Goal: Information Seeking & Learning: Learn about a topic

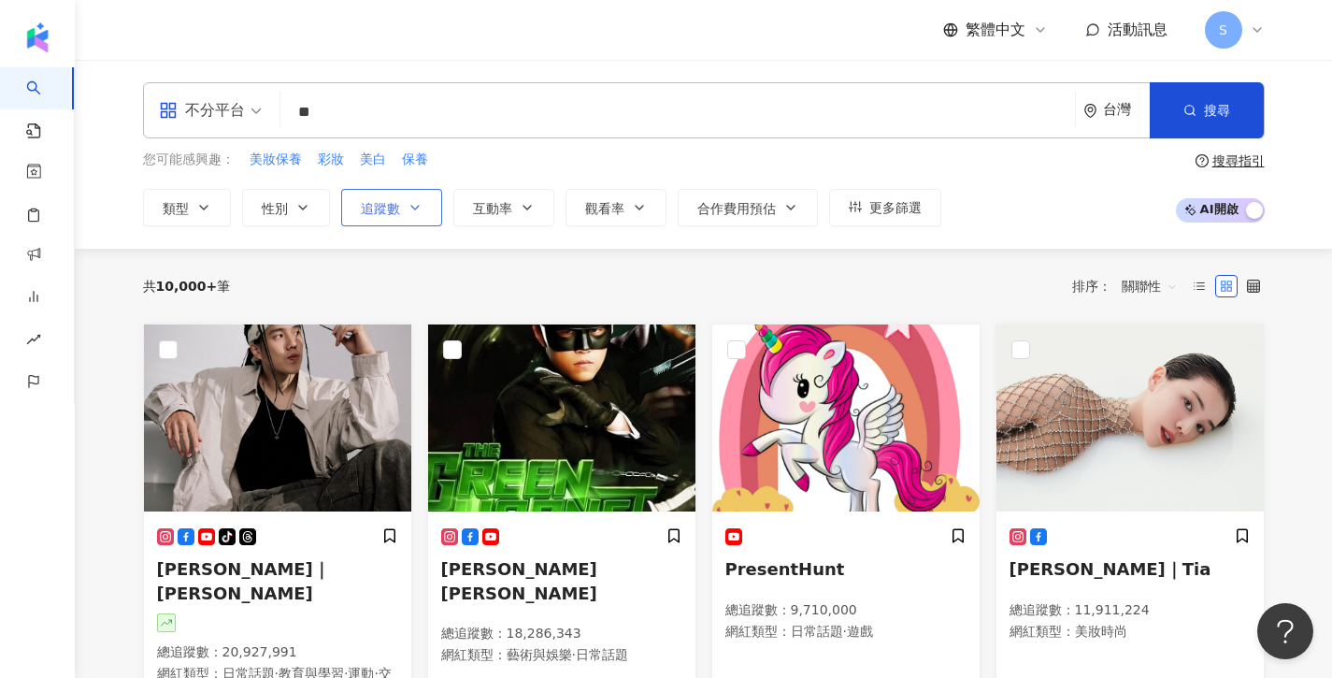
type input "**"
drag, startPoint x: 393, startPoint y: 206, endPoint x: 456, endPoint y: 208, distance: 63.6
click at [393, 206] on span "追蹤數" at bounding box center [380, 208] width 39 height 15
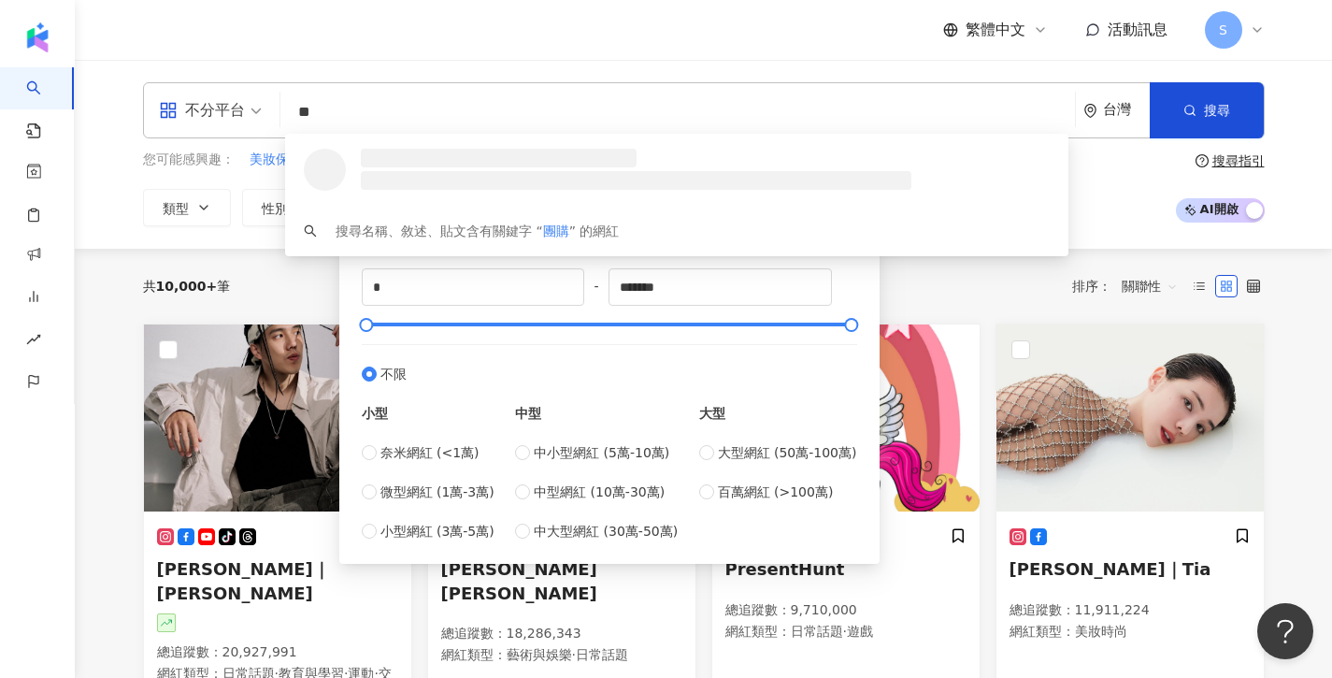
click at [505, 204] on div at bounding box center [677, 170] width 784 height 72
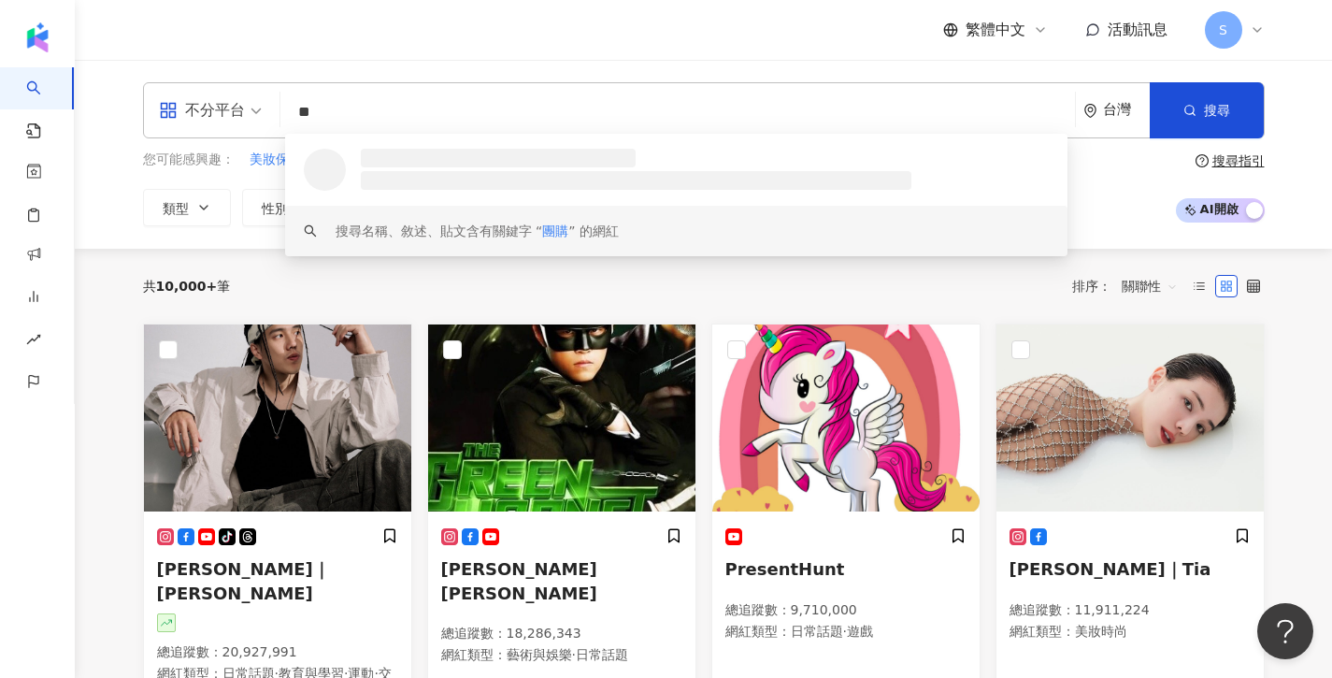
click at [534, 272] on div "共 10,000+ 筆 排序： 關聯性" at bounding box center [704, 286] width 1122 height 30
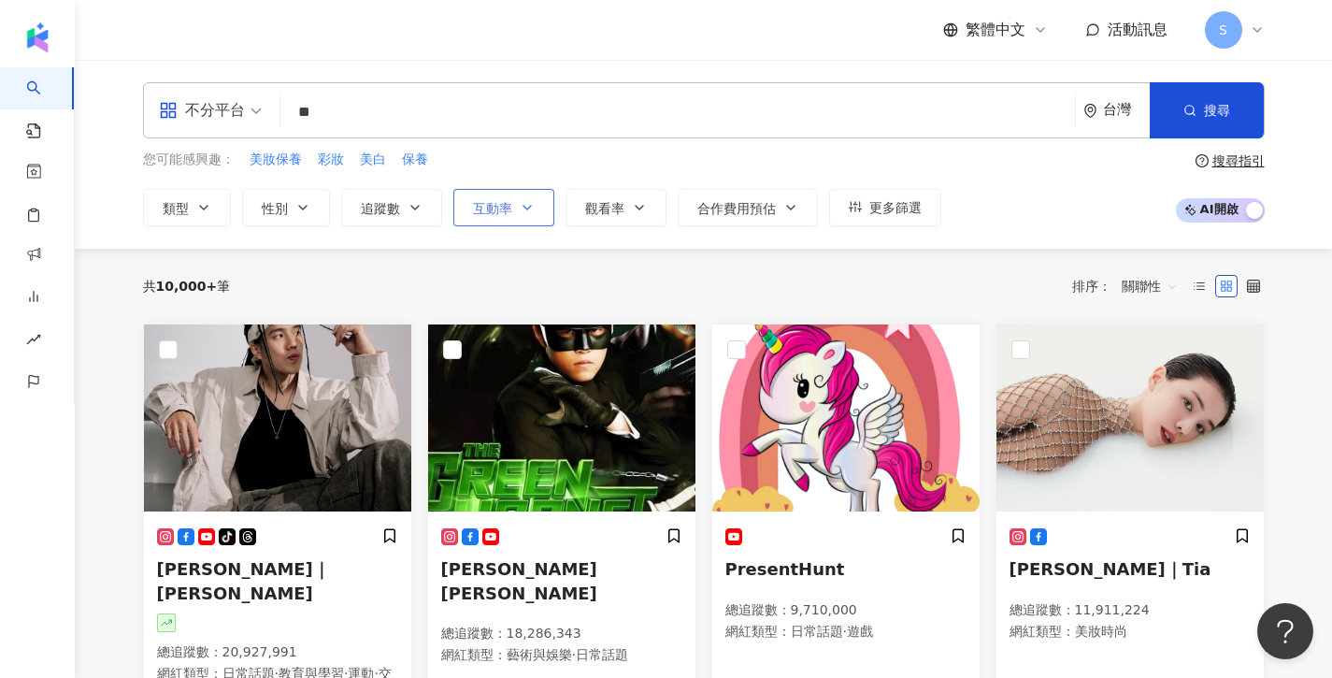
click at [506, 206] on span "互動率" at bounding box center [492, 208] width 39 height 15
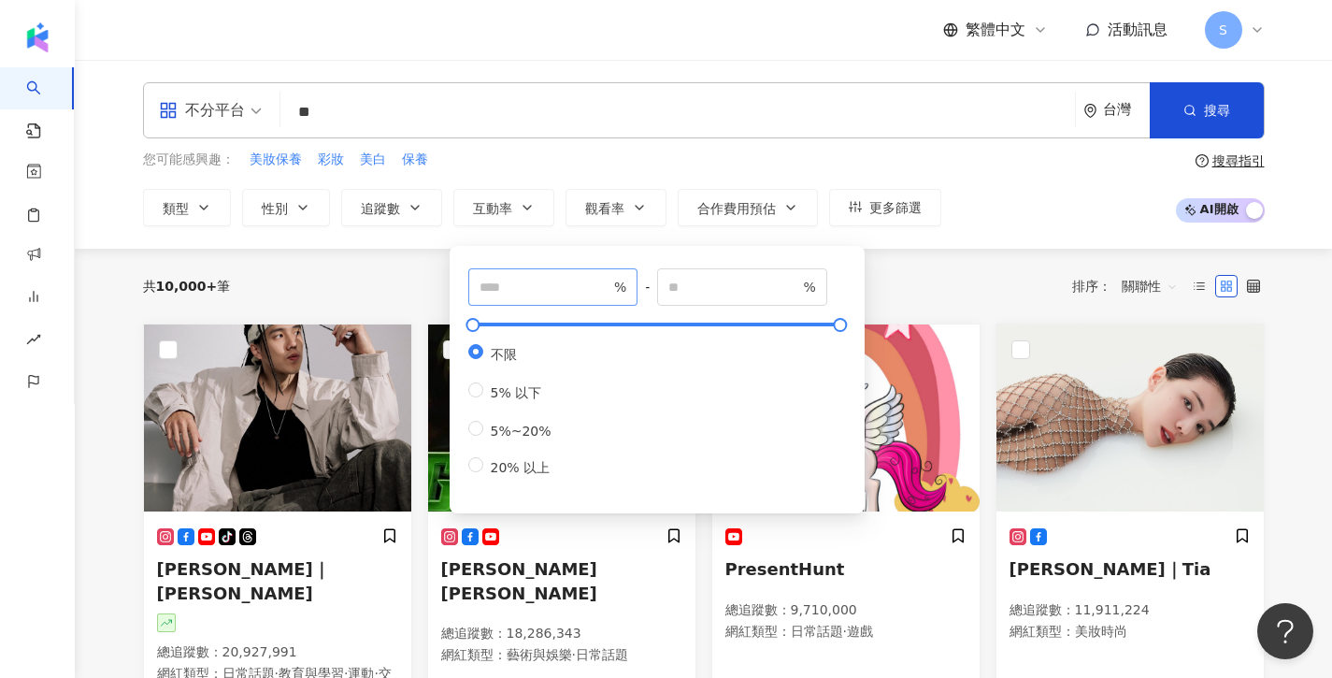
click at [551, 297] on span "%" at bounding box center [553, 286] width 170 height 37
type input "*"
click at [719, 288] on input "number" at bounding box center [734, 287] width 131 height 21
click at [931, 311] on div "共 10,000+ 筆 排序： 關聯性" at bounding box center [704, 286] width 1122 height 75
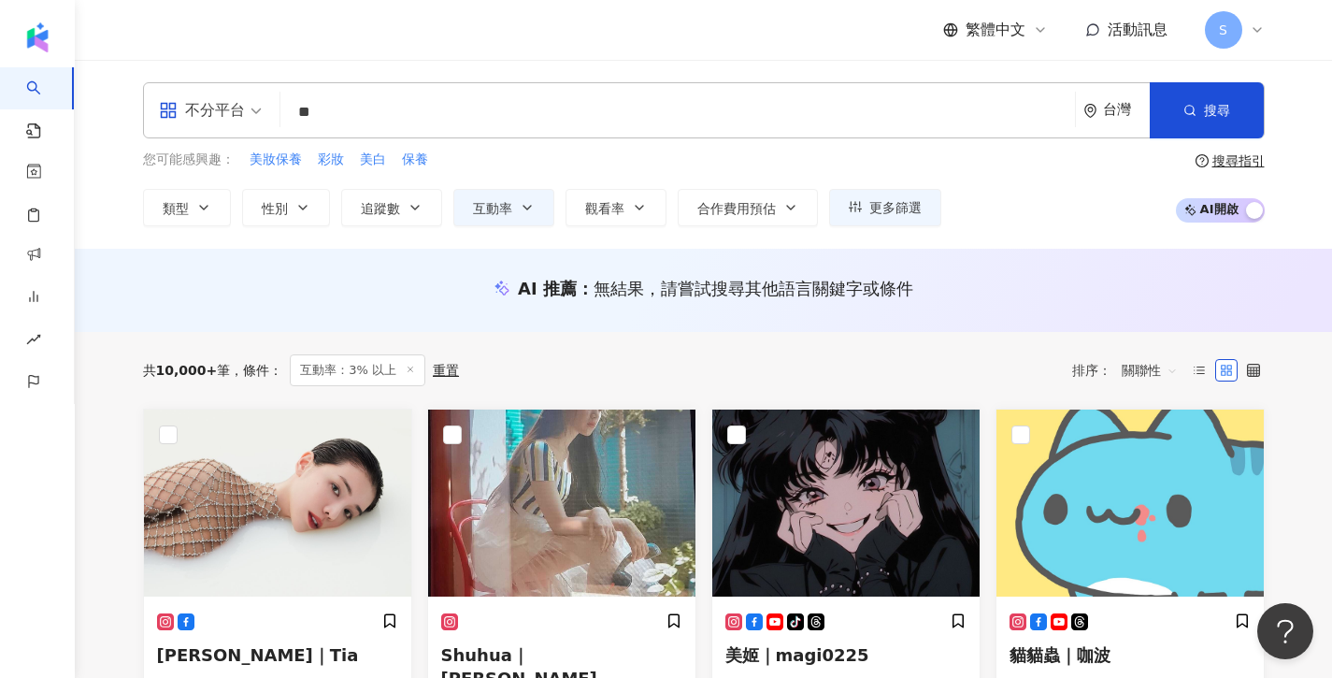
click at [488, 230] on div "不分平台 ** 台灣 搜尋 loading keyword 搜尋名稱、敘述、貼文含有關鍵字 “ 團購 ” 的網紅 您可能感興趣： 美妝保養 彩妝 美白 保養 …" at bounding box center [704, 154] width 1258 height 189
click at [490, 213] on span "互動率" at bounding box center [492, 208] width 39 height 15
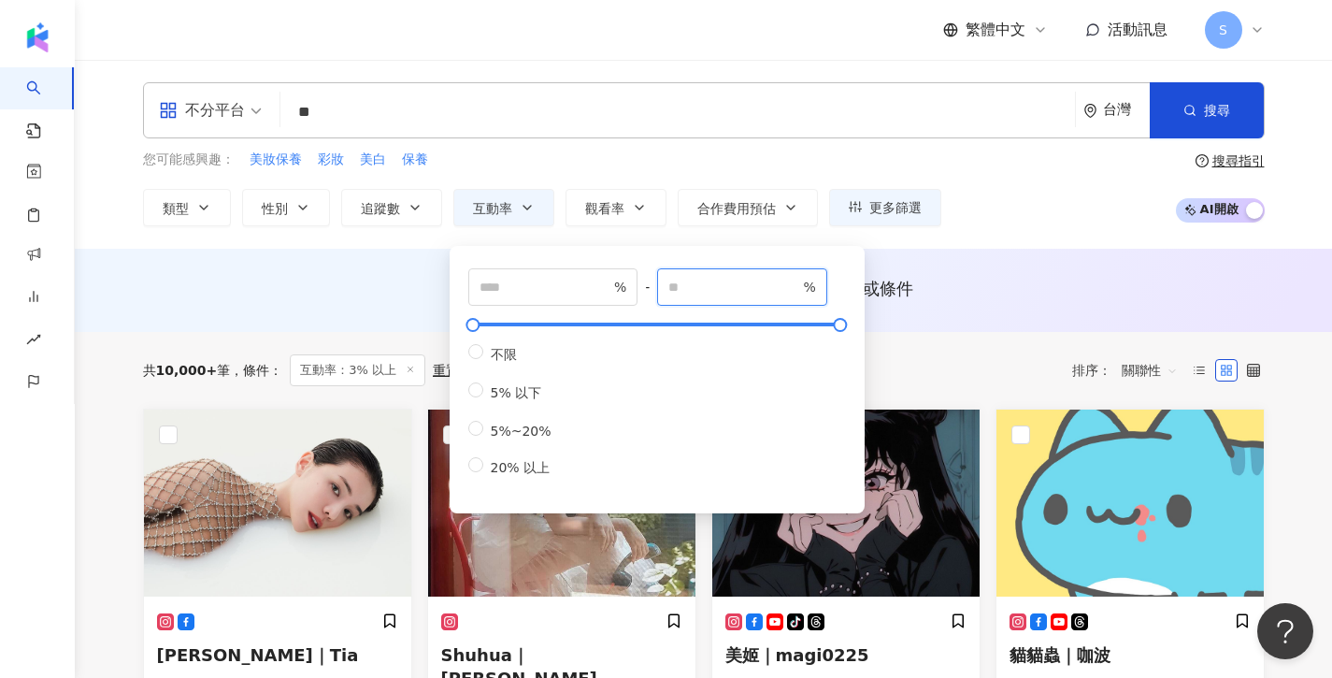
click at [731, 282] on input "number" at bounding box center [734, 287] width 131 height 21
click at [484, 356] on span "不限" at bounding box center [503, 354] width 41 height 15
click at [555, 293] on input "number" at bounding box center [545, 287] width 131 height 21
type input "*"
click at [712, 281] on input "number" at bounding box center [734, 287] width 131 height 21
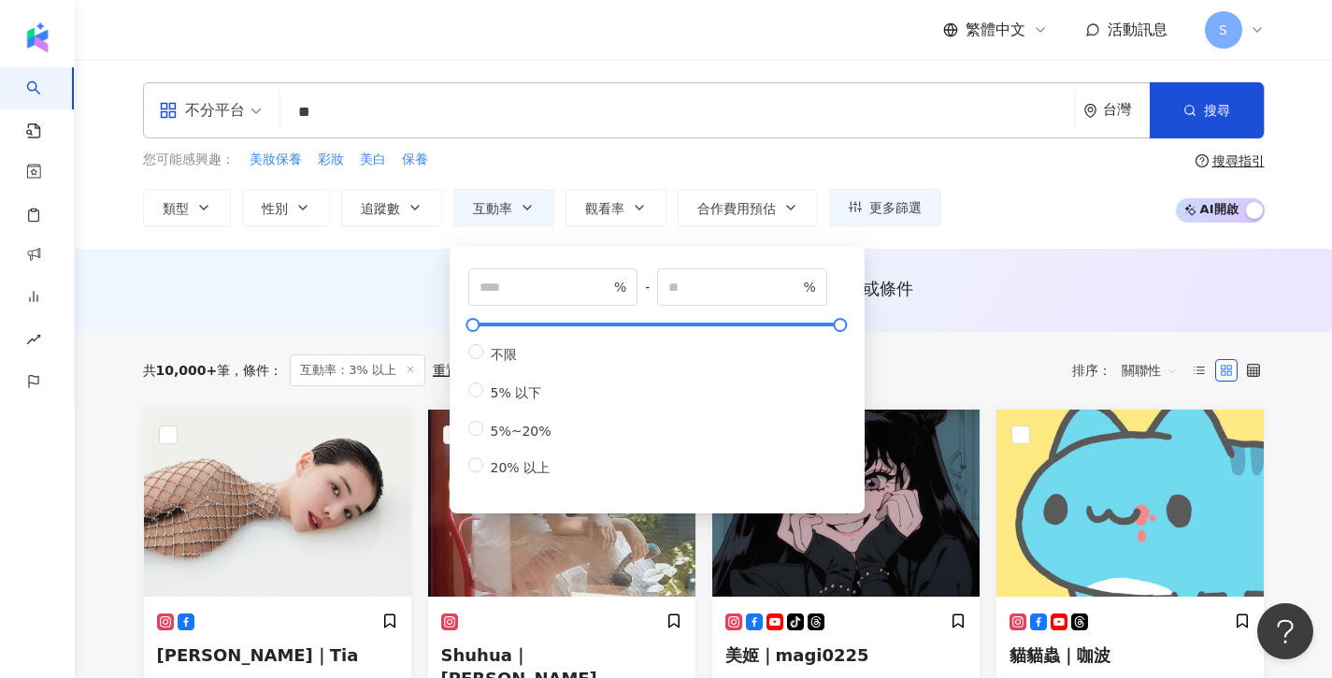
click at [477, 341] on div "* % - % 不限 5% 以下 5%~20% 20% 以上" at bounding box center [657, 372] width 378 height 209
click at [477, 342] on div "* % - % 不限 5% 以下 5%~20% 20% 以上" at bounding box center [657, 372] width 378 height 209
click at [586, 293] on input "number" at bounding box center [545, 287] width 131 height 21
type input "*"
click at [1219, 124] on button "搜尋" at bounding box center [1207, 110] width 114 height 56
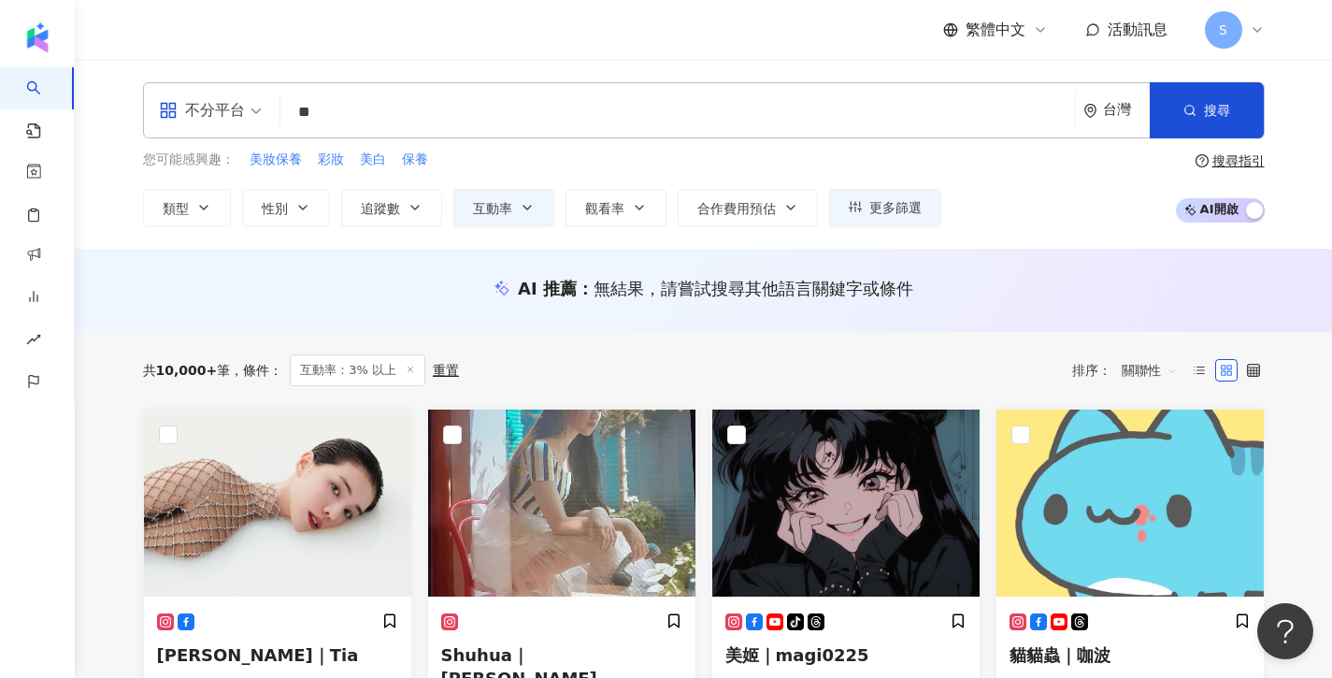
click at [489, 117] on input "**" at bounding box center [678, 112] width 780 height 36
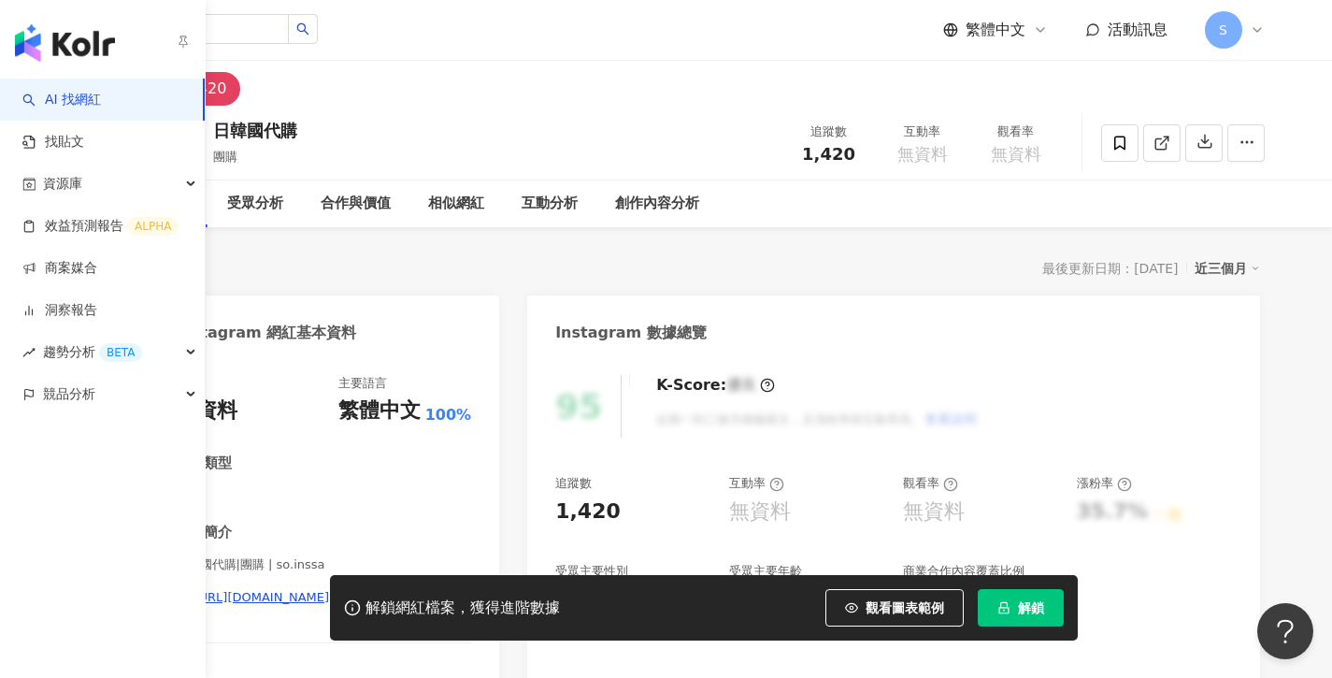
click at [37, 99] on link "AI 找網紅" at bounding box center [61, 100] width 79 height 19
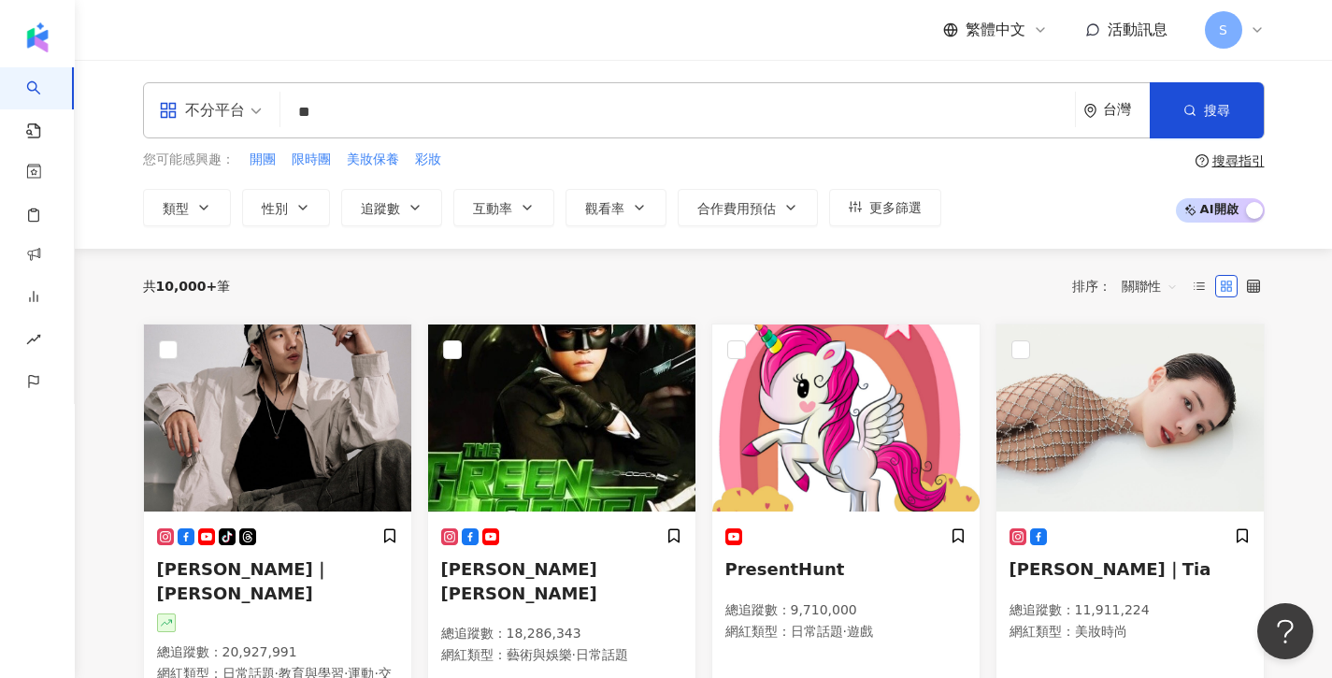
type input "*"
click at [367, 149] on div "不分平台 台灣 搜尋 您可能感興趣： 開團 限時團 美妝保養 彩妝 類型 性別 追蹤數 互動率 觀看率 合作費用預估 更多篩選 搜尋指引 AI 開啟 AI 關閉" at bounding box center [704, 154] width 1197 height 144
click at [369, 151] on span "美妝保養" at bounding box center [373, 160] width 52 height 19
type input "****"
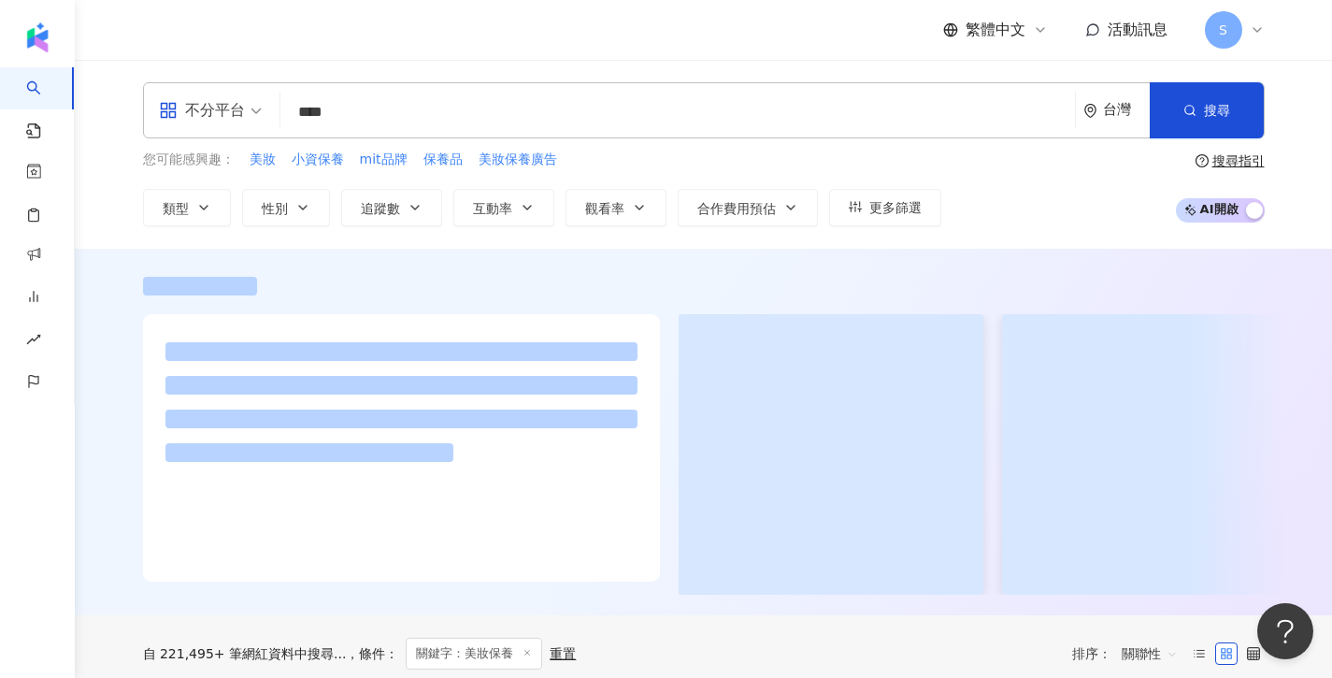
click at [256, 1] on div "繁體中文 活動訊息 S" at bounding box center [704, 30] width 1122 height 60
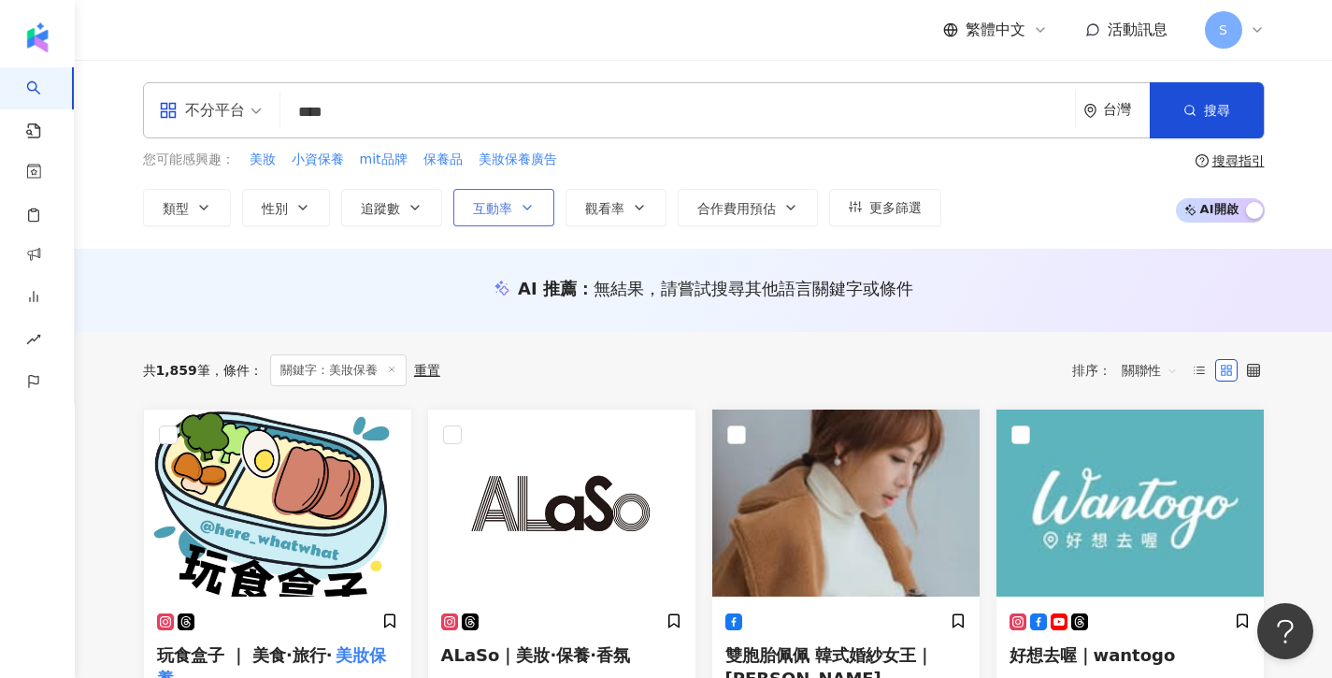
click at [511, 205] on button "互動率" at bounding box center [504, 207] width 101 height 37
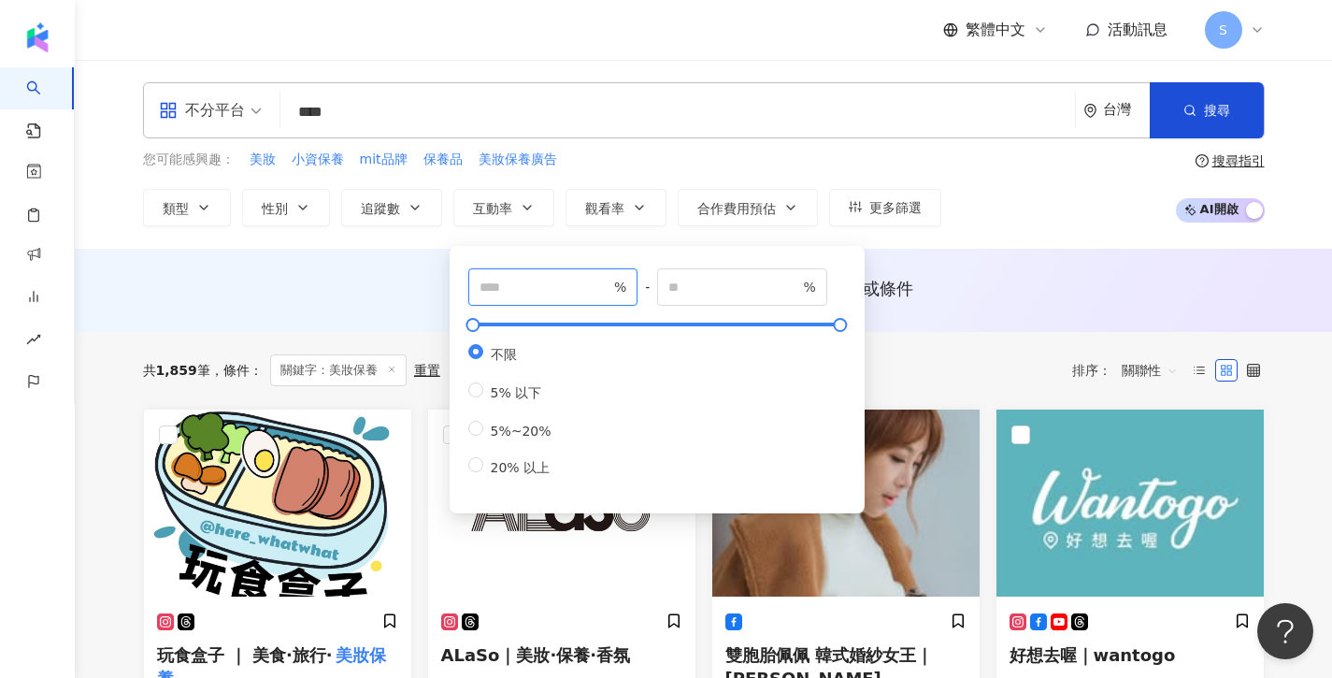
click at [514, 296] on input "number" at bounding box center [545, 287] width 131 height 21
type input "*"
click at [917, 308] on div "AI 推薦 ： 無結果，請嘗試搜尋其他語言關鍵字或條件" at bounding box center [704, 294] width 1197 height 35
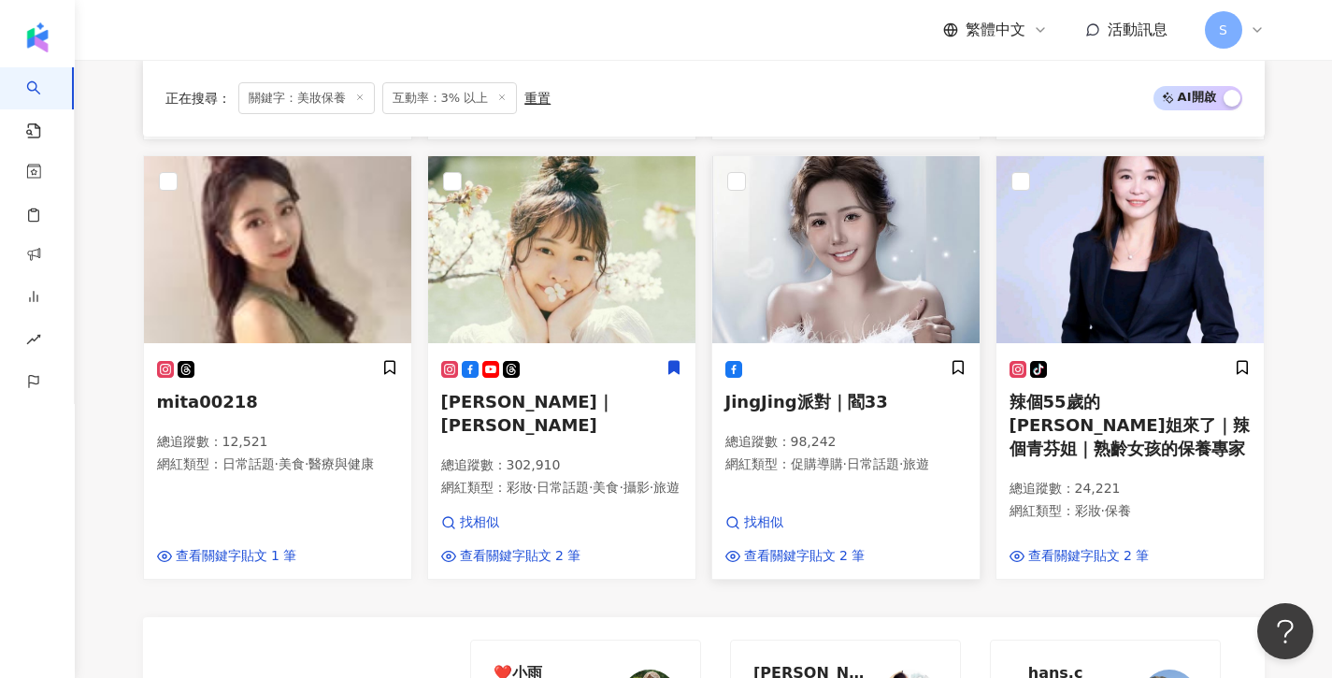
scroll to position [1261, 0]
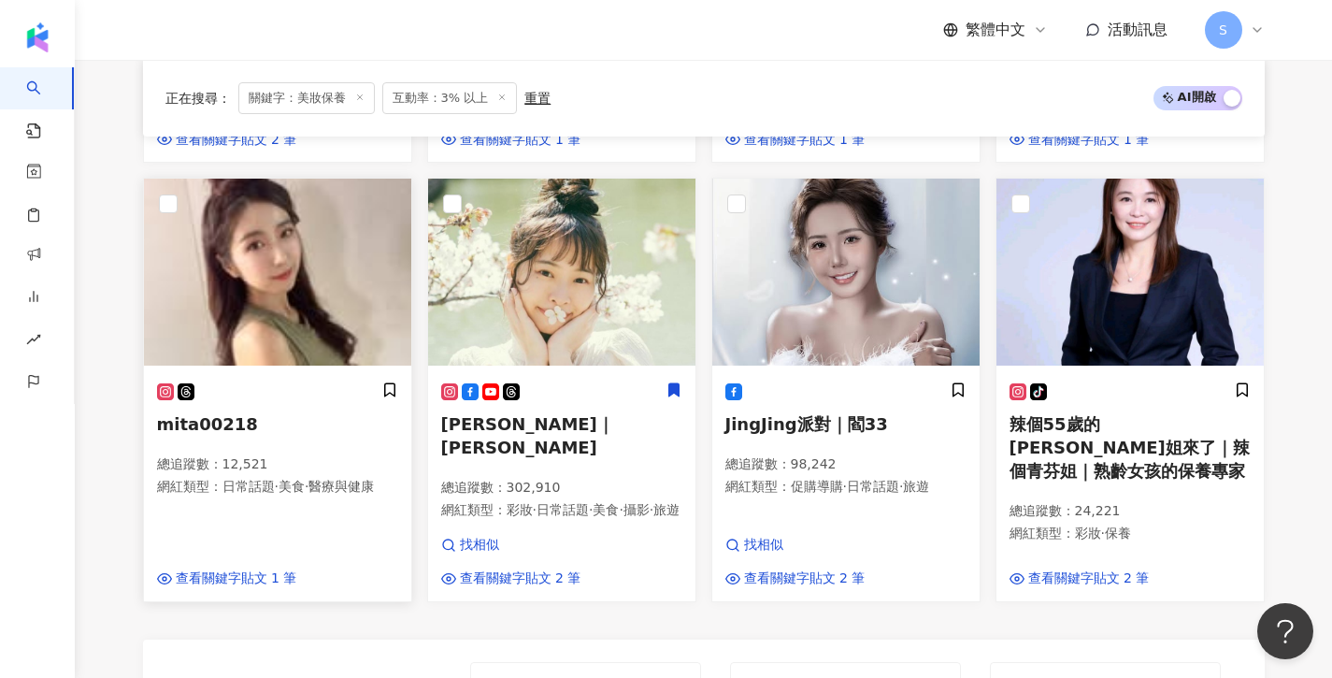
click at [310, 239] on img at bounding box center [277, 272] width 267 height 187
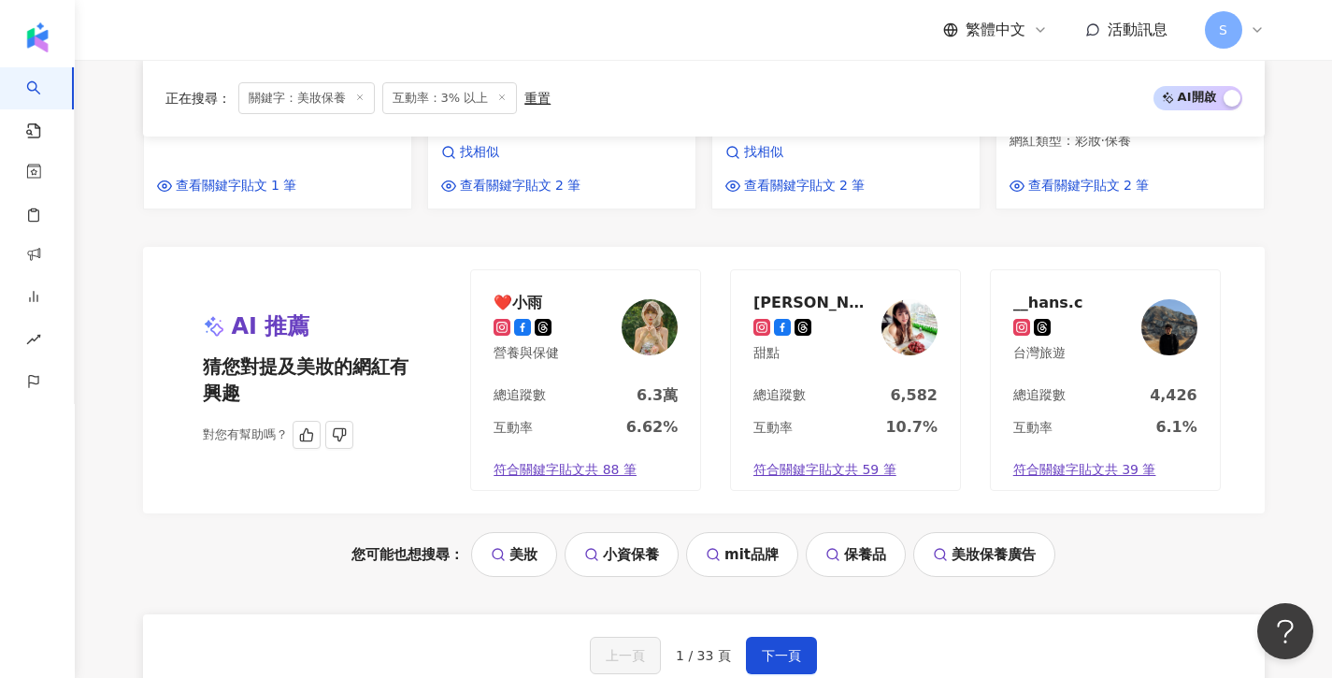
scroll to position [1679, 0]
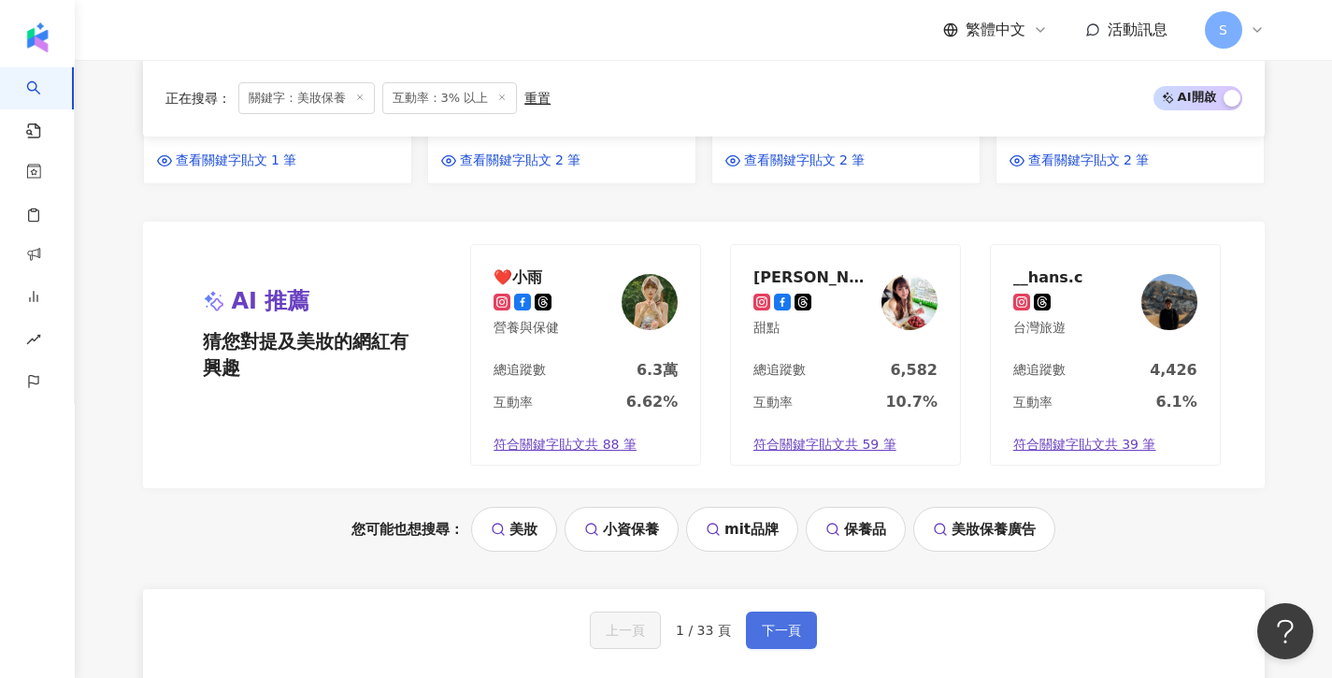
click at [780, 623] on span "下一頁" at bounding box center [781, 630] width 39 height 15
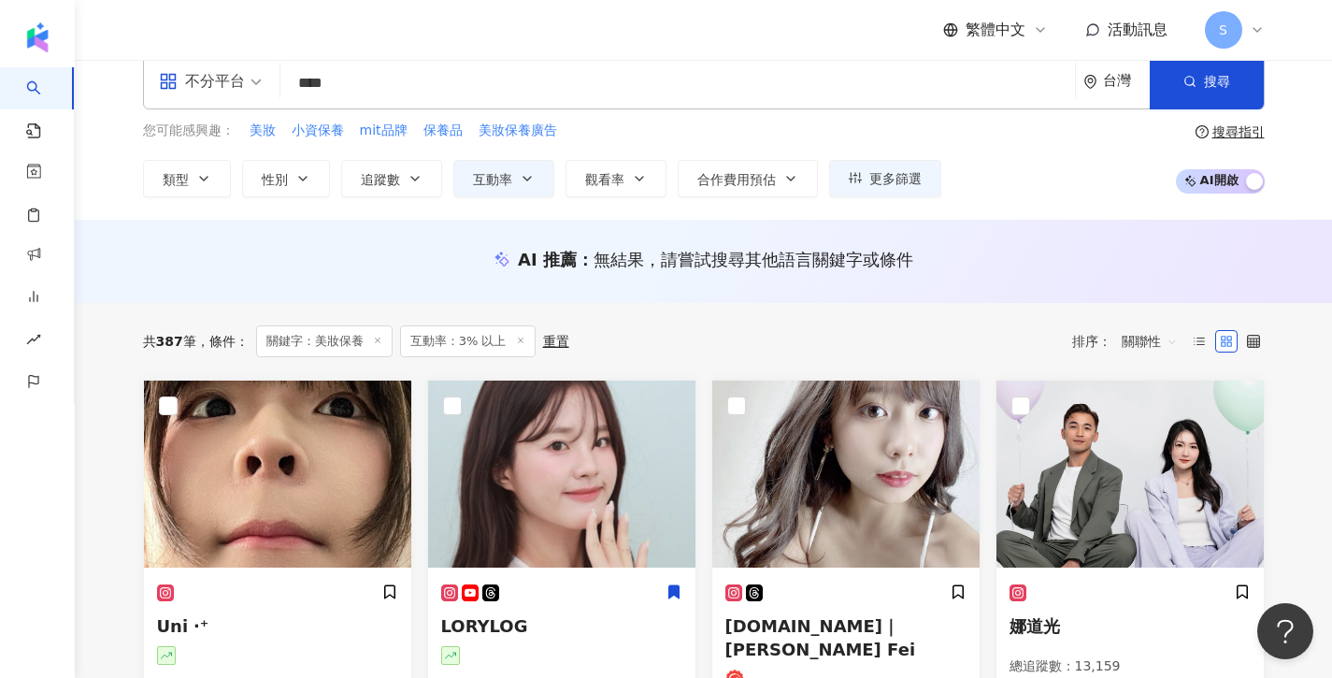
scroll to position [161, 0]
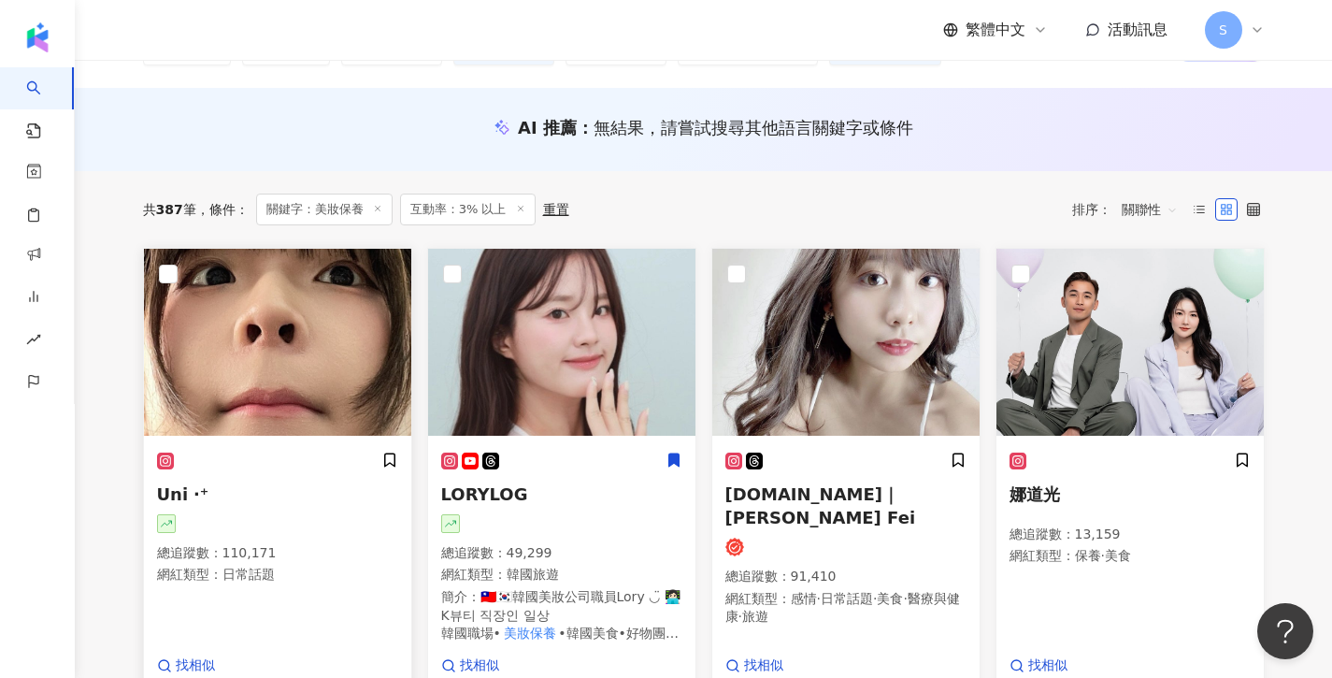
click at [299, 396] on img at bounding box center [277, 342] width 267 height 187
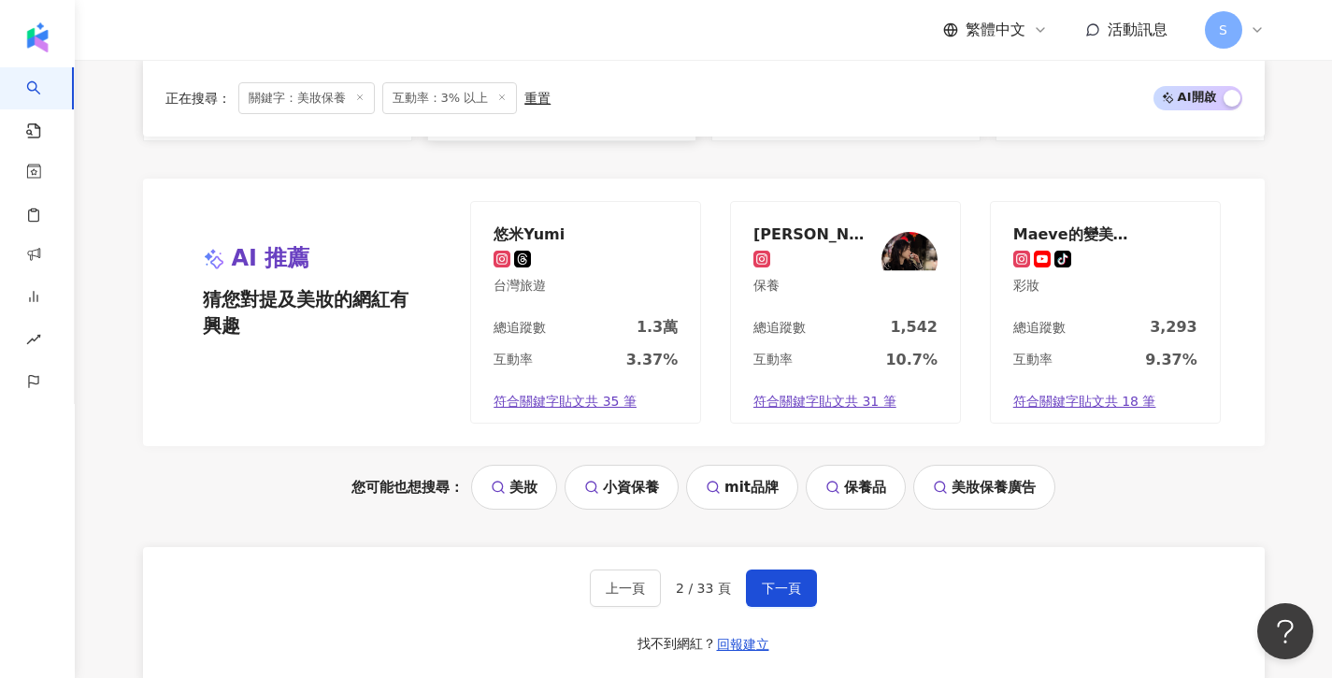
scroll to position [1695, 0]
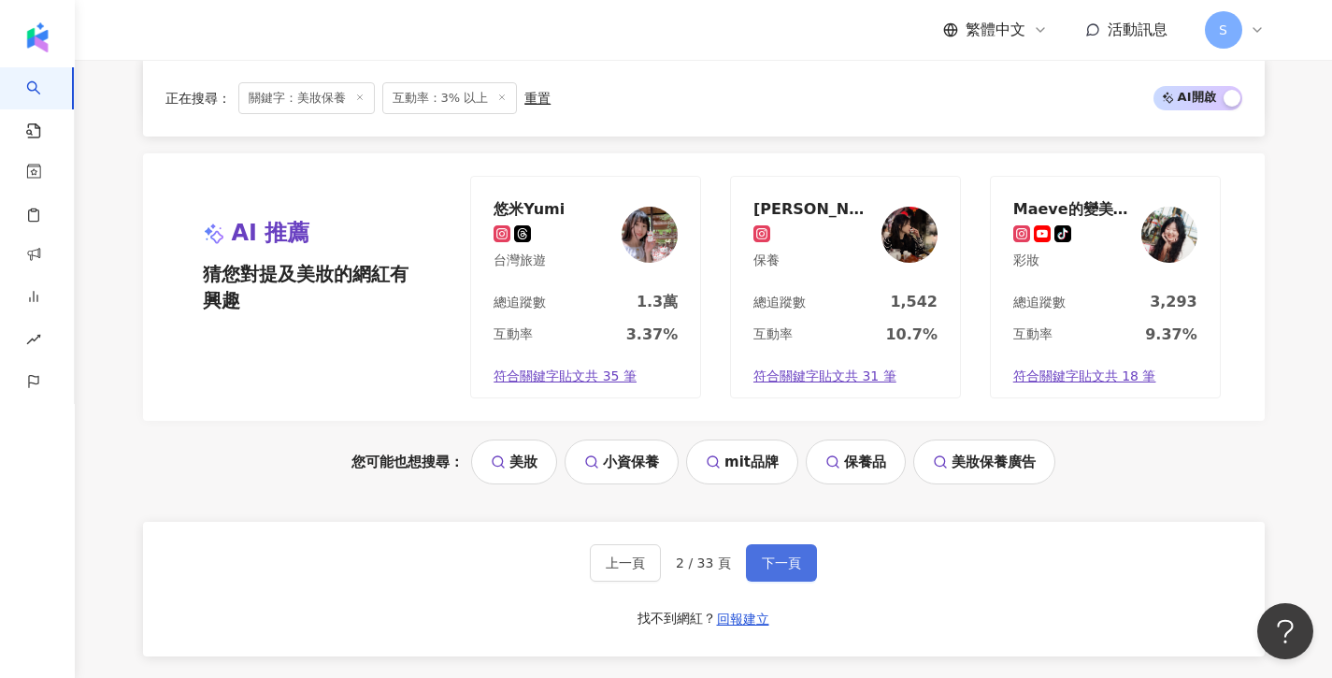
click at [779, 555] on span "下一頁" at bounding box center [781, 562] width 39 height 15
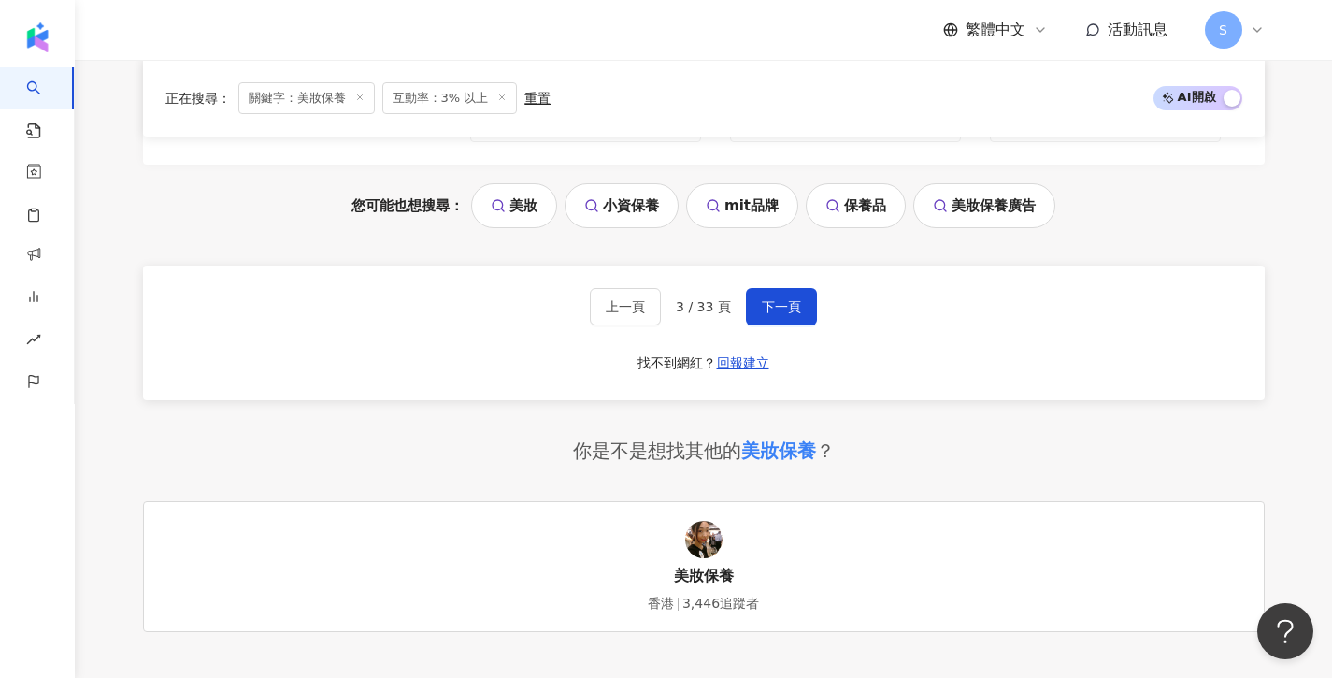
scroll to position [1922, 0]
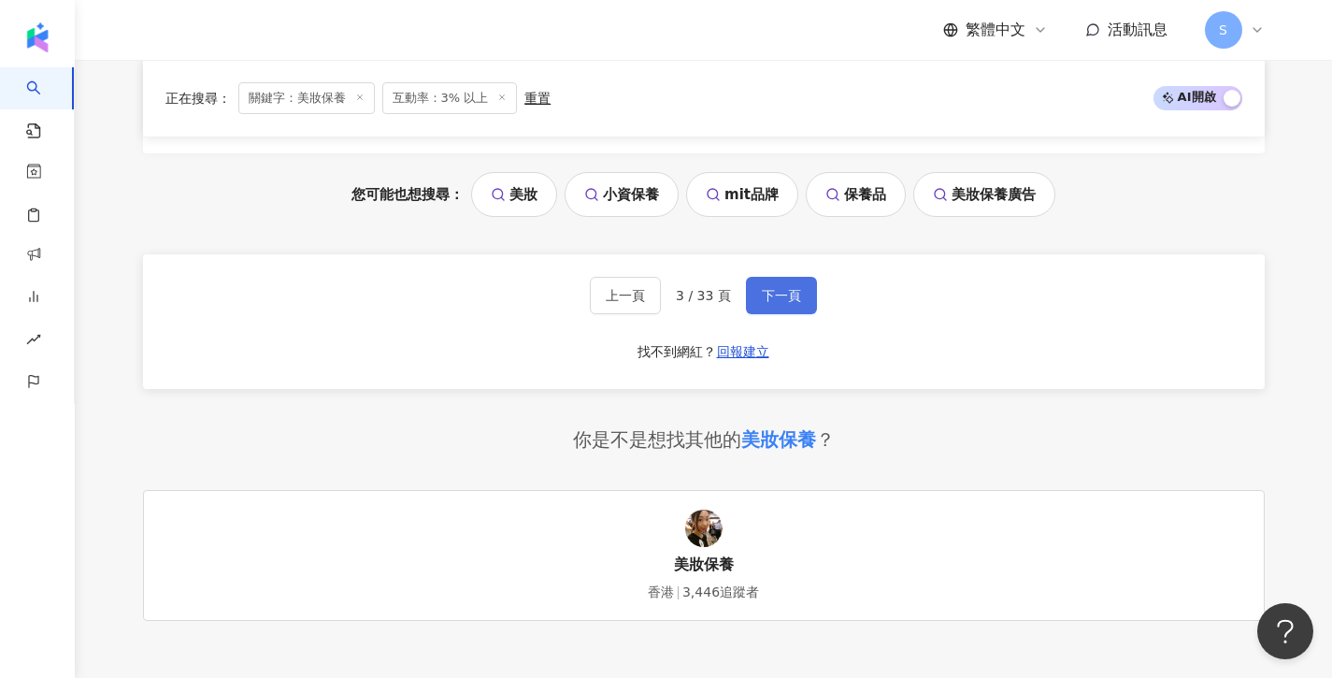
click at [773, 277] on button "下一頁" at bounding box center [781, 295] width 71 height 37
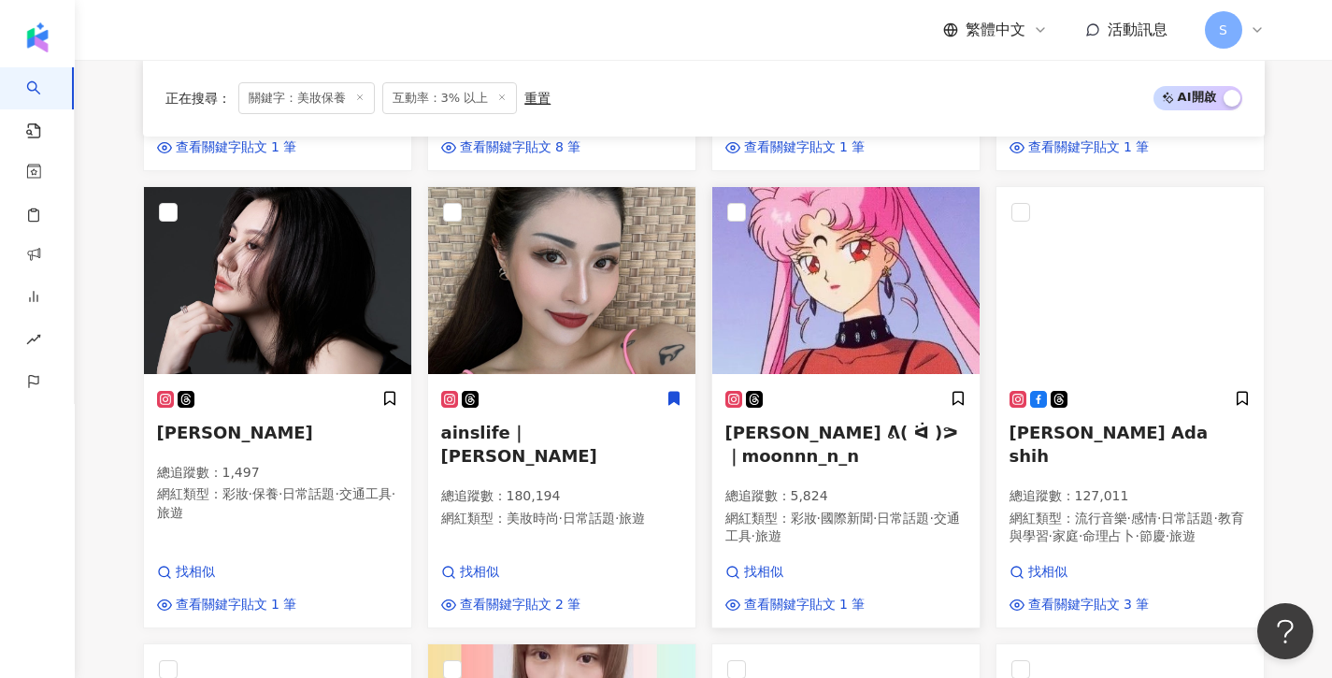
scroll to position [756, 0]
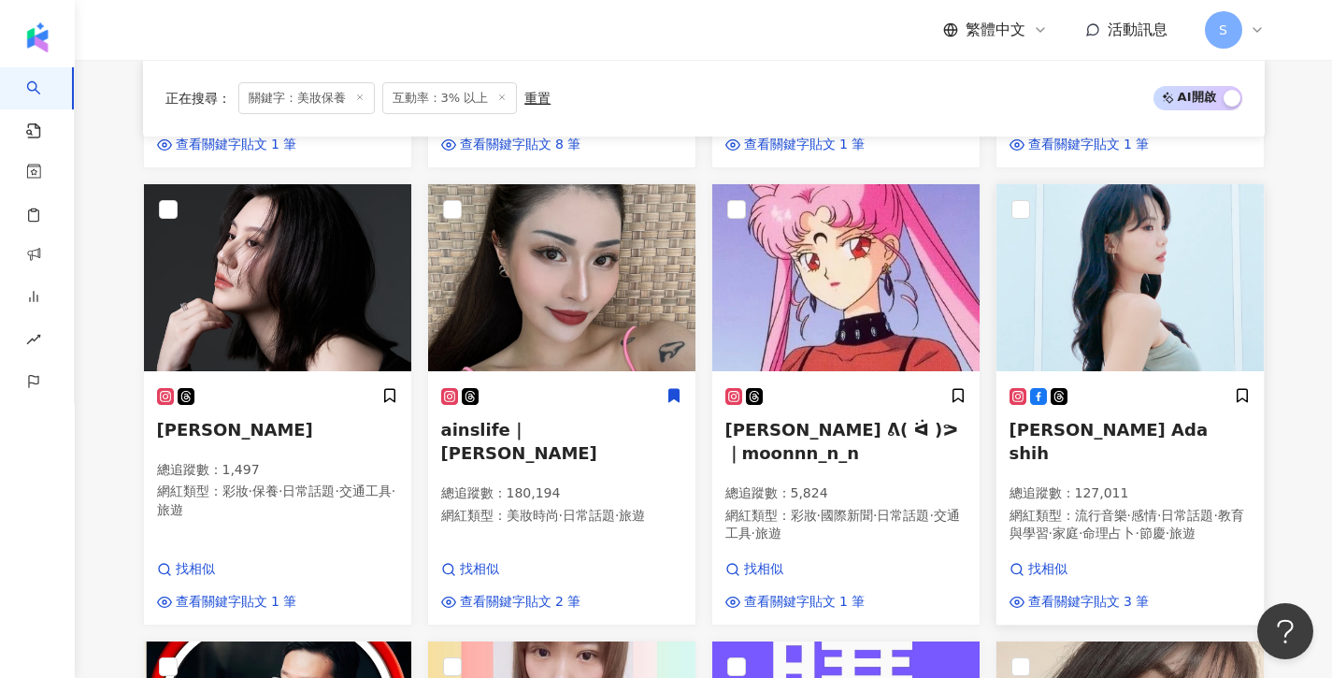
click at [1076, 262] on img at bounding box center [1130, 277] width 267 height 187
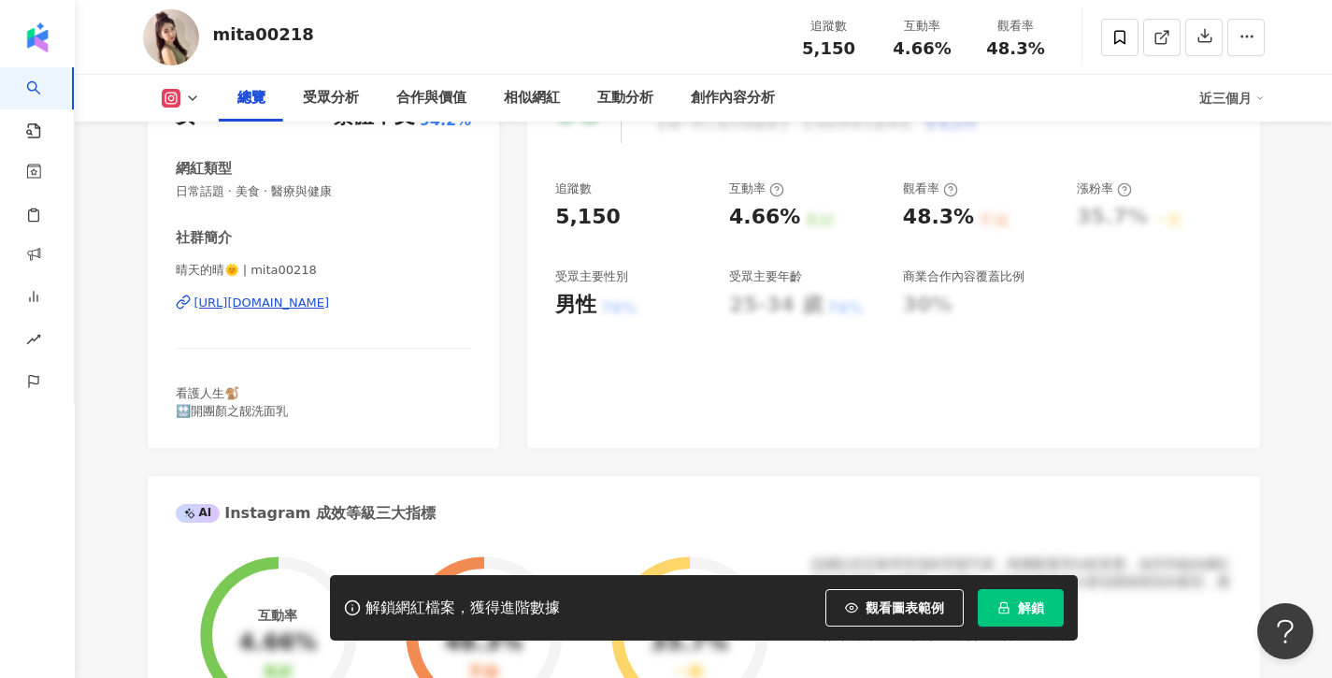
scroll to position [212, 0]
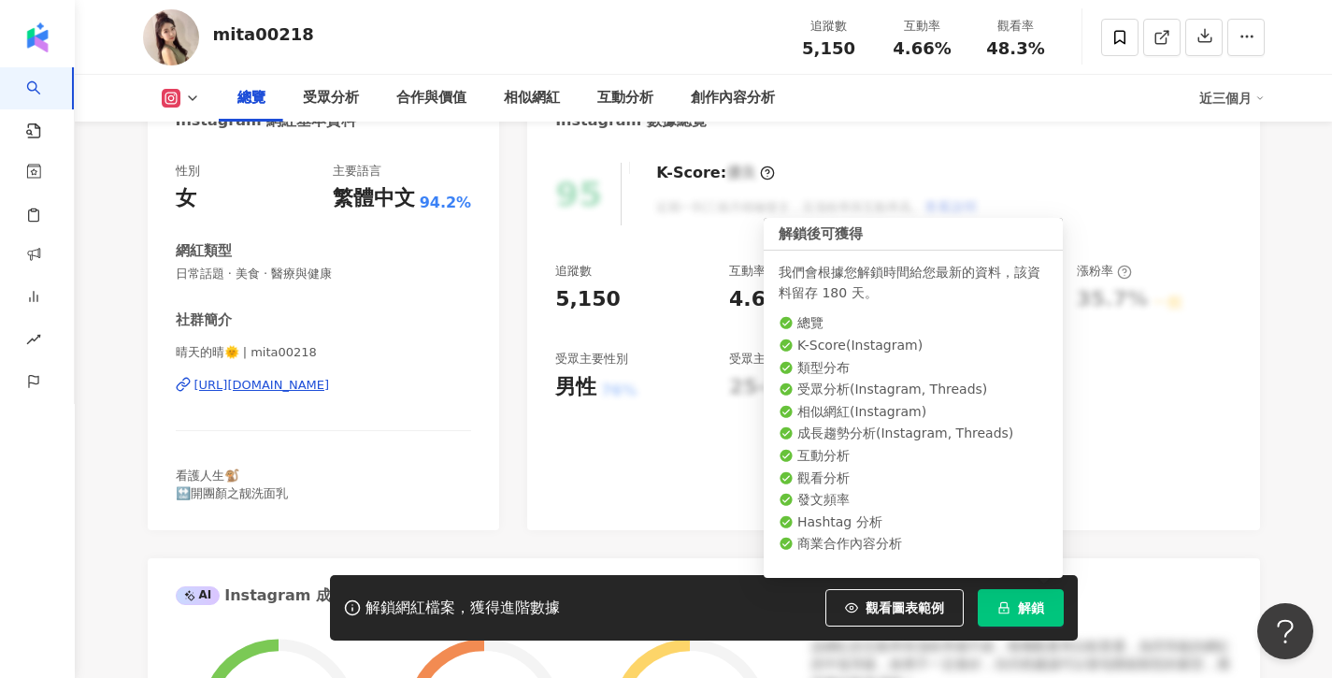
click at [1014, 605] on button "解鎖" at bounding box center [1021, 607] width 86 height 37
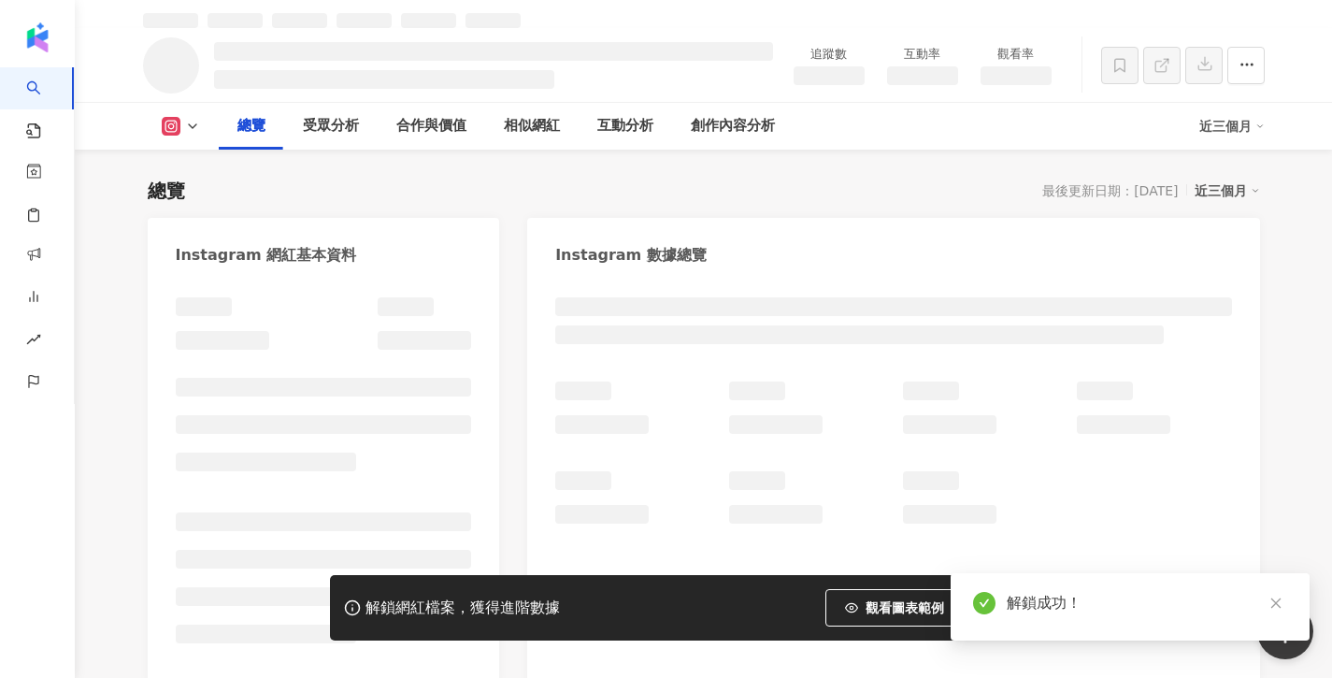
scroll to position [127, 0]
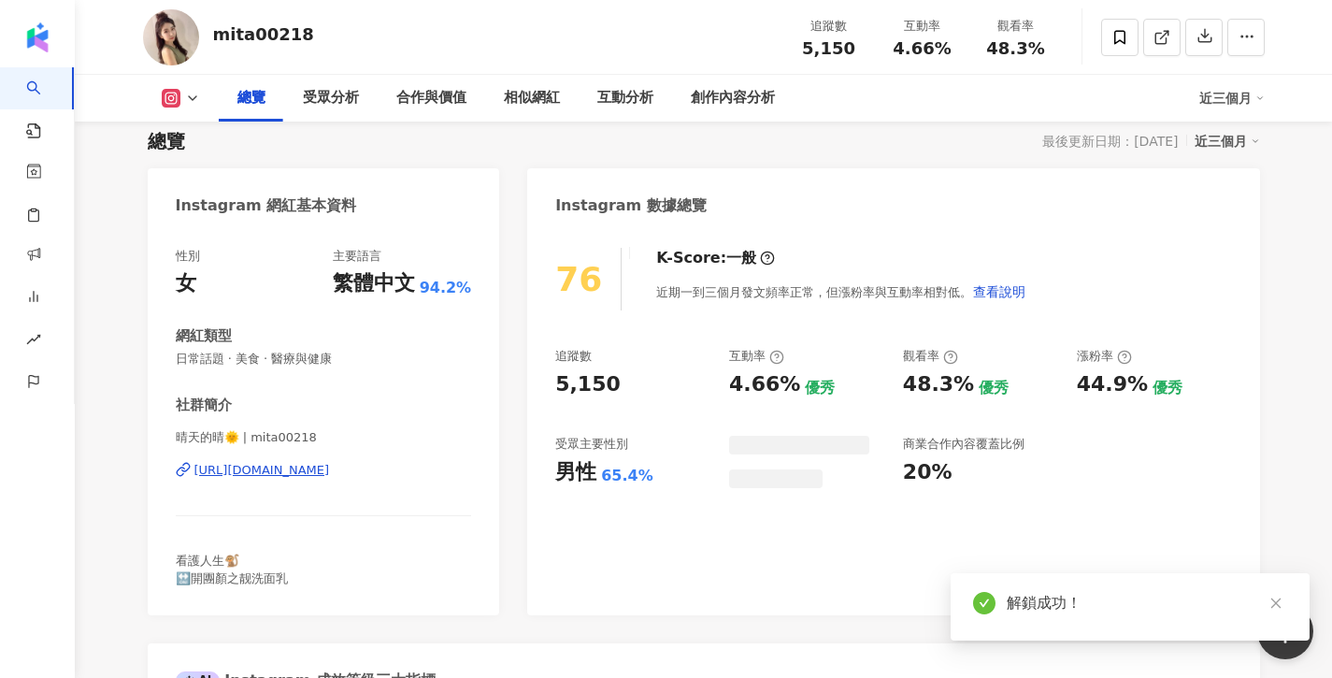
scroll to position [219, 0]
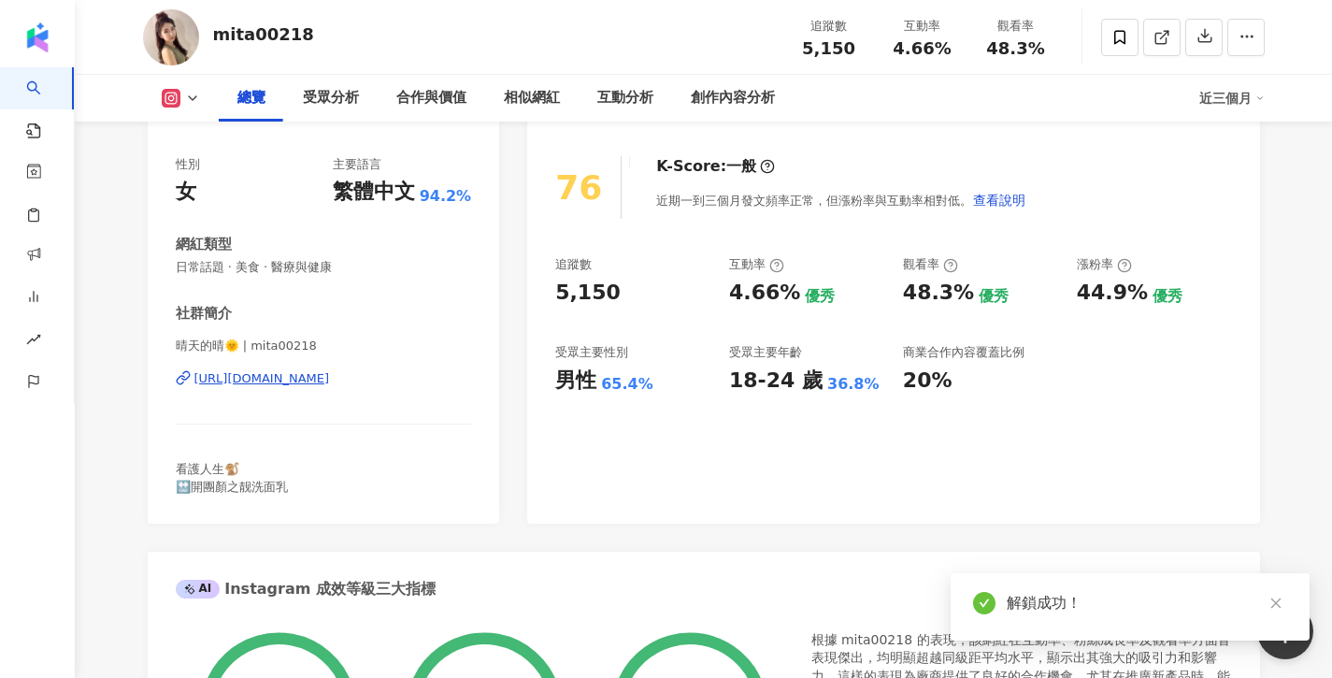
drag, startPoint x: 239, startPoint y: 339, endPoint x: 161, endPoint y: 342, distance: 78.6
click at [161, 342] on div "性別 女 主要語言 繁體中文 94.2% 網紅類型 日常話題 · 美食 · 醫療與健康 社群簡介 晴天的晴🌞 | mita00218 https://www.…" at bounding box center [324, 330] width 353 height 386
click at [306, 341] on span "晴天的晴🌞 | mita00218" at bounding box center [324, 346] width 296 height 17
drag, startPoint x: 237, startPoint y: 344, endPoint x: 156, endPoint y: 337, distance: 80.8
click at [156, 337] on div "性別 女 主要語言 繁體中文 94.2% 網紅類型 日常話題 · 美食 · 醫療與健康 社群簡介 晴天的晴🌞 | mita00218 https://www.…" at bounding box center [324, 330] width 353 height 386
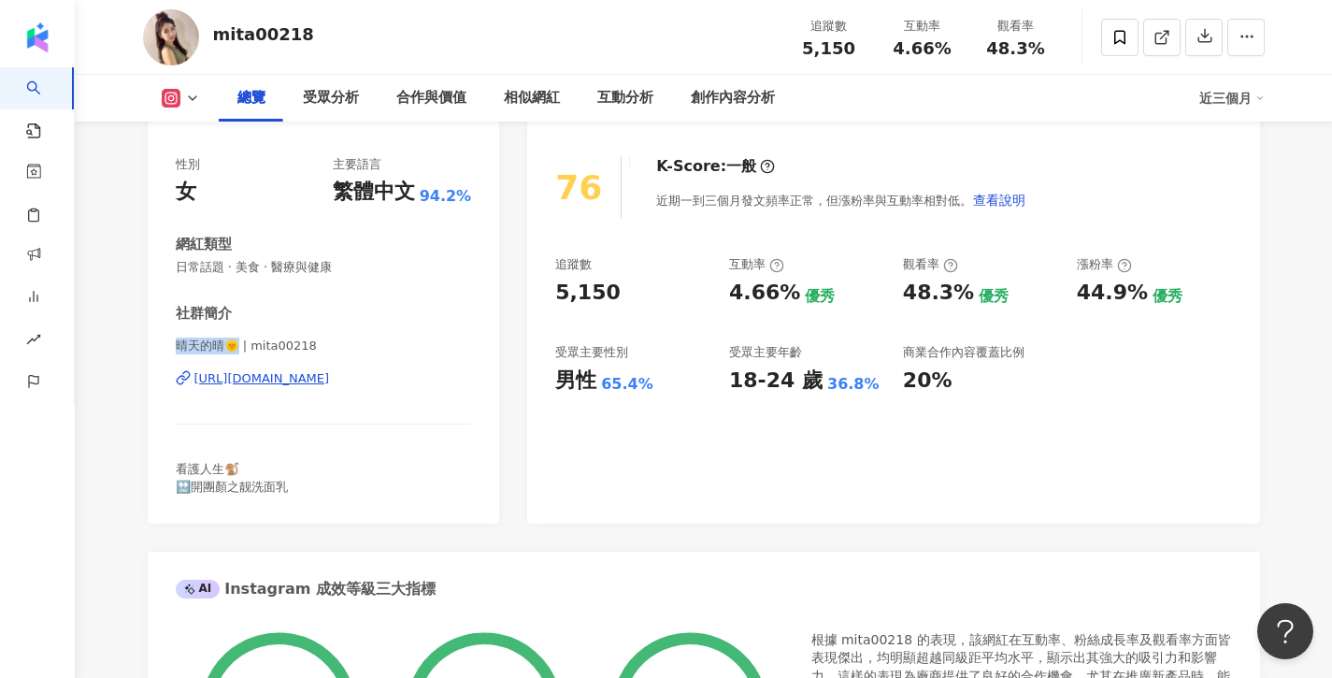
copy span "晴天的晴🌞"
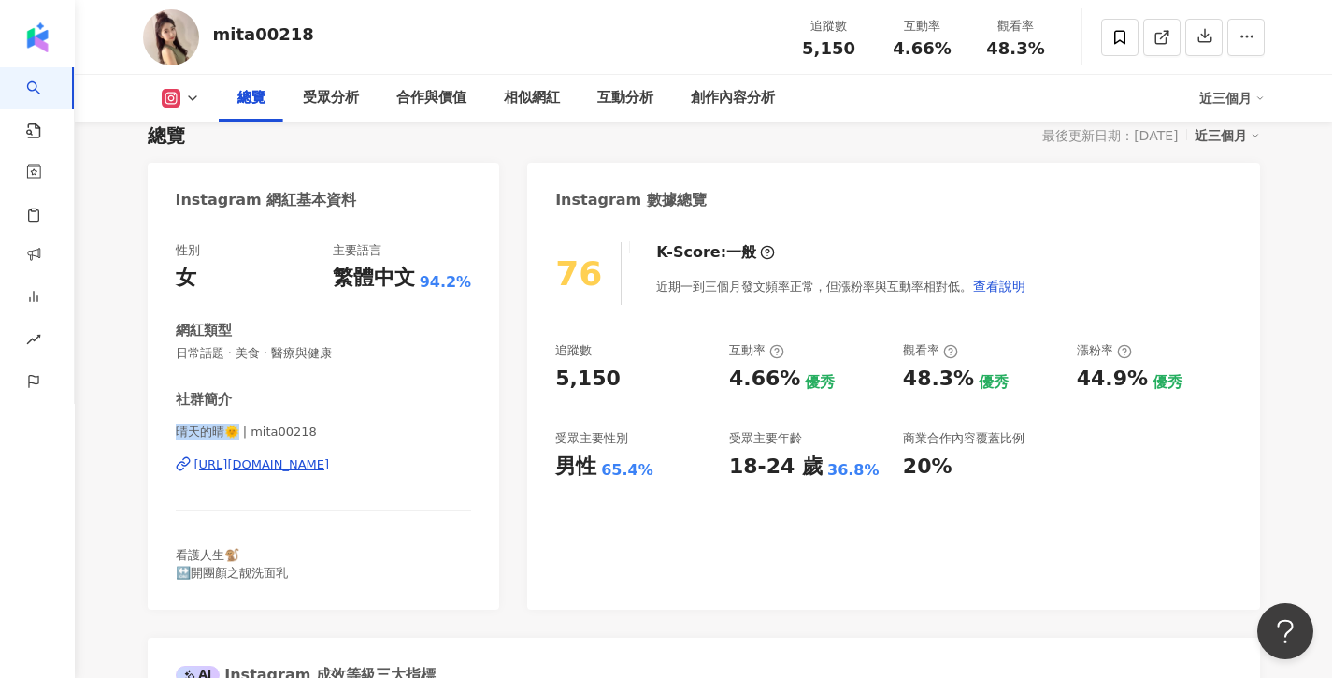
scroll to position [122, 0]
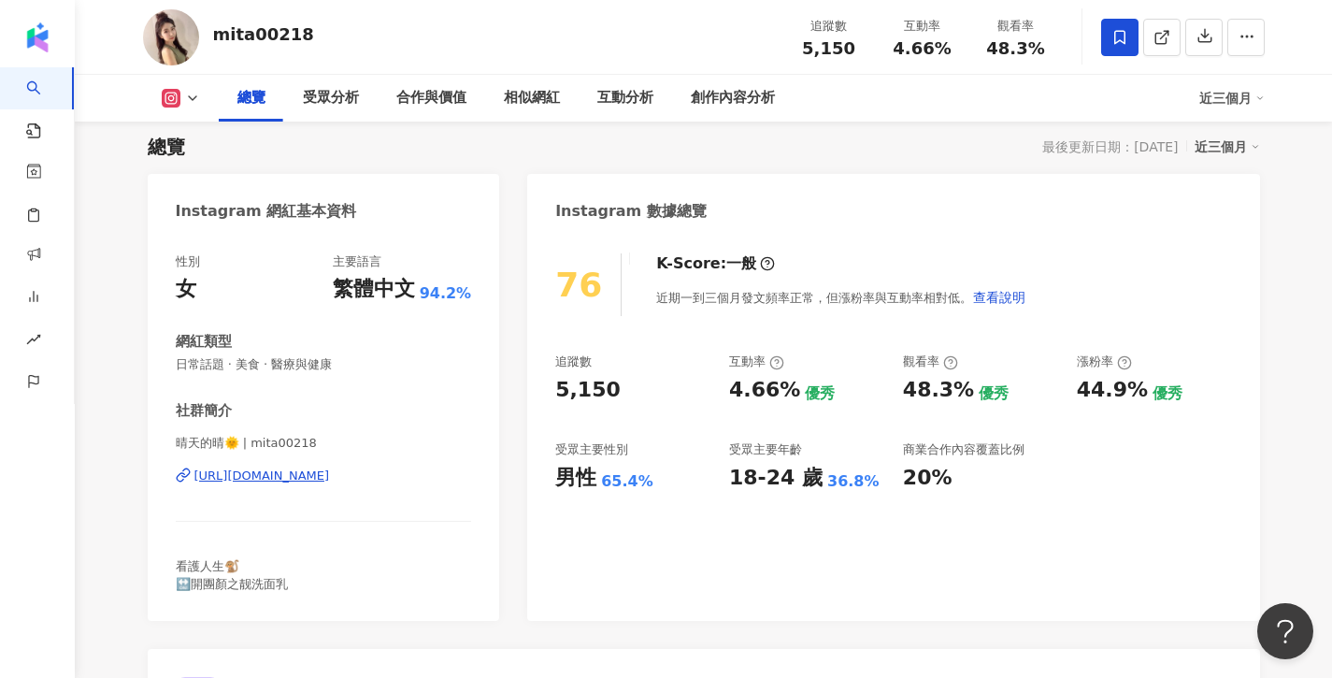
click at [1129, 25] on span at bounding box center [1120, 37] width 37 height 37
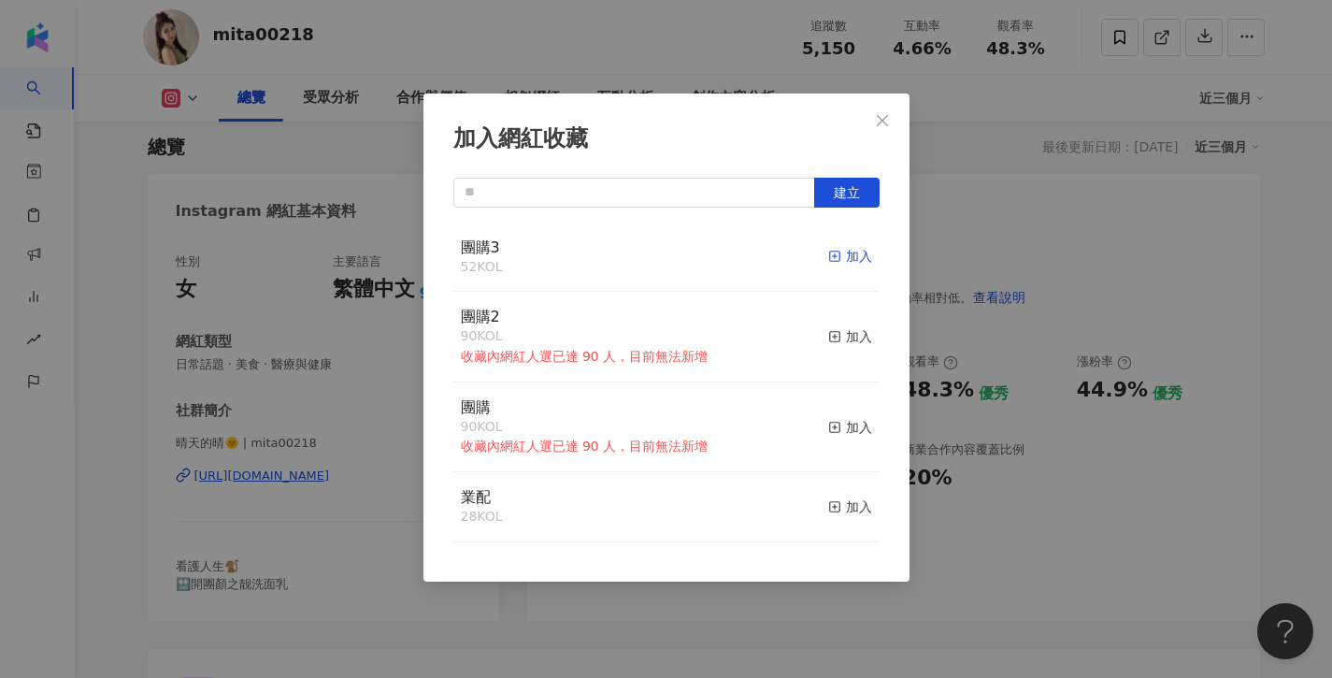
click at [840, 252] on rect "button" at bounding box center [834, 257] width 10 height 10
drag, startPoint x: 886, startPoint y: 112, endPoint x: 1118, endPoint y: 82, distance: 234.7
click at [886, 113] on icon "close" at bounding box center [882, 120] width 15 height 15
click at [1118, 82] on div "加入網紅收藏 建立 團購3 53 KOL 已加入 團購2 90 KOL 收藏內網紅人選已達 90 人，目前無法新增 加入 團購 90 KOL 收藏內網紅人選已…" at bounding box center [666, 339] width 1332 height 678
click at [871, 132] on div "加入網紅收藏 建立 團購3 53 KOL 已加入 團購2 90 KOL 收藏內網紅人選已達 90 人，目前無法新增 加入 團購 90 KOL 收藏內網紅人選已…" at bounding box center [666, 339] width 1332 height 678
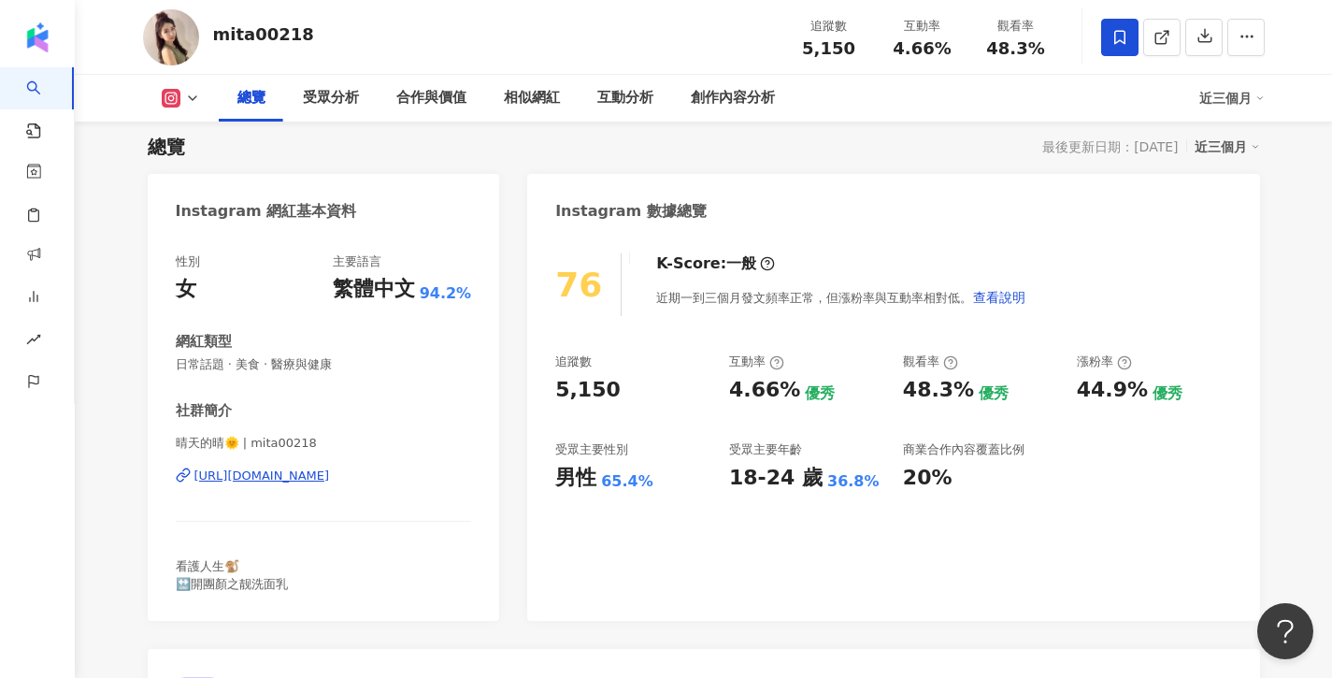
click at [878, 126] on div "加入網紅收藏 建立 團購3 53 KOL 已加入 團購2 90 KOL 收藏內網紅人選已達 90 人，目前無法新增 加入 團購 90 KOL 收藏內網紅人選已…" at bounding box center [666, 339] width 1332 height 678
click at [1159, 41] on div at bounding box center [666, 339] width 1332 height 678
click at [1158, 42] on icon at bounding box center [1162, 37] width 17 height 17
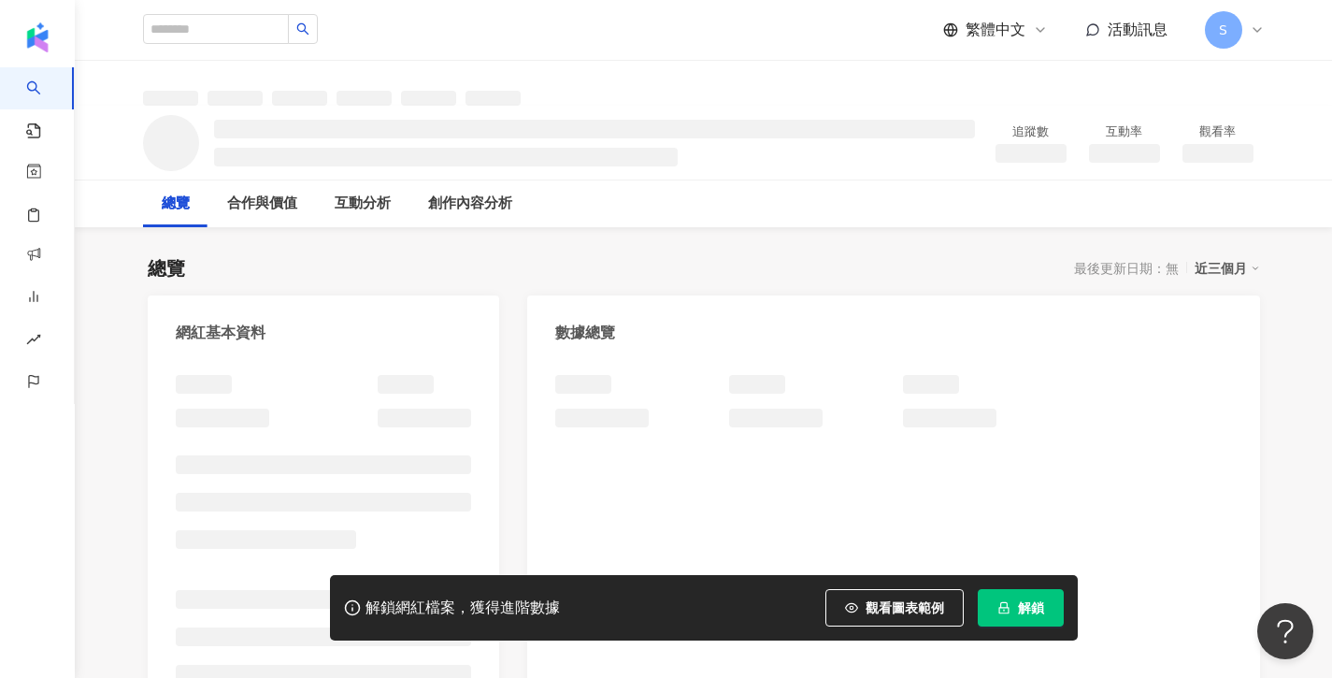
scroll to position [12, 0]
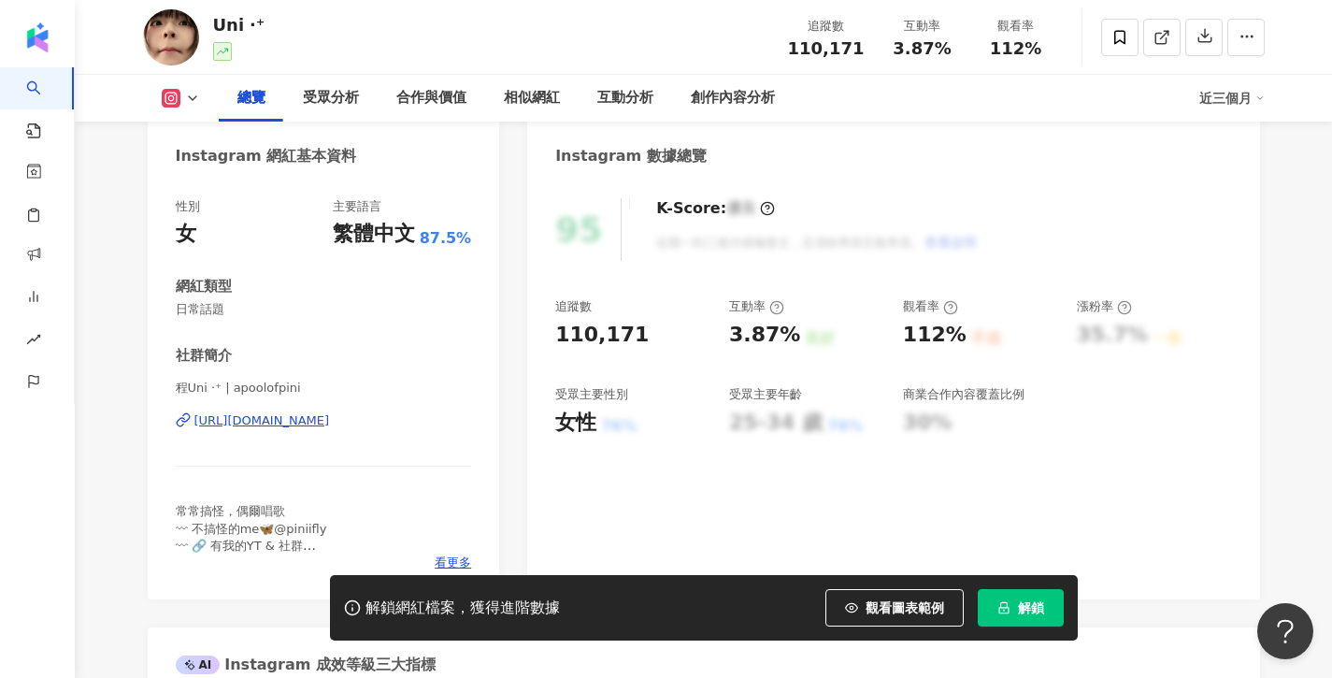
scroll to position [184, 0]
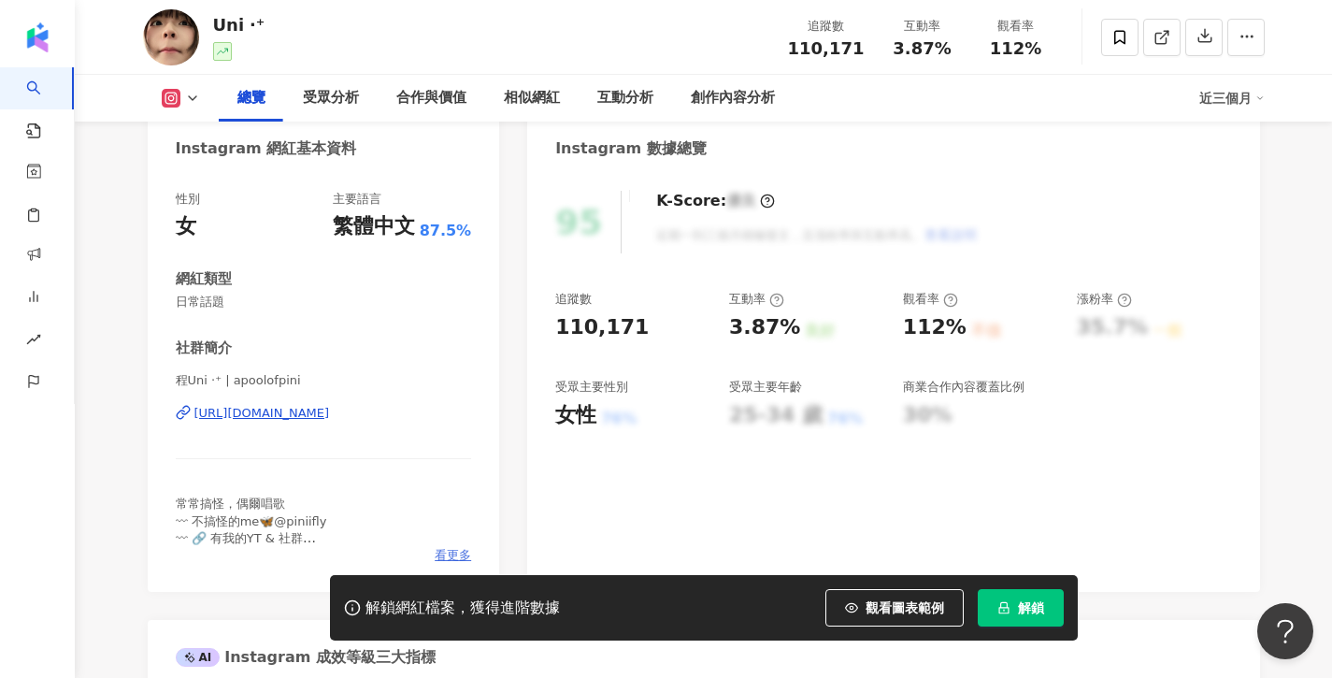
click at [459, 556] on span "看更多" at bounding box center [453, 555] width 36 height 17
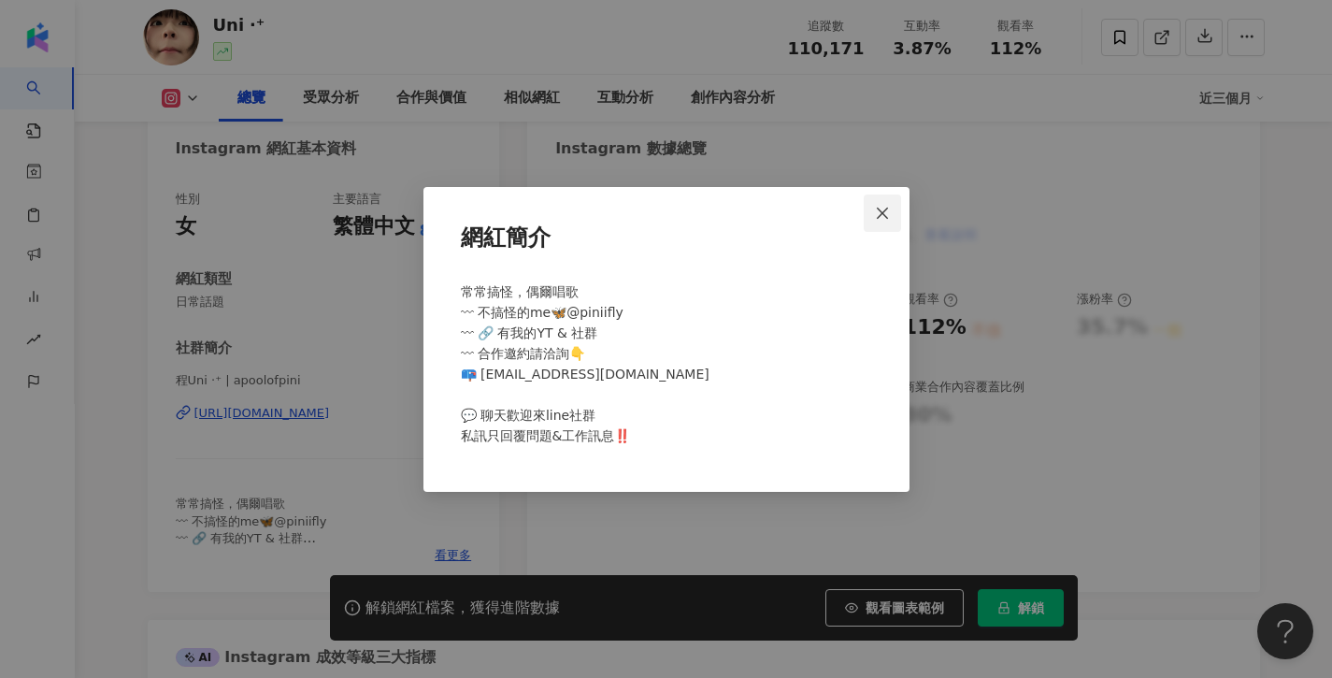
click at [886, 217] on icon "close" at bounding box center [882, 213] width 11 height 11
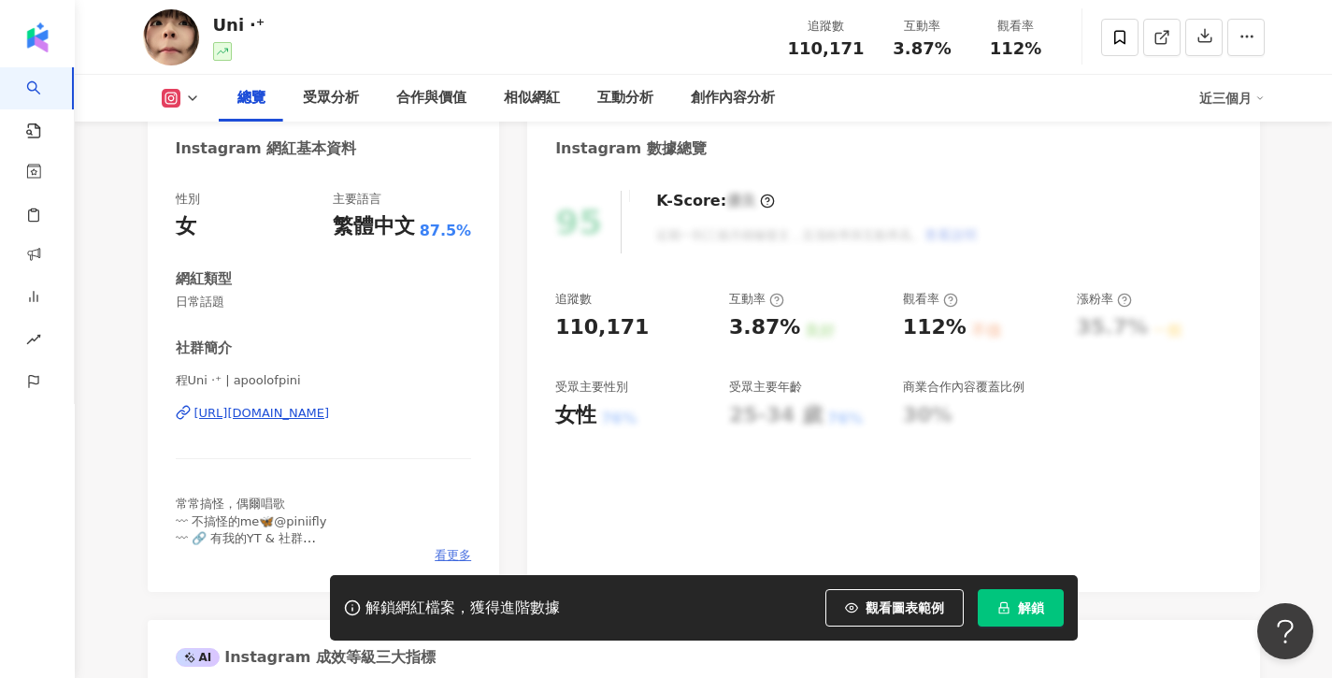
click at [462, 550] on span "看更多" at bounding box center [453, 555] width 36 height 17
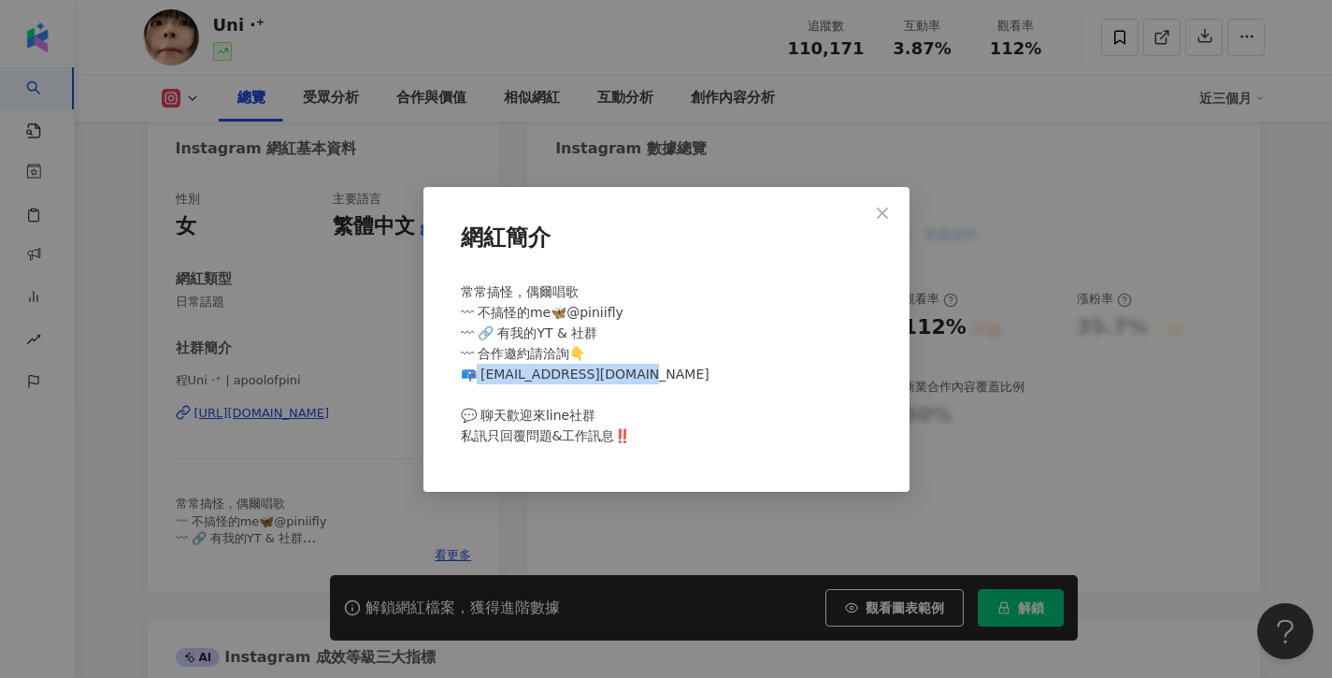
drag, startPoint x: 642, startPoint y: 375, endPoint x: 479, endPoint y: 379, distance: 163.7
click at [479, 379] on div "常常搞怪，偶爾唱歌 〰︎ 不搞怪的me🦋@piniifly 〰︎ 🔗 有我的YT & 社群 〰︎ 合作邀約請洽詢👇 📪 onewheat.ent@gmail.…" at bounding box center [667, 371] width 426 height 195
copy span "wheat.ent@gmail.com ⠀⠀⠀"
click at [884, 214] on icon "close" at bounding box center [882, 213] width 11 height 11
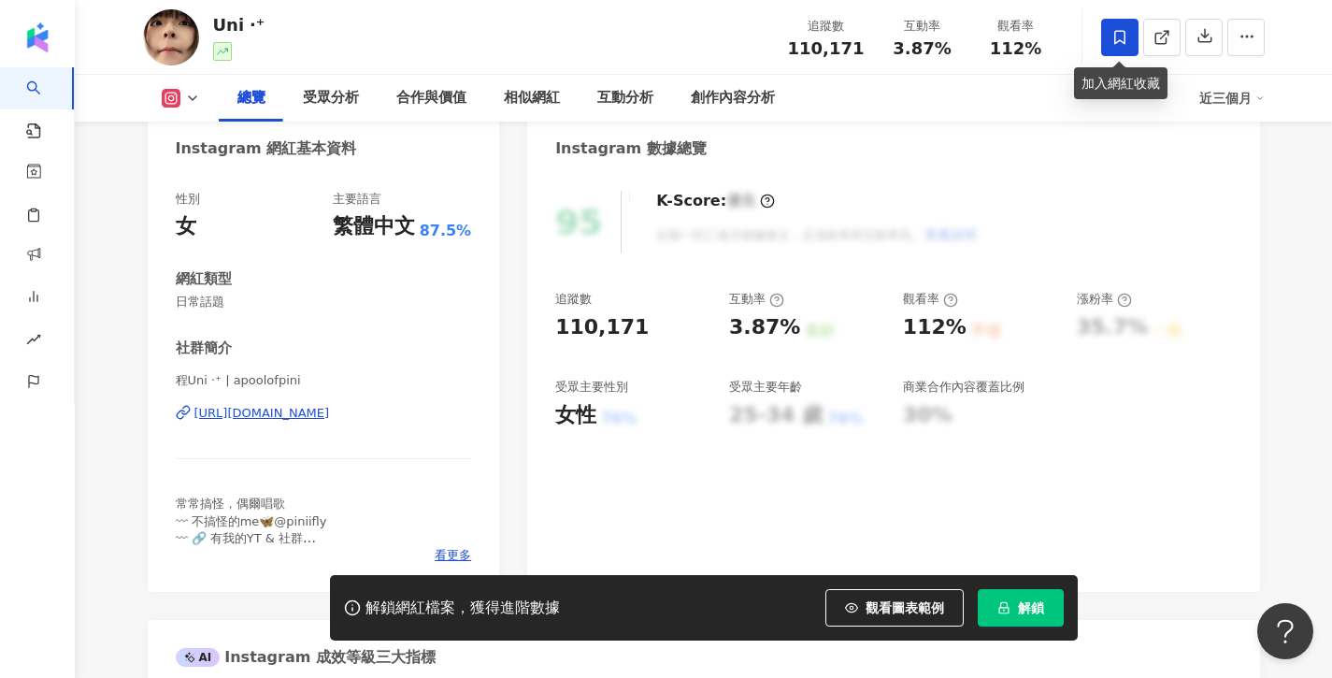
click at [1113, 48] on span at bounding box center [1120, 37] width 37 height 37
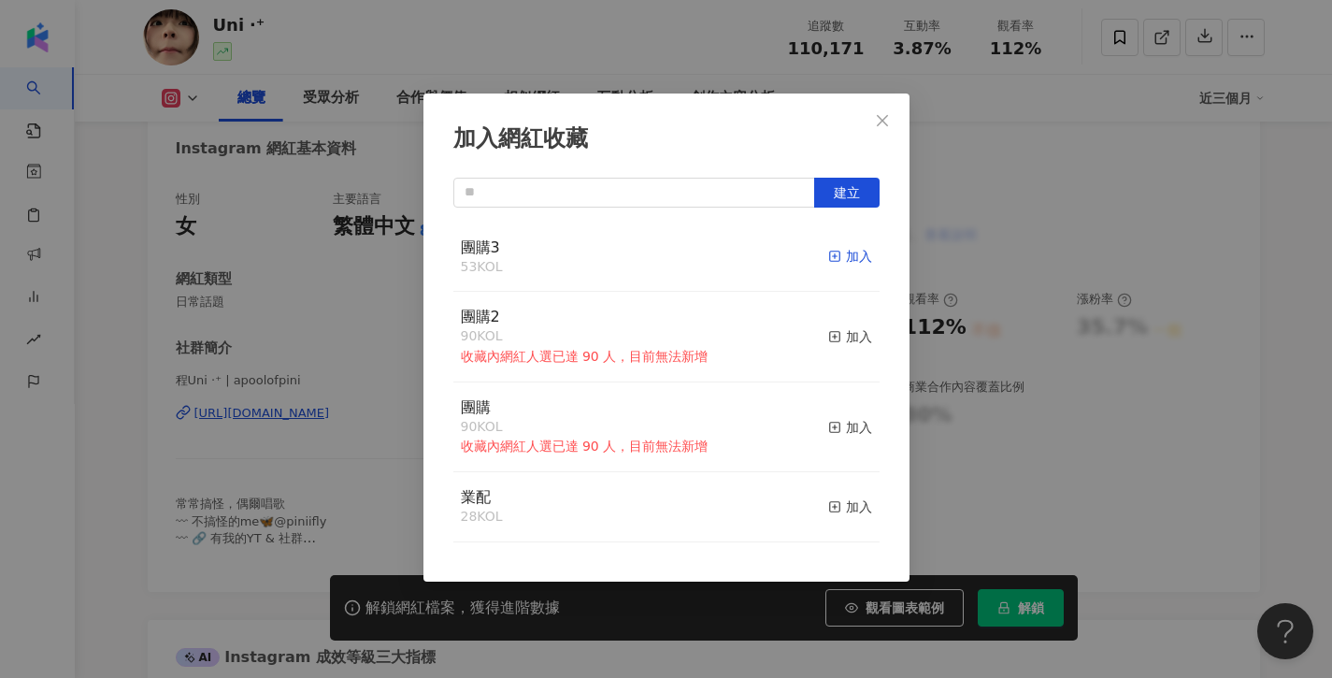
click at [842, 251] on div "加入" at bounding box center [850, 256] width 44 height 21
drag, startPoint x: 893, startPoint y: 122, endPoint x: 880, endPoint y: 122, distance: 13.1
click at [893, 122] on span "Close" at bounding box center [882, 120] width 37 height 15
click at [880, 122] on div "加入網紅收藏 建立 團購3 54 KOL 已加入 團購2 90 KOL 收藏內網紅人選已達 90 人，目前無法新增 加入 團購 90 KOL 收藏內網紅人選已…" at bounding box center [666, 339] width 1332 height 678
click at [1015, 170] on div "加入網紅收藏 建立 團購3 54 KOL 已加入 團購2 90 KOL 收藏內網紅人選已達 90 人，目前無法新增 加入 團購 90 KOL 收藏內網紅人選已…" at bounding box center [666, 339] width 1332 height 678
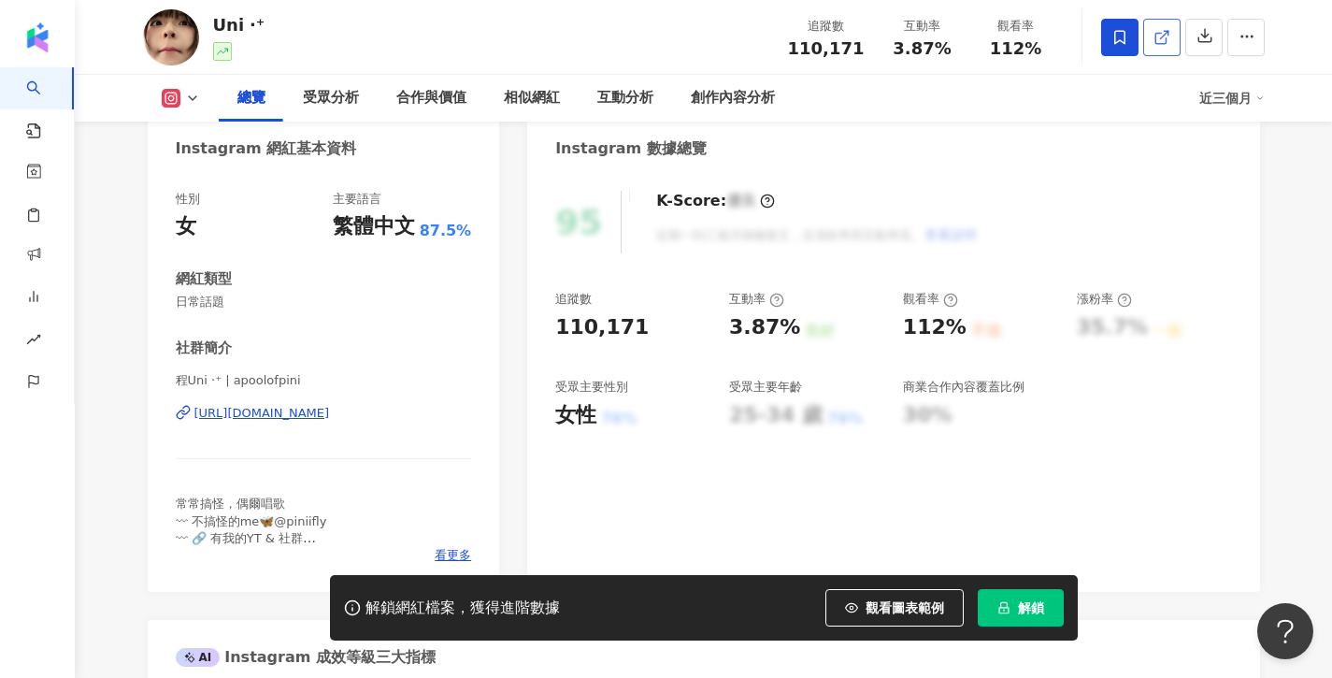
click at [1164, 32] on icon at bounding box center [1162, 37] width 17 height 17
drag, startPoint x: 218, startPoint y: 382, endPoint x: 159, endPoint y: 384, distance: 58.9
click at [159, 384] on div "性別 女 主要語言 繁體中文 87.5% 網紅類型 日常話題 社群簡介 程Uni ‧⁺ | apoolofpini https://www.instagram…" at bounding box center [324, 382] width 353 height 420
copy span "程Uni ‧⁺"
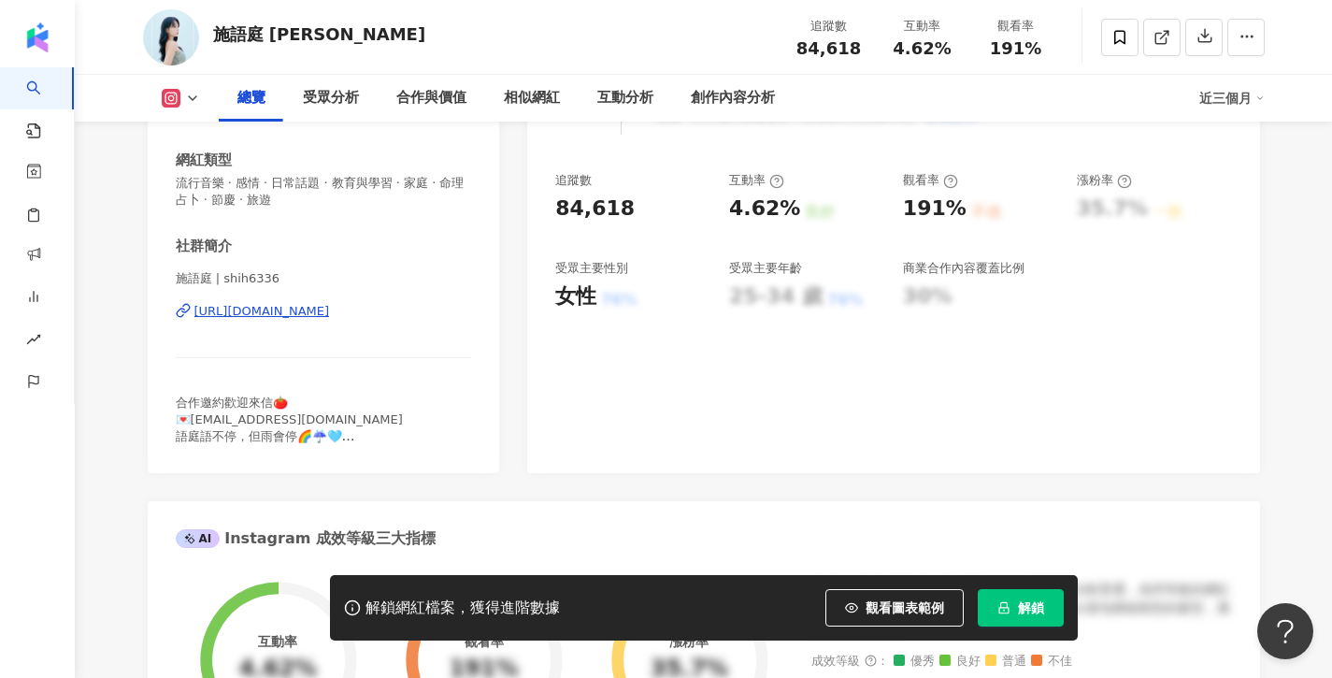
scroll to position [232, 0]
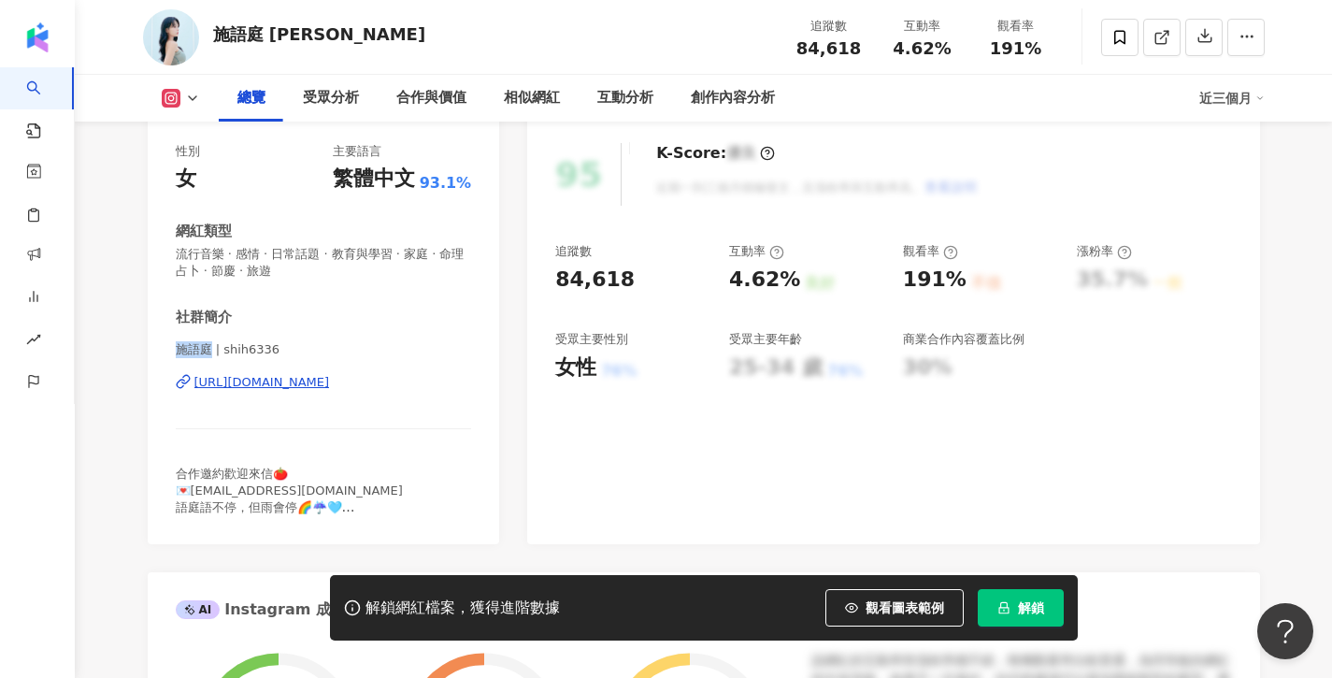
drag, startPoint x: 209, startPoint y: 347, endPoint x: 158, endPoint y: 347, distance: 50.5
click at [158, 347] on div "性別 女 主要語言 繁體中文 93.1% 網紅類型 流行音樂 · 感情 · 日常話題 · 教育與學習 · 家庭 · 命理占卜 · 節慶 · 旅遊 社群簡介 施…" at bounding box center [324, 334] width 353 height 420
copy span "施語庭"
click at [1159, 40] on icon at bounding box center [1162, 37] width 17 height 17
click at [1122, 36] on icon at bounding box center [1120, 37] width 17 height 17
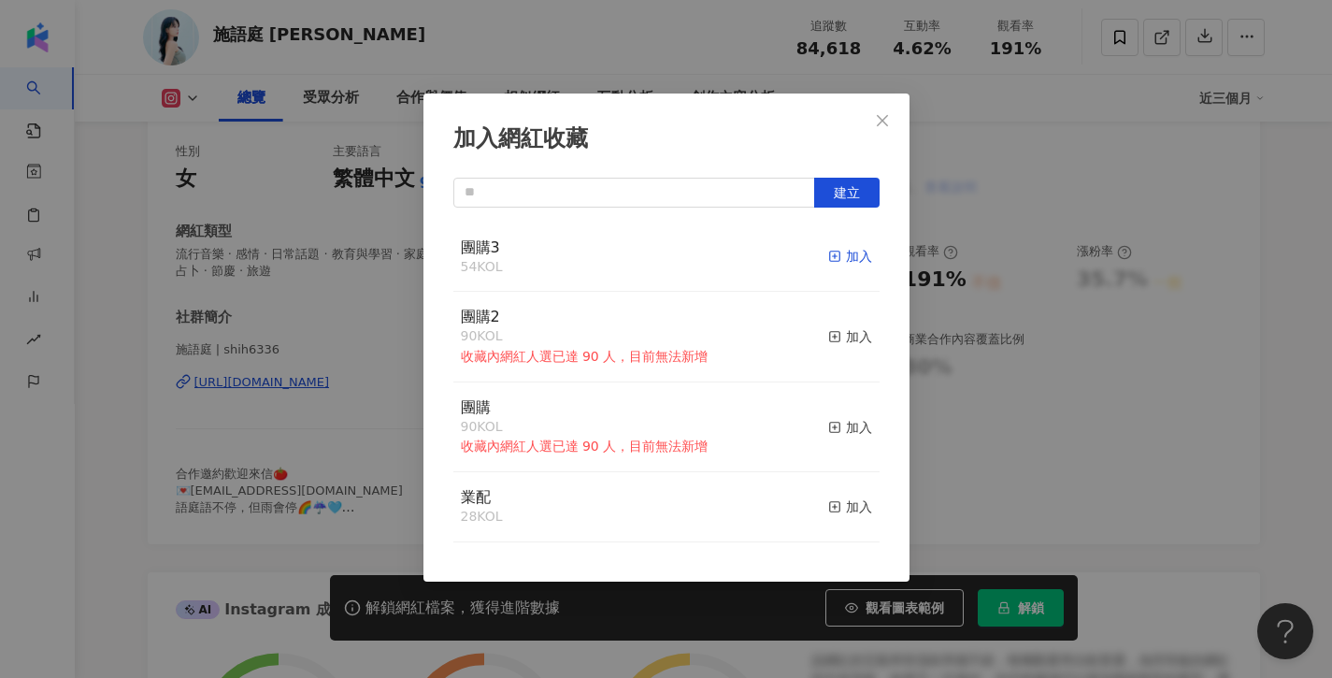
click at [833, 256] on line "button" at bounding box center [834, 256] width 5 height 0
click at [881, 136] on button "Close" at bounding box center [882, 120] width 37 height 37
click at [890, 114] on div "加入網紅收藏 建立 團購3 55 KOL 已加入 團購2 90 KOL 收藏內網紅人選已達 90 人，目前無法新增 加入 團購 90 KOL 收藏內網紅人選已…" at bounding box center [666, 339] width 1332 height 678
click at [894, 116] on div "加入網紅收藏 建立 團購3 55 KOL 已加入 團購2 90 KOL 收藏內網紅人選已達 90 人，目前無法新增 加入 團購 90 KOL 收藏內網紅人選已…" at bounding box center [666, 339] width 1332 height 678
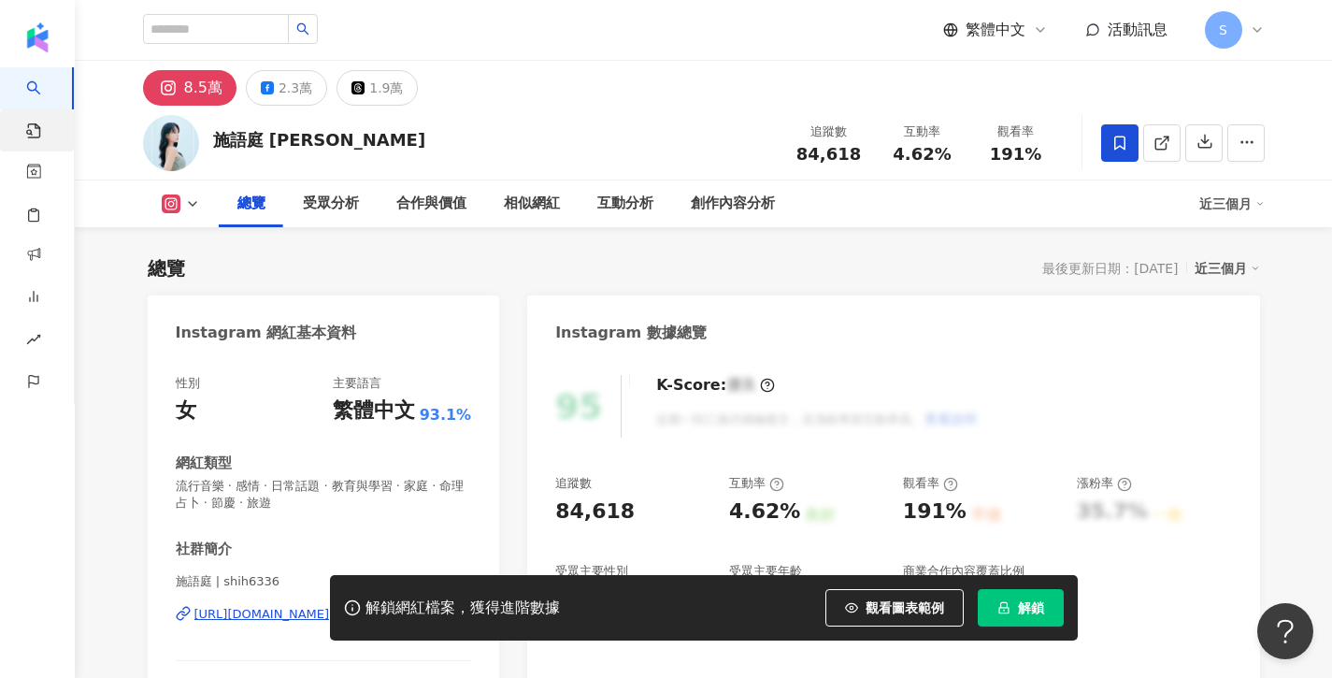
scroll to position [0, 0]
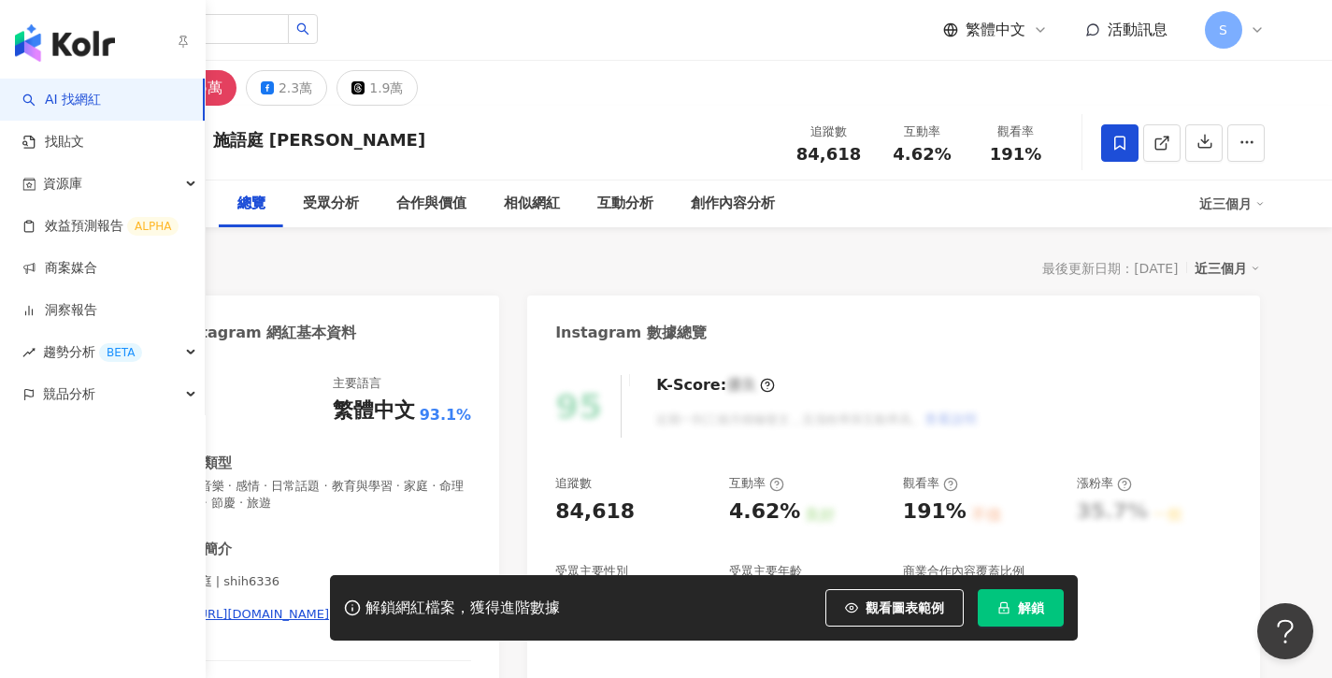
click at [57, 91] on link "AI 找網紅" at bounding box center [61, 100] width 79 height 19
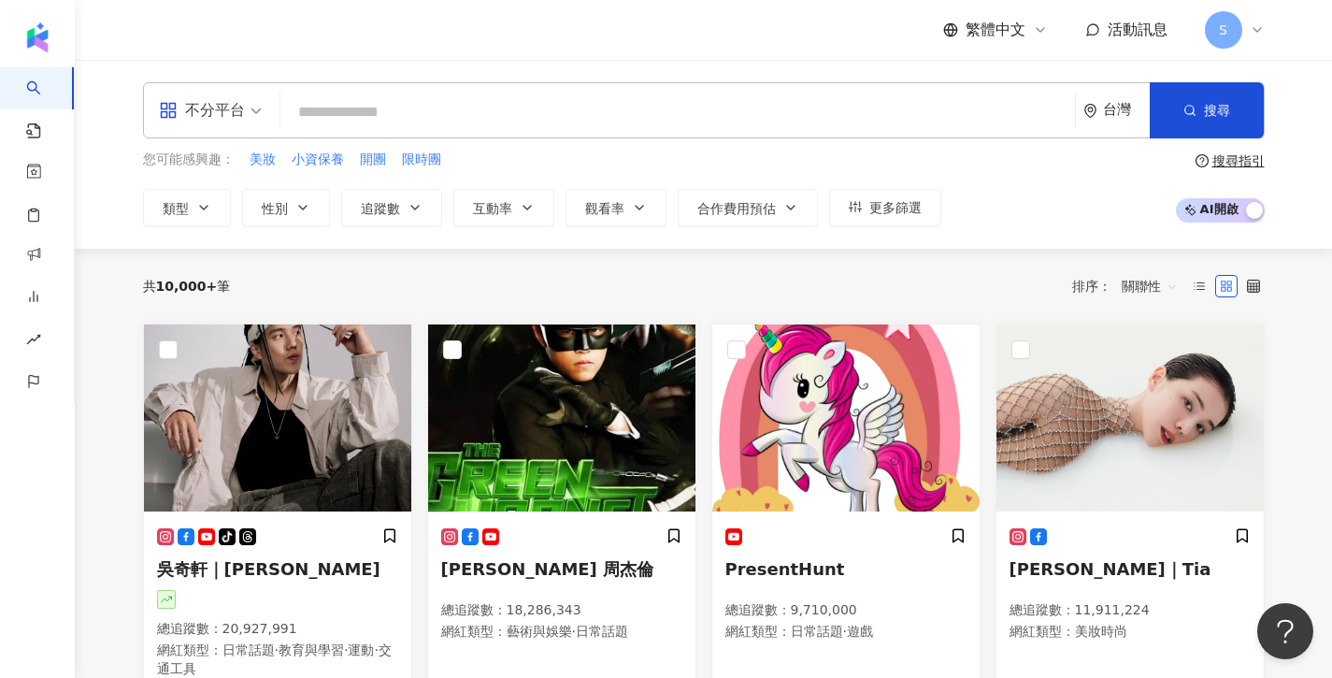
click at [551, 122] on input "search" at bounding box center [678, 112] width 780 height 36
type input "*"
type input "**"
click at [493, 213] on span "互動率" at bounding box center [492, 208] width 39 height 15
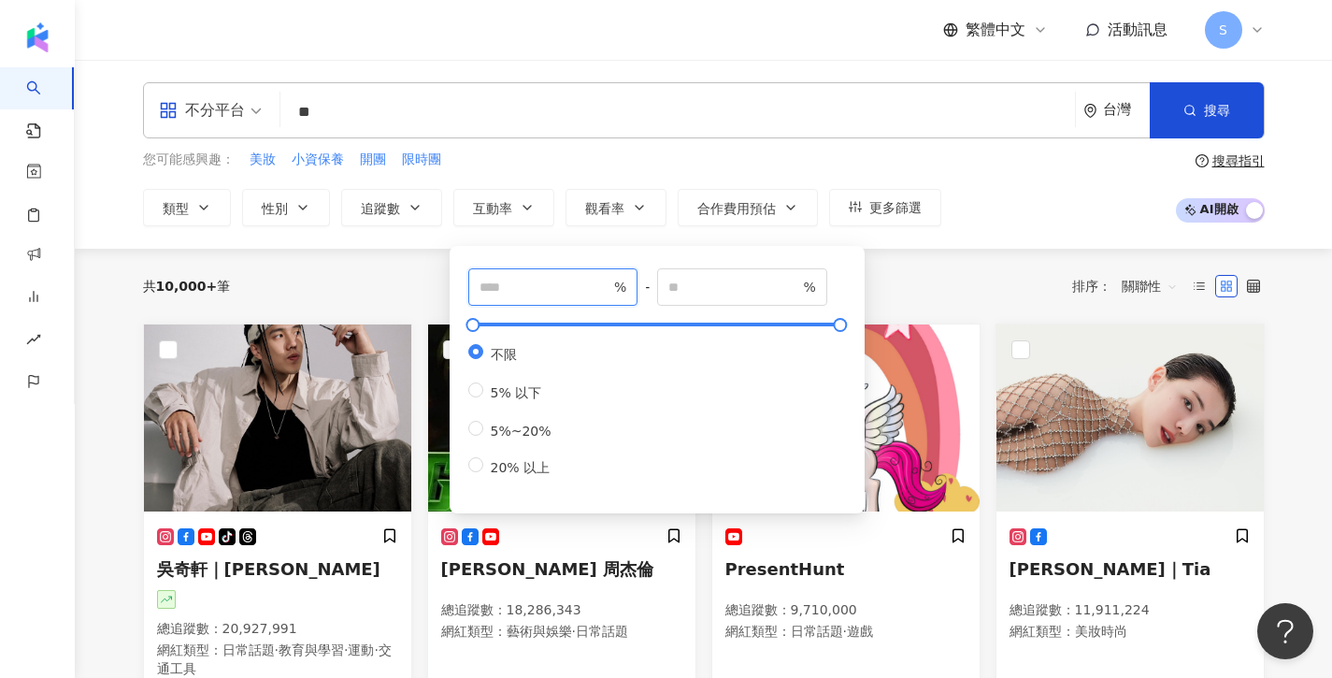
click at [511, 288] on input "number" at bounding box center [545, 287] width 131 height 21
type input "*"
click at [1222, 133] on button "搜尋" at bounding box center [1207, 110] width 114 height 56
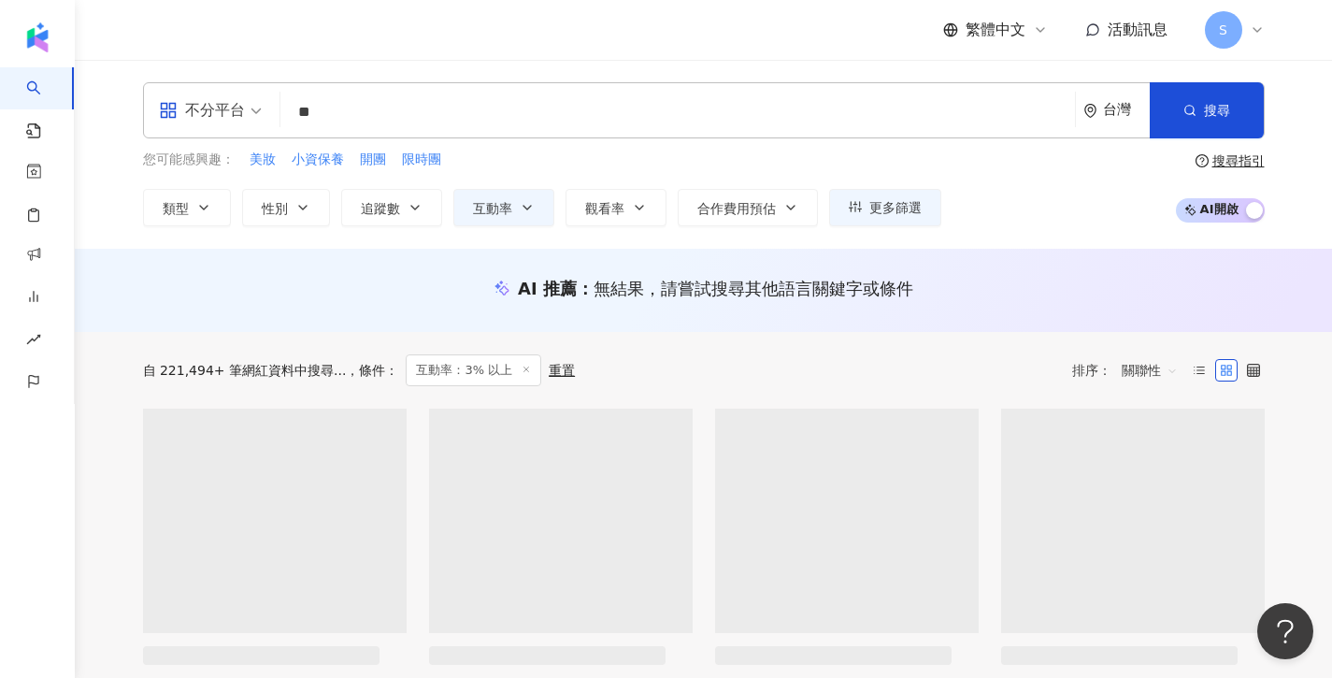
scroll to position [105, 1]
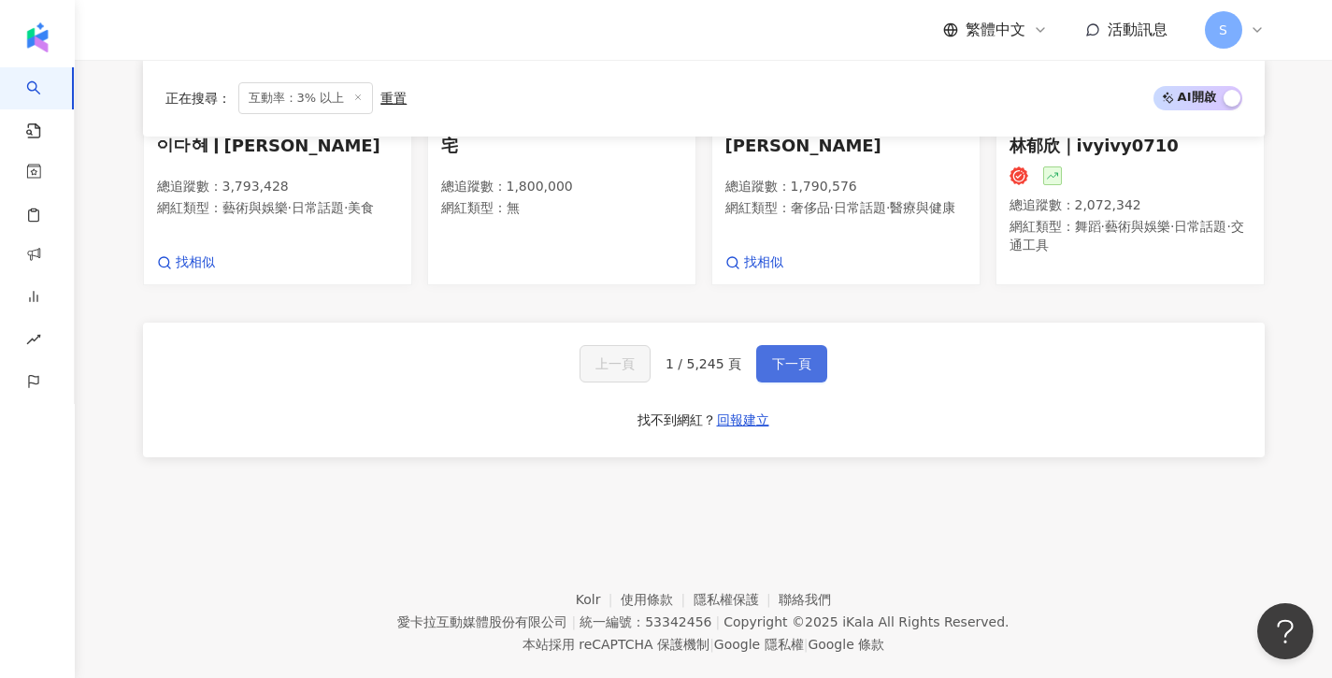
click at [782, 346] on button "下一頁" at bounding box center [791, 363] width 71 height 37
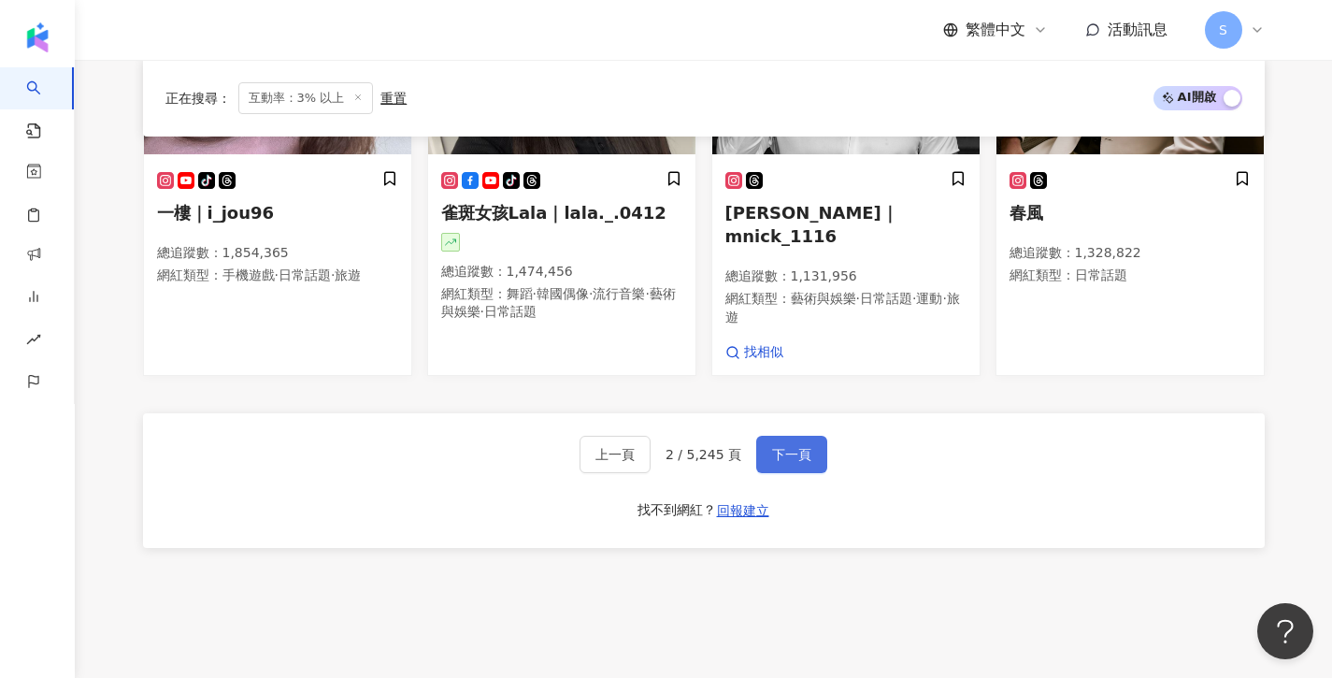
click at [802, 436] on button "下一頁" at bounding box center [791, 454] width 71 height 37
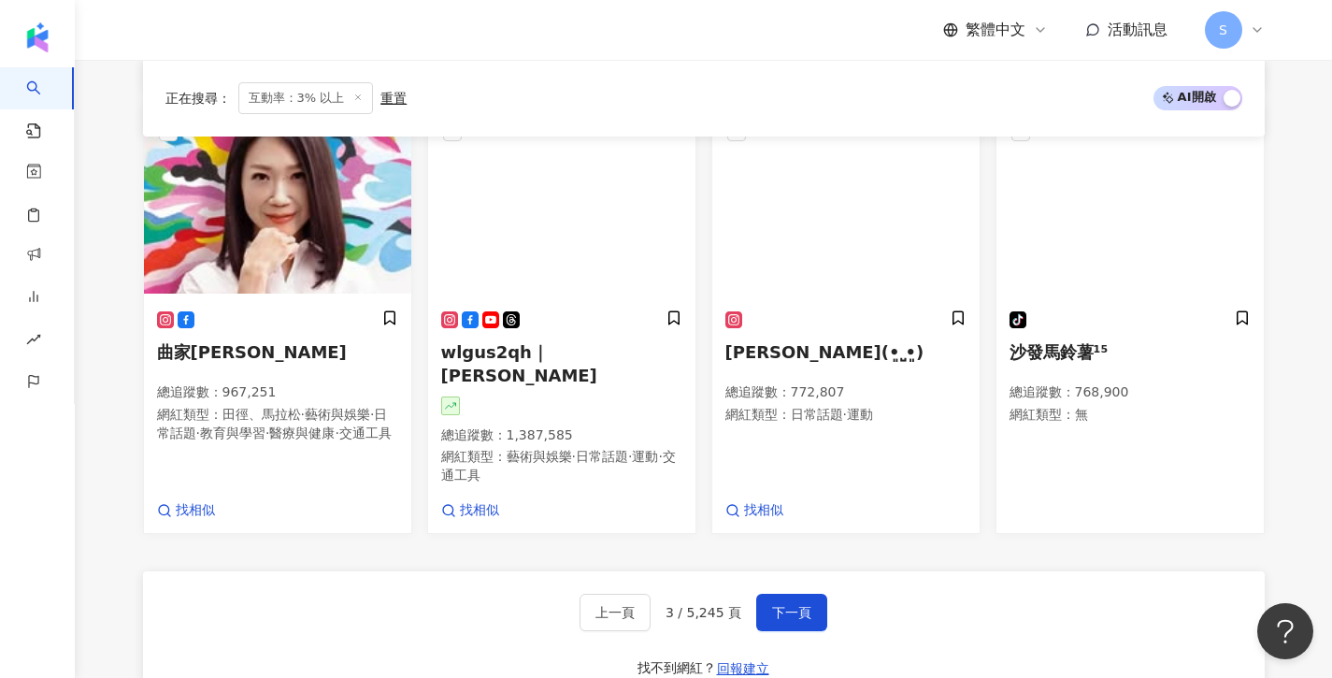
scroll to position [1128, 0]
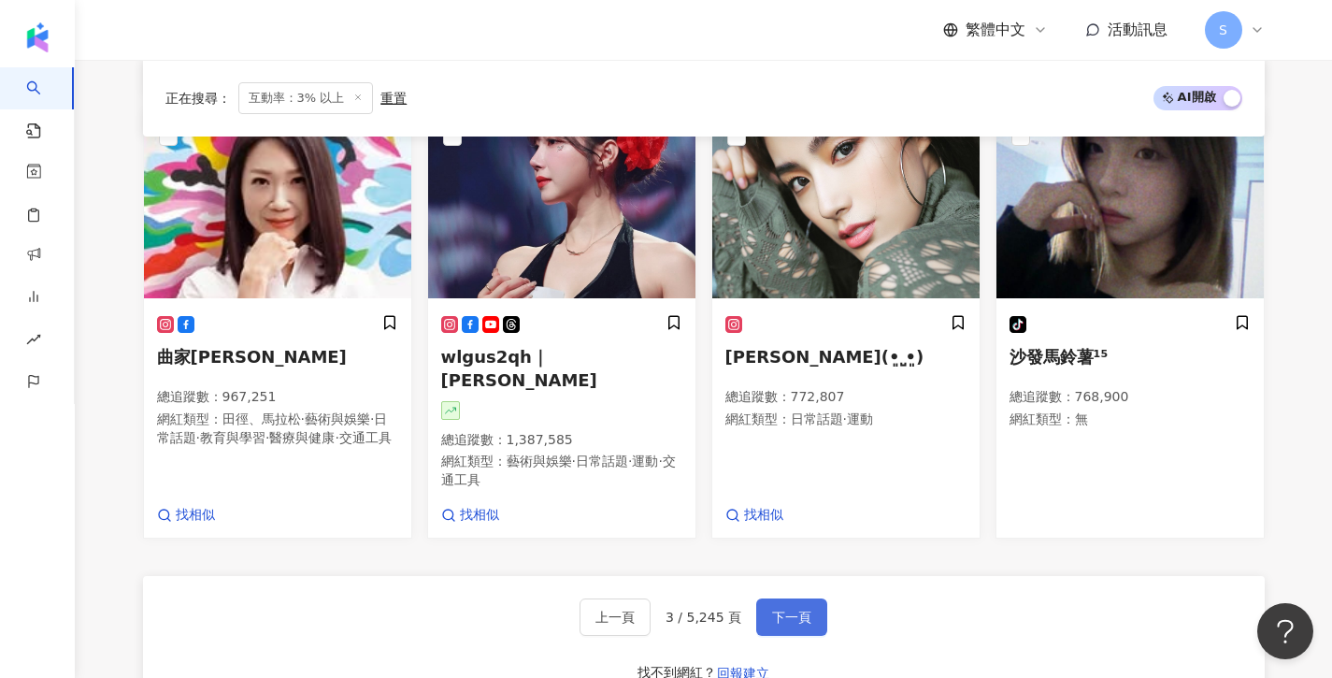
click at [797, 610] on span "下一頁" at bounding box center [791, 617] width 39 height 15
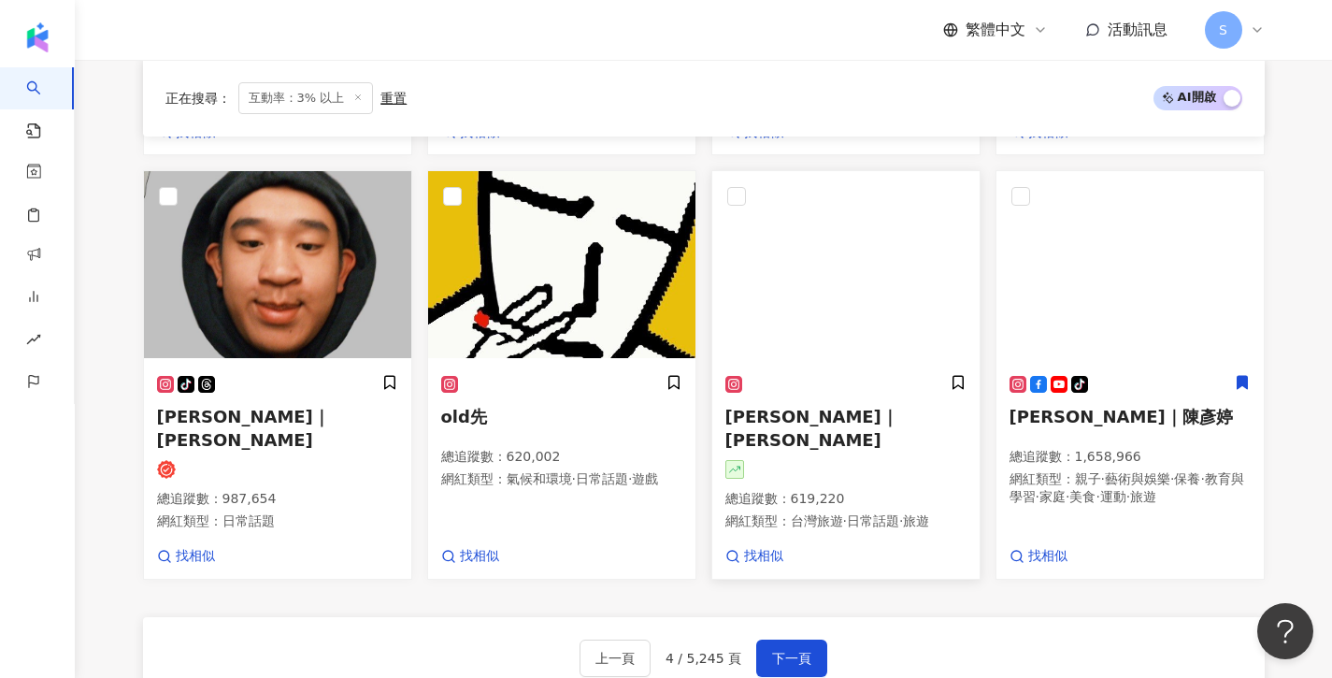
scroll to position [1153, 0]
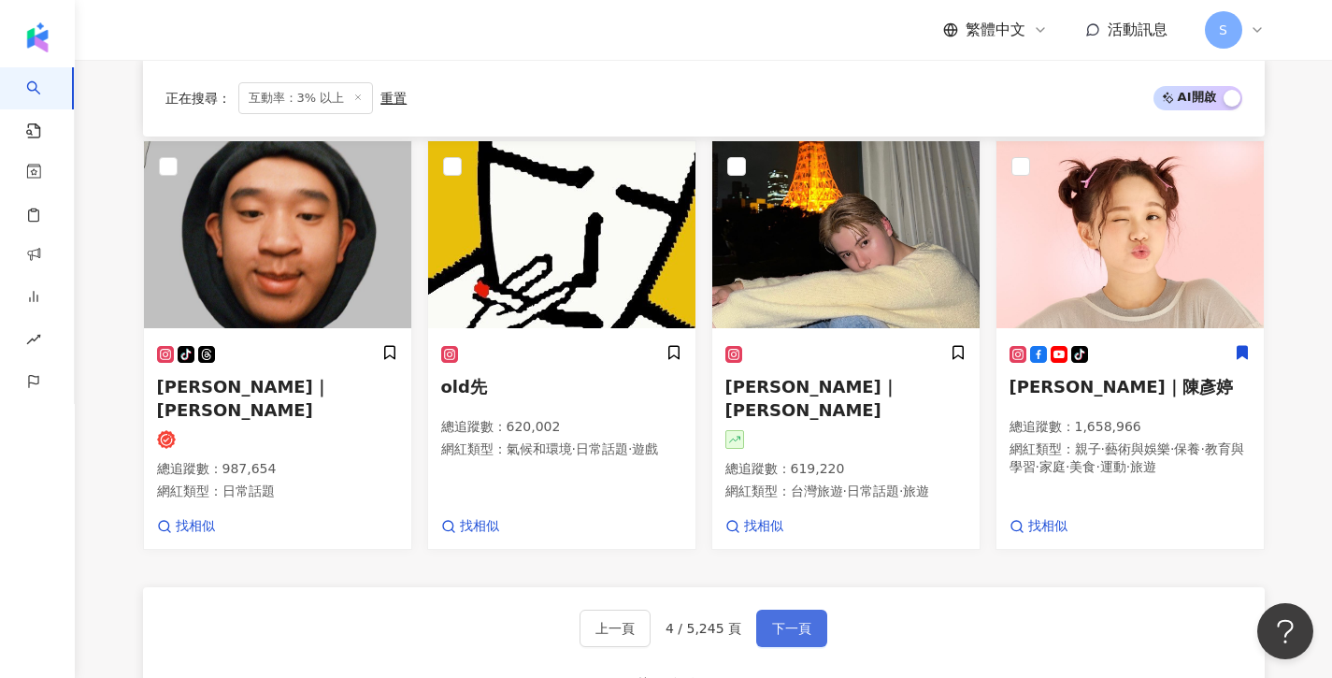
click at [806, 621] on span "下一頁" at bounding box center [791, 628] width 39 height 15
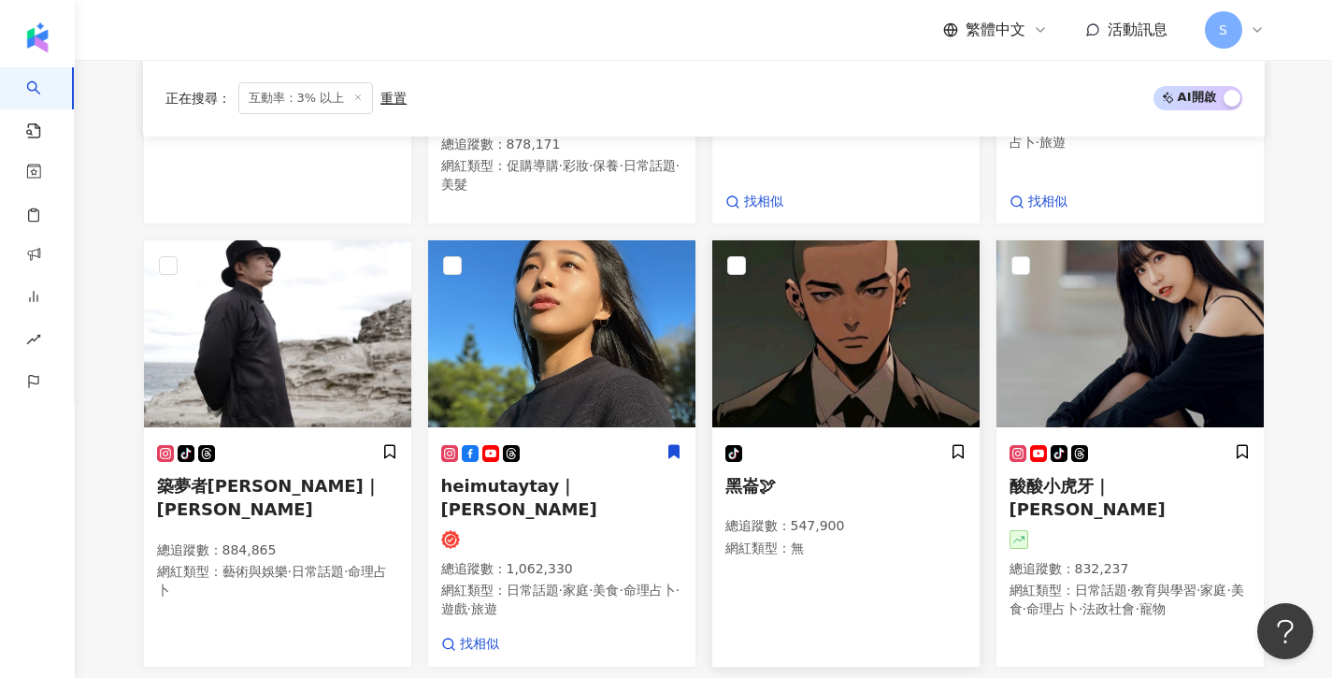
scroll to position [1047, 0]
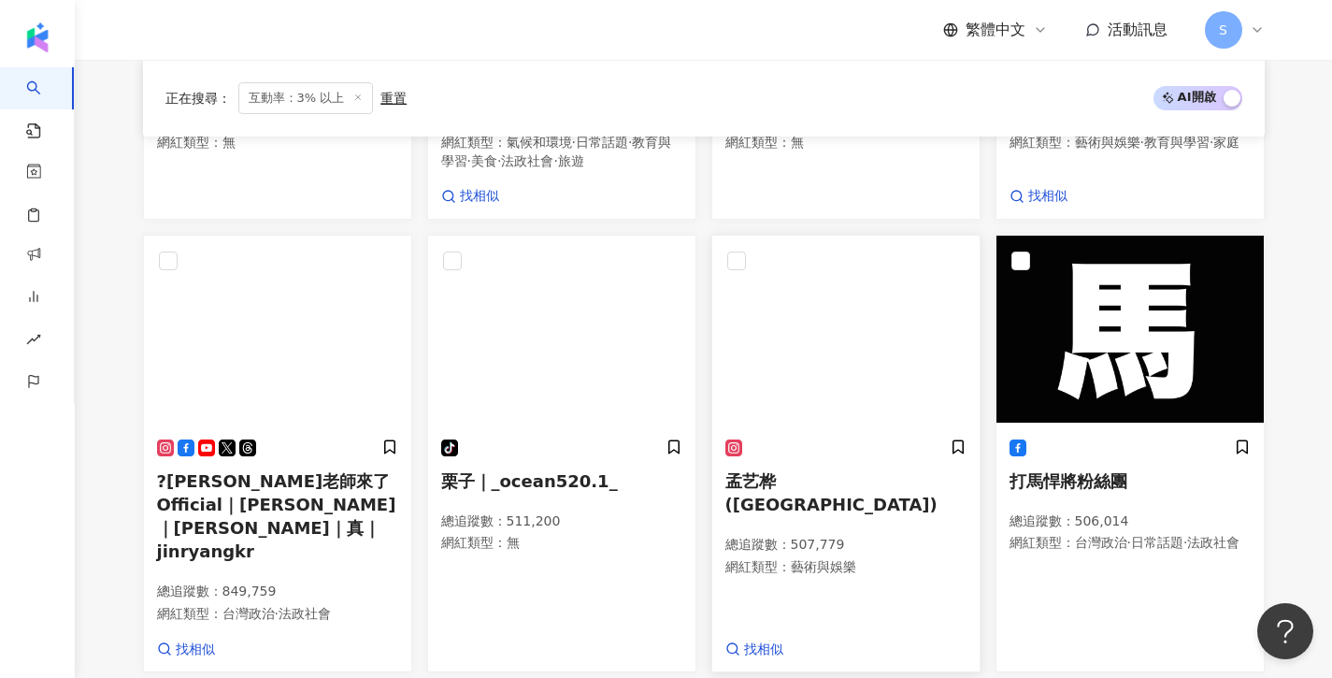
scroll to position [1001, 0]
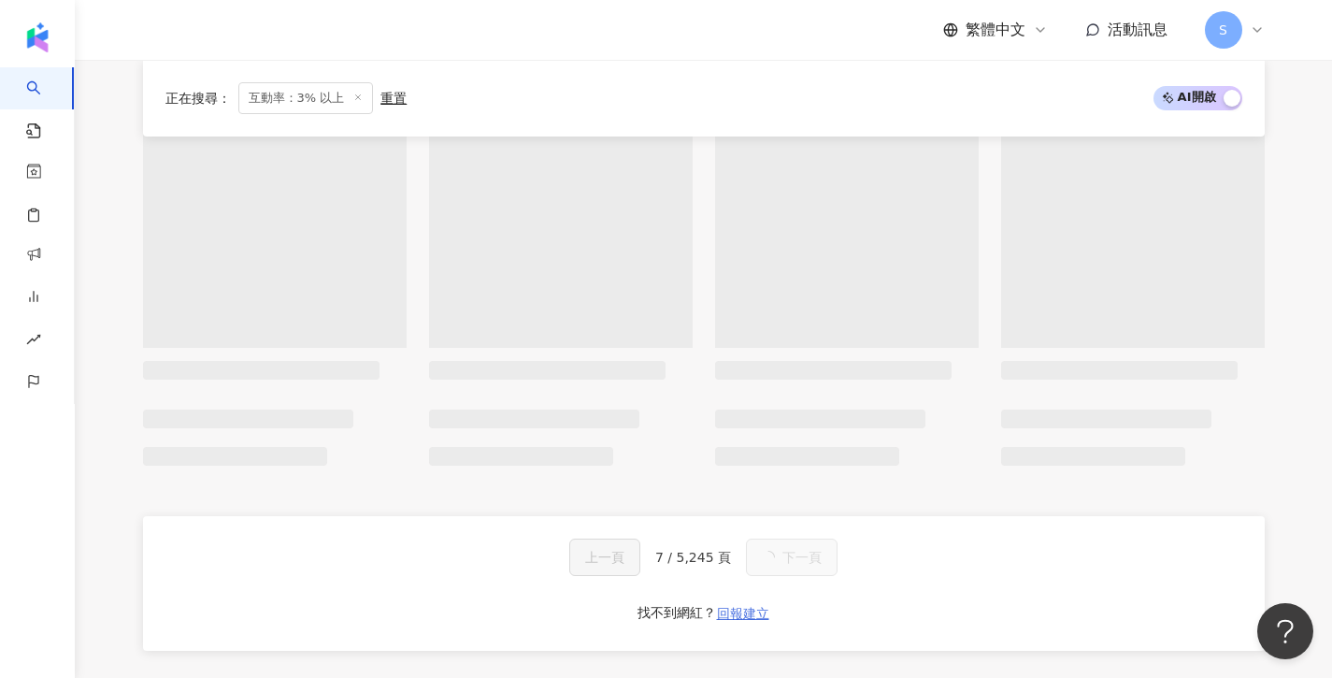
scroll to position [1029, 0]
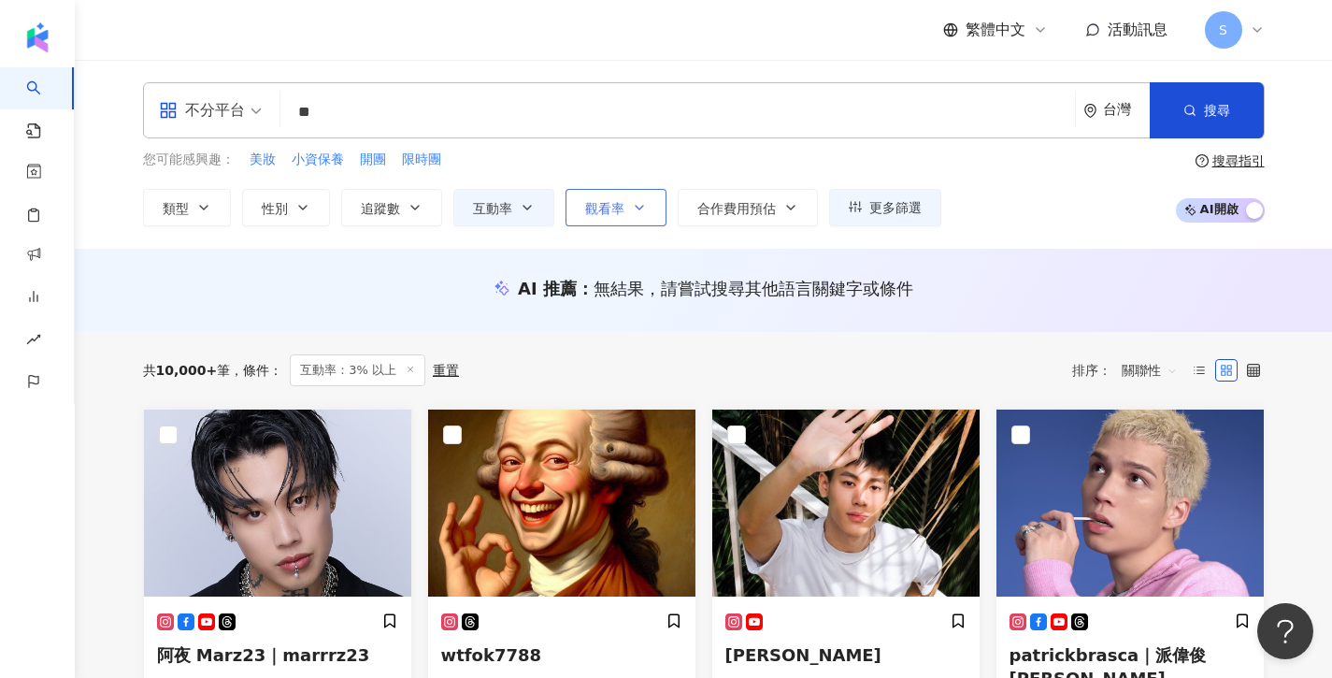
scroll to position [0, 0]
click at [549, 94] on div "不分平台 ** 台灣 搜尋 loading 搜尋名稱、敘述、貼文含有關鍵字 “ 團購 ” 的網紅" at bounding box center [704, 110] width 1122 height 56
click at [525, 104] on input "**" at bounding box center [678, 112] width 780 height 36
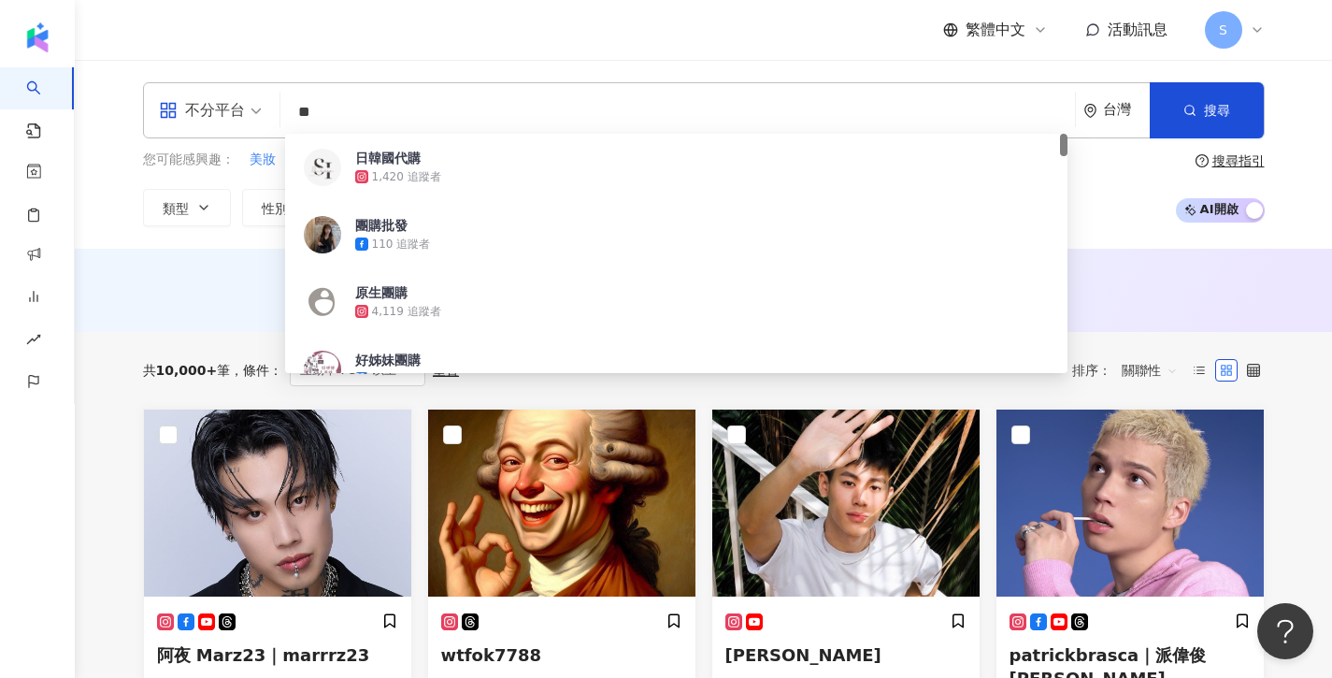
type input "*"
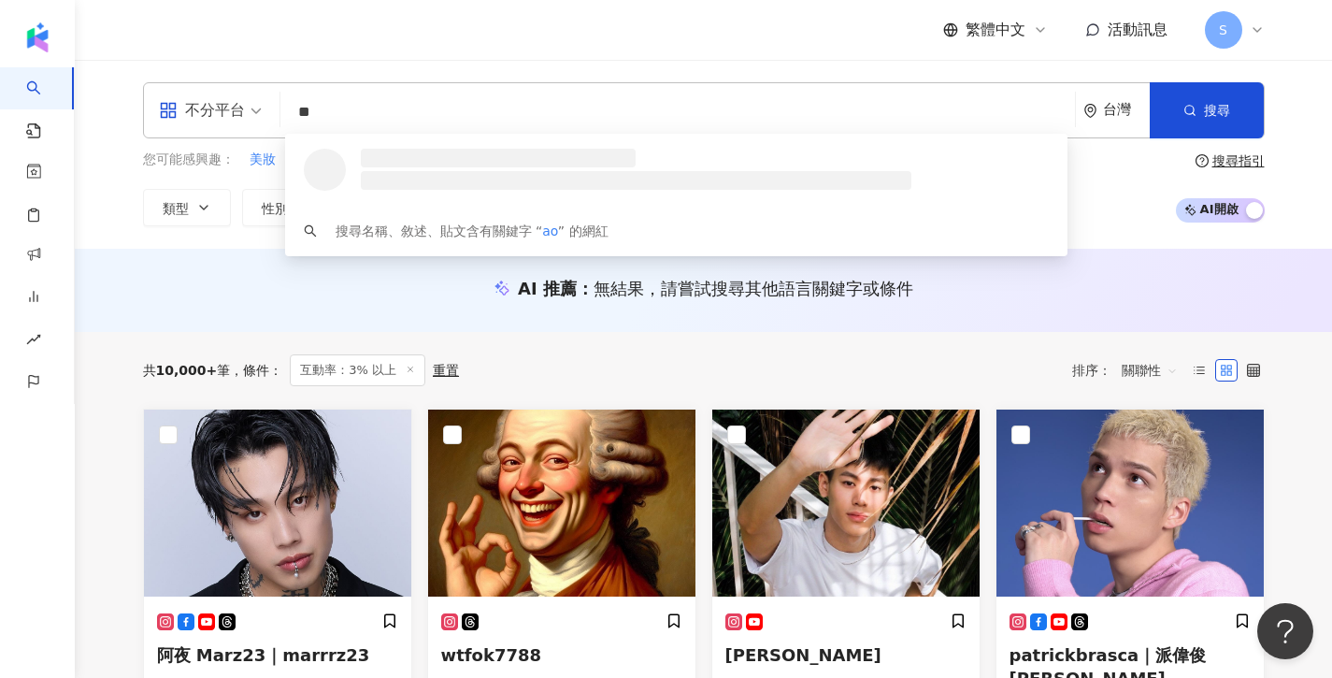
type input "*"
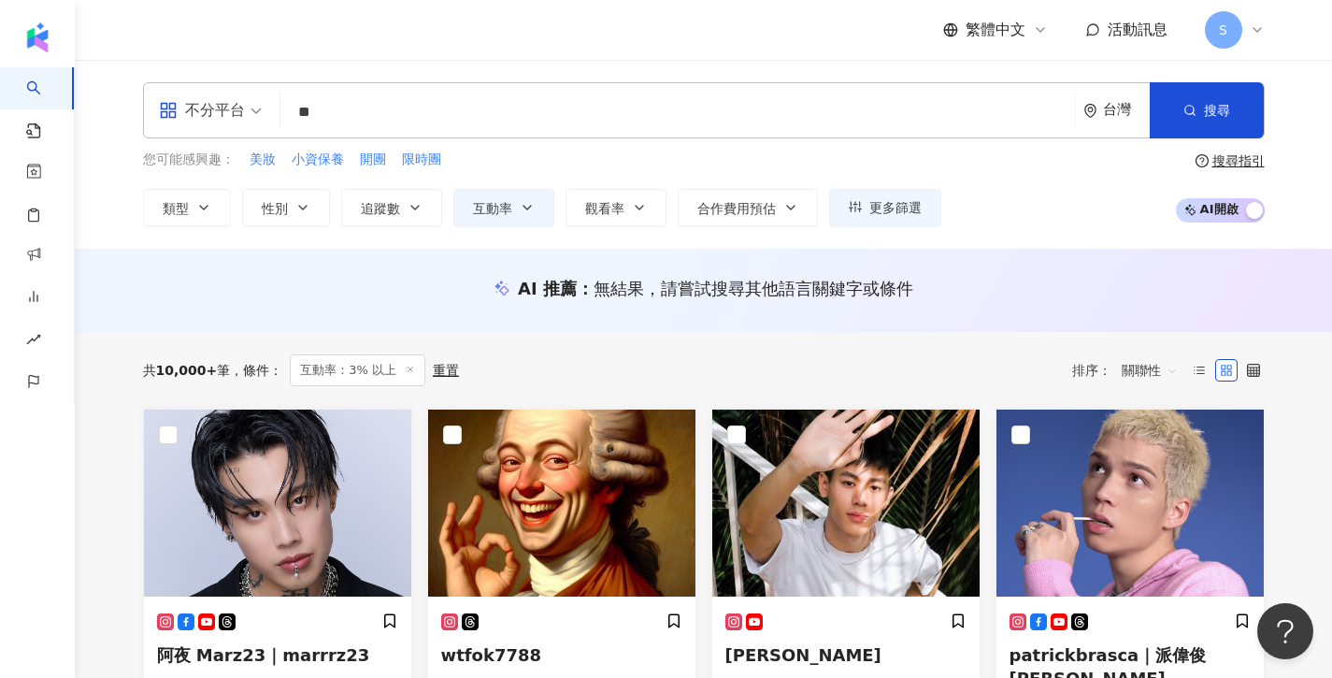
type input "*"
type input "****"
click at [1195, 108] on icon "button" at bounding box center [1190, 110] width 13 height 13
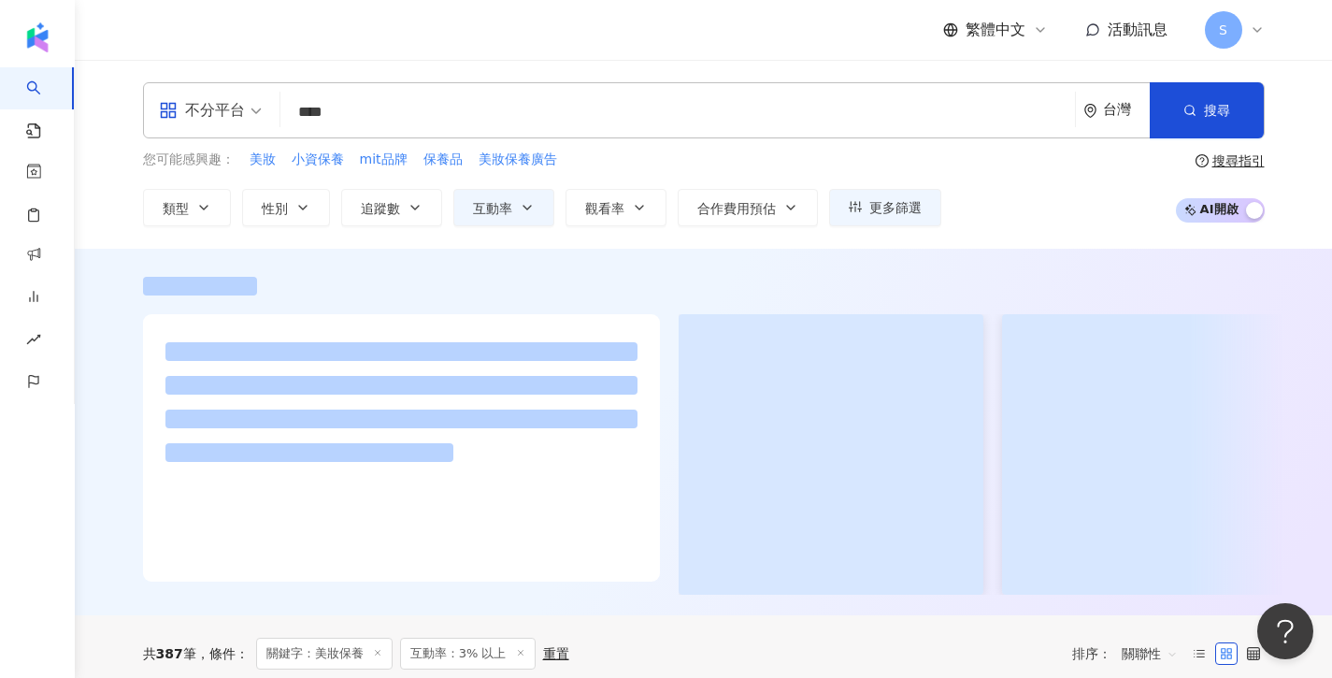
click at [526, 53] on div "繁體中文 活動訊息 S" at bounding box center [704, 30] width 1122 height 60
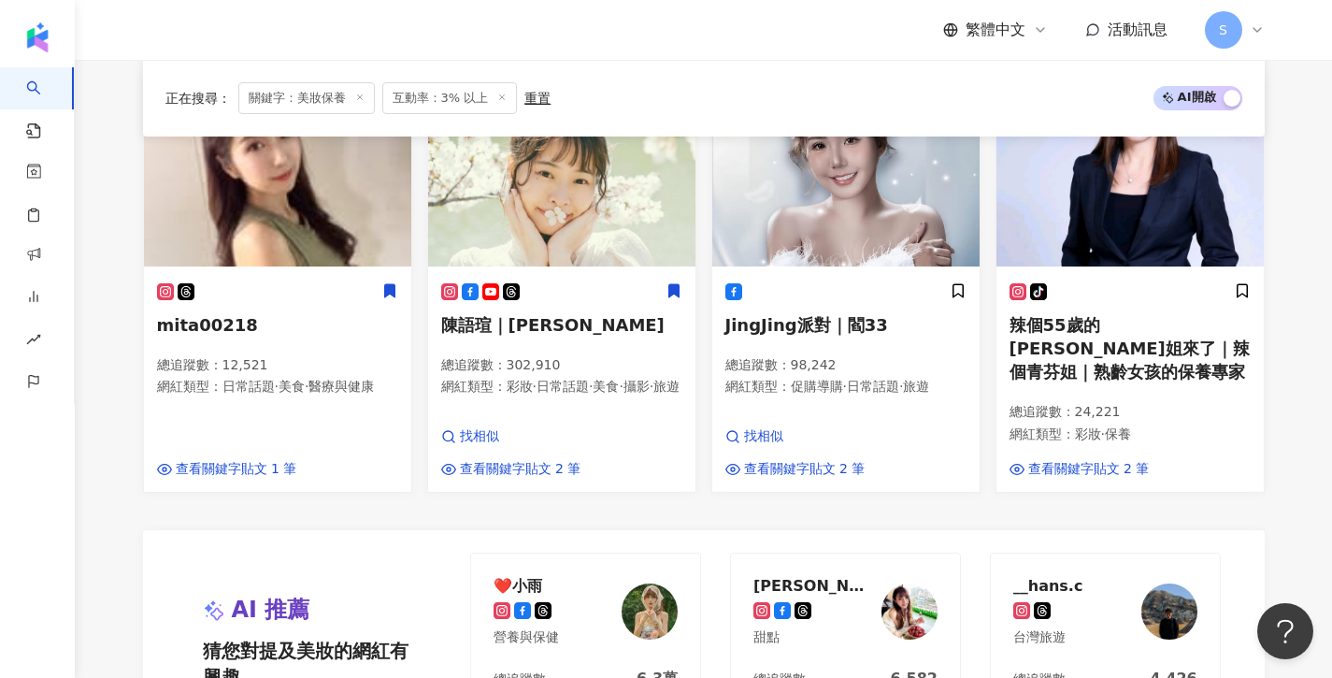
scroll to position [1241, 0]
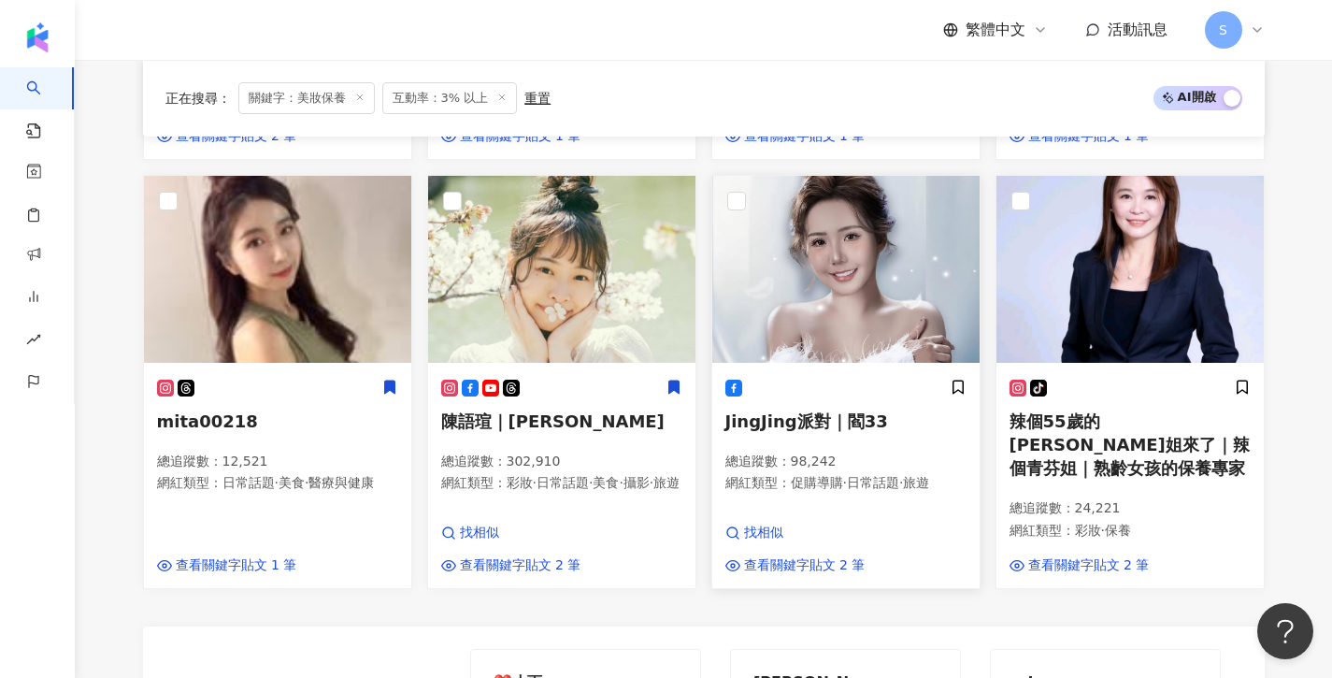
click at [843, 277] on img at bounding box center [846, 269] width 267 height 187
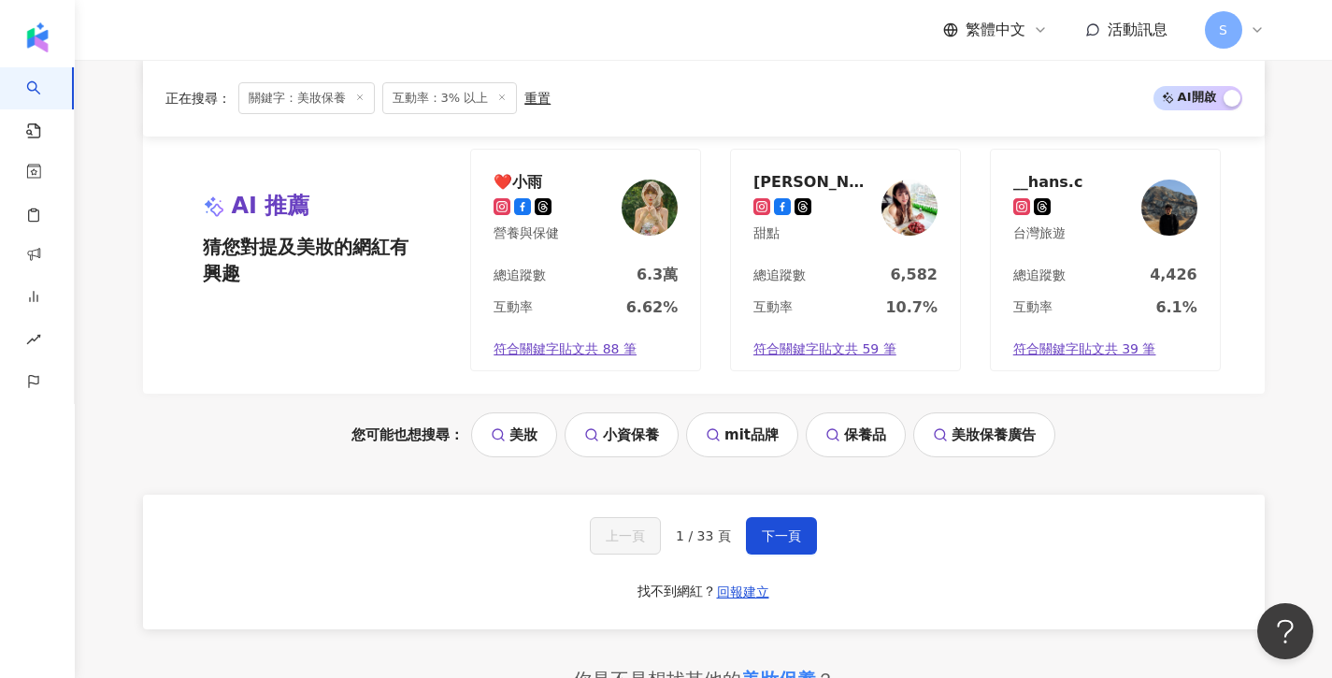
scroll to position [1825, 0]
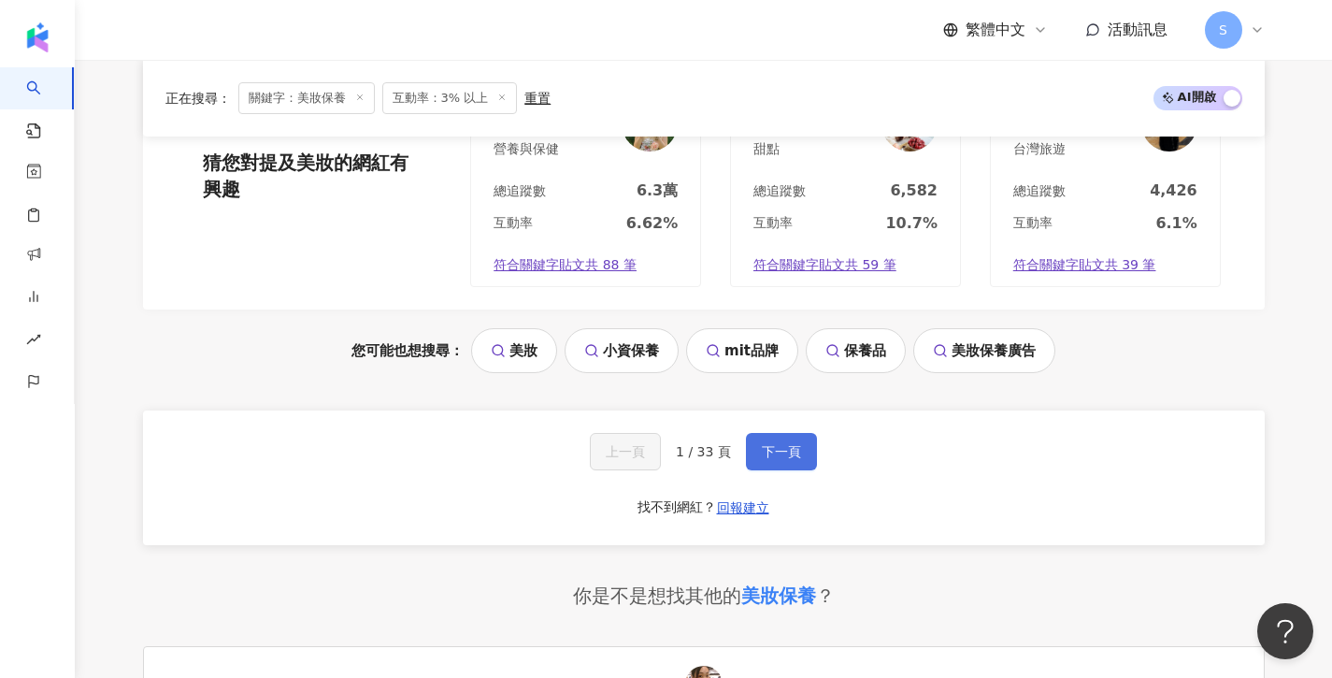
click at [762, 444] on span "下一頁" at bounding box center [781, 451] width 39 height 15
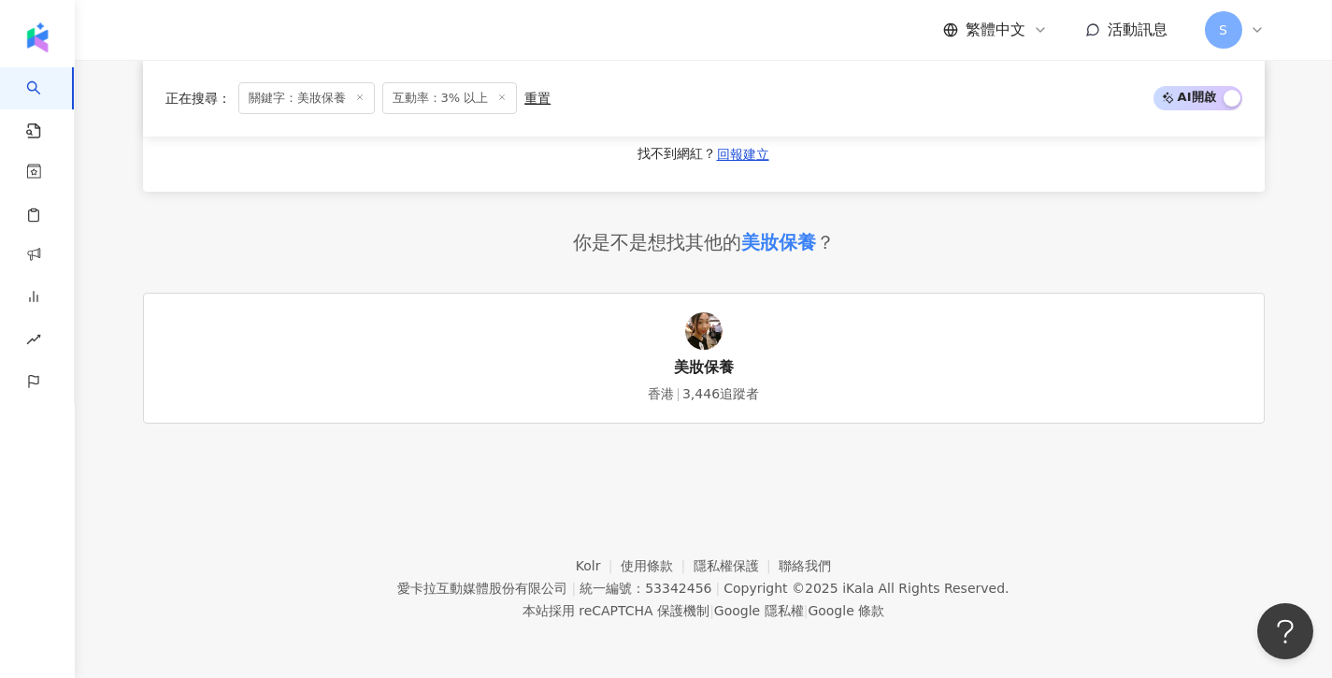
scroll to position [1795, 0]
click at [738, 292] on div "你是不是想找其他的 美妝保養 ？ 美妝保養 香港 3,446追蹤者" at bounding box center [704, 328] width 1122 height 194
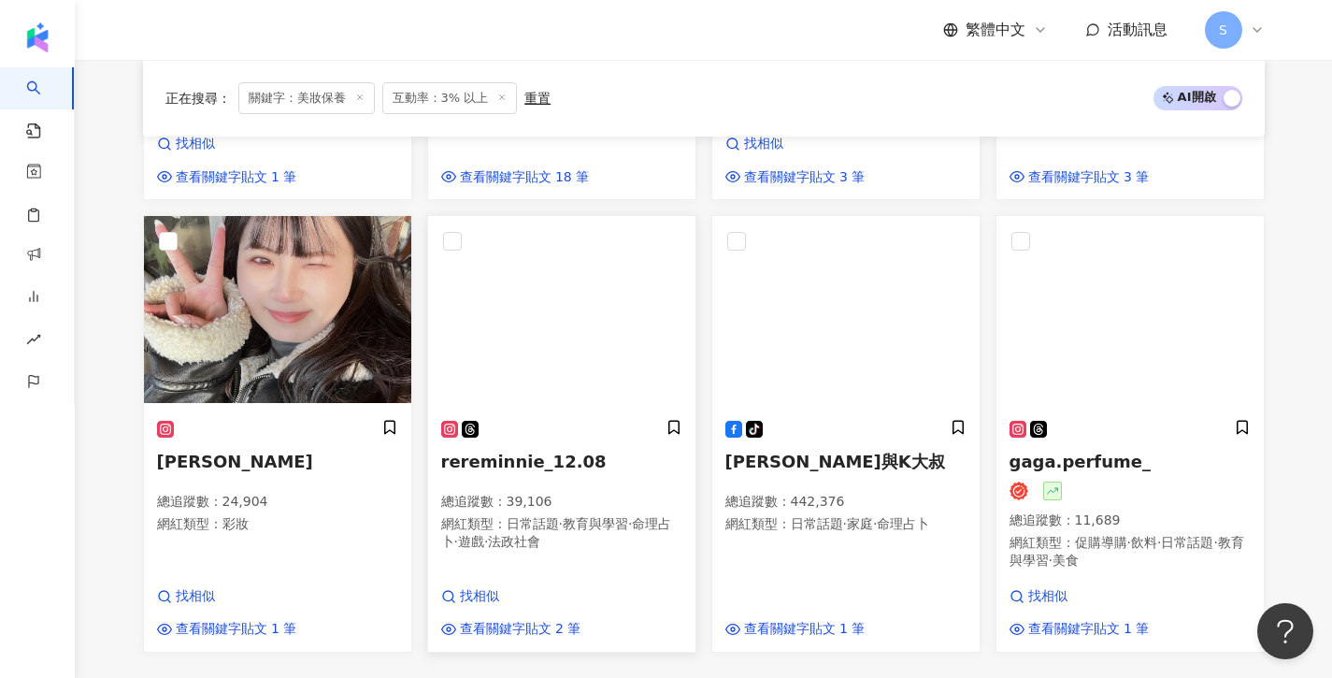
scroll to position [1159, 0]
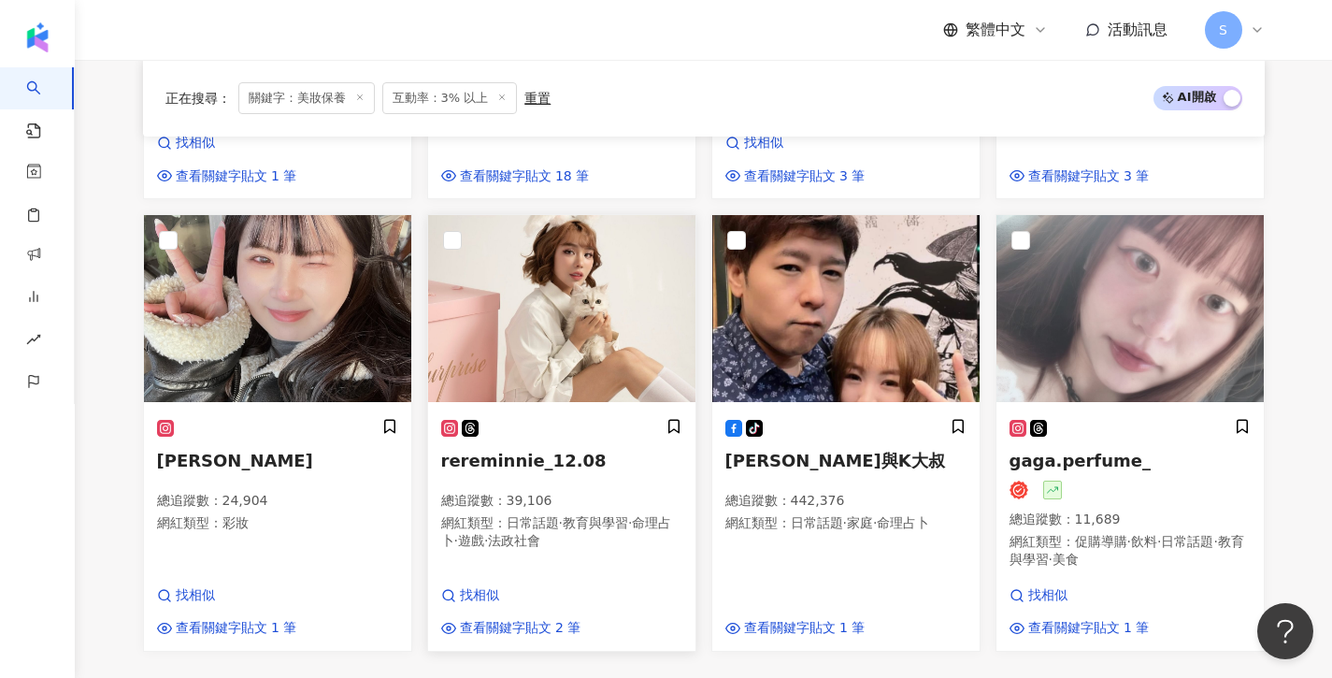
click at [612, 313] on img at bounding box center [561, 308] width 267 height 187
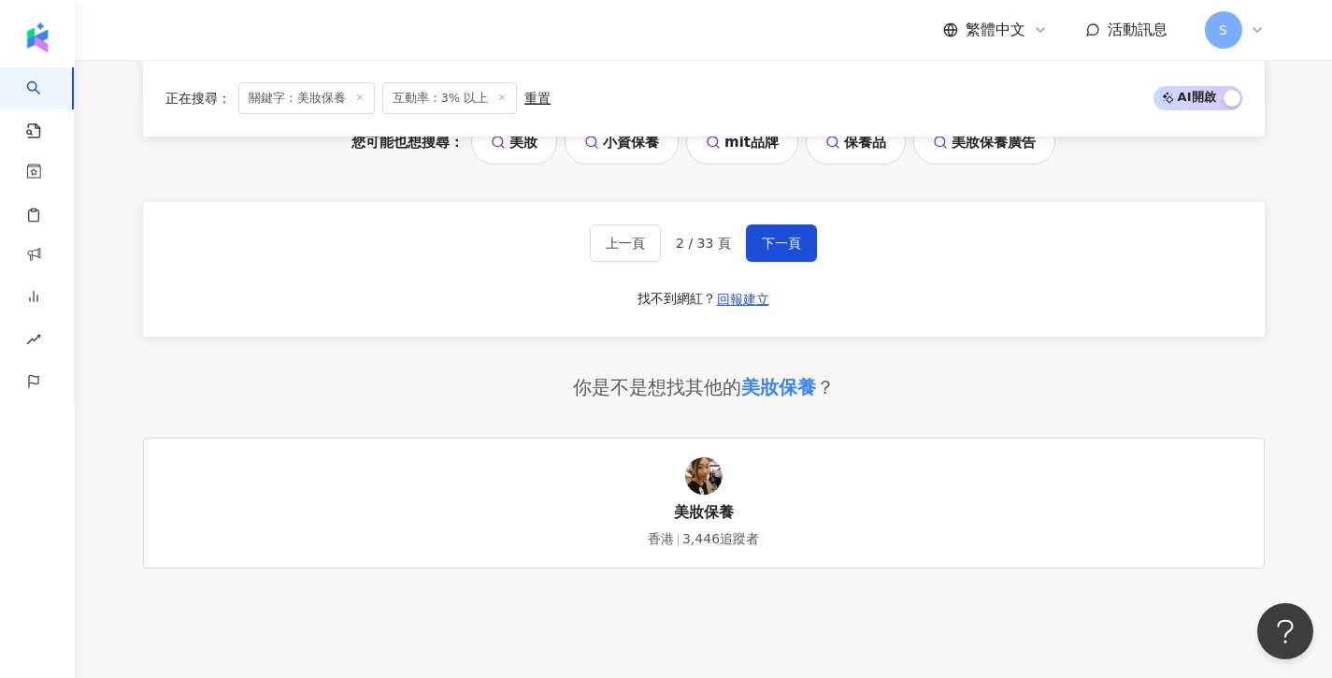
scroll to position [1972, 1]
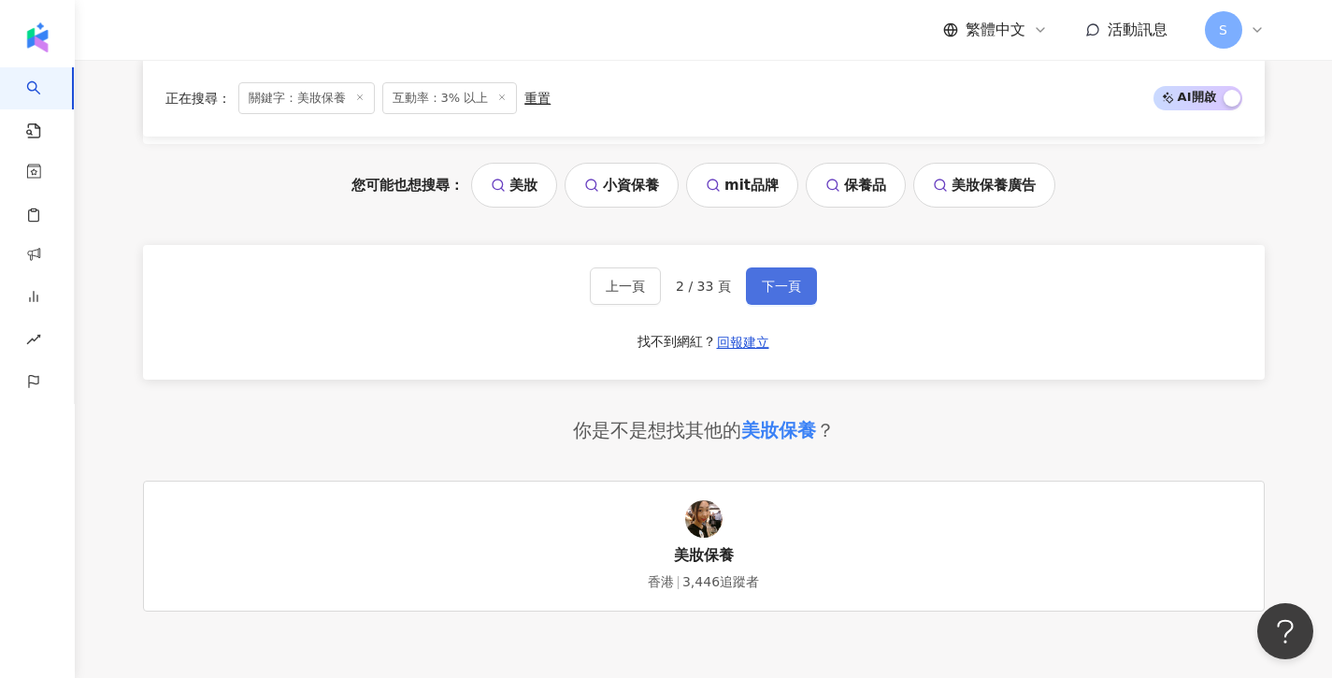
click at [764, 279] on span "下一頁" at bounding box center [781, 286] width 39 height 15
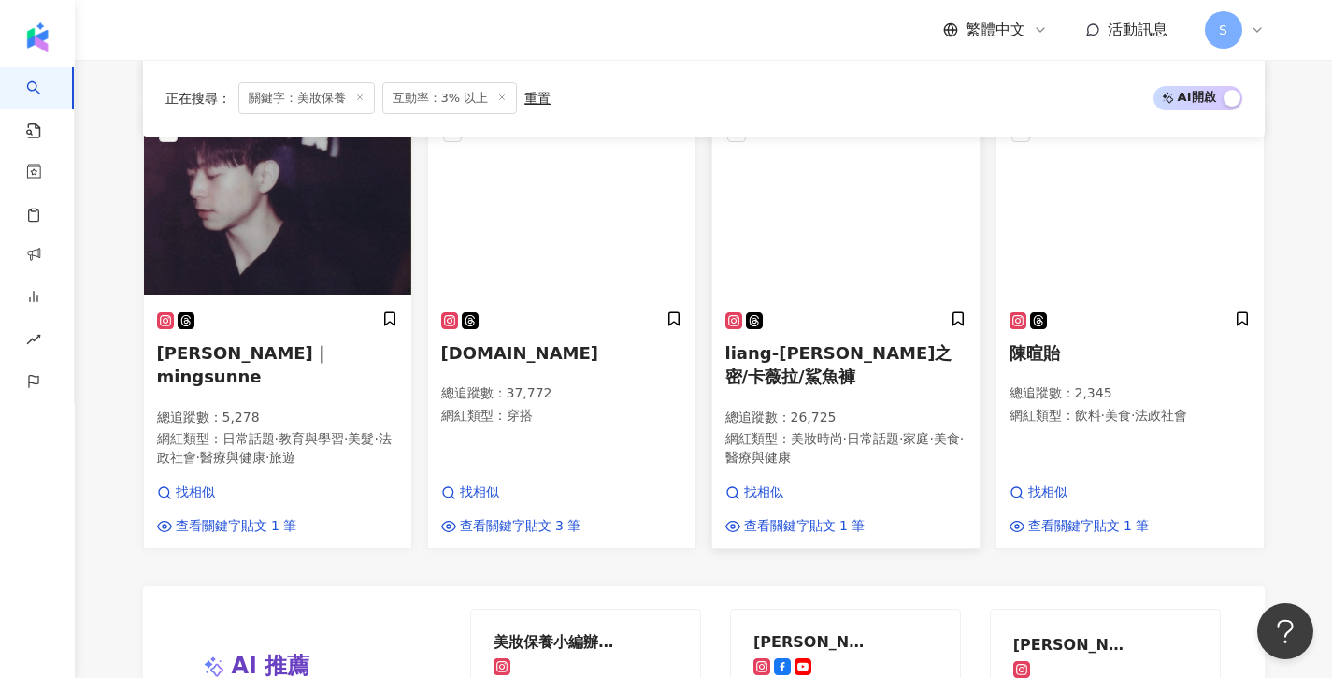
scroll to position [1696, 0]
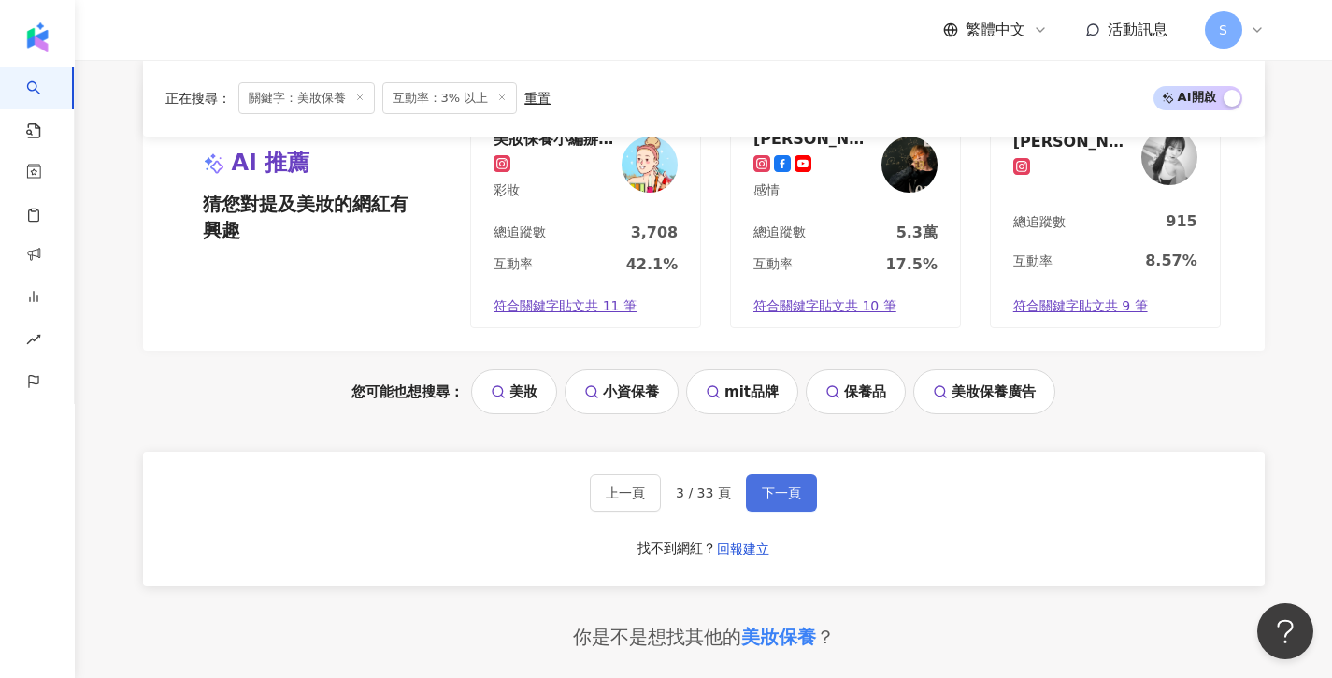
click at [791, 474] on button "下一頁" at bounding box center [781, 492] width 71 height 37
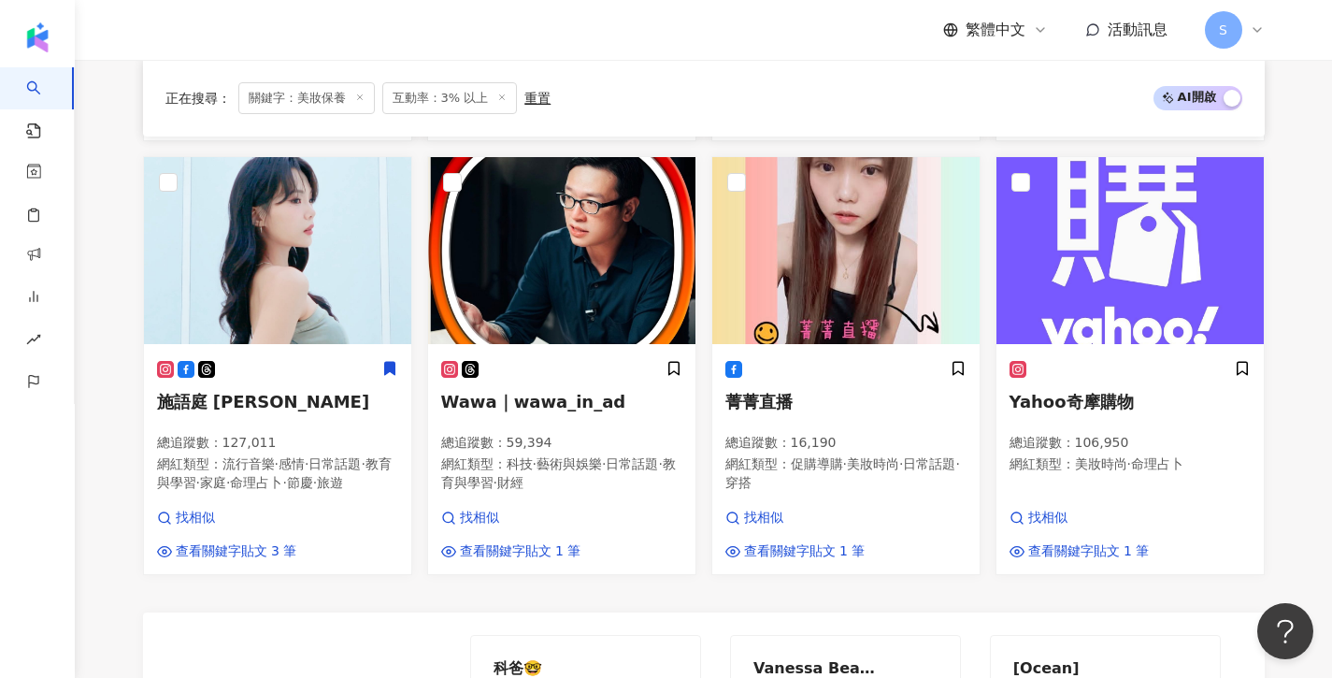
scroll to position [1621, 0]
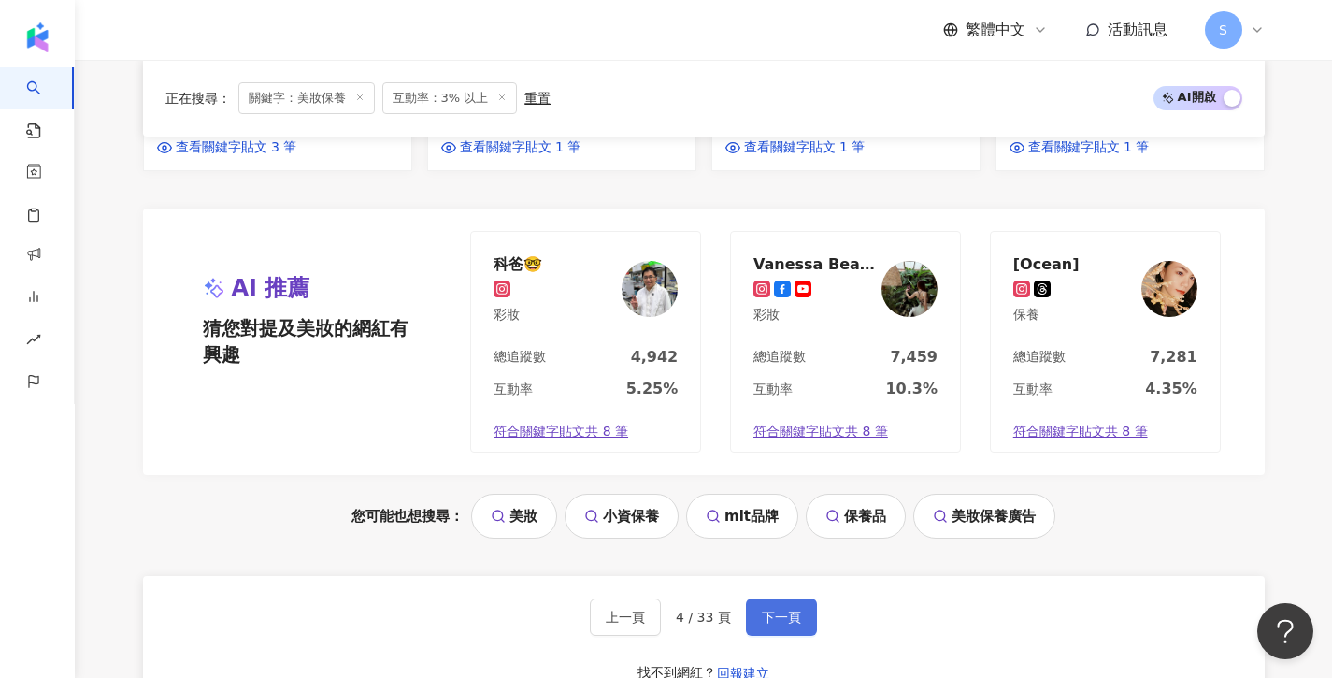
click at [777, 610] on span "下一頁" at bounding box center [781, 617] width 39 height 15
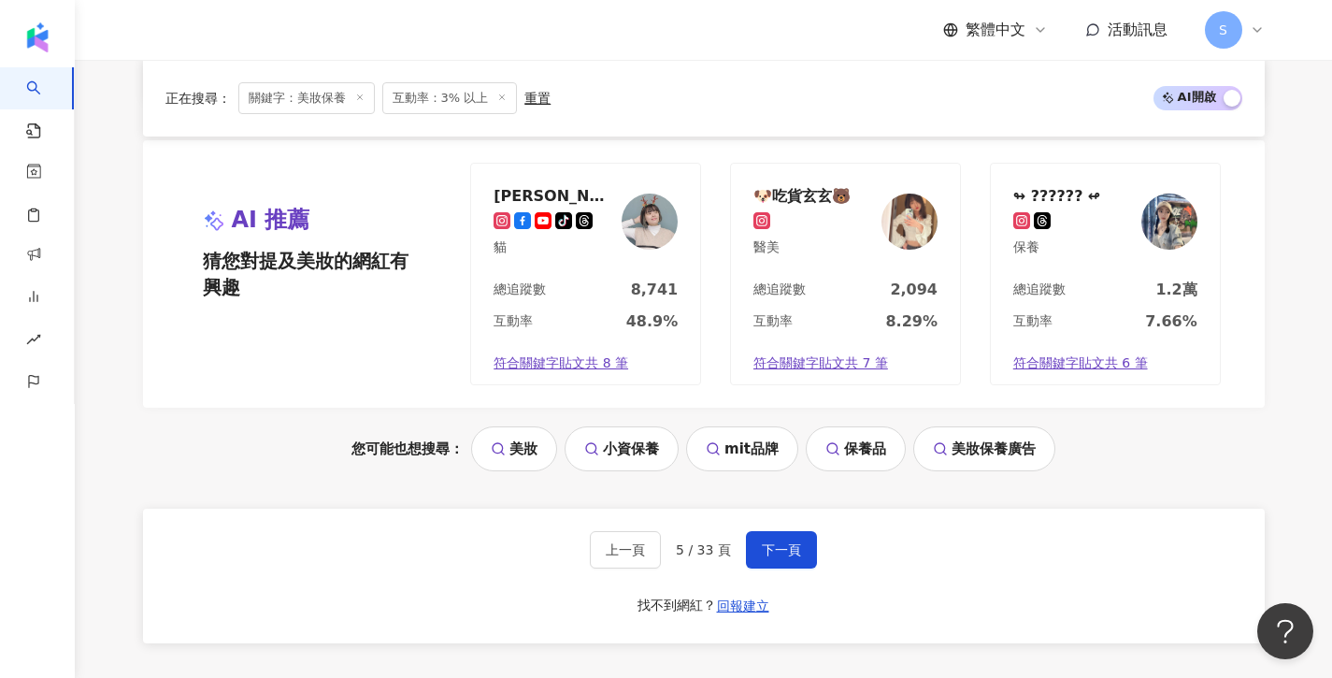
scroll to position [1733, 0]
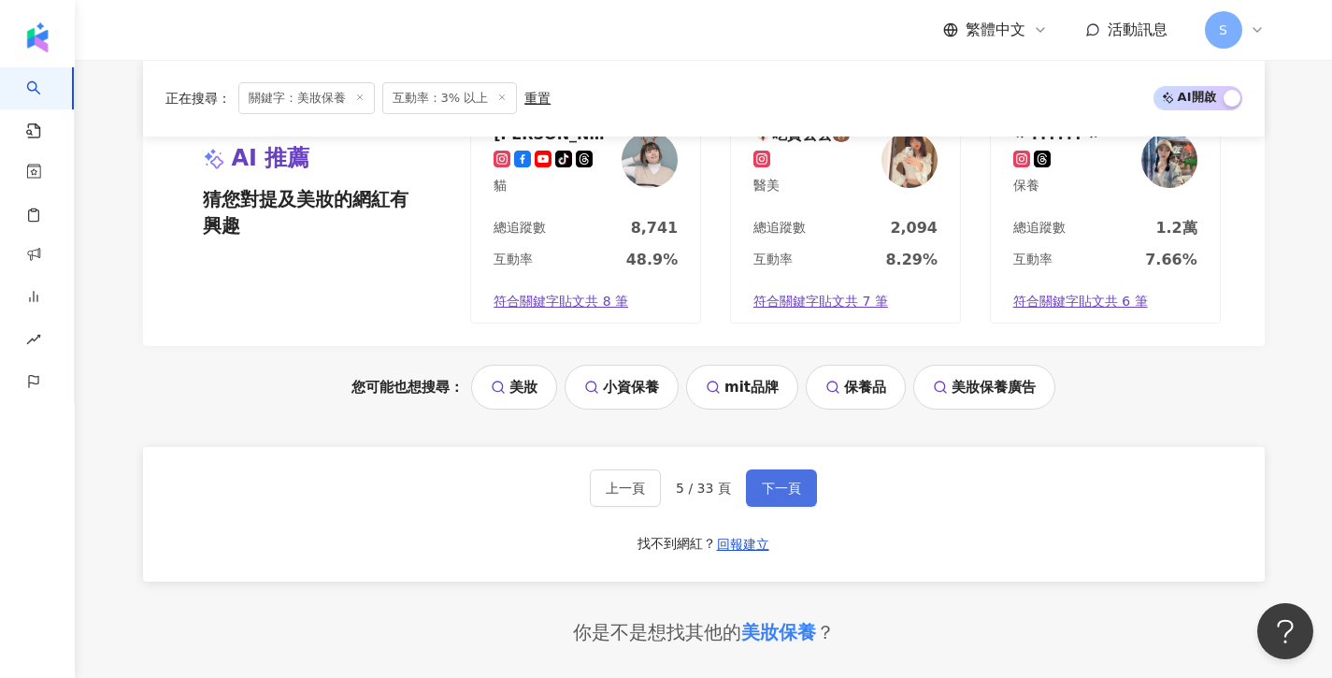
click at [767, 469] on button "下一頁" at bounding box center [781, 487] width 71 height 37
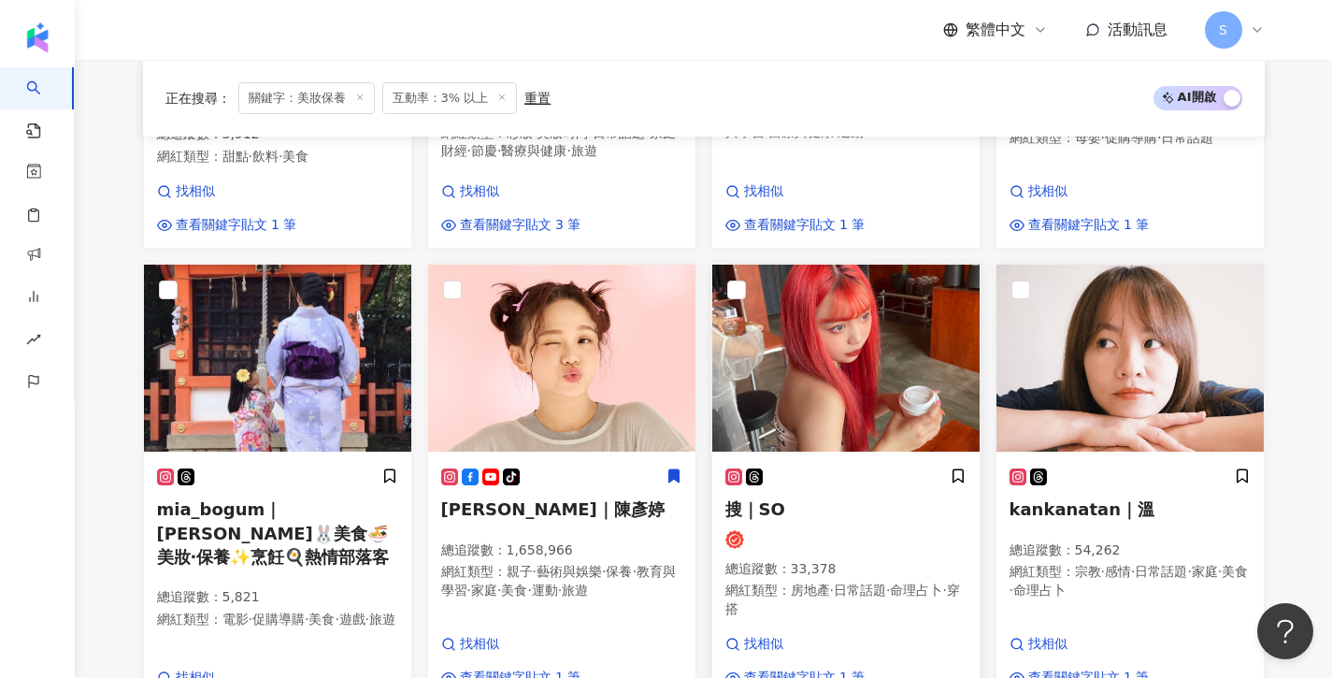
scroll to position [1054, 0]
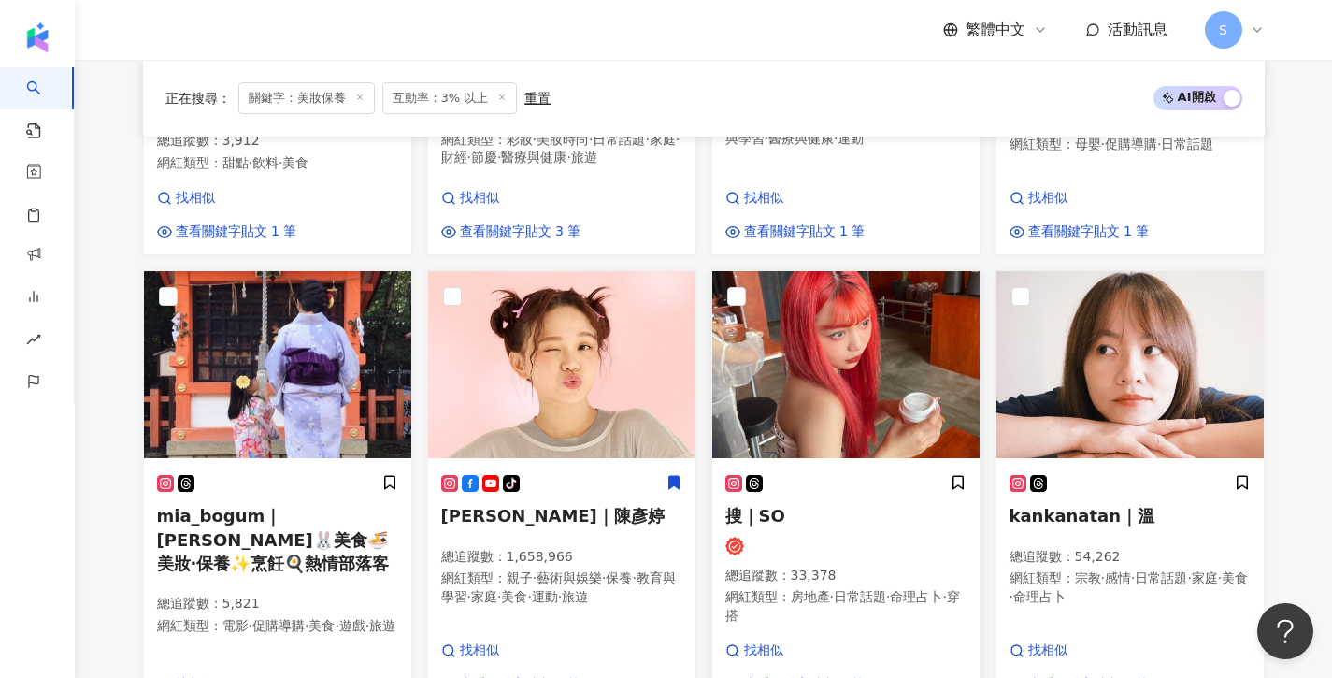
click at [877, 392] on img at bounding box center [846, 364] width 267 height 187
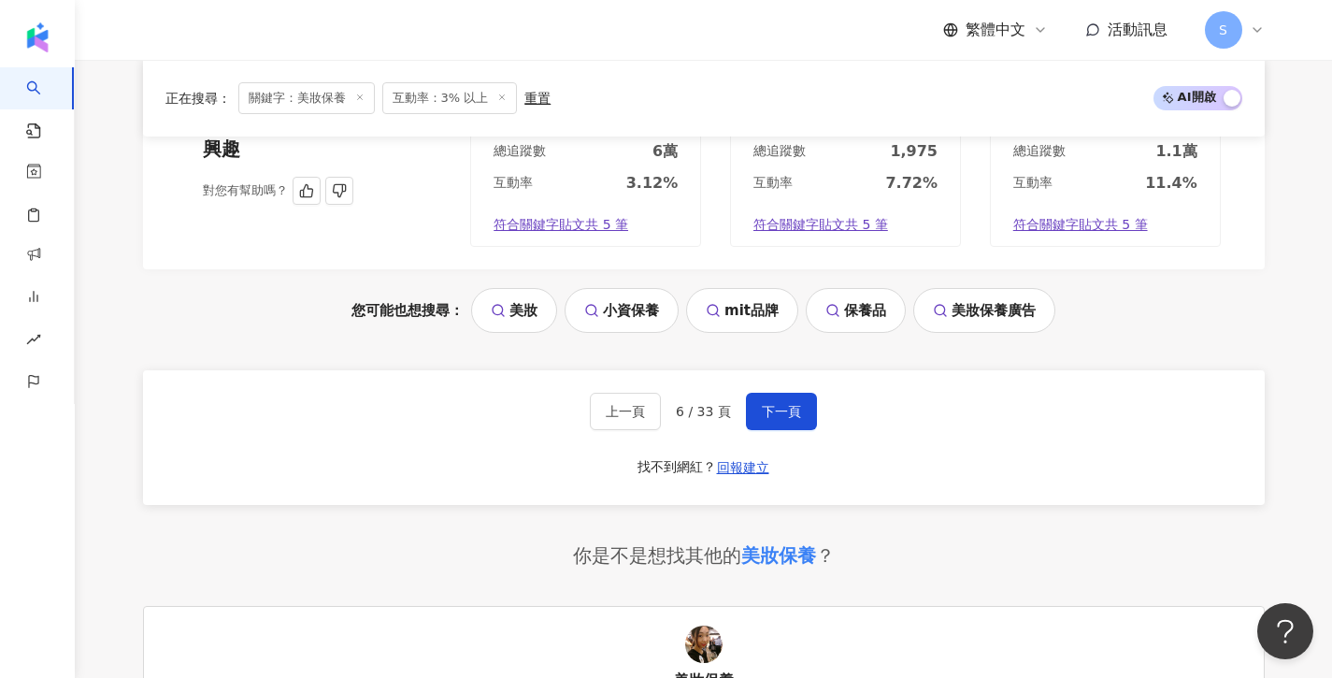
scroll to position [1790, 0]
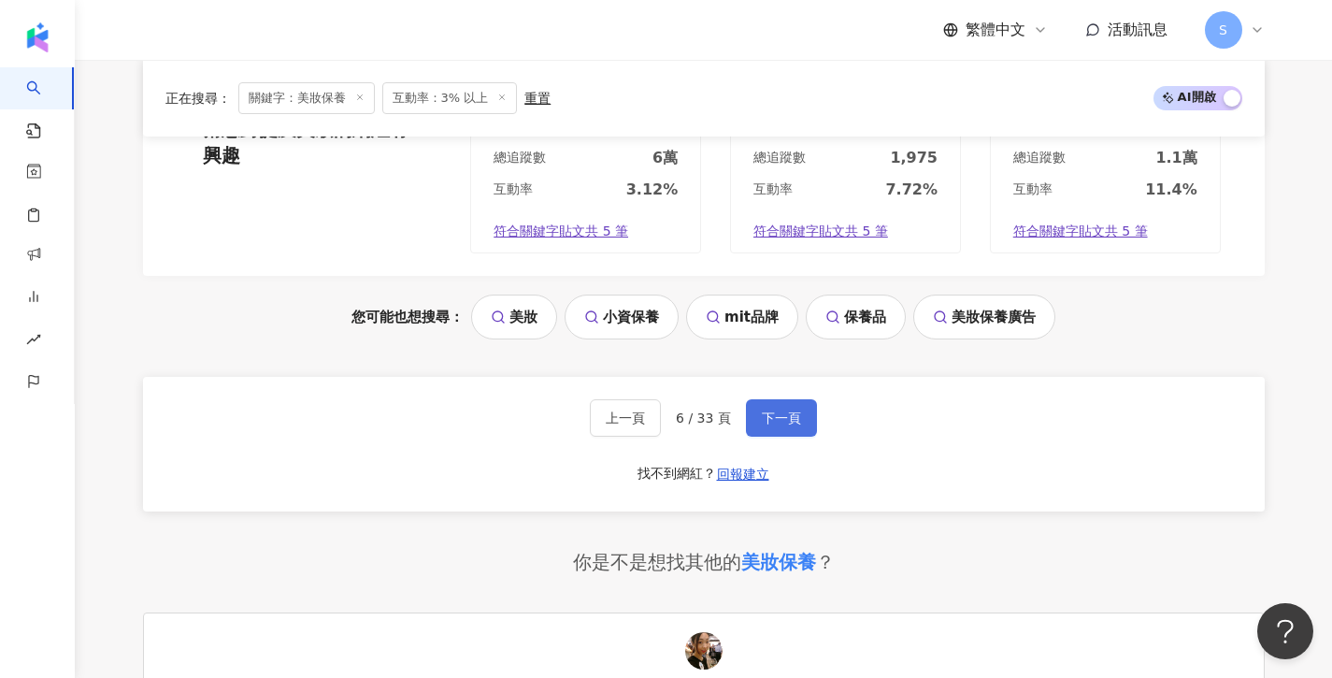
click at [765, 410] on span "下一頁" at bounding box center [781, 417] width 39 height 15
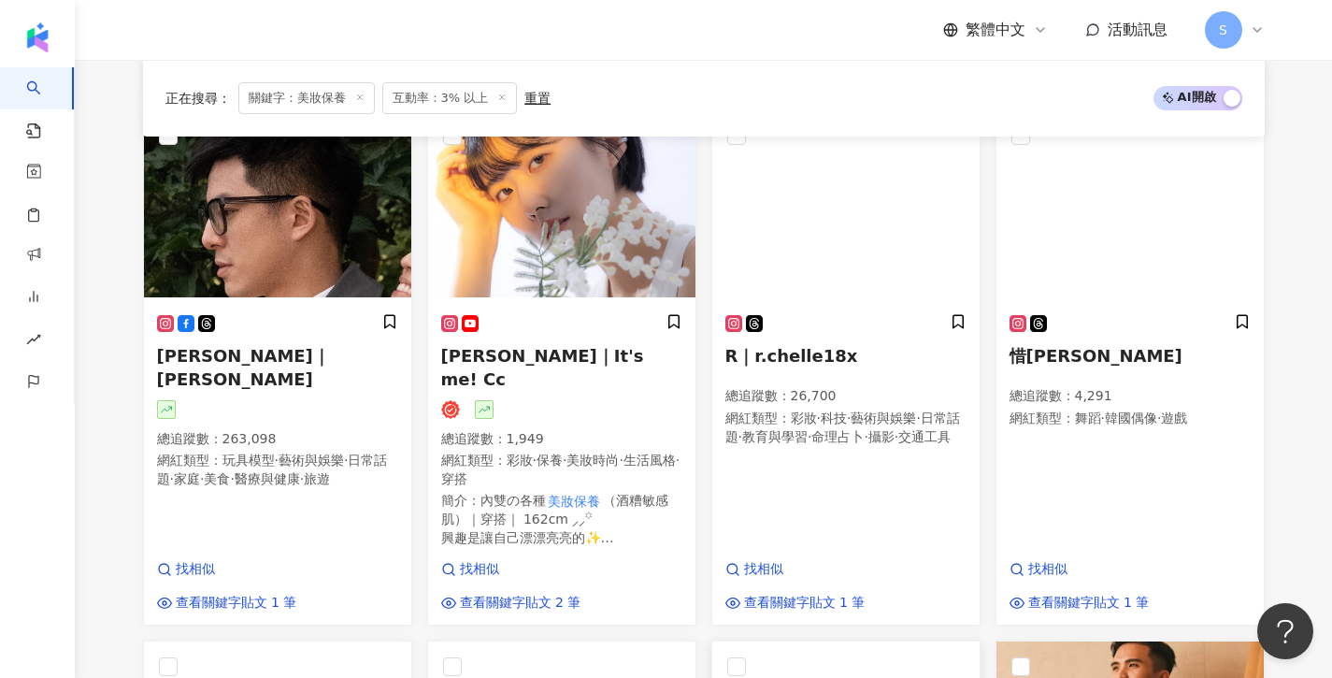
scroll to position [661, 0]
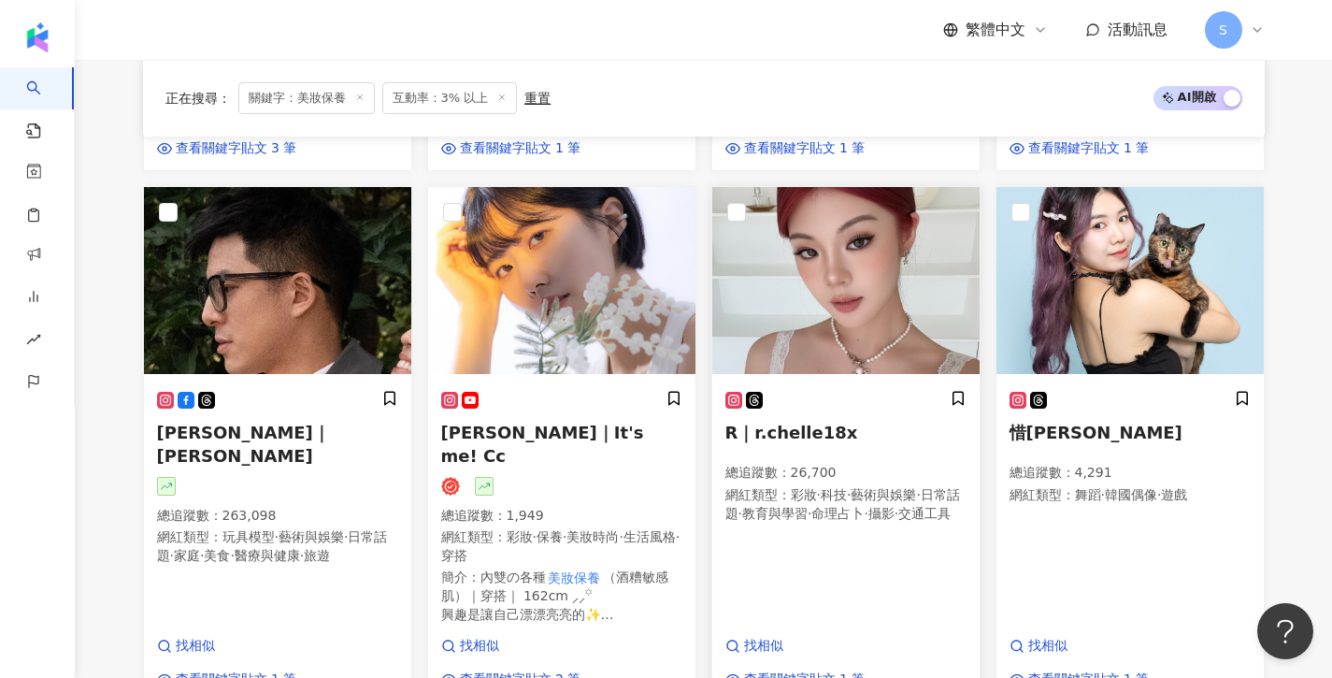
click at [866, 340] on img at bounding box center [846, 280] width 267 height 187
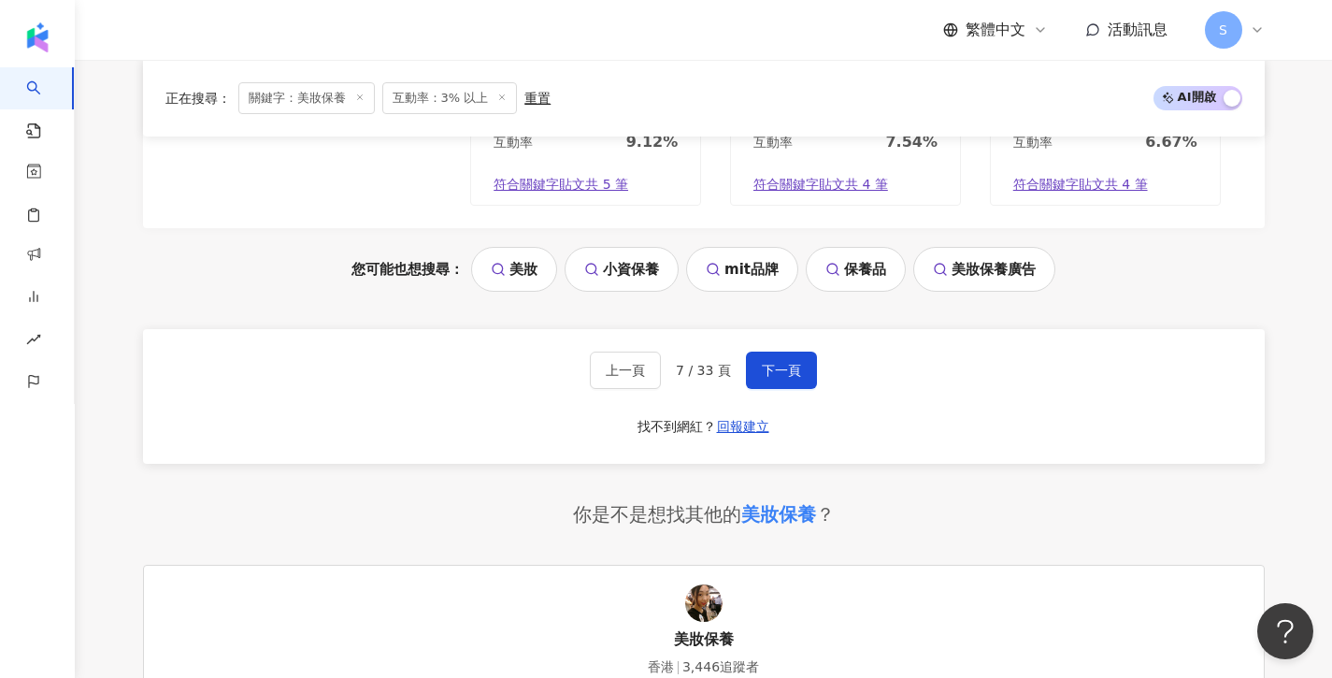
scroll to position [1891, 1]
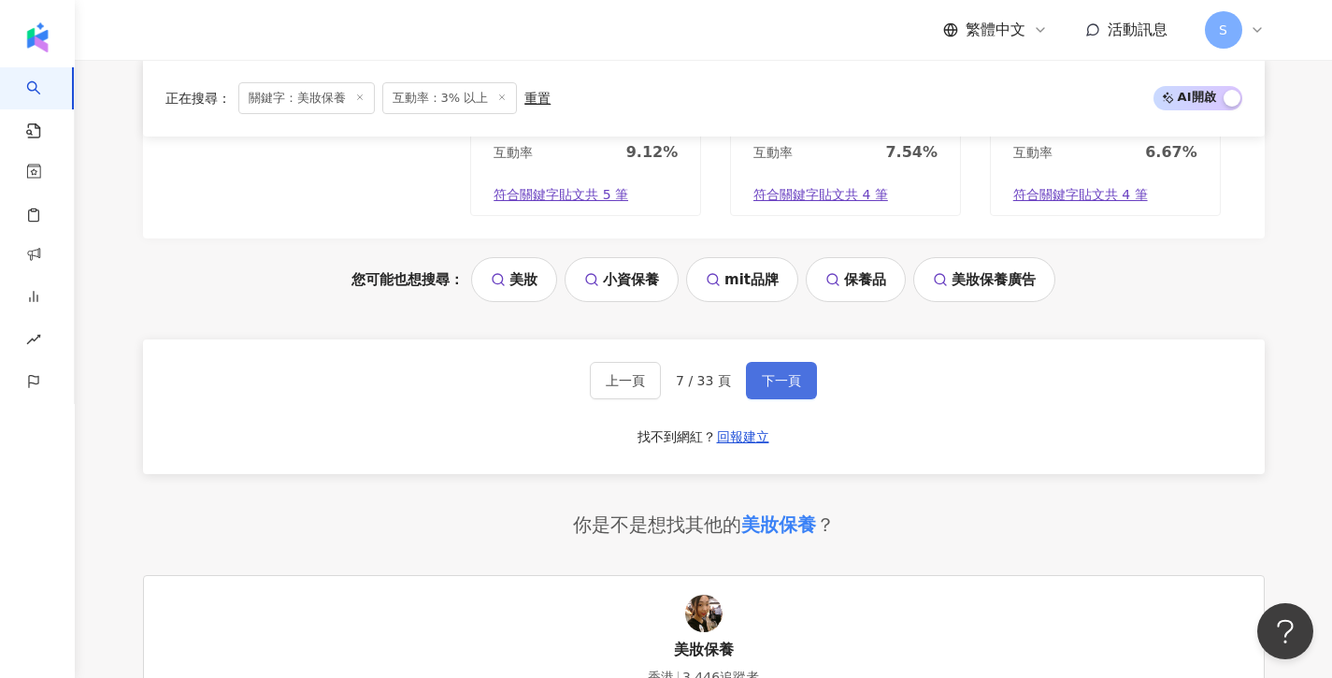
click at [786, 373] on span "下一頁" at bounding box center [781, 380] width 39 height 15
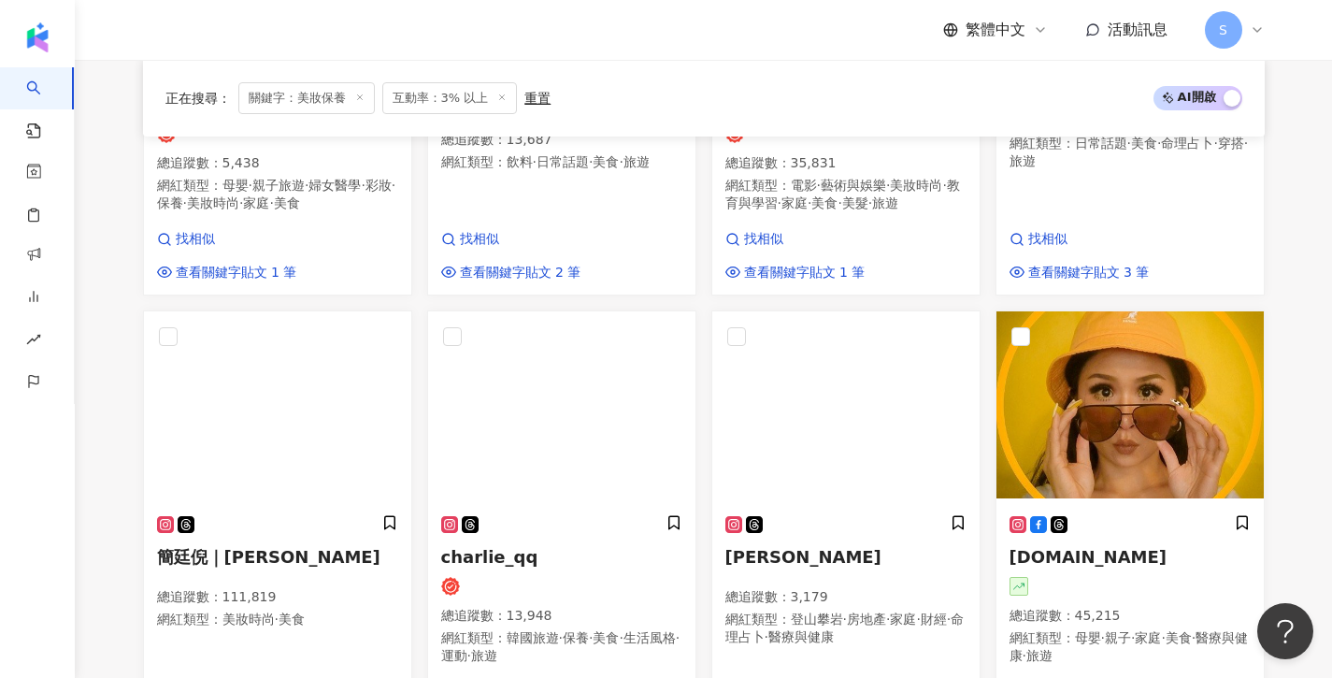
scroll to position [1066, 0]
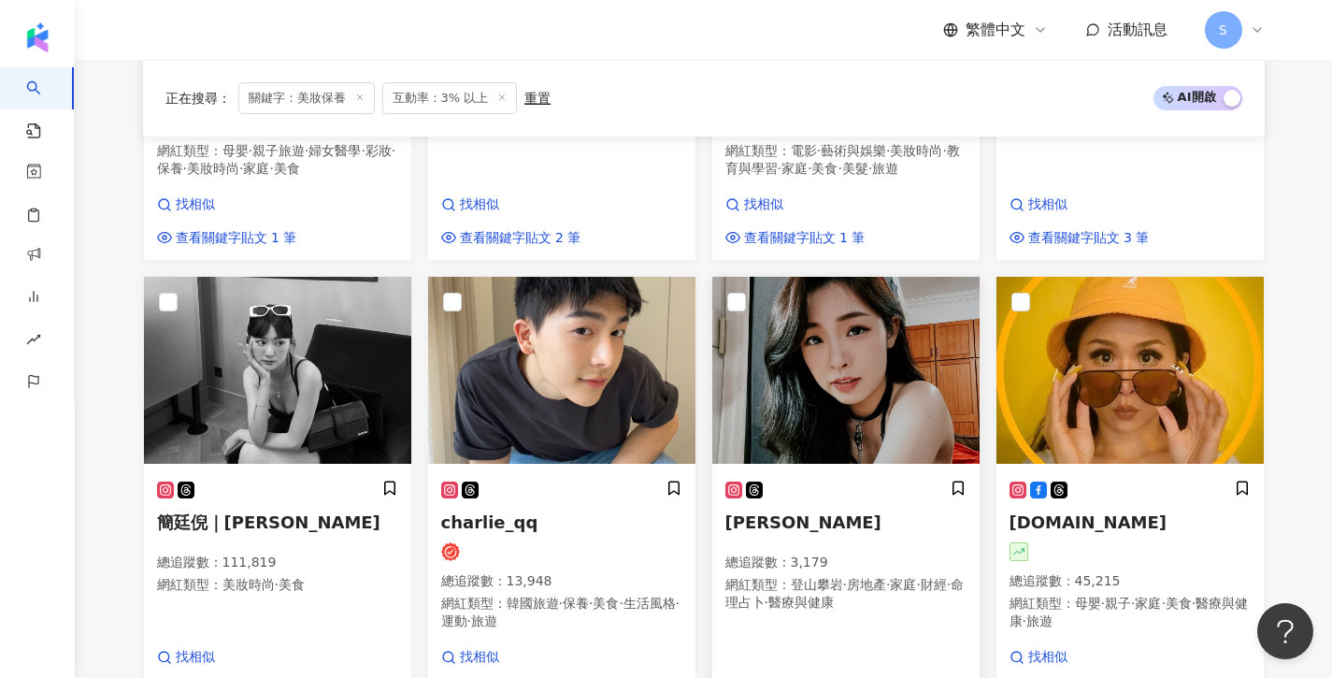
click at [836, 334] on img at bounding box center [846, 370] width 267 height 187
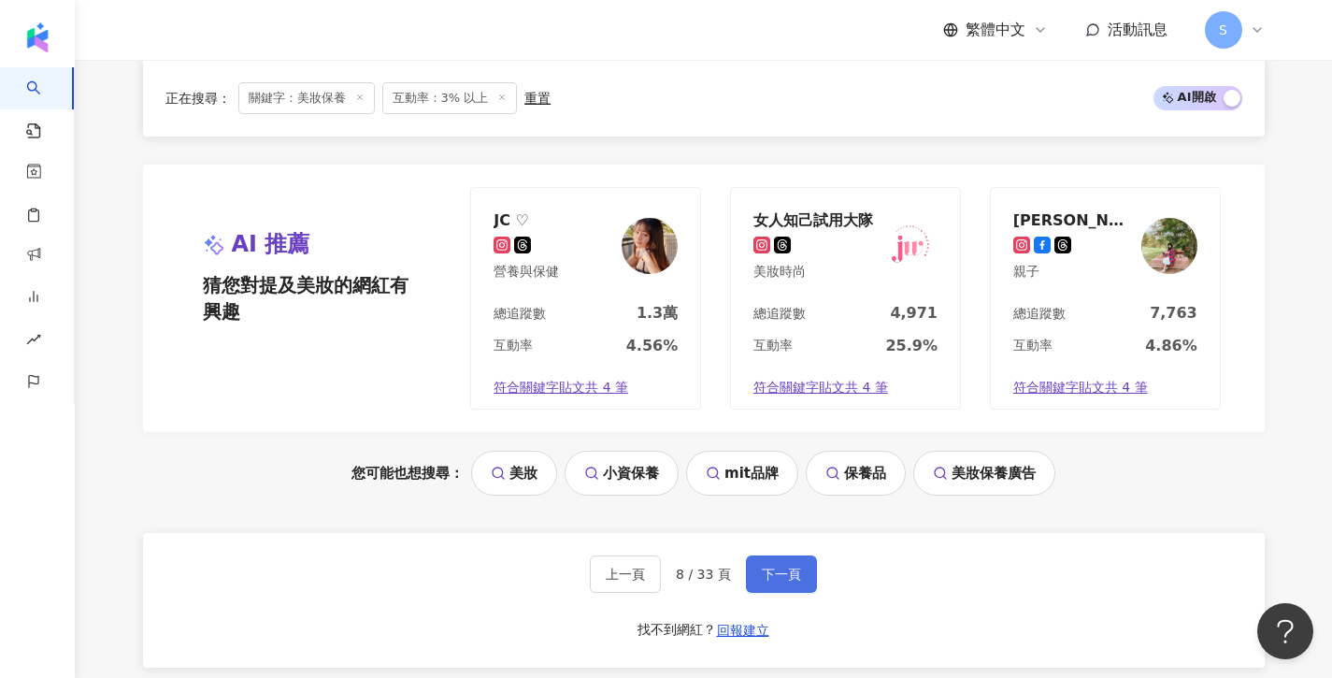
click at [770, 555] on button "下一頁" at bounding box center [781, 573] width 71 height 37
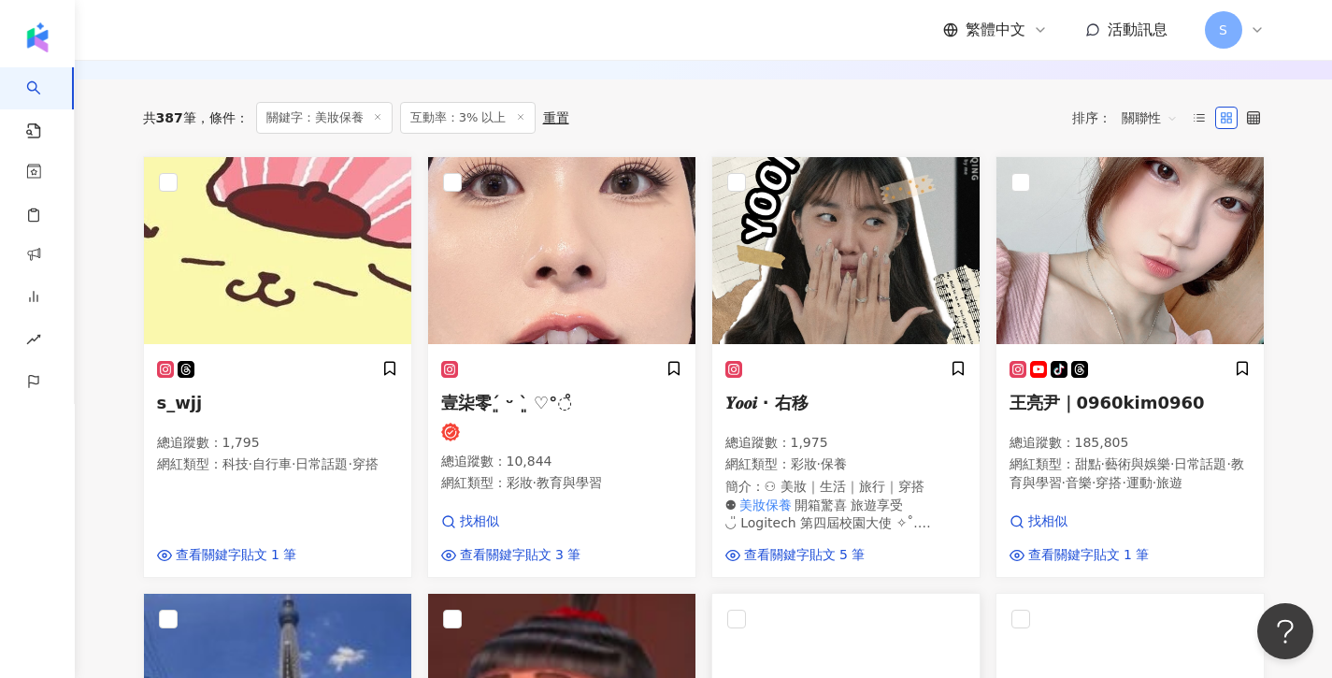
scroll to position [248, 0]
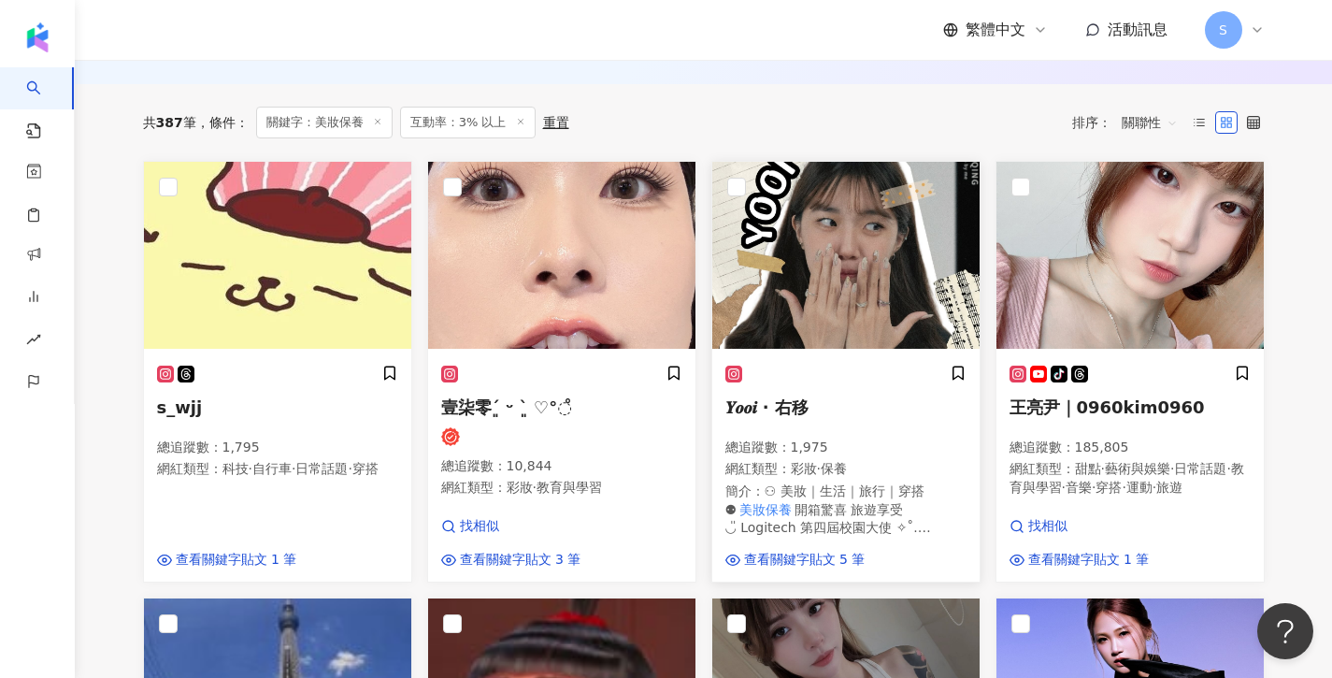
click at [819, 301] on img at bounding box center [846, 255] width 267 height 187
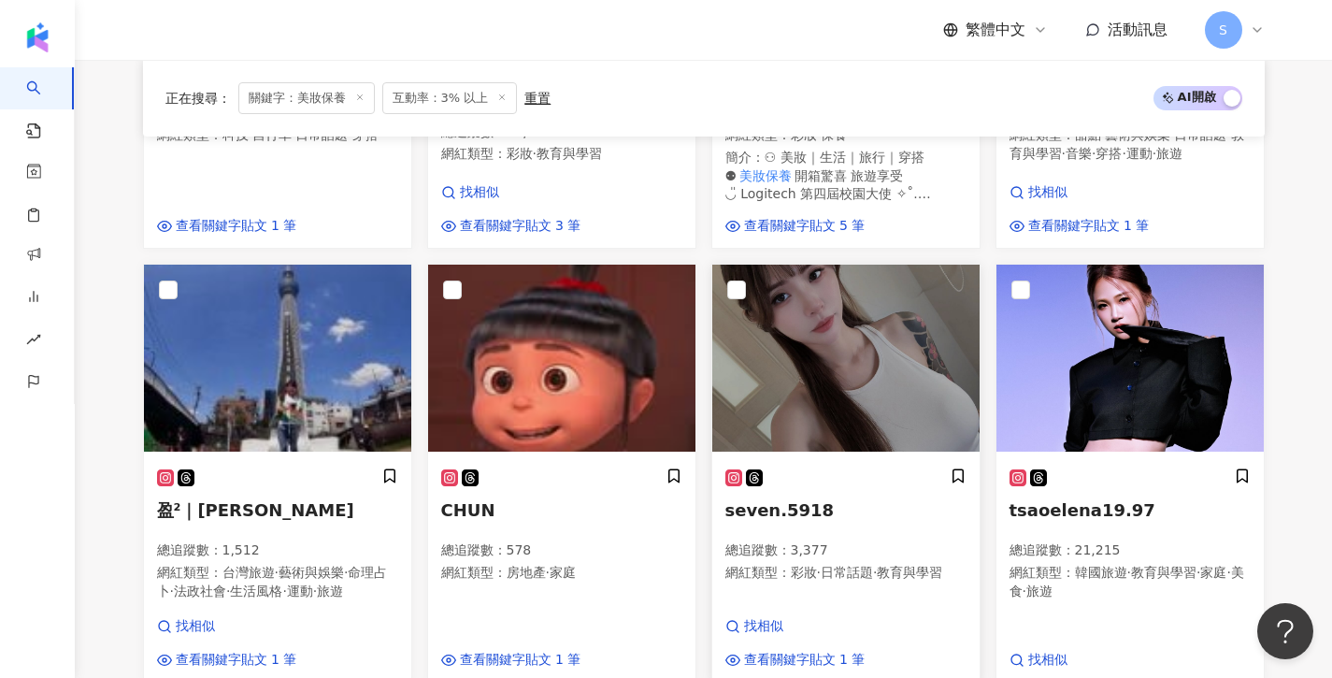
scroll to position [231, 0]
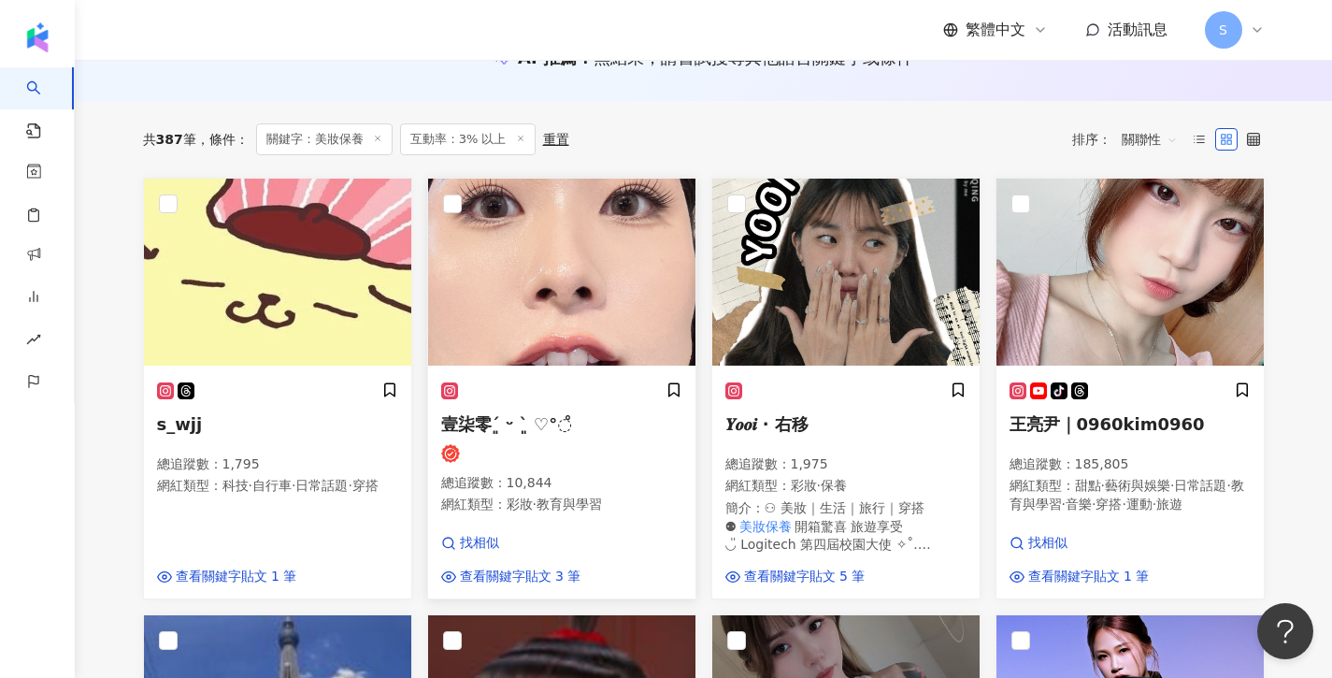
click at [621, 316] on img at bounding box center [561, 272] width 267 height 187
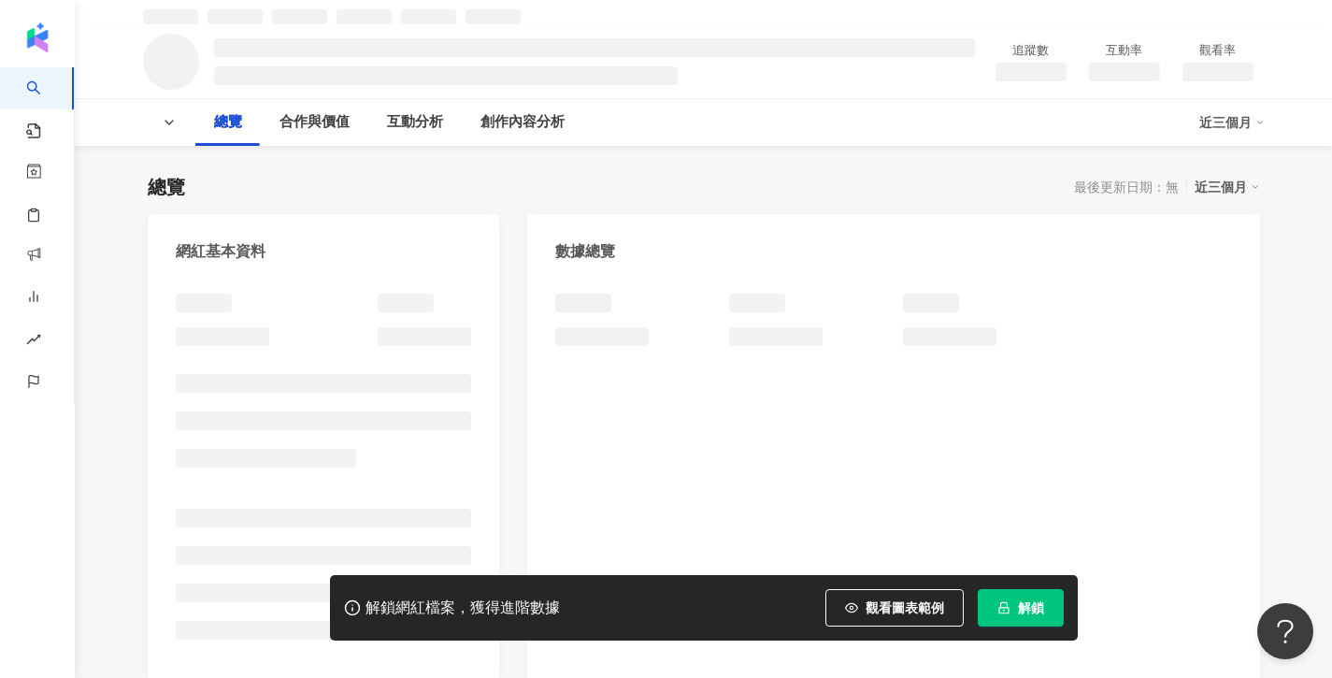
scroll to position [82, 0]
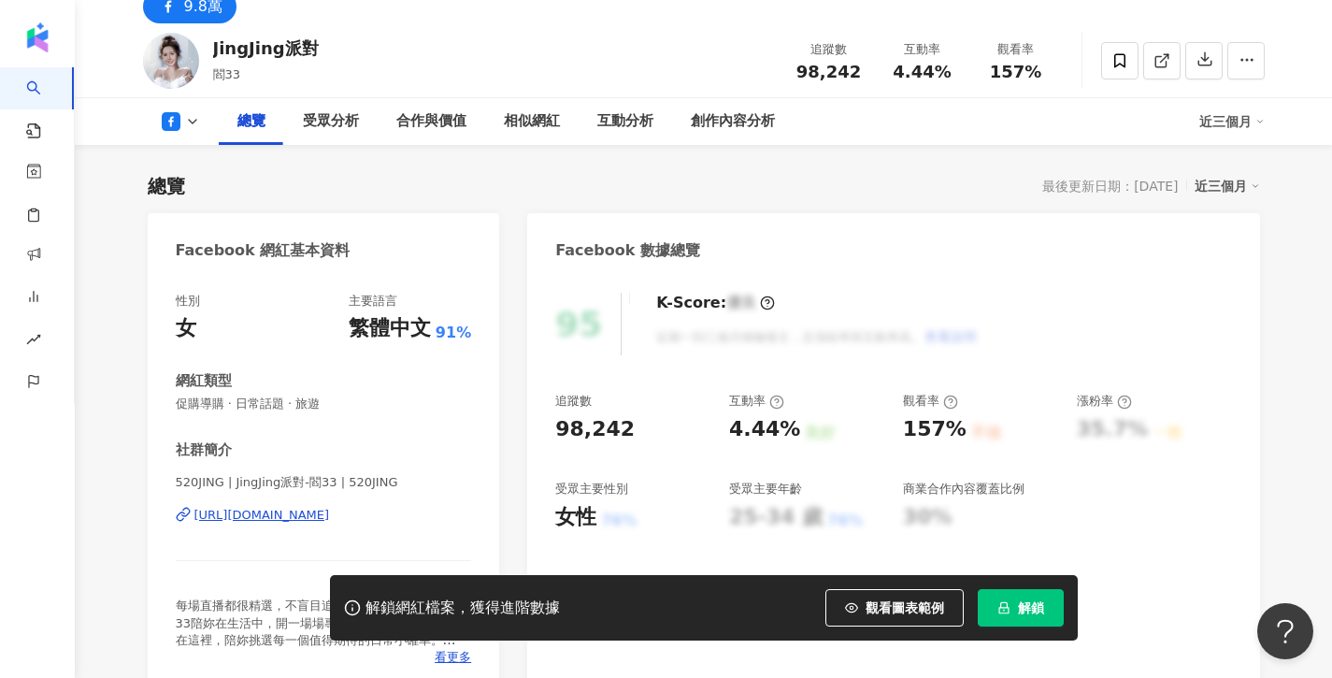
scroll to position [246, 0]
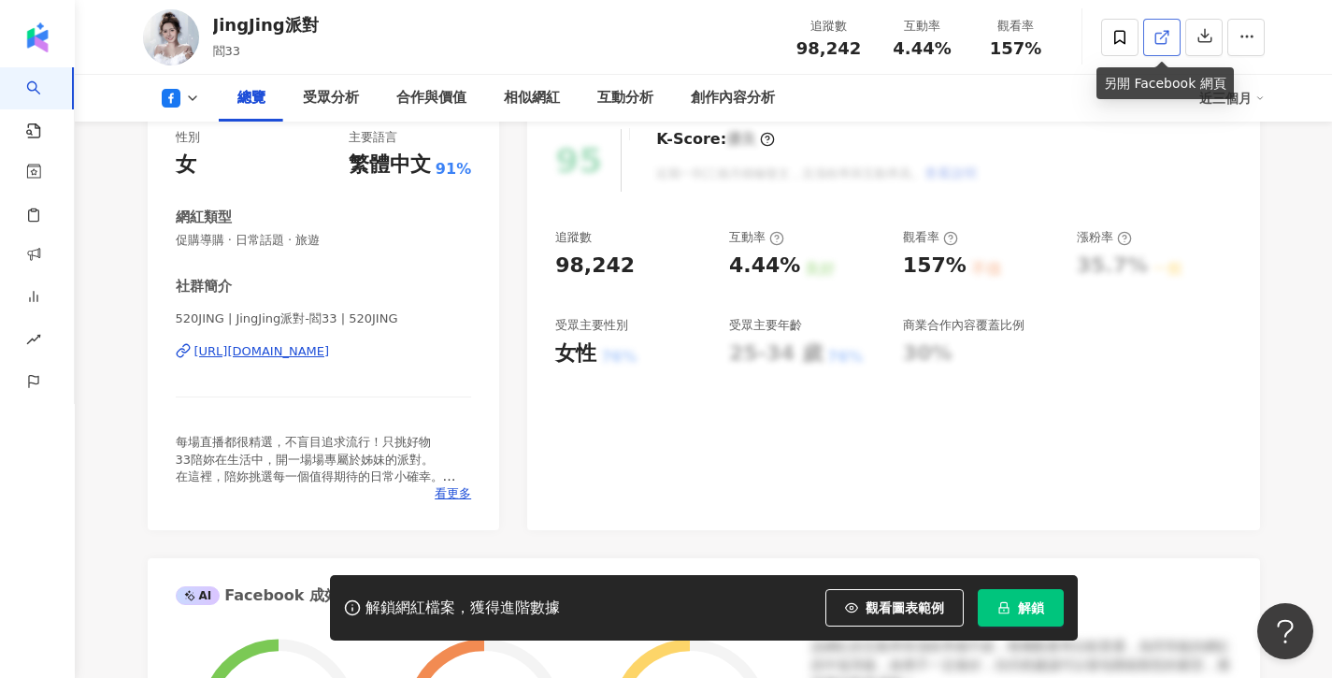
click at [1154, 36] on icon at bounding box center [1162, 37] width 17 height 17
click at [1132, 47] on span at bounding box center [1120, 37] width 37 height 37
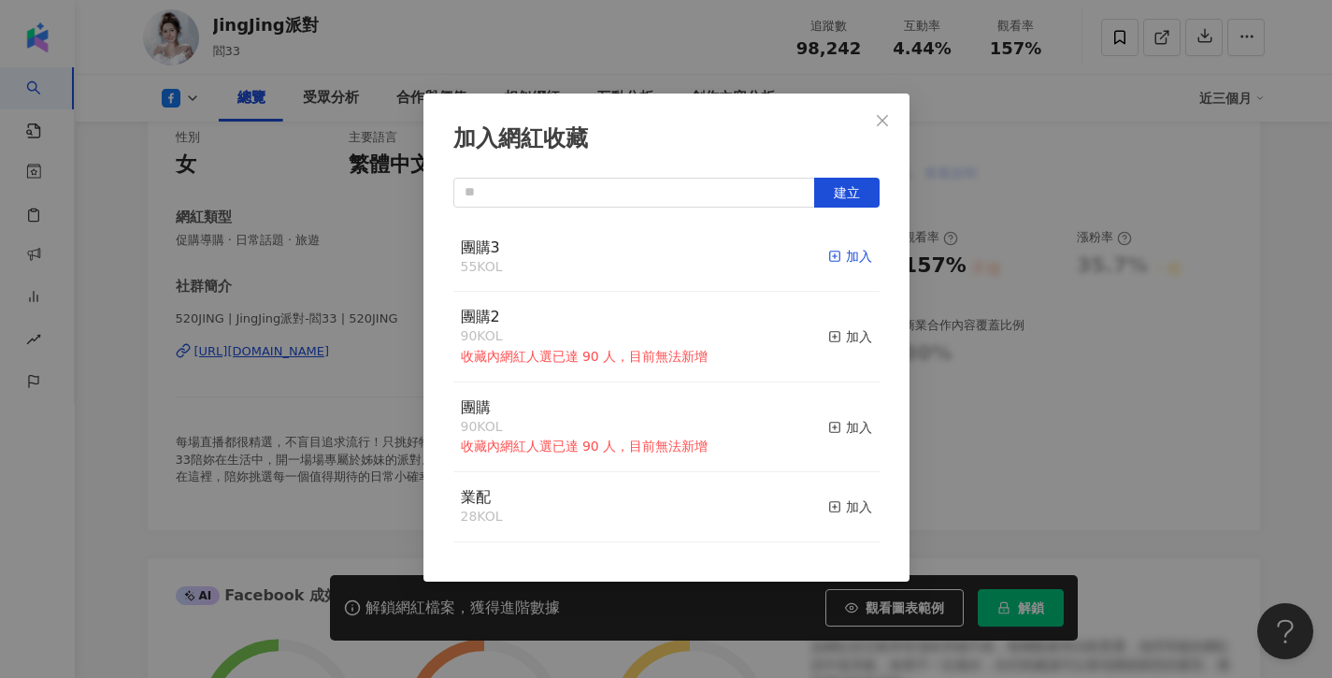
click at [843, 247] on div "加入" at bounding box center [850, 256] width 44 height 21
click at [896, 119] on span "Close" at bounding box center [882, 120] width 37 height 15
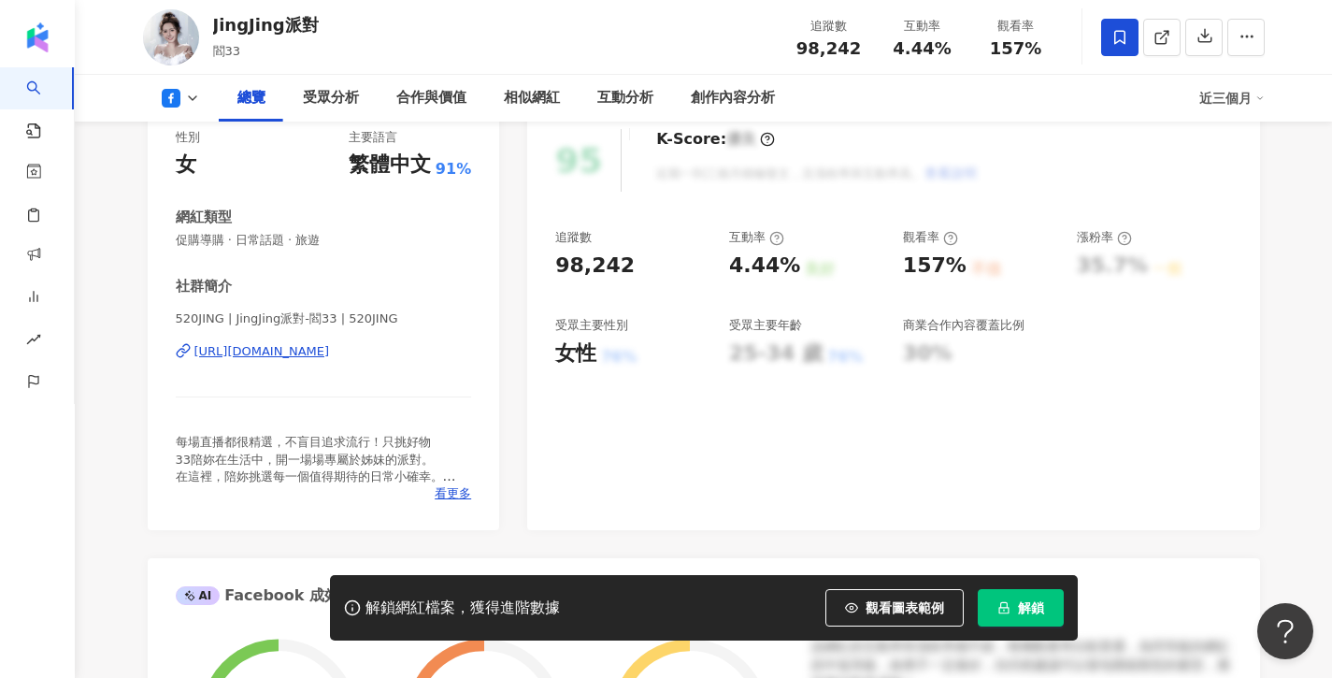
click at [887, 119] on div "加入網紅收藏 建立 團購3 56 KOL 已加入 團購2 90 KOL 收藏內網紅人選已達 90 人，目前無法新增 加入 團購 90 KOL 收藏內網紅人選已…" at bounding box center [666, 339] width 1332 height 678
drag, startPoint x: 335, startPoint y: 316, endPoint x: 162, endPoint y: 310, distance: 173.1
click at [162, 310] on div "性別 女 主要語言 繁體中文 91% 網紅類型 促購導購 · 日常話題 · 旅遊 社群簡介 520JING | JingJing派對-閻33 | 520JIN…" at bounding box center [324, 320] width 353 height 420
copy span "520JING | JingJing派對-閻33"
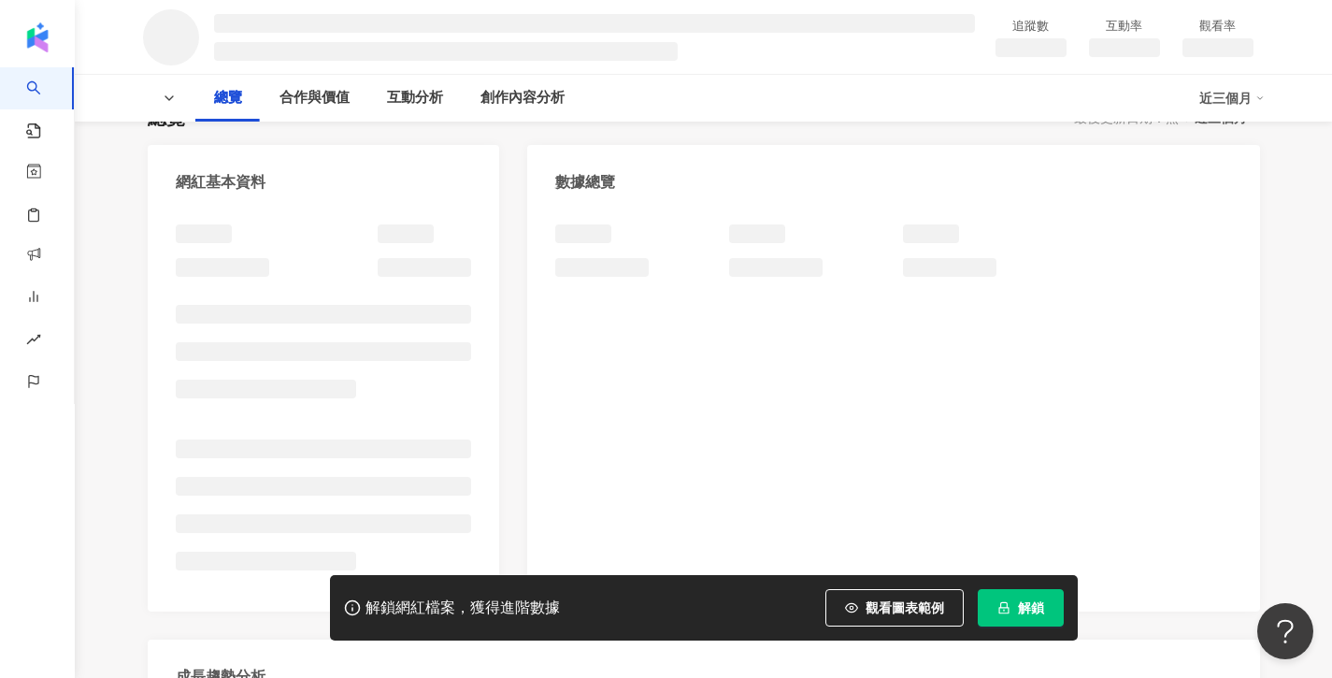
scroll to position [158, 0]
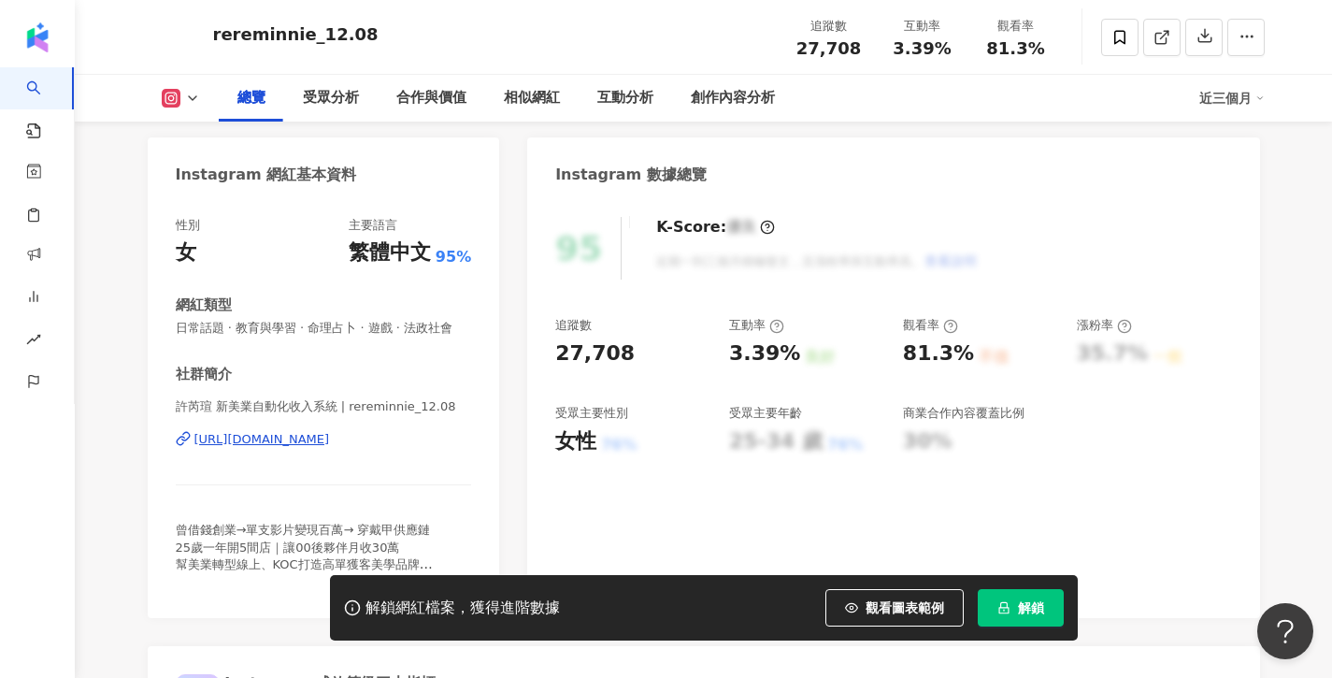
scroll to position [295, 0]
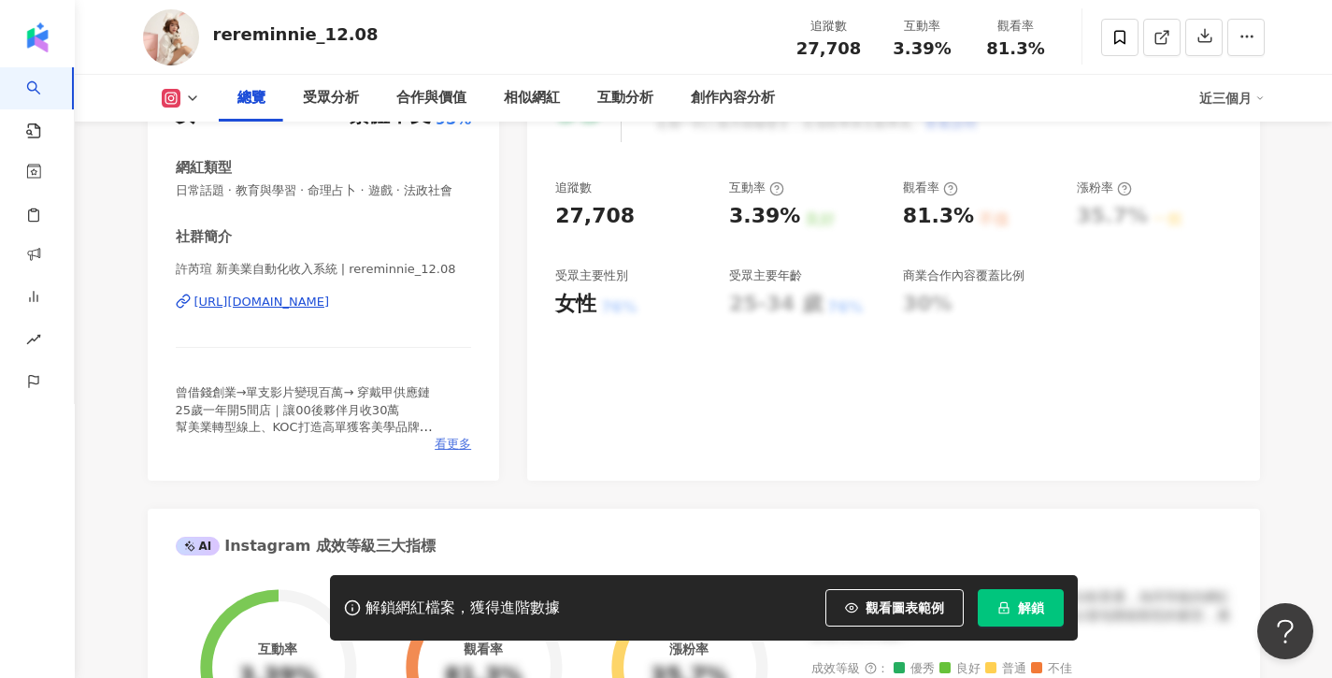
click at [453, 438] on span "看更多" at bounding box center [453, 444] width 36 height 17
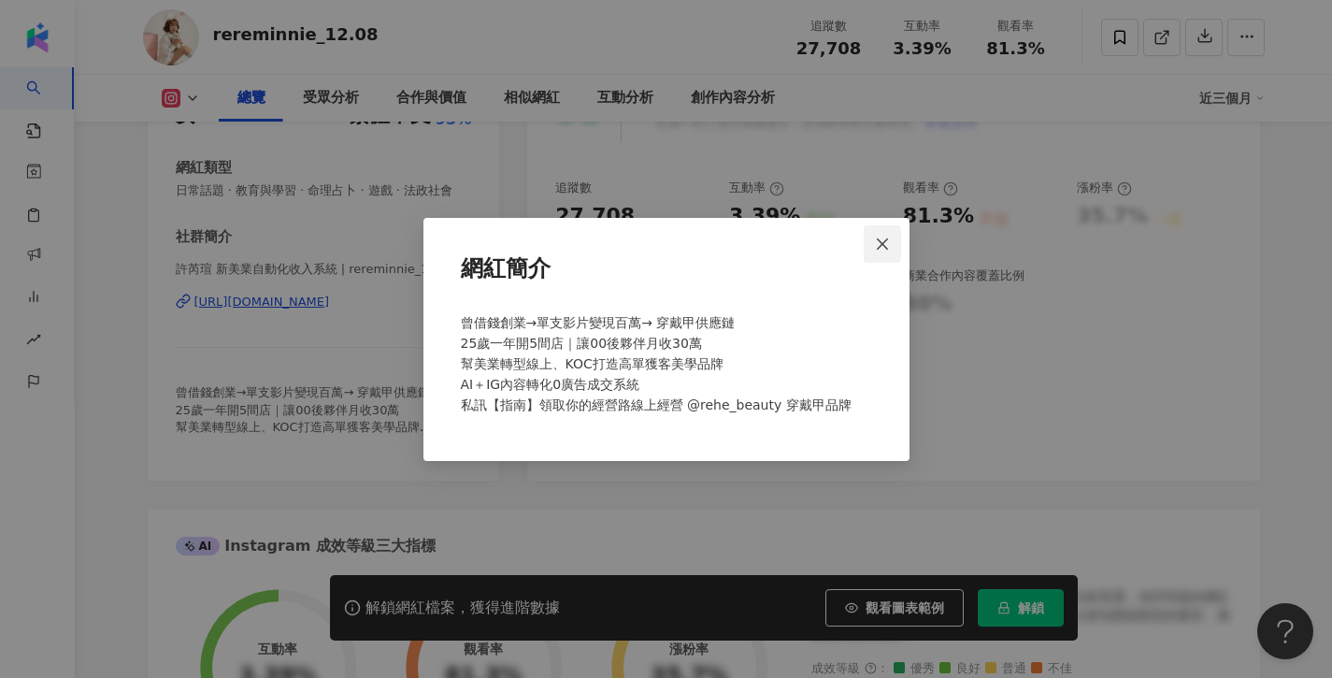
click at [887, 227] on button "Close" at bounding box center [882, 243] width 37 height 37
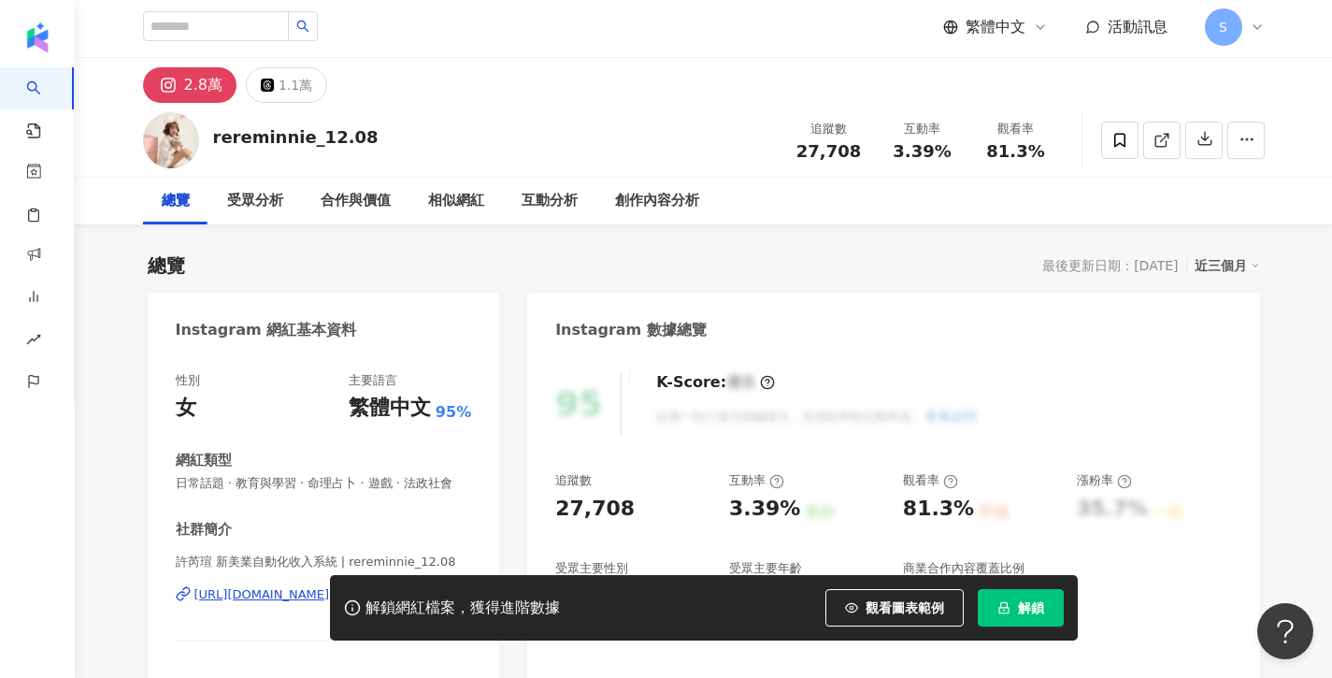
scroll to position [4, 0]
click at [1105, 140] on span at bounding box center [1120, 139] width 37 height 37
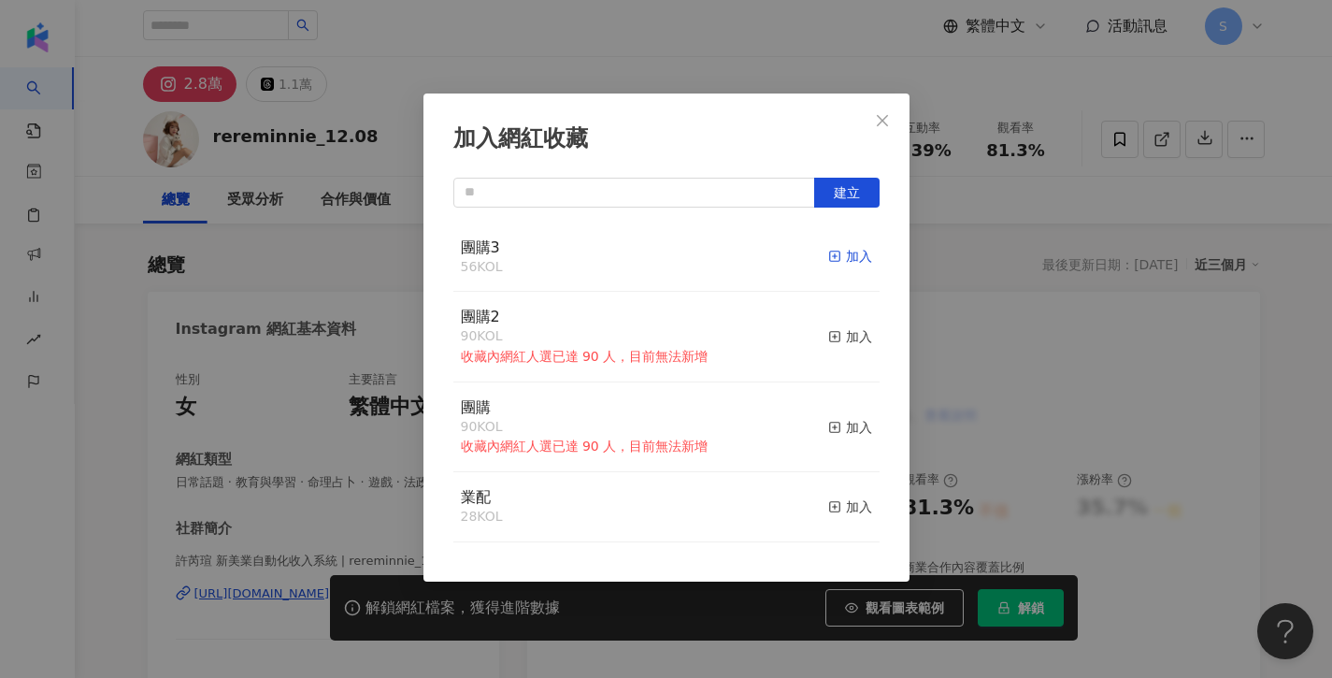
click at [833, 256] on line "button" at bounding box center [834, 256] width 5 height 0
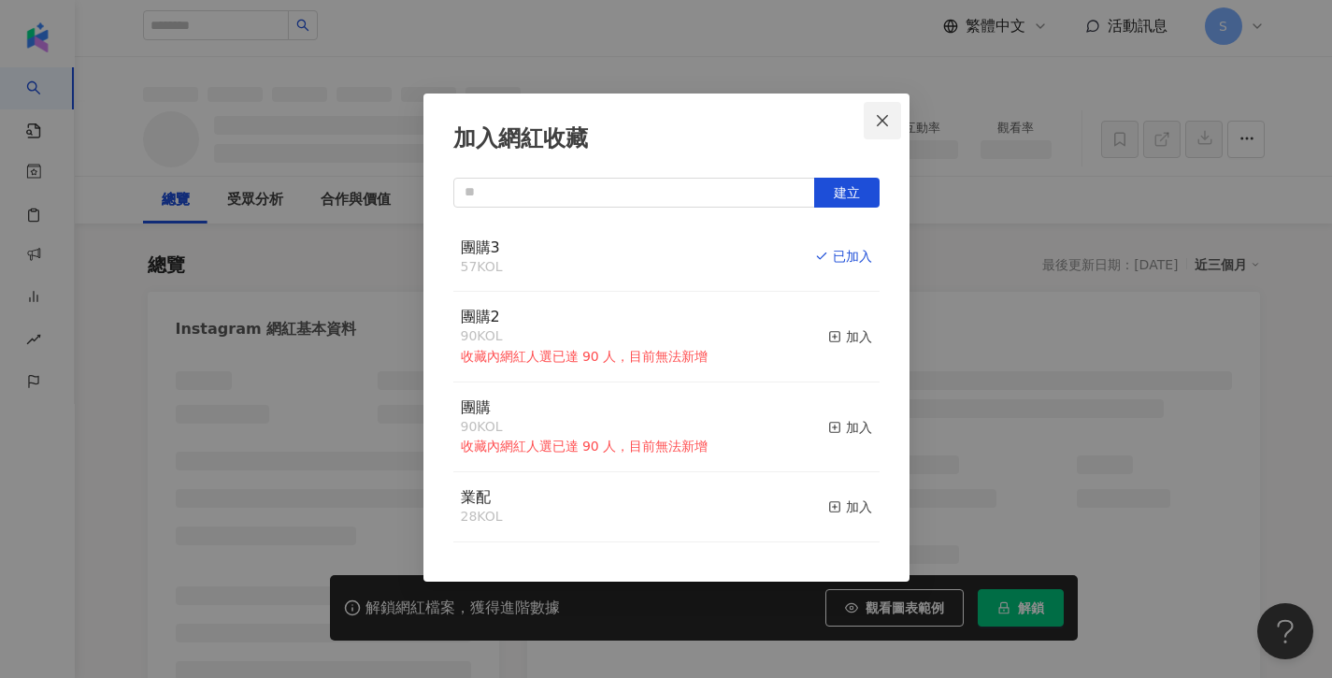
click at [892, 137] on button "Close" at bounding box center [882, 120] width 37 height 37
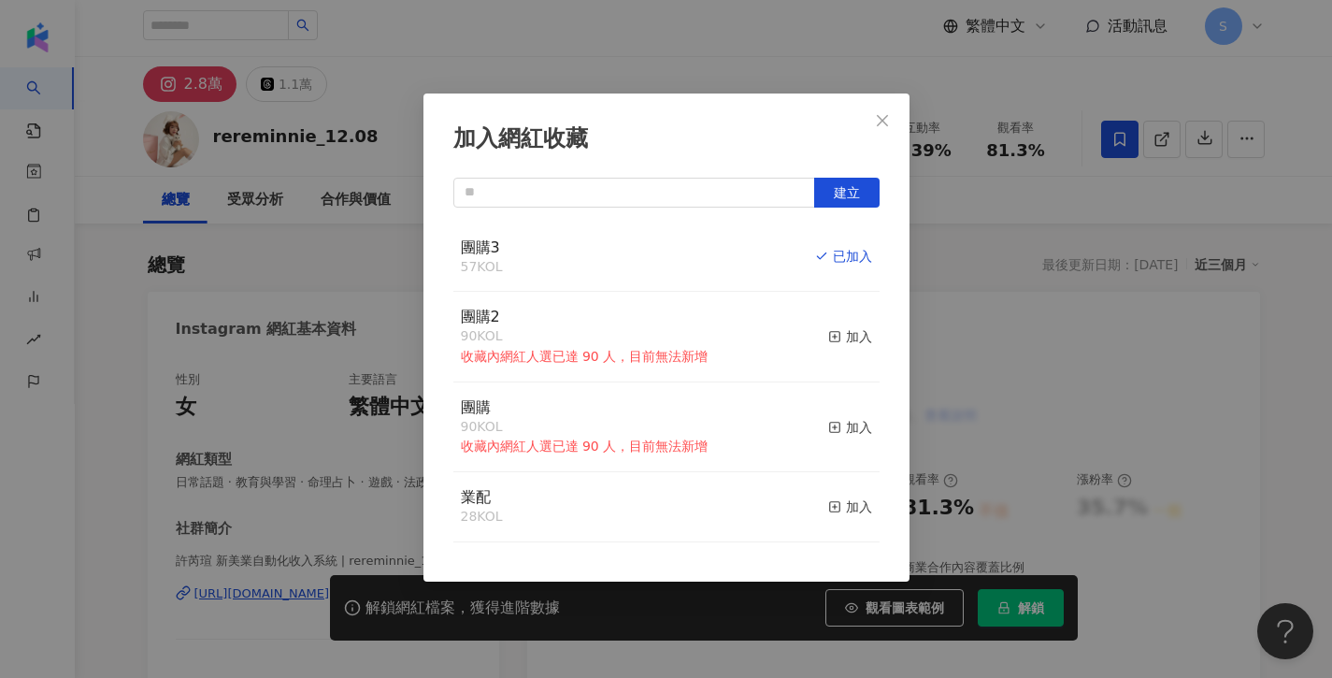
click at [955, 238] on div "加入網紅收藏 建立 團購3 57 KOL 已加入 團購2 90 KOL 收藏內網紅人選已達 90 人，目前無法新增 加入 團購 90 KOL 收藏內網紅人選已…" at bounding box center [666, 339] width 1332 height 678
click at [888, 107] on div "加入網紅收藏 建立 團購3 57 KOL 已加入 團購2 90 KOL 收藏內網紅人選已達 90 人，目前無法新增 加入 團購 90 KOL 收藏內網紅人選已…" at bounding box center [666, 339] width 1332 height 678
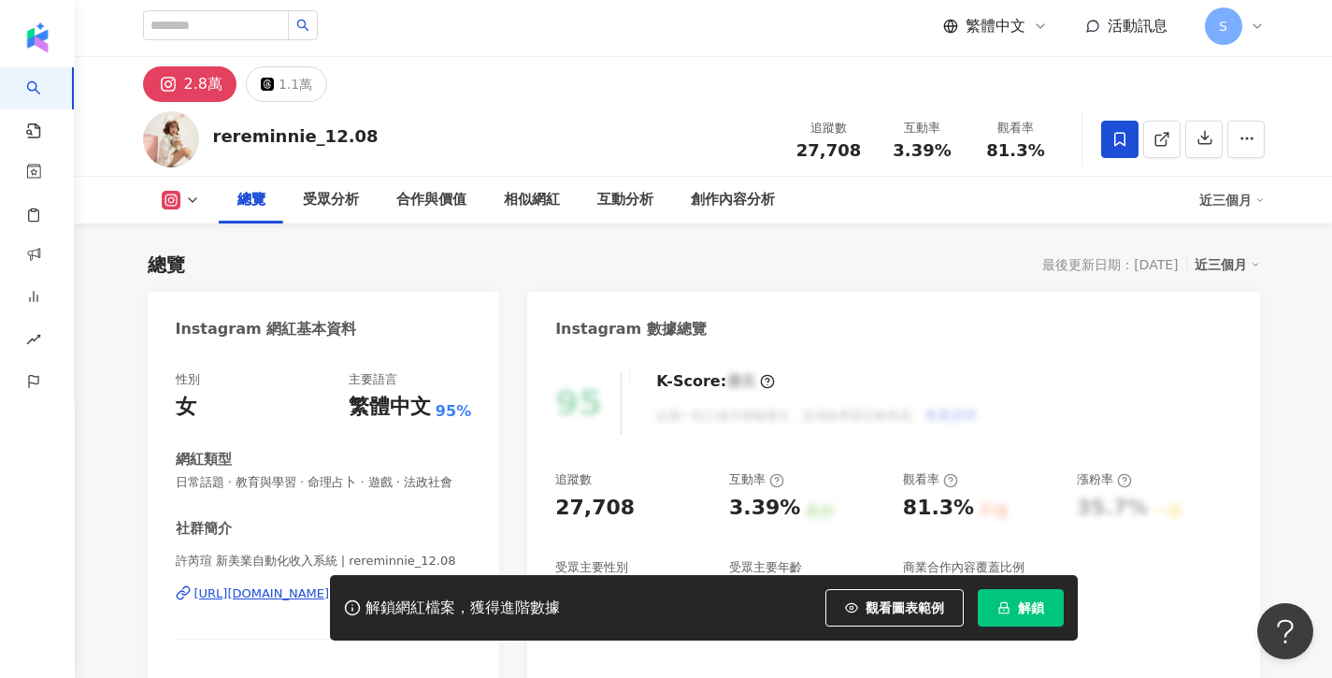
scroll to position [131, 0]
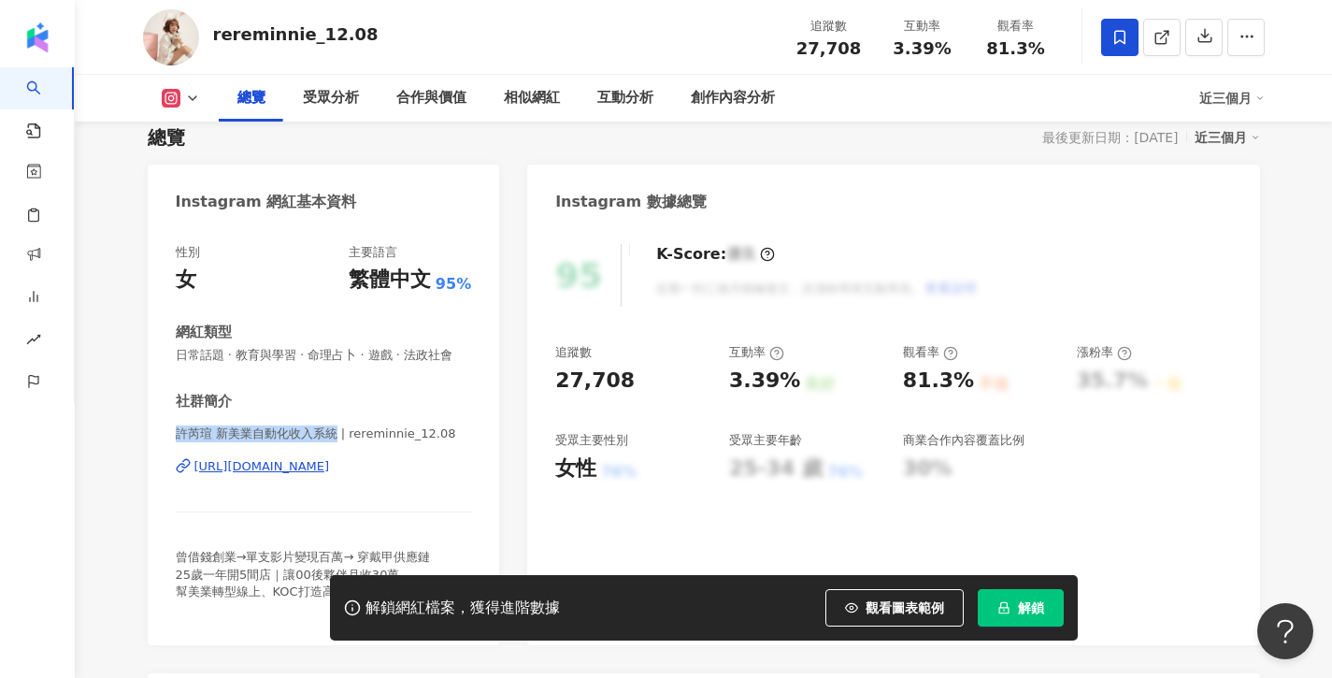
drag, startPoint x: 329, startPoint y: 434, endPoint x: 149, endPoint y: 431, distance: 180.5
click at [149, 431] on div "性別 女 主要語言 繁體中文 95% 網紅類型 日常話題 · 教育與學習 · 命理占卜 · 遊戲 · 法政社會 社群簡介 許芮瑄 新美業自動化收入系統 | r…" at bounding box center [324, 435] width 353 height 420
copy span "許芮瑄 新美業自動化收入系統"
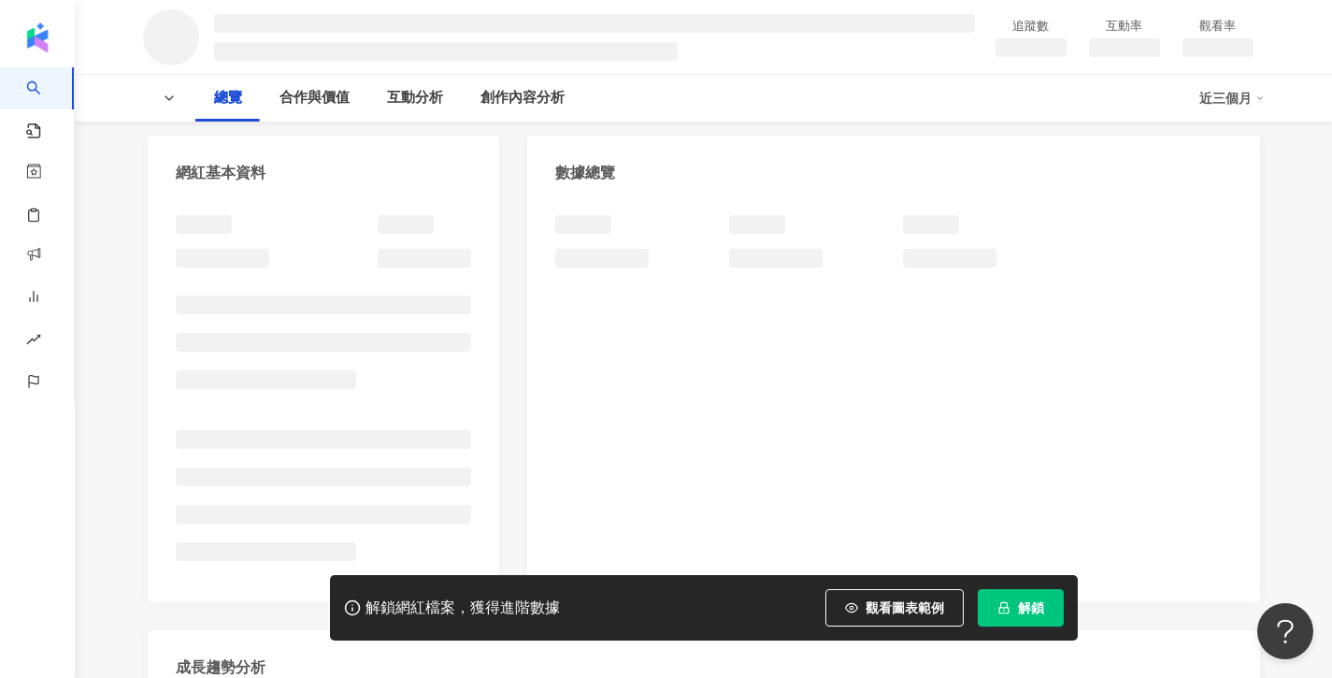
scroll to position [222, 0]
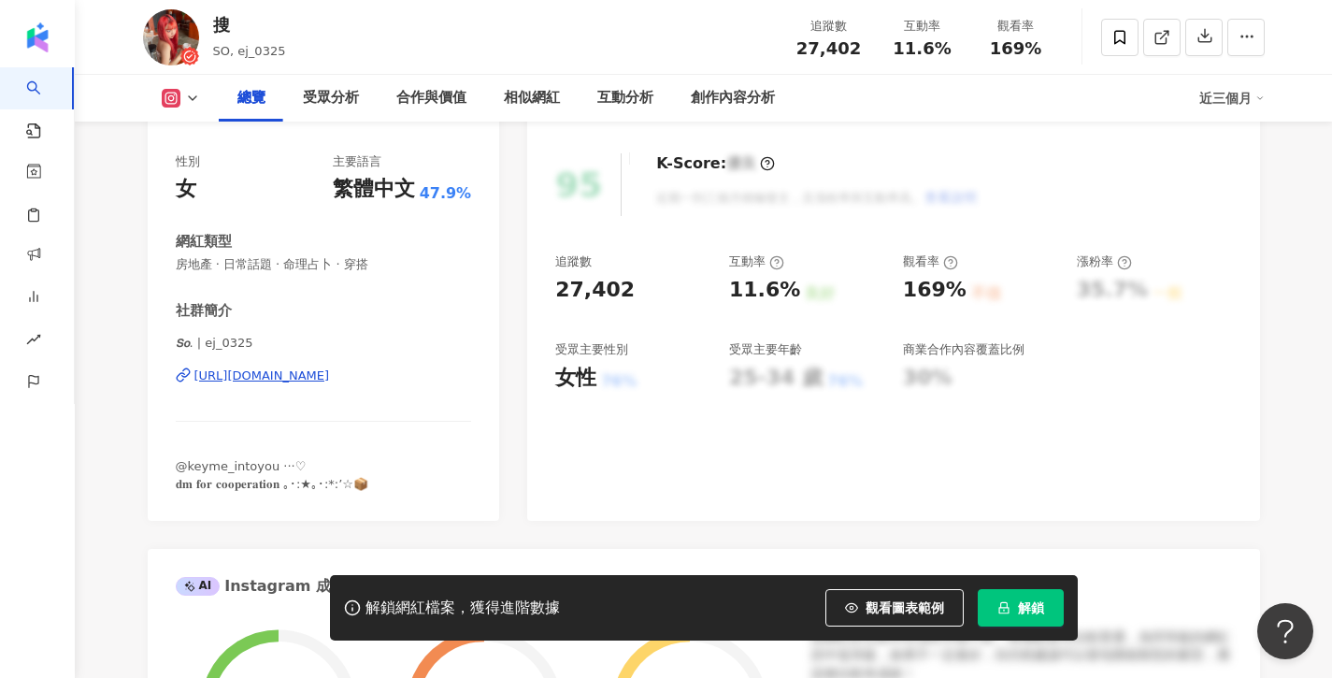
click at [174, 345] on div "性別 女 主要語言 繁體中文 47.9% 網紅類型 房地產 · 日常話題 · 命理占卜 · 穿搭 社群簡介 𝙎𝙤. | ej_0325 [URL][DOMAI…" at bounding box center [324, 328] width 353 height 386
click at [492, 0] on div "搜 SO, ej_0325 追蹤數 27,402 互動率 11.6% 觀看率 169%" at bounding box center [704, 37] width 1197 height 74
click at [505, 0] on div "搜 SO, ej_0325 追蹤數 27,402 互動率 11.6% 觀看率 169%" at bounding box center [704, 37] width 1197 height 74
click at [1128, 34] on icon at bounding box center [1120, 37] width 17 height 17
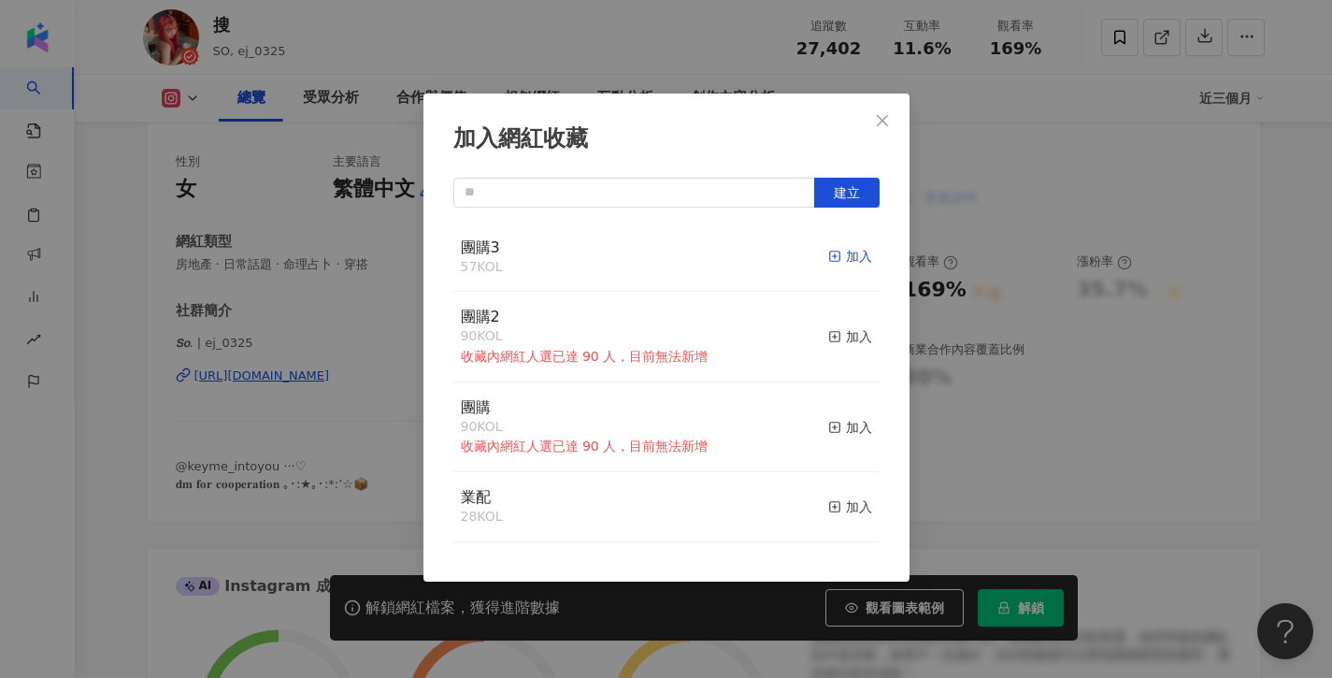
click at [842, 258] on icon "button" at bounding box center [834, 256] width 13 height 13
click at [896, 125] on span "Close" at bounding box center [882, 120] width 37 height 15
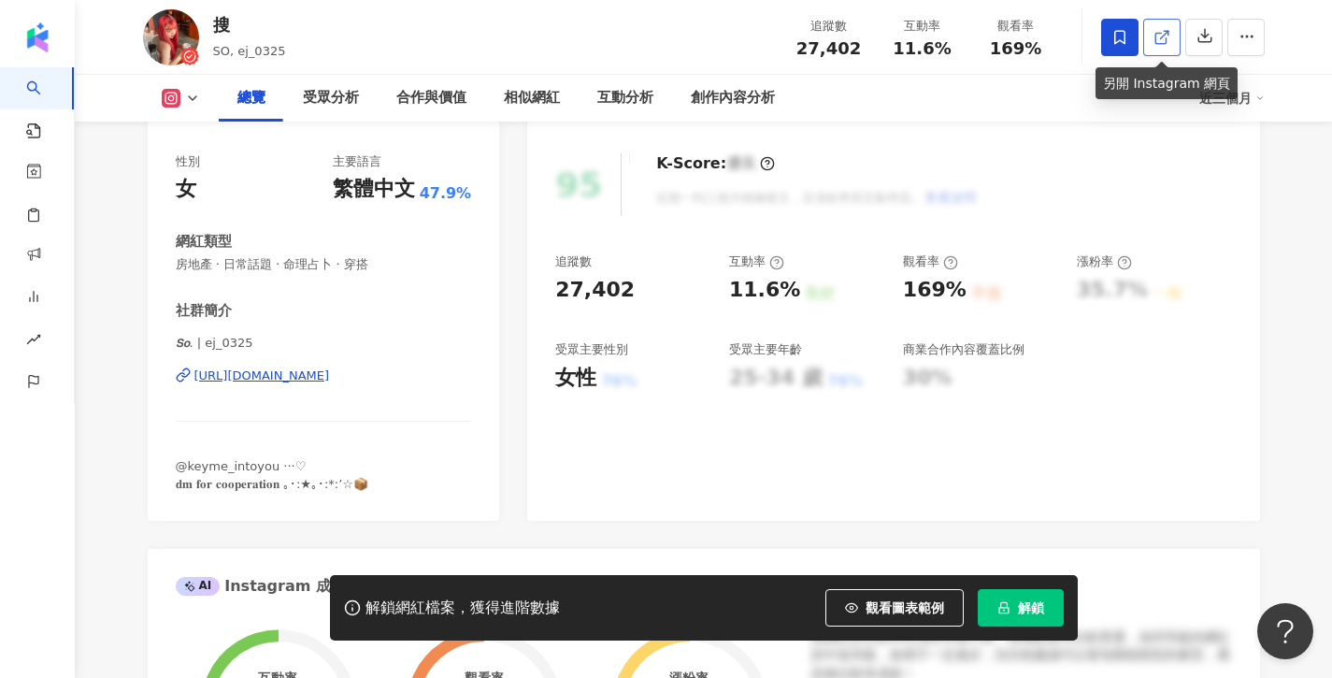
click at [1177, 40] on link at bounding box center [1162, 37] width 37 height 37
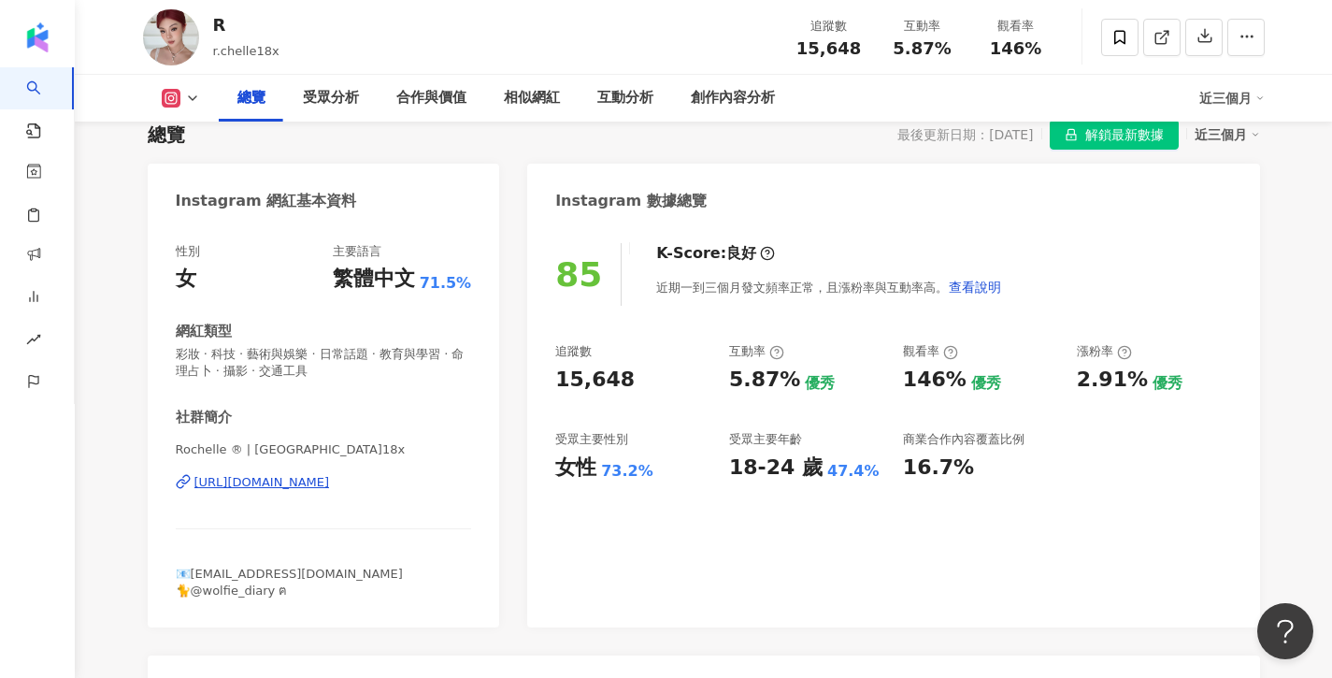
scroll to position [135, 0]
click at [258, 450] on span "Rochelle ® | [GEOGRAPHIC_DATA]18x" at bounding box center [324, 450] width 296 height 17
drag, startPoint x: 318, startPoint y: 451, endPoint x: 147, endPoint y: 443, distance: 171.3
click at [148, 443] on div "性別 女 主要語言 繁體中文 71.5% 網紅類型 彩妝 · 科技 · 藝術與娛樂 · 日常話題 · 教育與學習 · 命理占卜 · 攝影 · 交通工具 社群簡…" at bounding box center [324, 426] width 353 height 403
copy span "Rochelle ® | [GEOGRAPHIC_DATA]18x"
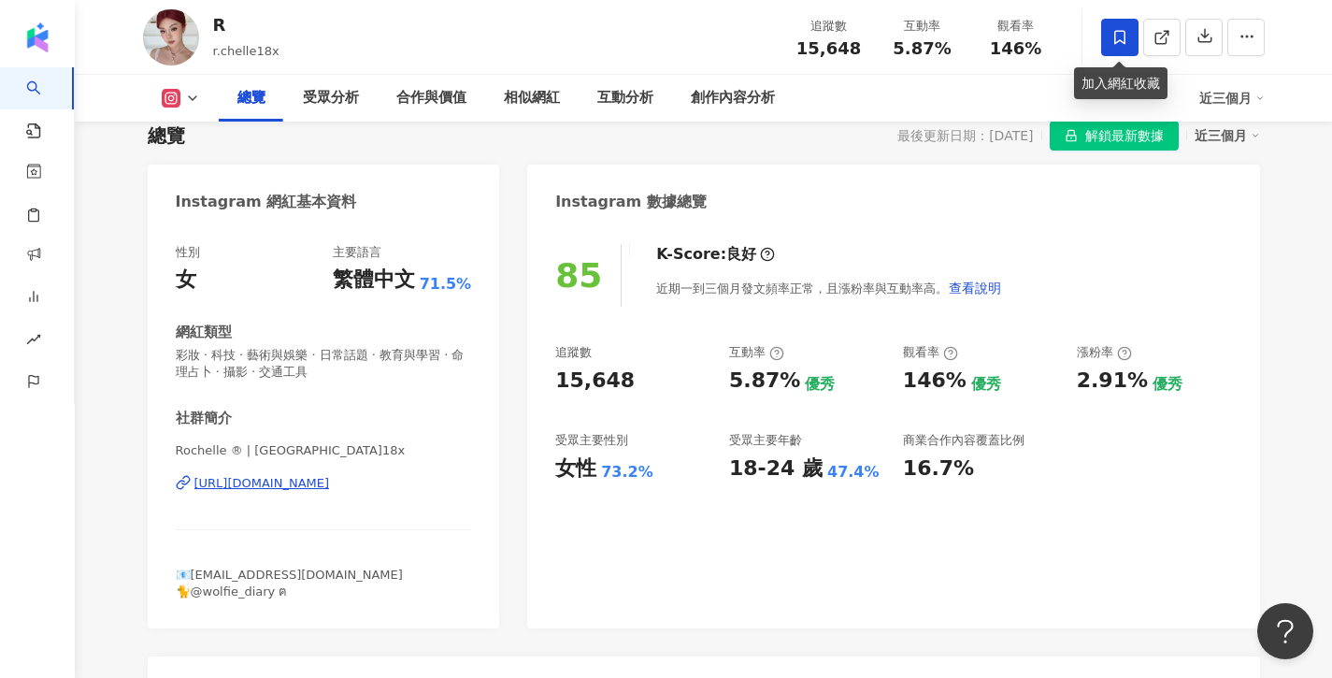
click at [1110, 45] on span at bounding box center [1120, 37] width 37 height 37
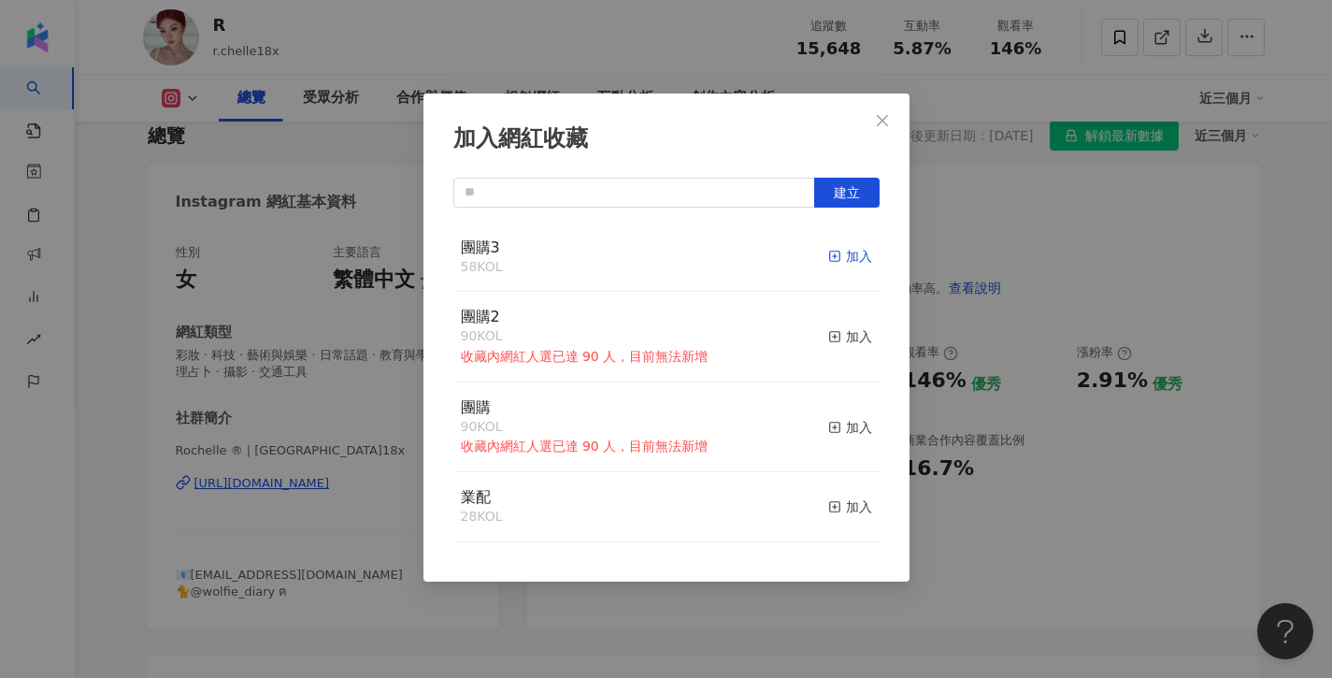
click at [832, 256] on icon "button" at bounding box center [834, 256] width 13 height 13
click at [893, 120] on span "Close" at bounding box center [882, 120] width 37 height 15
click at [875, 119] on div "加入網紅收藏 建立 團購3 59 KOL 已加入 團購2 90 KOL 收藏內網紅人選已達 90 人，目前無法新增 加入 團購 90 KOL 收藏內網紅人選已…" at bounding box center [666, 339] width 1332 height 678
click at [895, 127] on div "加入網紅收藏 建立 團購3 59 KOL 已加入 團購2 90 KOL 收藏內網紅人選已達 90 人，目前無法新增 加入 團購 90 KOL 收藏內網紅人選已…" at bounding box center [666, 339] width 1332 height 678
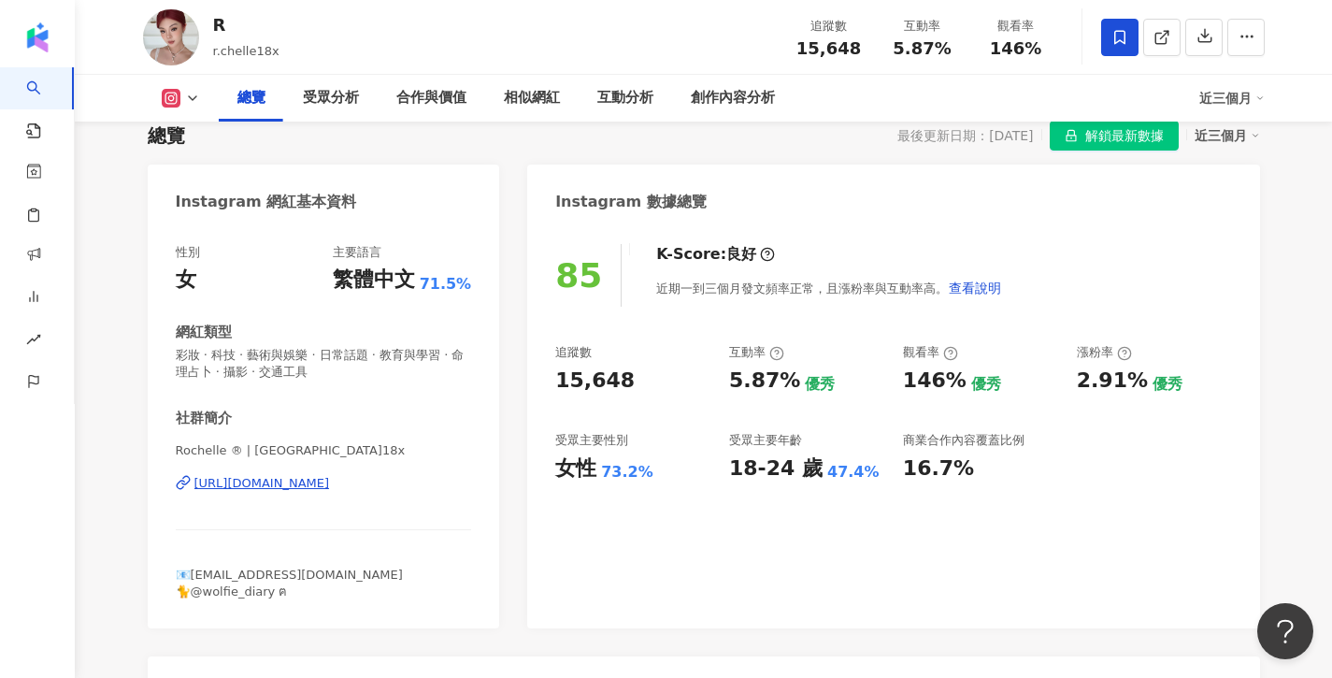
scroll to position [137, 0]
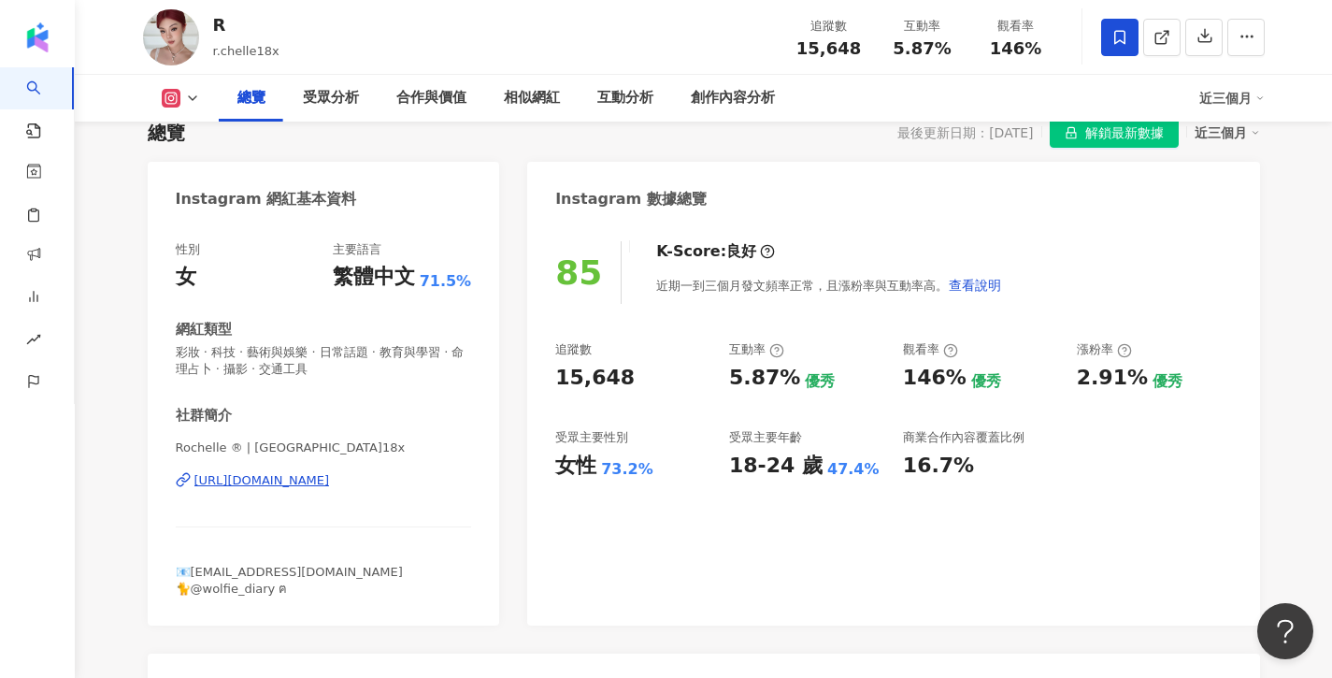
click at [414, 469] on div "Rochelle ® | rochelle.18x https://www.instagram.com/rochelle.18x/" at bounding box center [324, 493] width 296 height 109
click at [1167, 47] on link at bounding box center [1162, 37] width 37 height 37
drag, startPoint x: 353, startPoint y: 571, endPoint x: 194, endPoint y: 574, distance: 158.1
click at [194, 574] on div "📧rochelle900918@gmail.com 🐈@wolfie_diary ฅ" at bounding box center [324, 581] width 296 height 34
copy span "ochelle900918@gmail.com"
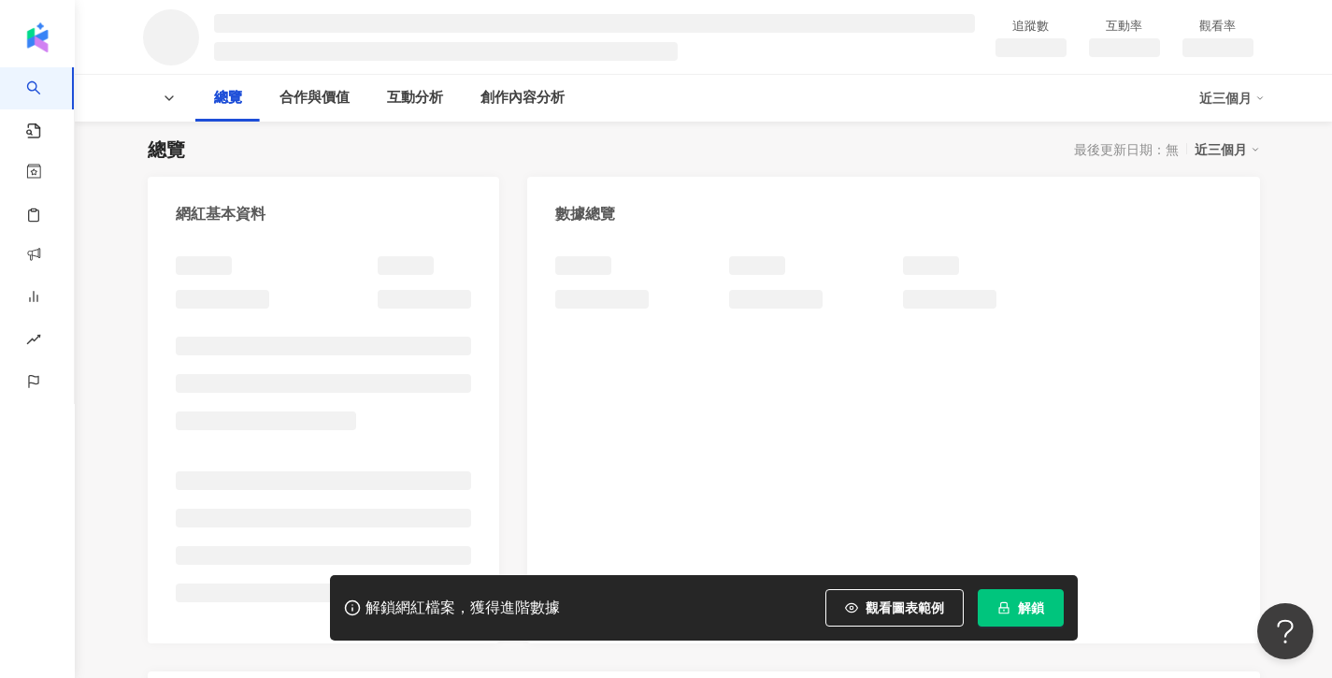
scroll to position [153, 0]
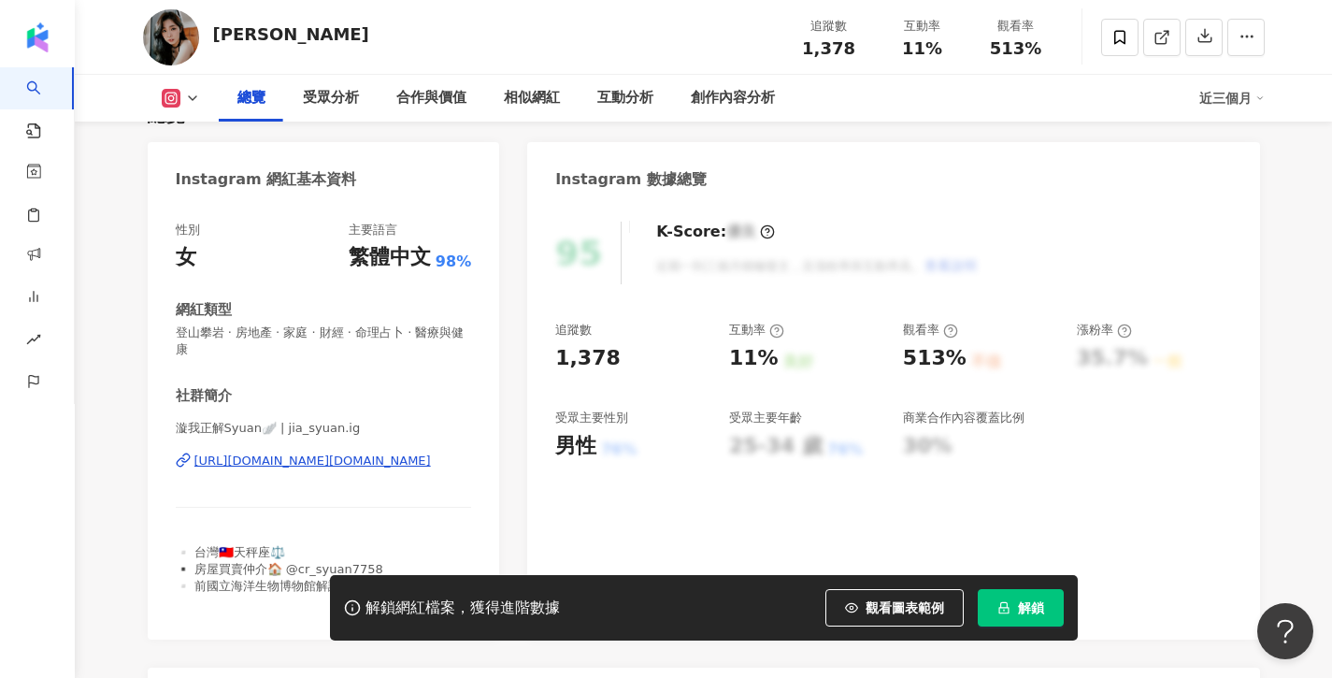
scroll to position [270, 0]
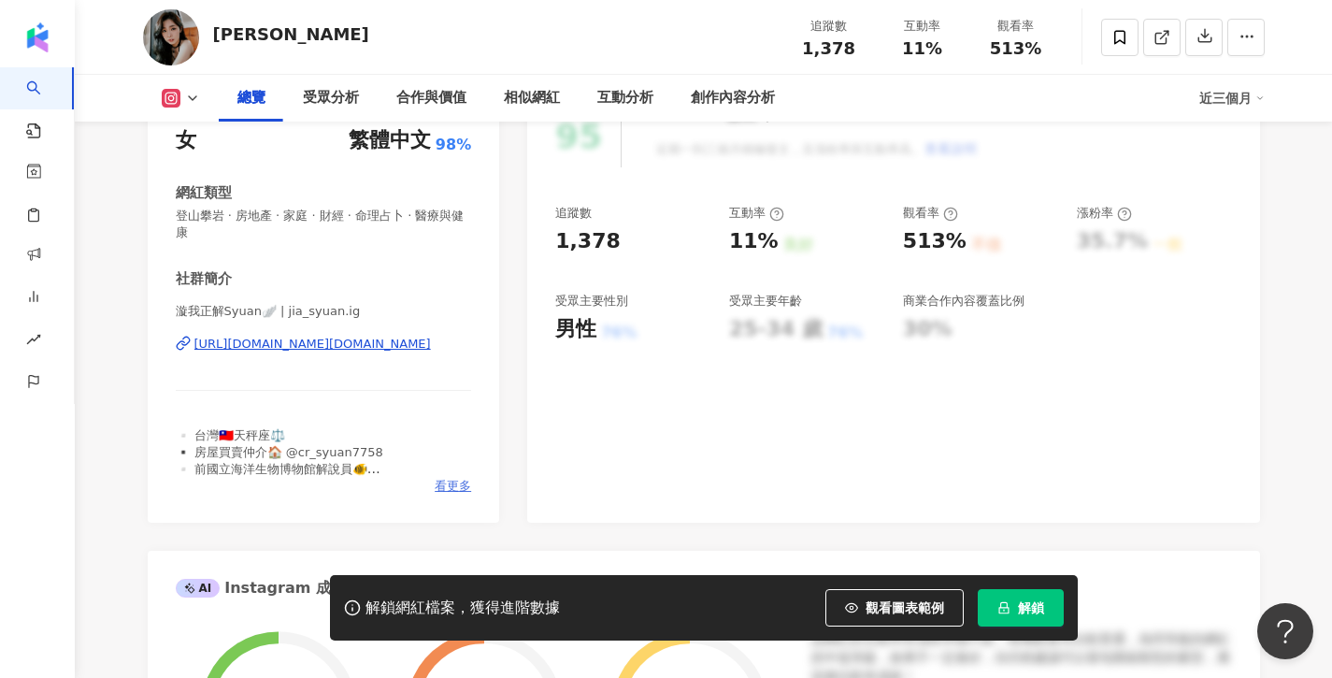
click at [454, 478] on span "看更多" at bounding box center [453, 486] width 36 height 17
click at [454, 482] on div "網紅簡介 ▫️ 台灣🇹🇼天秤座⚖️ ▪️ 房屋買賣仲介🏠 @cr_syuan7758 ▫️ 前國立海洋生物博物館解說員🐠 ▪️ 傳說對決🔍 「大厭世家」🎮 ▫…" at bounding box center [666, 339] width 1332 height 678
click at [874, 248] on div "網紅簡介 ▫️ 台灣🇹🇼天秤座⚖️ ▪️ 房屋買賣仲介🏠 @cr_syuan7758 ▫️ 前國立海洋生物博物館解說員🐠 ▪️ 傳說對決🔍 「大厭世家」🎮 ▫…" at bounding box center [666, 339] width 1332 height 678
click at [881, 246] on div "網紅簡介 ▫️ 台灣🇹🇼天秤座⚖️ ▪️ 房屋買賣仲介🏠 @cr_syuan7758 ▫️ 前國立海洋生物博物館解說員🐠 ▪️ 傳說對決🔍 「大厭世家」🎮 ▫…" at bounding box center [666, 339] width 1332 height 678
click at [956, 2] on div "Jia Syuan 追蹤數 1,378 互動率 11% 觀看率 513%" at bounding box center [704, 37] width 1197 height 74
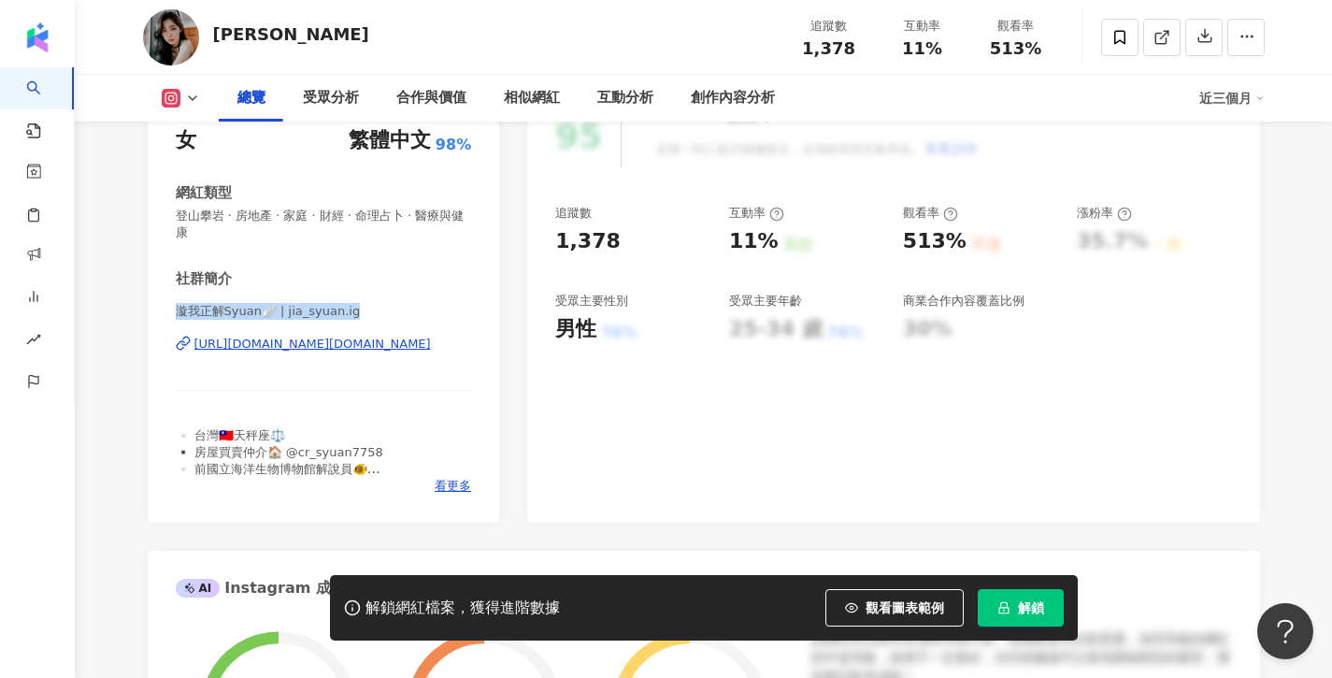
drag, startPoint x: 178, startPoint y: 309, endPoint x: 376, endPoint y: 327, distance: 199.1
click at [376, 327] on div "漩我正解Syuan🪽 | jia_syuan.ig https://www.instagram.com/jia_syuan.ig/" at bounding box center [324, 357] width 296 height 109
copy span "漩我正解Syuan🪽 | jia_syuan.ig"
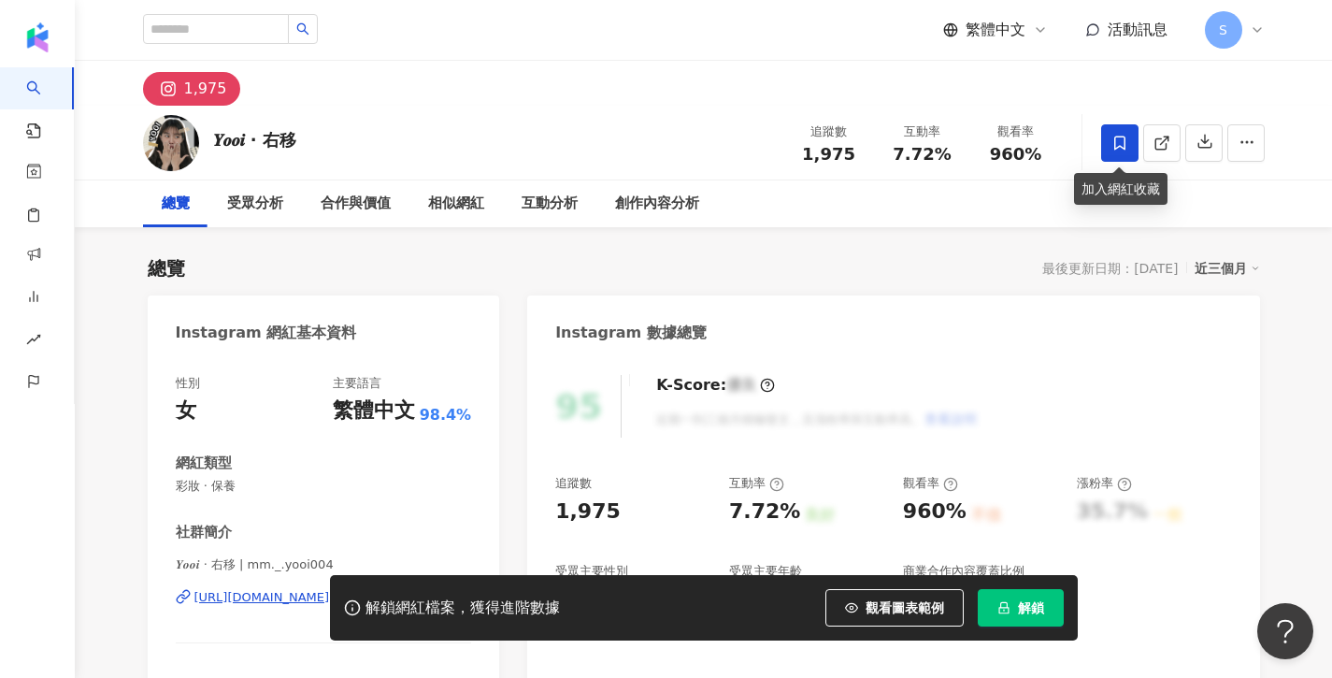
click at [1119, 136] on icon at bounding box center [1120, 143] width 11 height 14
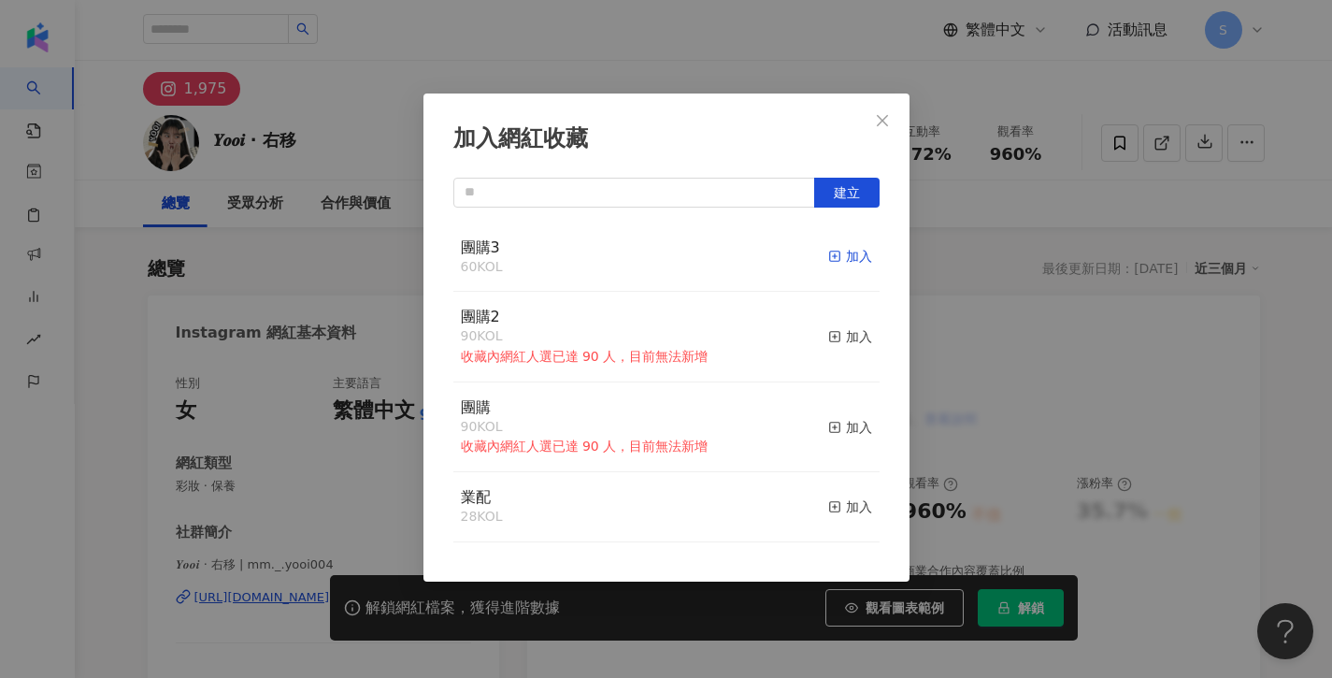
click at [847, 252] on div "加入" at bounding box center [850, 256] width 44 height 21
click at [881, 123] on icon "close" at bounding box center [882, 120] width 15 height 15
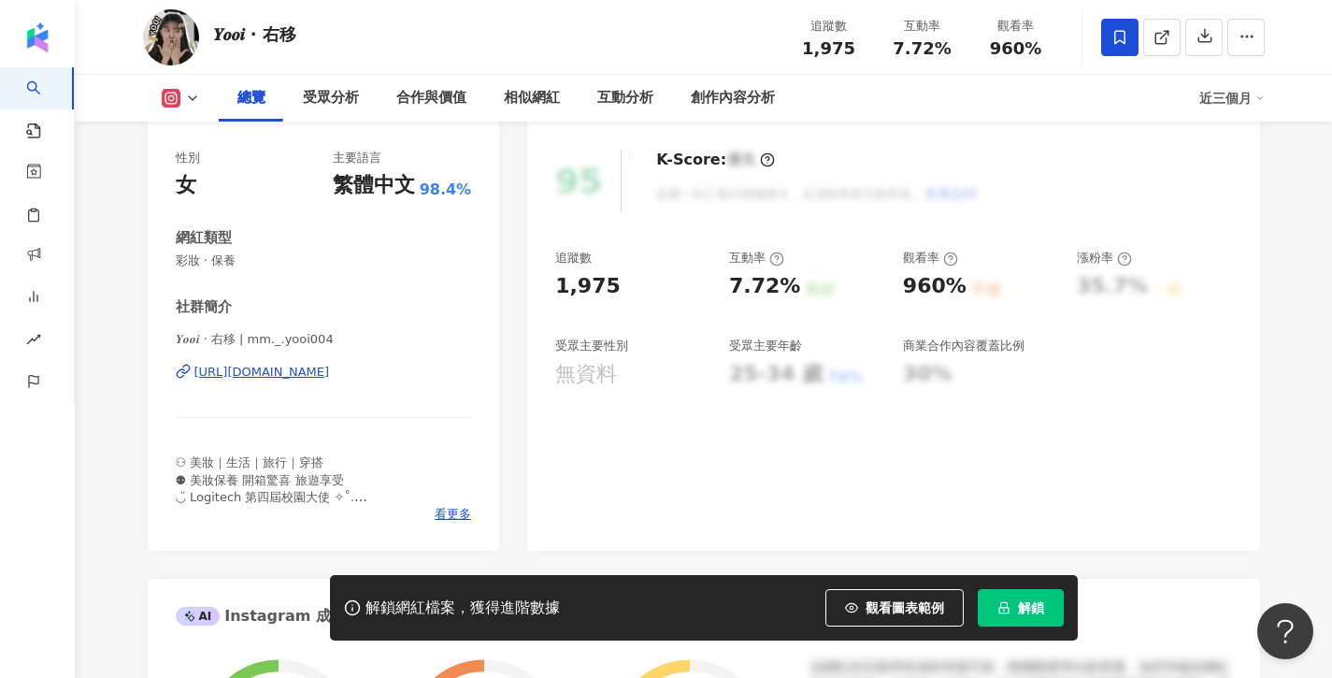
scroll to position [240, 0]
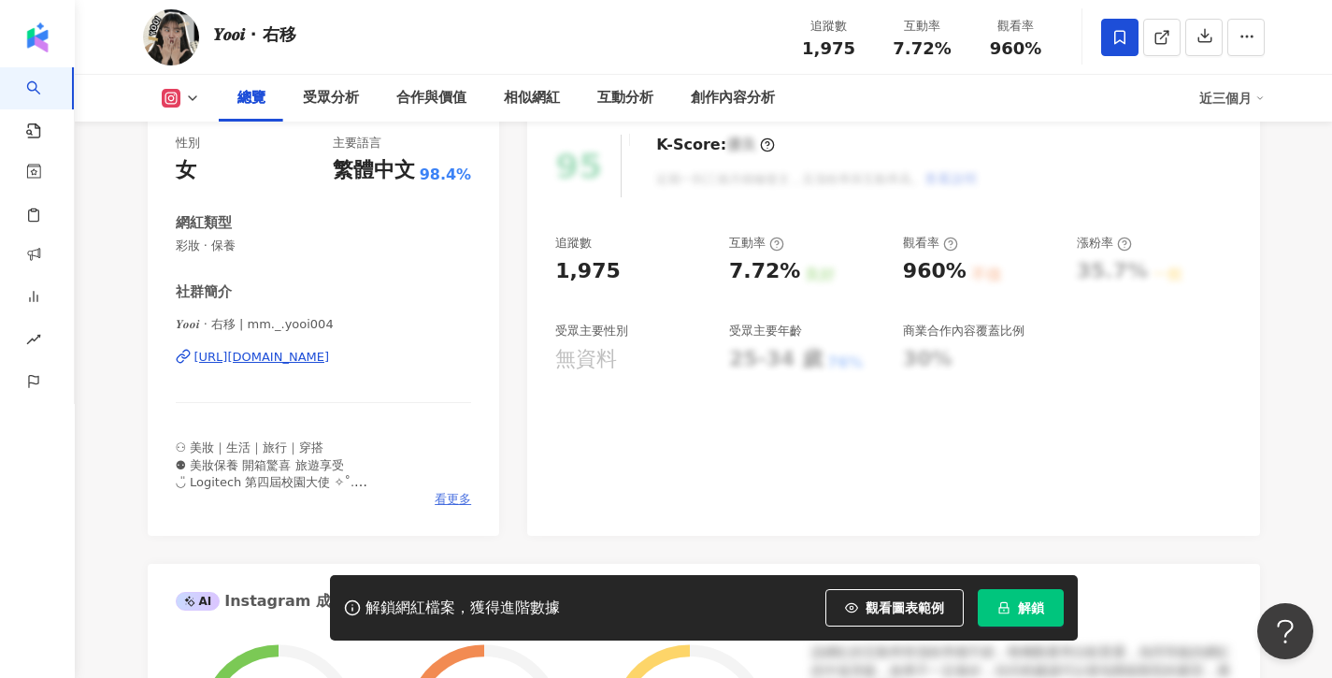
click at [452, 491] on span "看更多" at bounding box center [453, 499] width 36 height 17
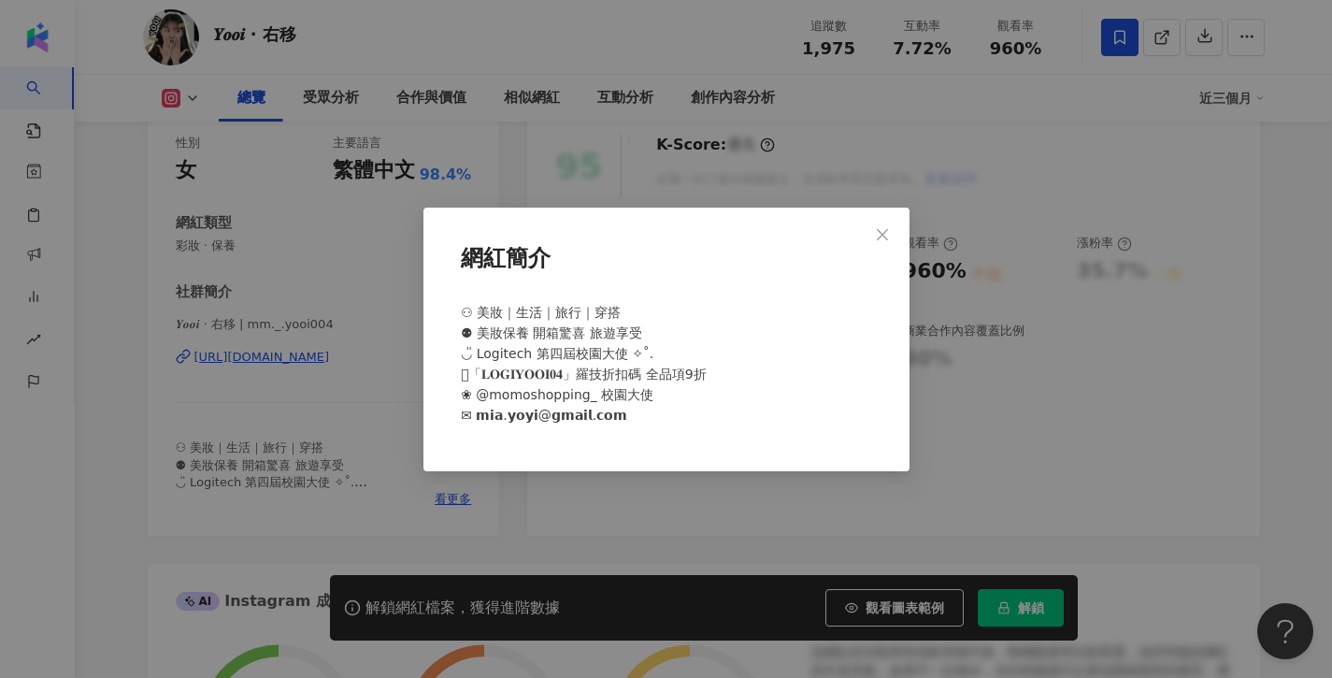
click at [452, 495] on div "網紅簡介 ⚇ 美妝｜生活｜旅行｜穿搭 ⚉ 美妝保養 開箱驚喜 旅遊享受 ◡̎ Logitech 第四屆校園大使 ✧˚. 𖠋「𝐋𝐎𝐆𝐈𝐘𝐎𝐎𝐈𝟎𝟒」羅技折扣碼 …" at bounding box center [666, 339] width 1332 height 678
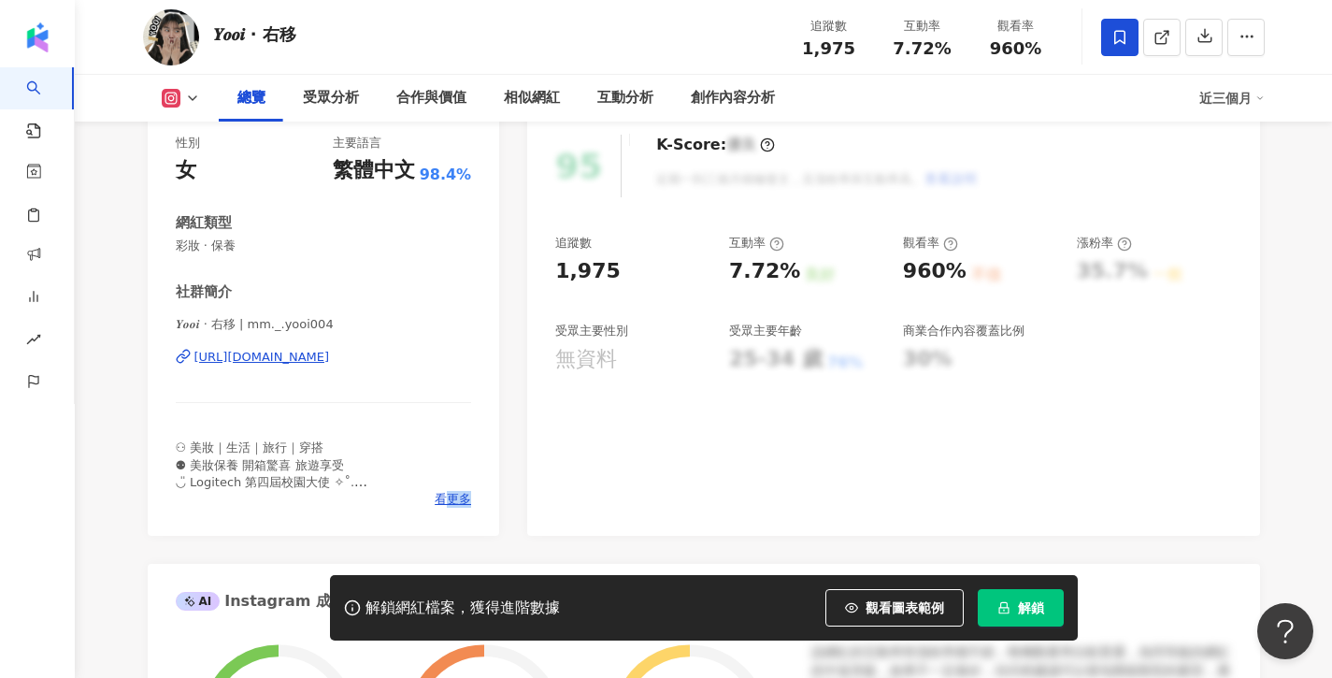
click at [452, 495] on span "看更多" at bounding box center [453, 499] width 36 height 17
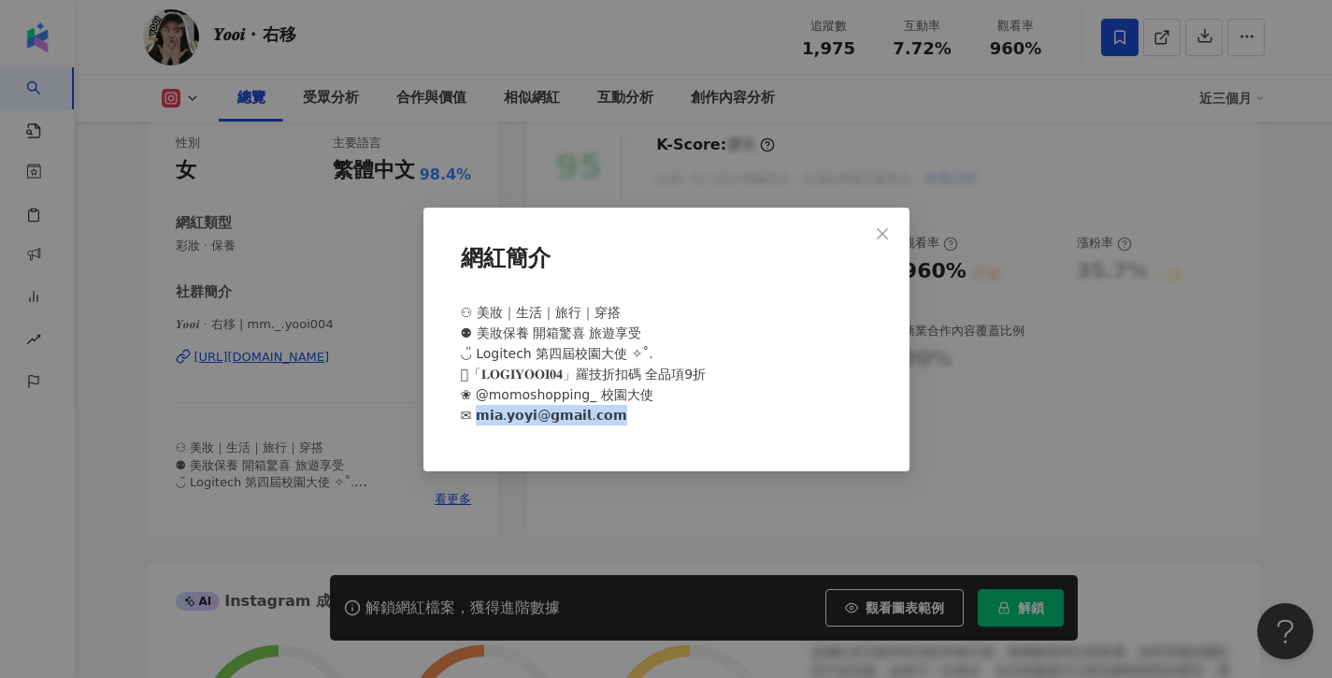
drag, startPoint x: 601, startPoint y: 412, endPoint x: 471, endPoint y: 413, distance: 130.0
click at [471, 413] on div "⚇ 美妝｜生活｜旅行｜穿搭 ⚉ 美妝保養 開箱驚喜 旅遊享受 ◡̎ Logitech 第四屆校園大使 ✧˚. 𖠋「𝐋𝐎𝐆𝐈𝐘𝐎𝐎𝐈𝟎𝟒」羅技折扣碼 全品項9折…" at bounding box center [667, 372] width 426 height 154
copy span "𝗮𝗶𝗹.𝗰𝗼𝗺"
click at [889, 225] on button "Close" at bounding box center [882, 233] width 37 height 37
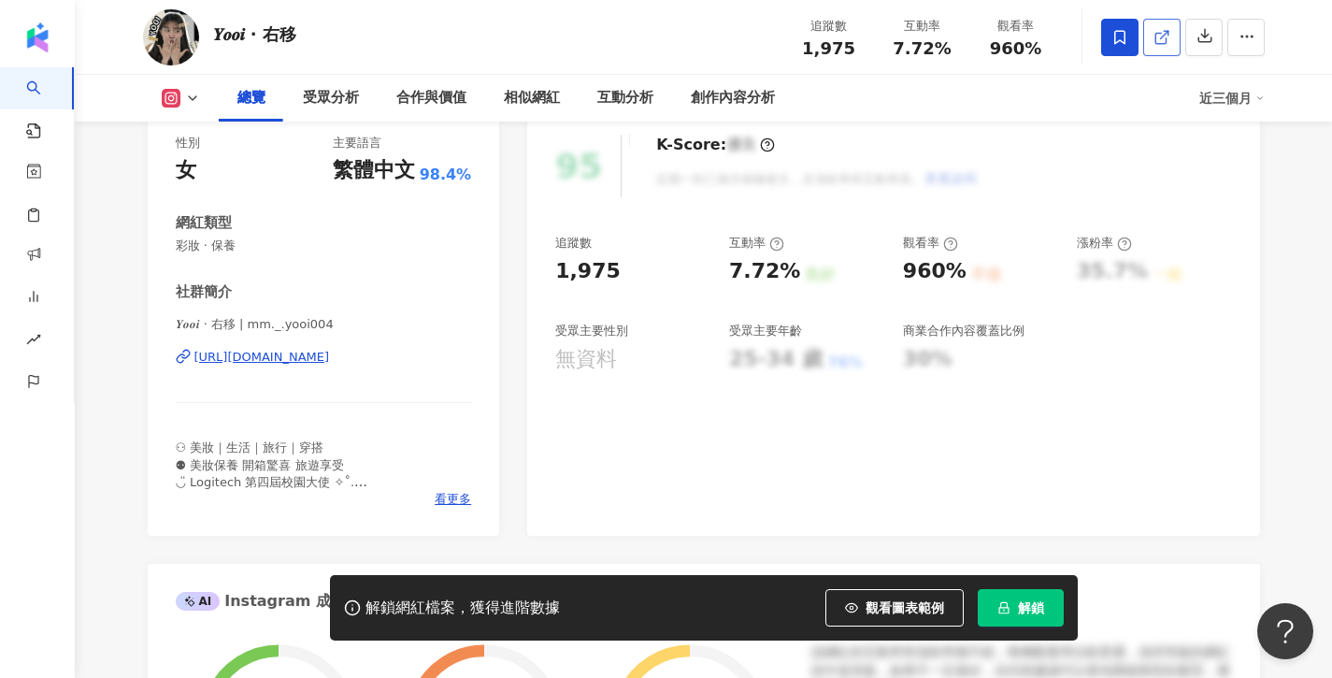
click at [1166, 29] on icon at bounding box center [1162, 37] width 17 height 17
drag, startPoint x: 177, startPoint y: 320, endPoint x: 234, endPoint y: 320, distance: 57.0
click at [234, 320] on span "𝒀𝒐𝒐𝒊 · 右移 | mm._.yooi004" at bounding box center [324, 324] width 296 height 17
copy span "𝒀𝒐𝒐𝒊 · 右移 | m"
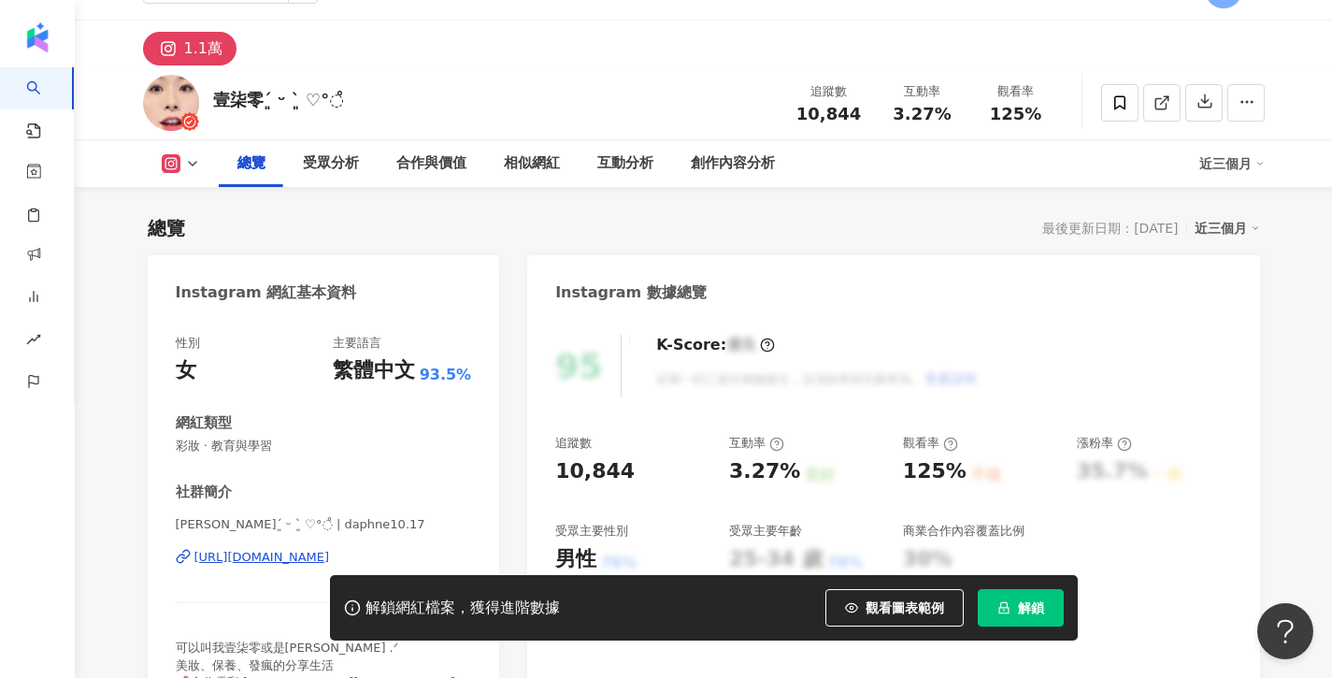
scroll to position [115, 0]
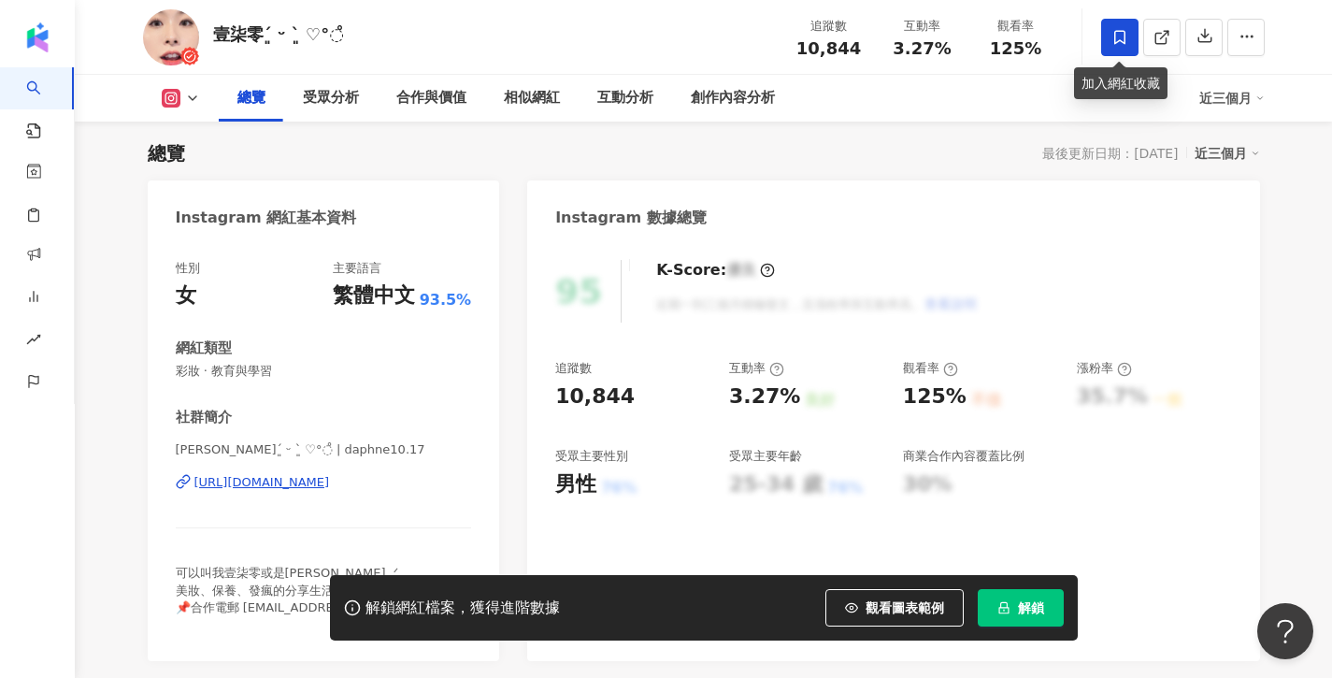
click at [1131, 42] on span at bounding box center [1120, 37] width 37 height 37
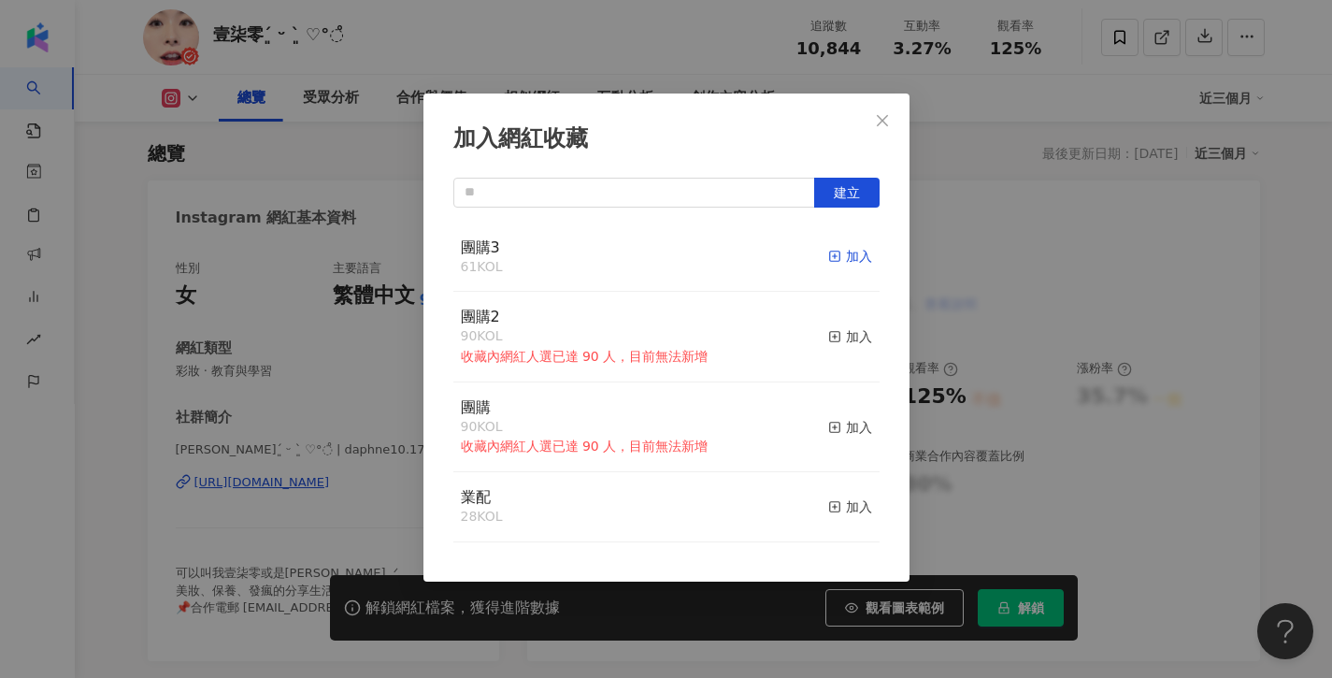
click at [853, 257] on div "加入" at bounding box center [850, 256] width 44 height 21
click at [879, 121] on icon "close" at bounding box center [882, 120] width 15 height 15
click at [889, 127] on div "加入網紅收藏 建立 團購3 62 KOL 已加入 團購2 90 KOL 收藏內網紅人選已達 90 人，目前無法新增 加入 團購 90 KOL 收藏內網紅人選已…" at bounding box center [666, 339] width 1332 height 678
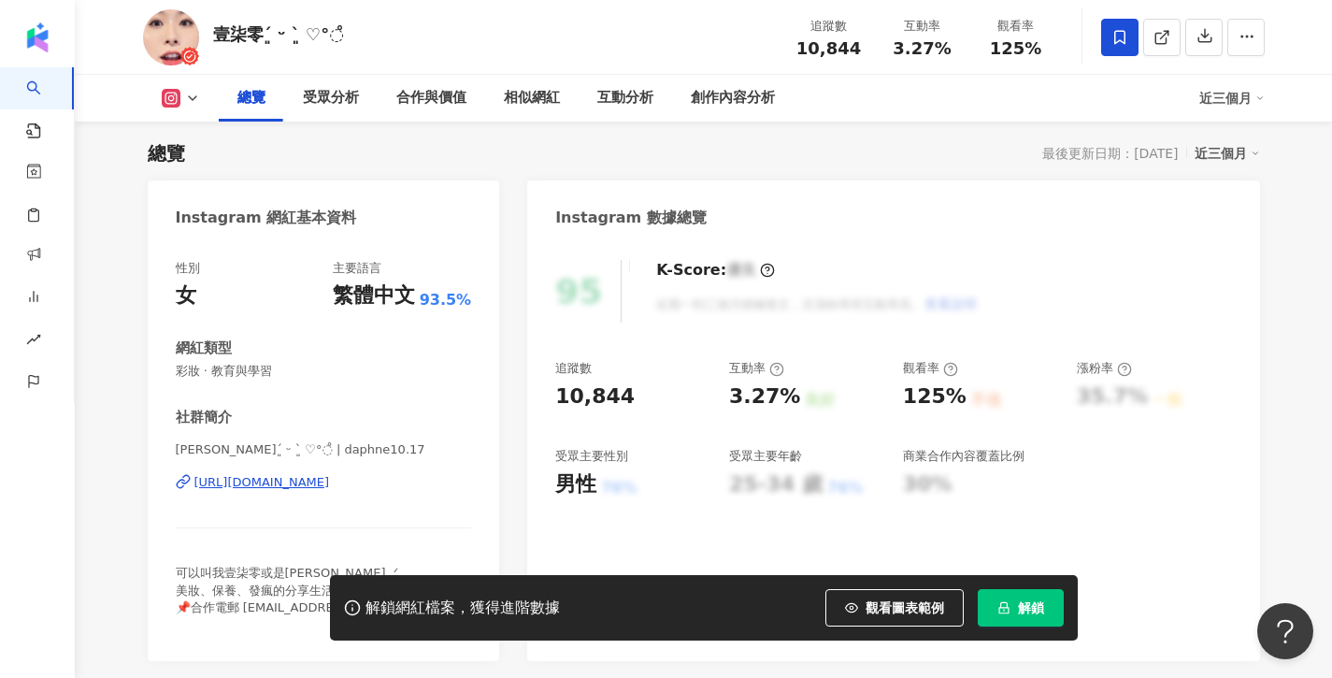
click at [1170, 37] on div "加入網紅收藏 建立 團購3 62 KOL 已加入 團購2 90 KOL 收藏內網紅人選已達 90 人，目前無法新增 加入 團購 90 KOL 收藏內網紅人選已…" at bounding box center [666, 339] width 1332 height 678
click at [1164, 38] on icon at bounding box center [1162, 37] width 17 height 17
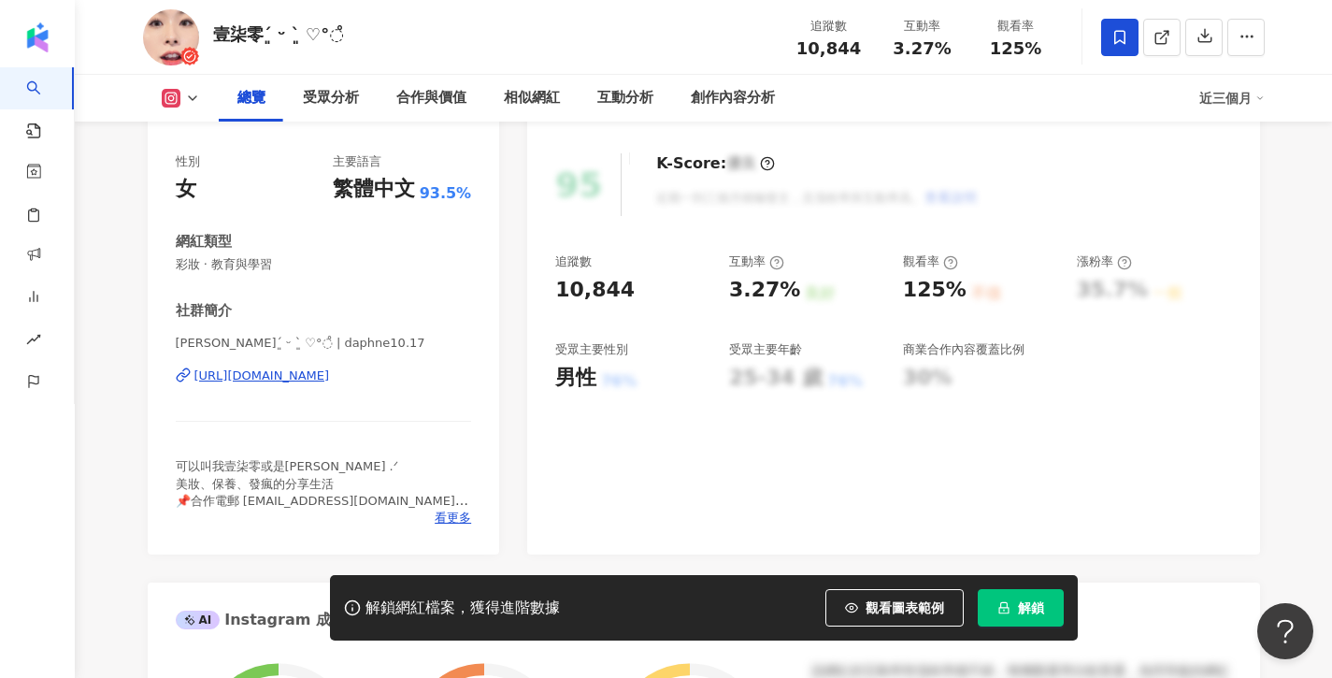
scroll to position [223, 0]
click at [454, 513] on span "看更多" at bounding box center [453, 517] width 36 height 17
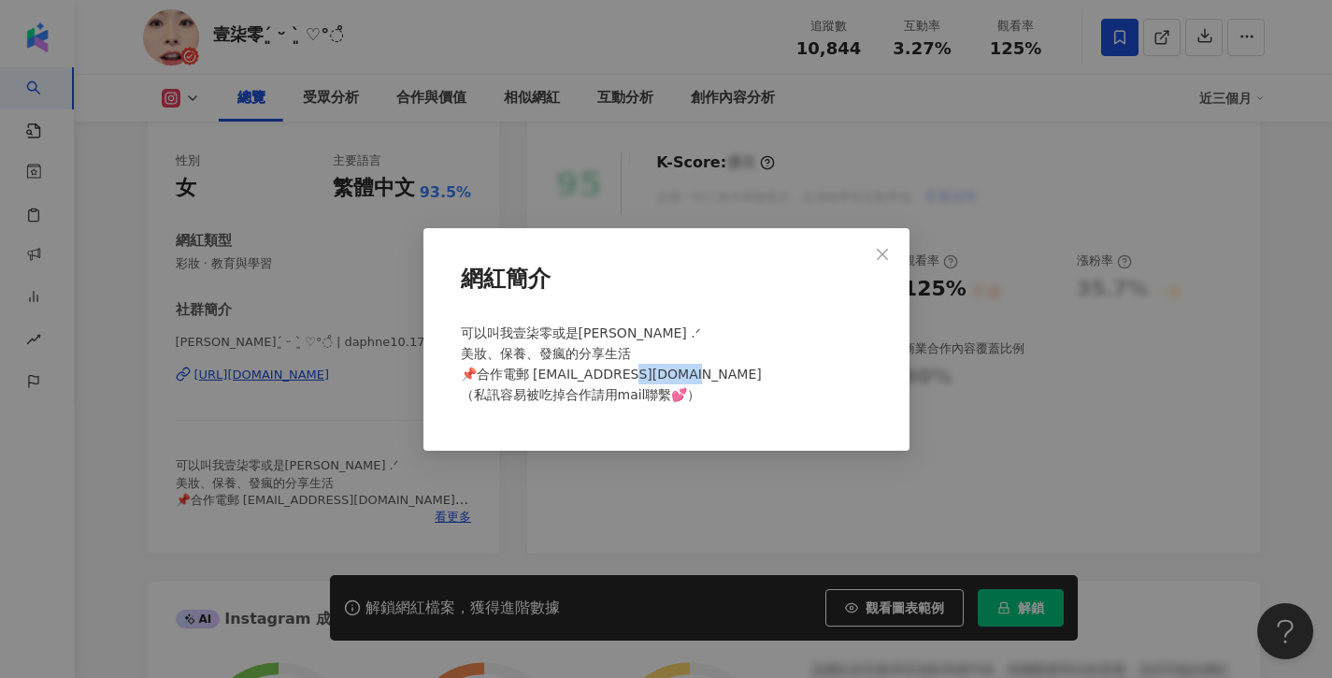
drag, startPoint x: 681, startPoint y: 371, endPoint x: 530, endPoint y: 382, distance: 150.9
click at [530, 382] on div "可以叫我壹柒零或是Daphne .ᐟ 美妝、保養、發瘋的分享生活 📌合作電郵 sue20001017@gmail.com （私訊容易被吃掉合作請用mail聯繫…" at bounding box center [667, 371] width 426 height 113
click at [742, 385] on div "可以叫我壹柒零或是Daphne .ᐟ 美妝、保養、發瘋的分享生活 📌合作電郵 sue20001017@gmail.com （私訊容易被吃掉合作請用mail聯繫…" at bounding box center [667, 371] width 426 height 113
drag, startPoint x: 687, startPoint y: 371, endPoint x: 532, endPoint y: 375, distance: 155.3
click at [532, 375] on span "可以叫我壹柒零或是Daphne .ᐟ 美妝、保養、發瘋的分享生活 📌合作電郵 sue20001017@gmail.com （私訊容易被吃掉合作請用mail聯繫…" at bounding box center [611, 363] width 301 height 77
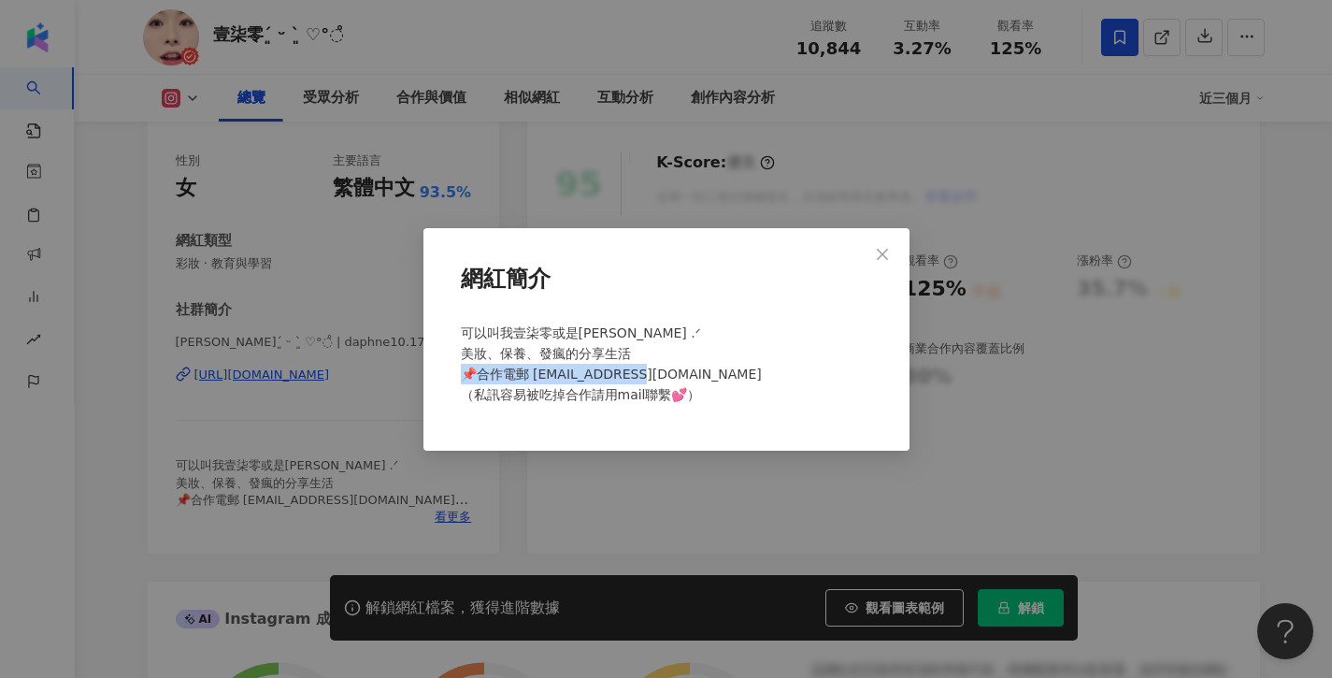
copy span "ue20001017@gmail.com"
click at [876, 248] on icon "close" at bounding box center [882, 254] width 15 height 15
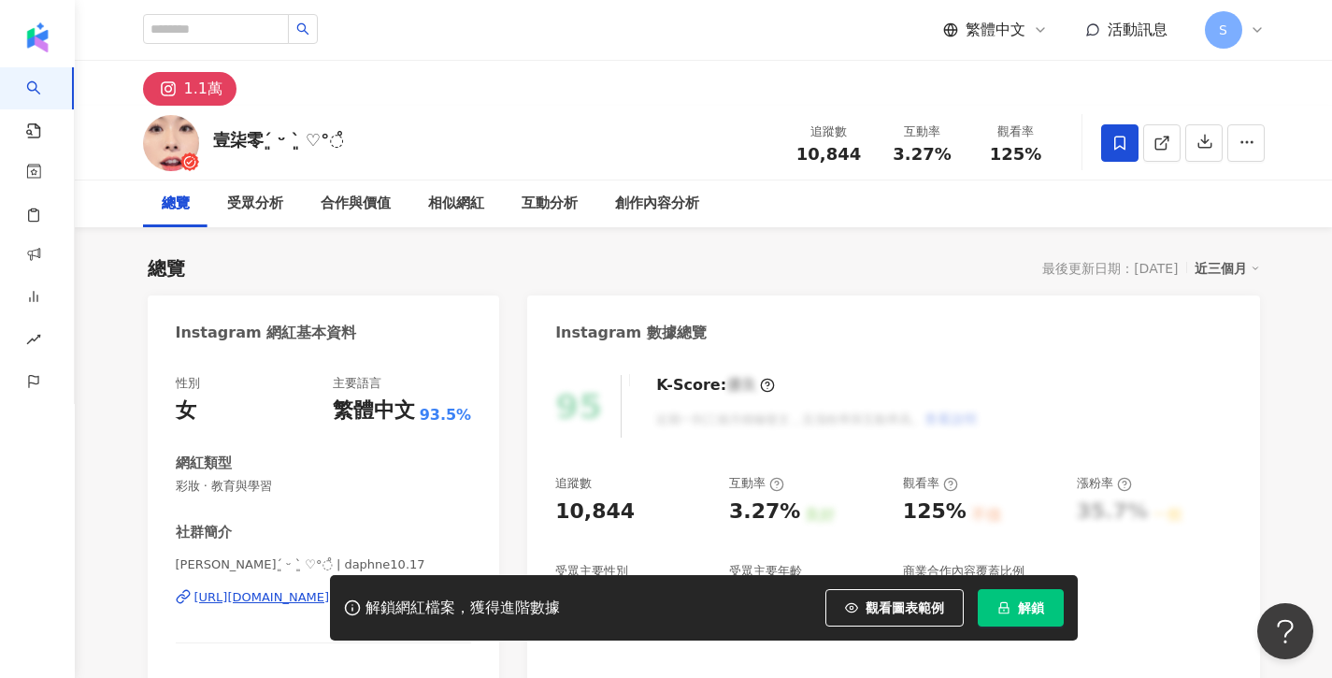
scroll to position [0, 0]
drag, startPoint x: 337, startPoint y: 140, endPoint x: 208, endPoint y: 139, distance: 129.0
click at [208, 139] on div "壹柒零´͈ ᵕ `͈ ♡°◌̊ 追蹤數 10,844 互動率 3.27% 觀看率 125%" at bounding box center [704, 143] width 1197 height 74
copy div "壹柒零´͈ ᵕ `͈ ♡°◌̊"
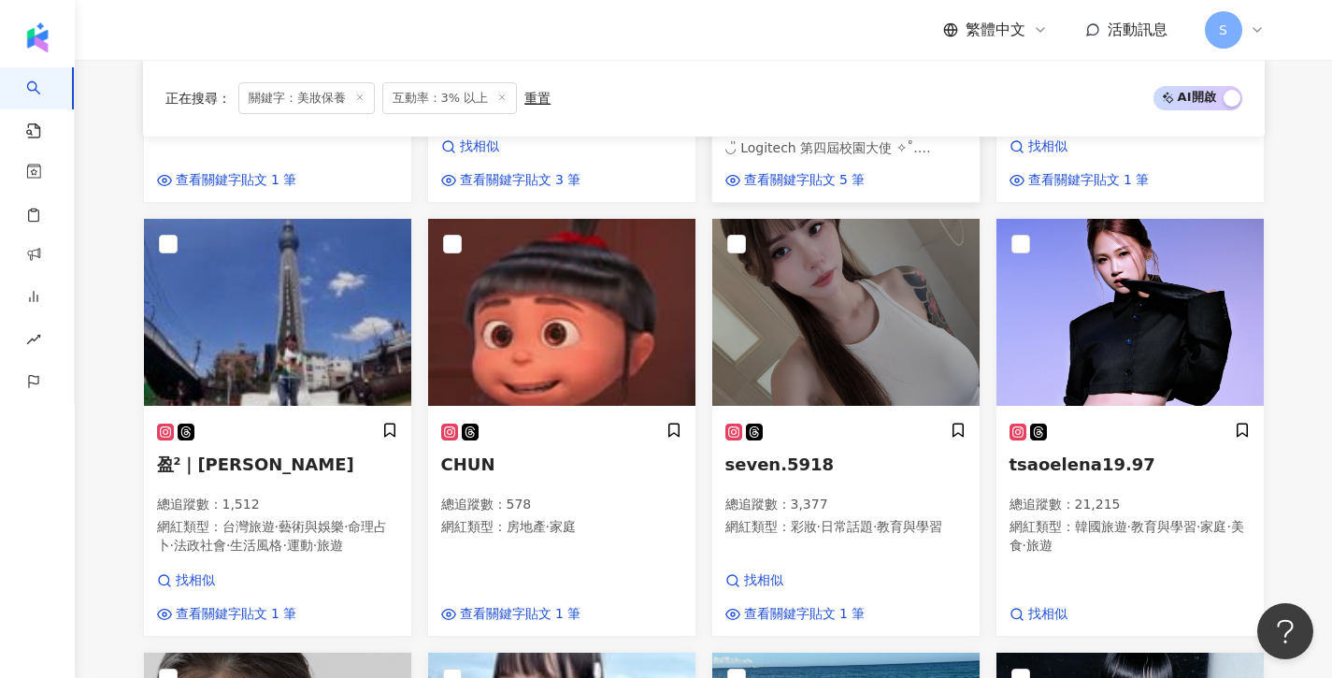
scroll to position [646, 0]
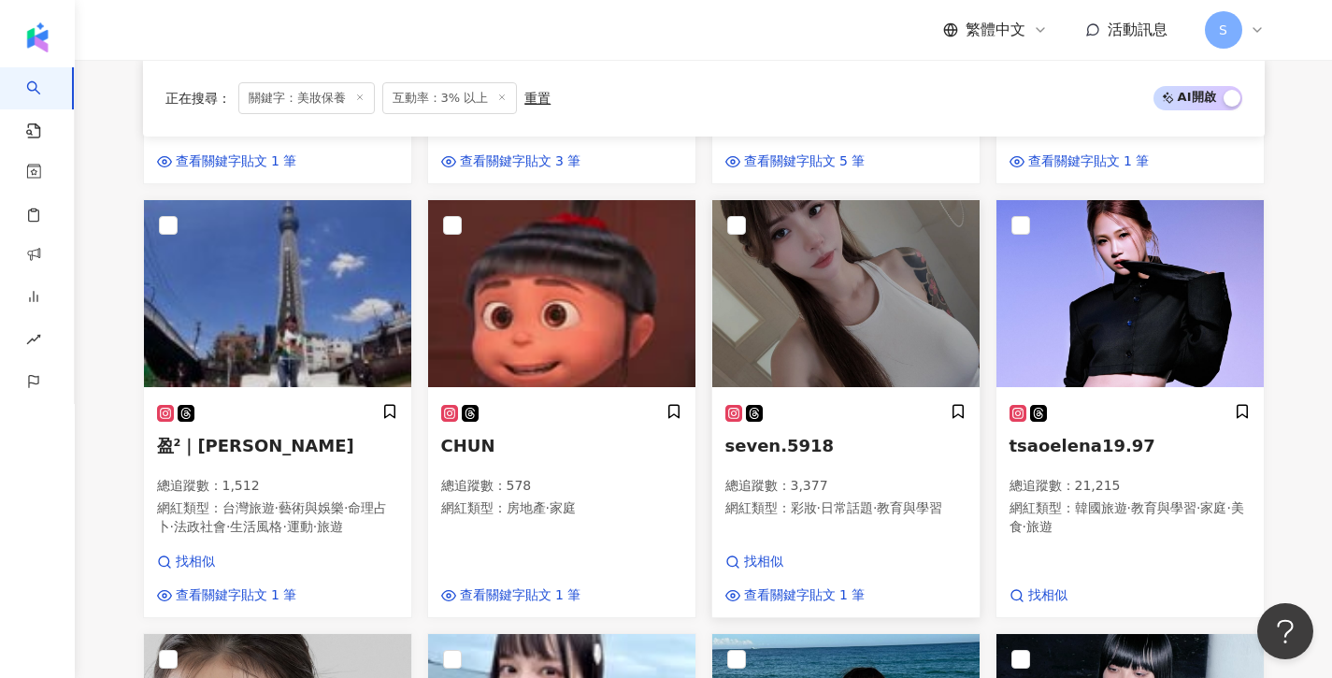
click at [829, 328] on img at bounding box center [846, 293] width 267 height 187
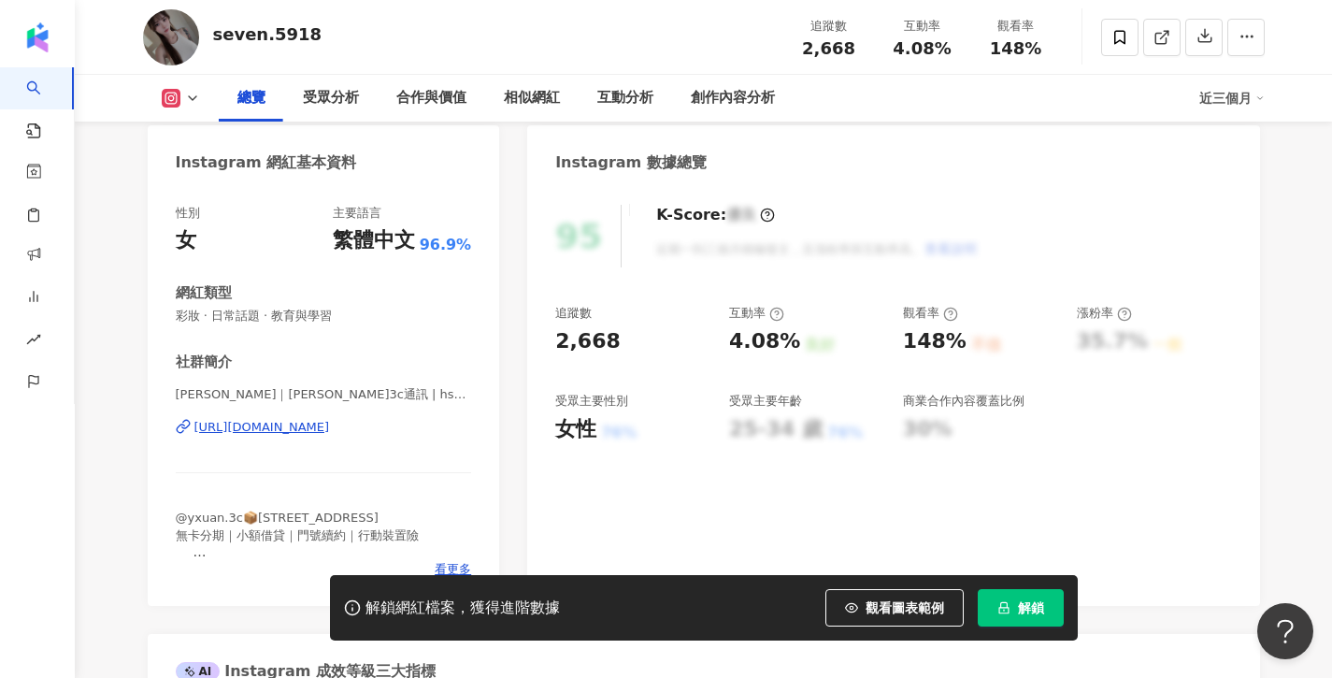
scroll to position [168, 0]
click at [1029, 614] on span "解鎖" at bounding box center [1031, 607] width 26 height 15
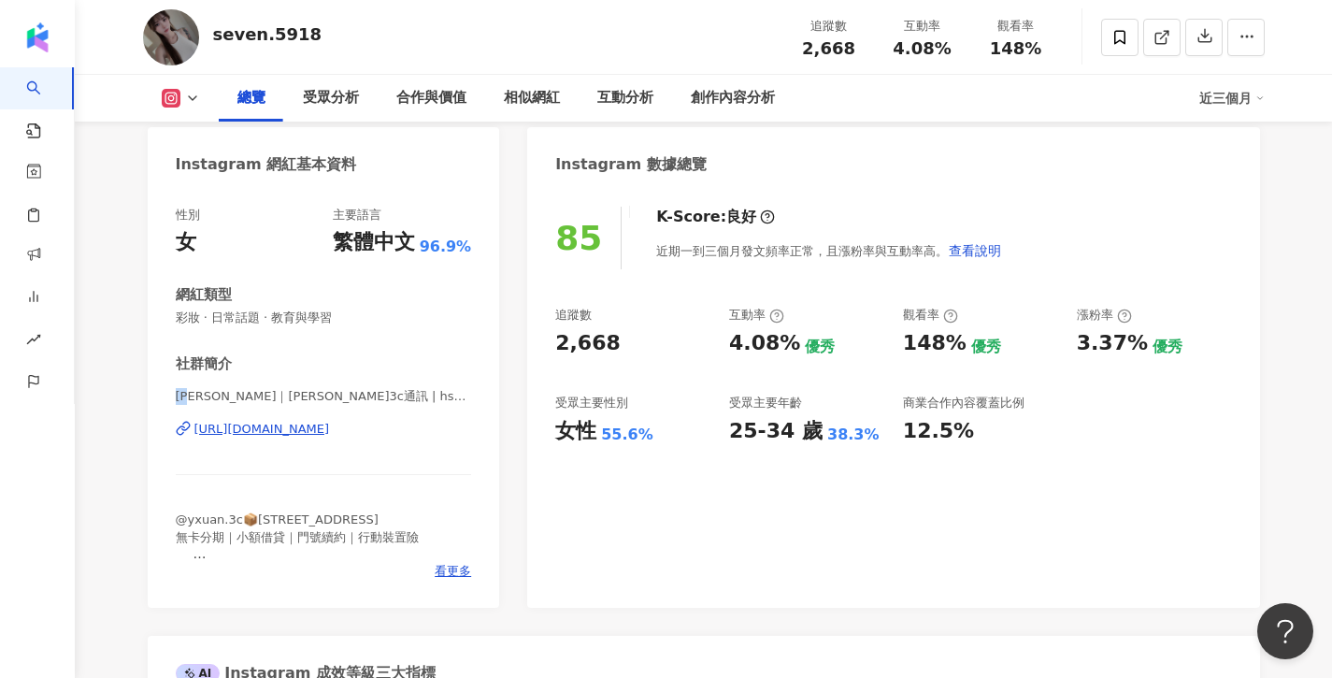
drag, startPoint x: 177, startPoint y: 396, endPoint x: 199, endPoint y: 397, distance: 22.5
click at [199, 397] on span "[PERSON_NAME]｜[PERSON_NAME]3c通訊 | hsu.5917" at bounding box center [324, 396] width 296 height 17
click at [1123, 40] on icon at bounding box center [1120, 37] width 17 height 17
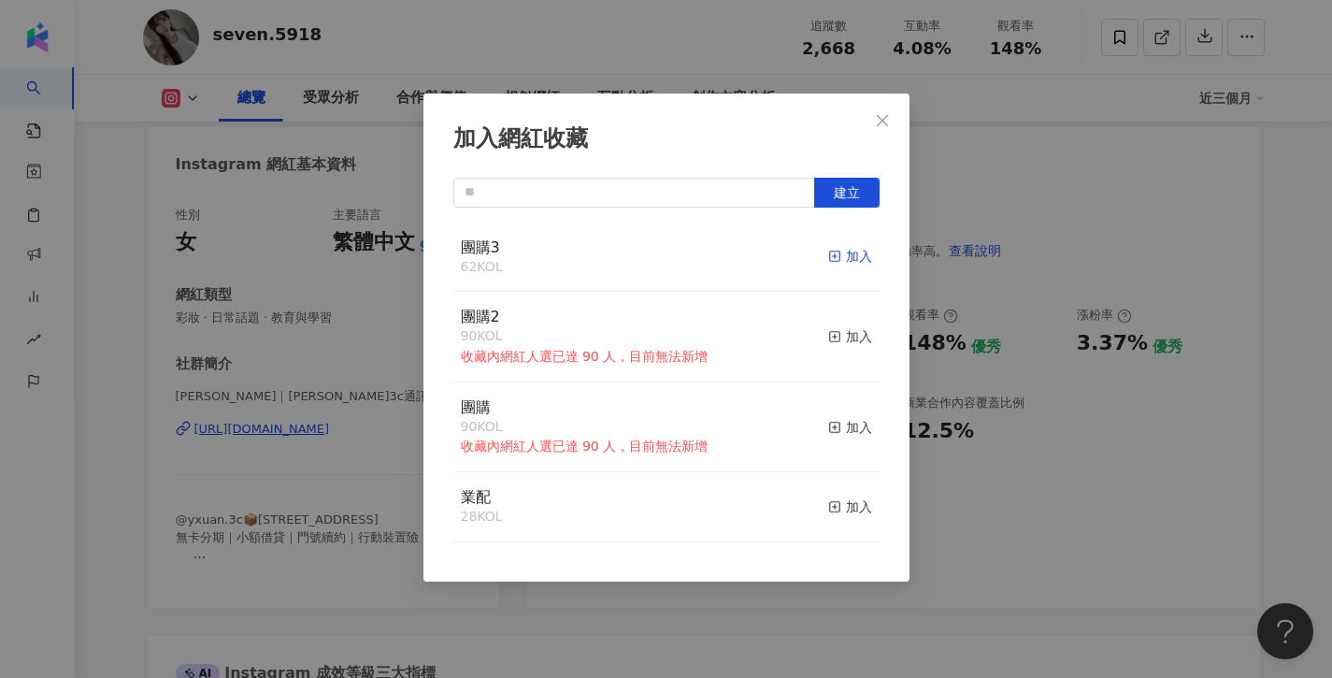
click at [834, 260] on icon "button" at bounding box center [834, 256] width 13 height 13
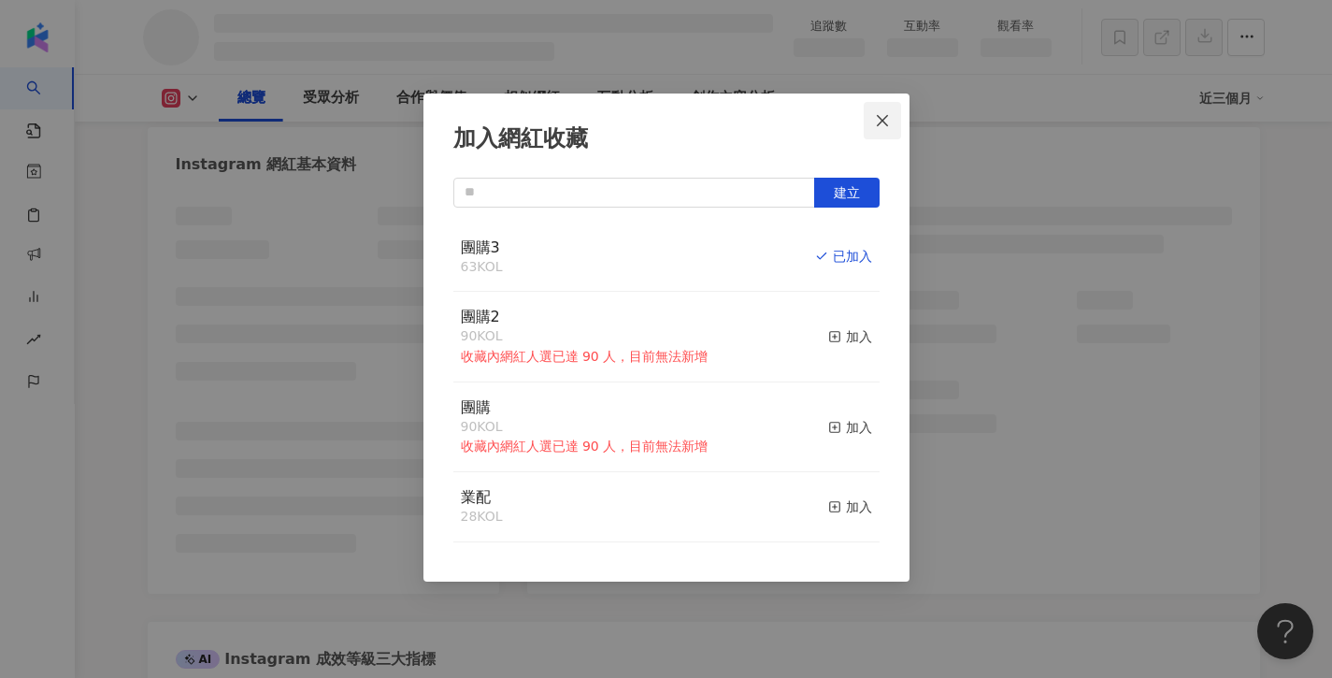
click at [888, 118] on icon "close" at bounding box center [882, 120] width 15 height 15
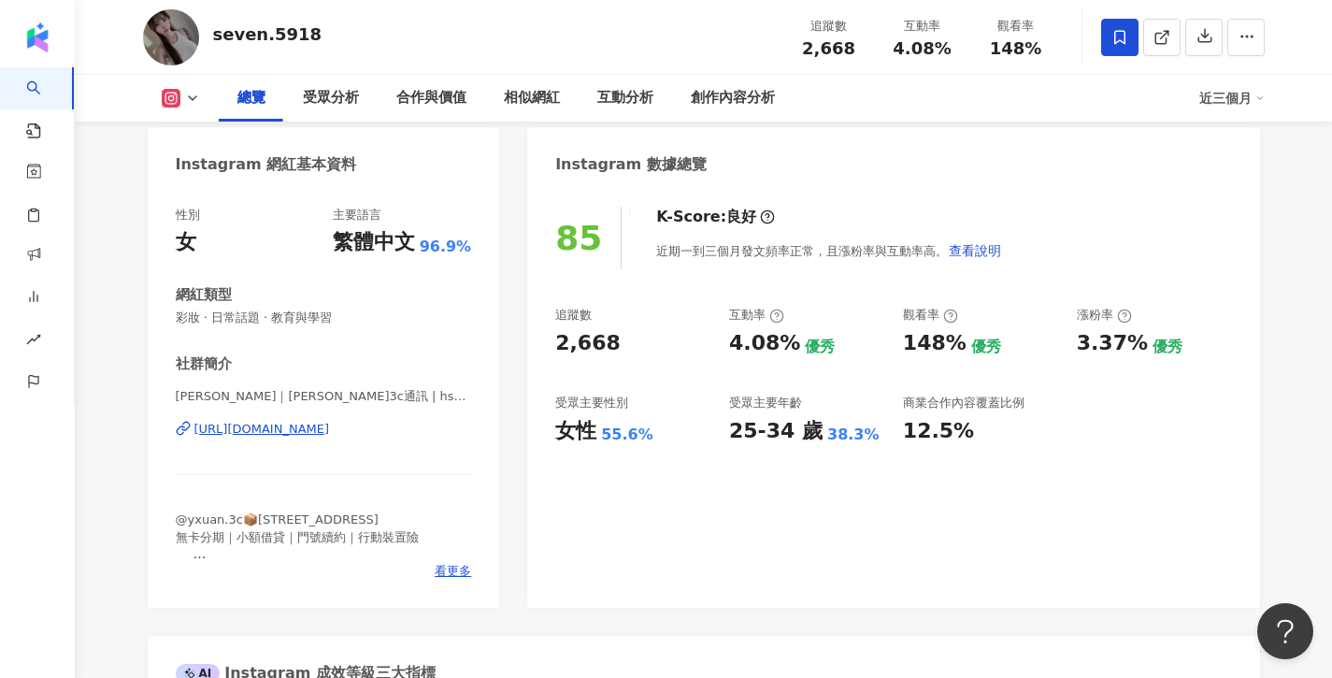
click at [889, 121] on div "加入網紅收藏 建立 團購3 63 KOL 已加入 團購2 90 KOL 收藏內網紅人選已達 90 人，目前無法新增 加入 團購 90 KOL 收藏內網紅人選已…" at bounding box center [666, 339] width 1332 height 678
click at [444, 580] on div "性別 女 主要語言 繁體中文 96.9% 網紅類型 彩妝 · 日常話題 · 教育與學習 社群簡介 [PERSON_NAME]｜[PERSON_NAME]3c通…" at bounding box center [324, 398] width 353 height 420
click at [445, 569] on span "看更多" at bounding box center [453, 571] width 36 height 17
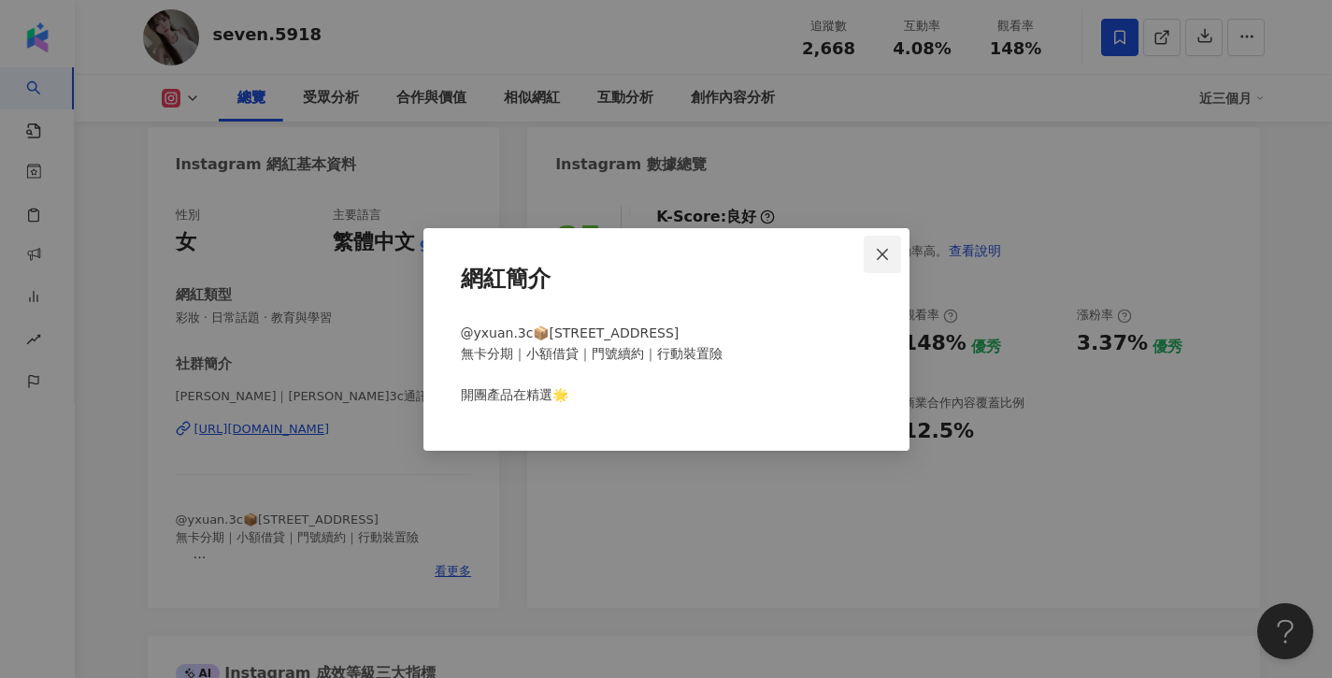
click at [889, 257] on icon "close" at bounding box center [882, 254] width 15 height 15
